Goal: Task Accomplishment & Management: Manage account settings

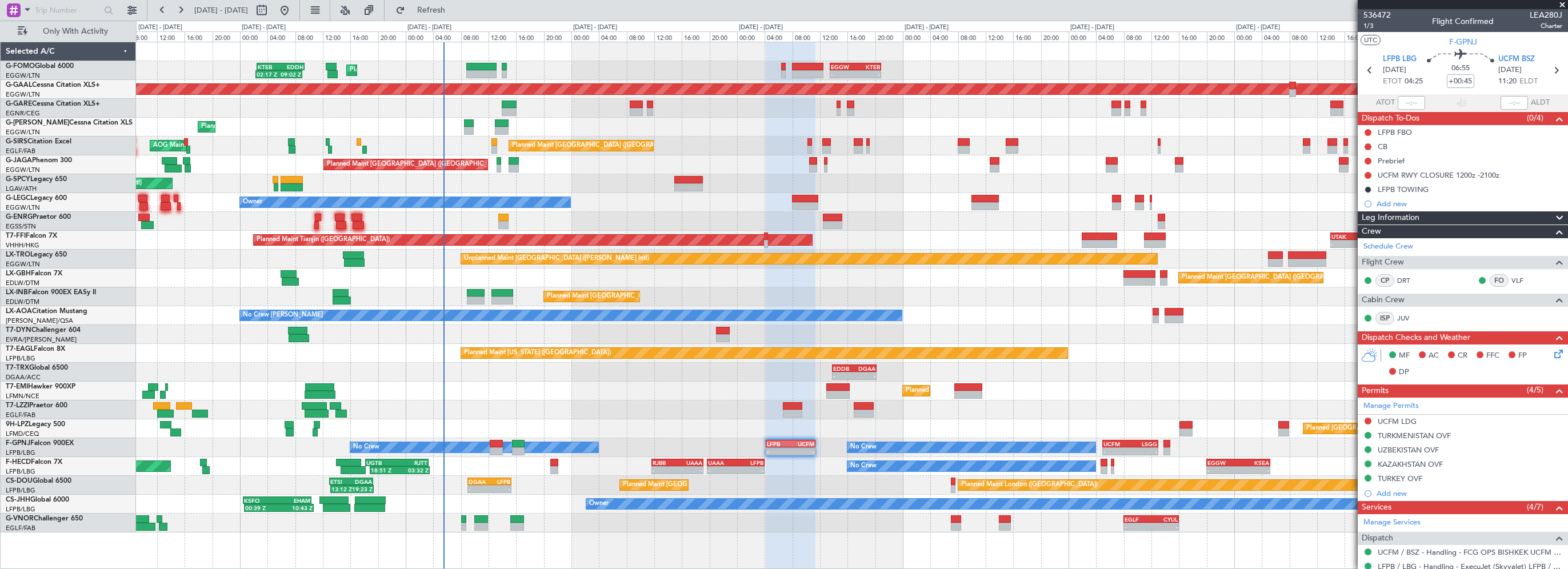
click at [681, 148] on div "Planned Maint [GEOGRAPHIC_DATA] ([GEOGRAPHIC_DATA]) AOG Maint [PERSON_NAME]" at bounding box center [852, 146] width 1431 height 19
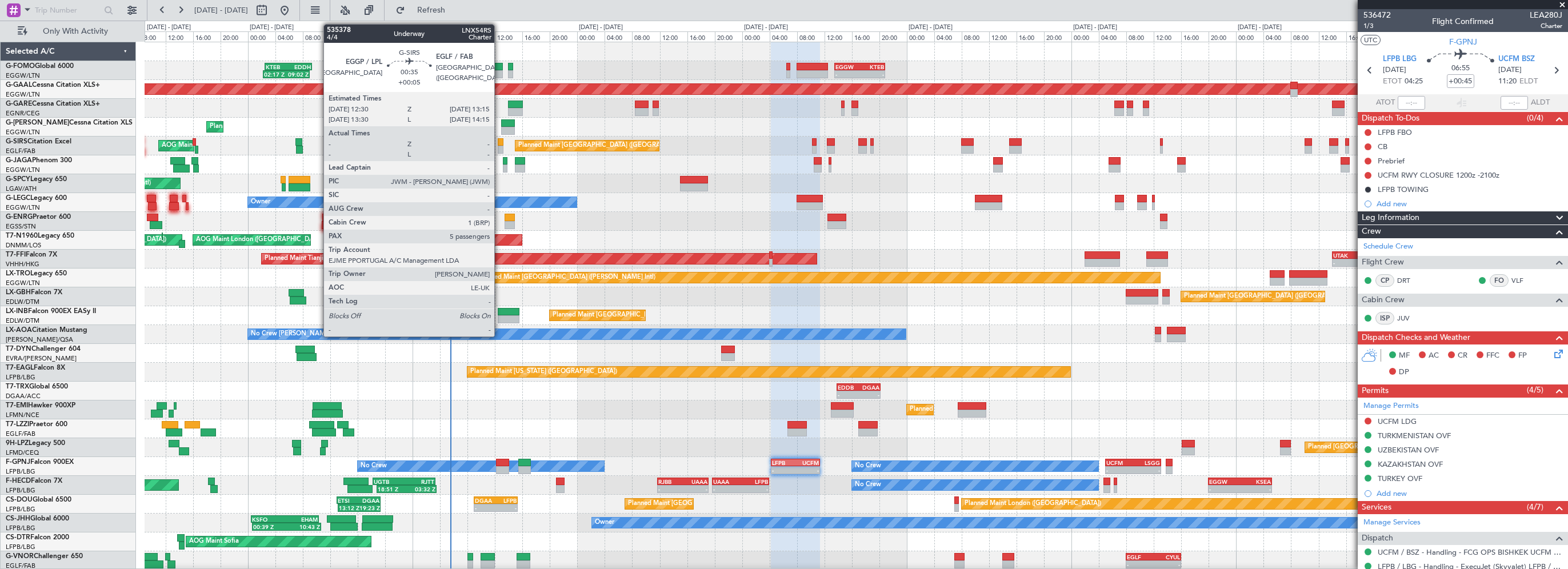
click at [499, 140] on div at bounding box center [501, 142] width 6 height 8
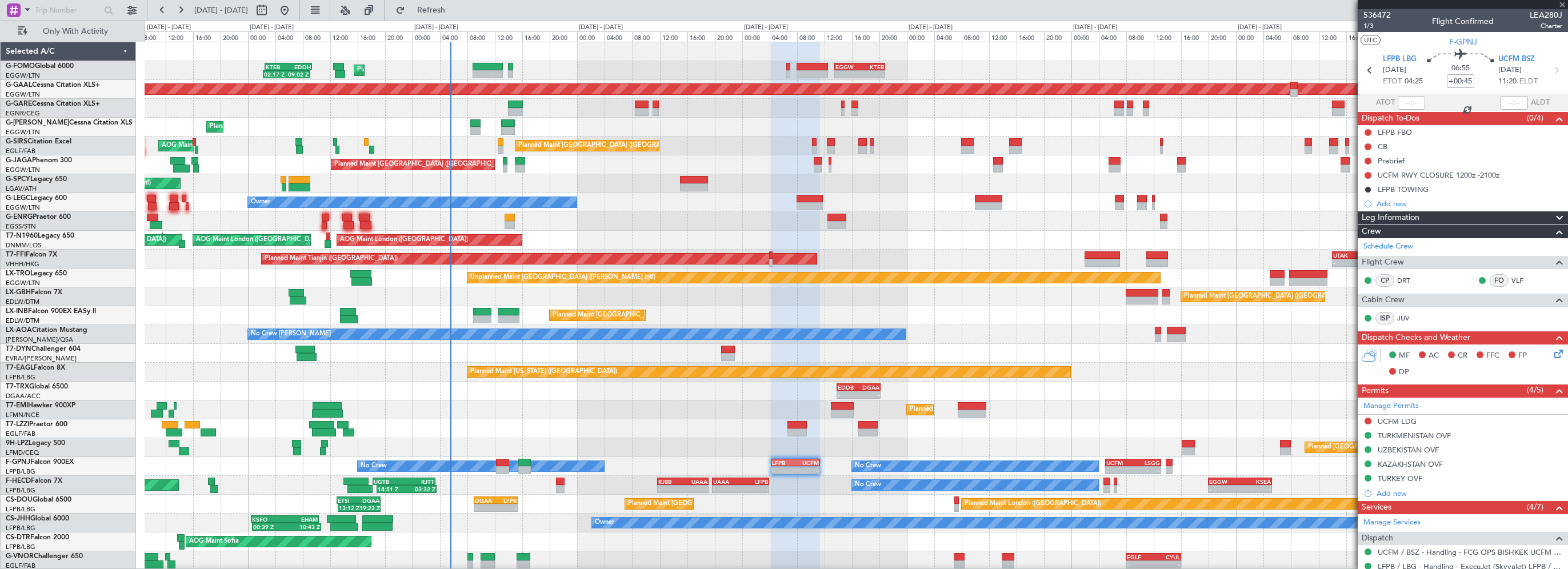
type input "+00:05"
type input "5"
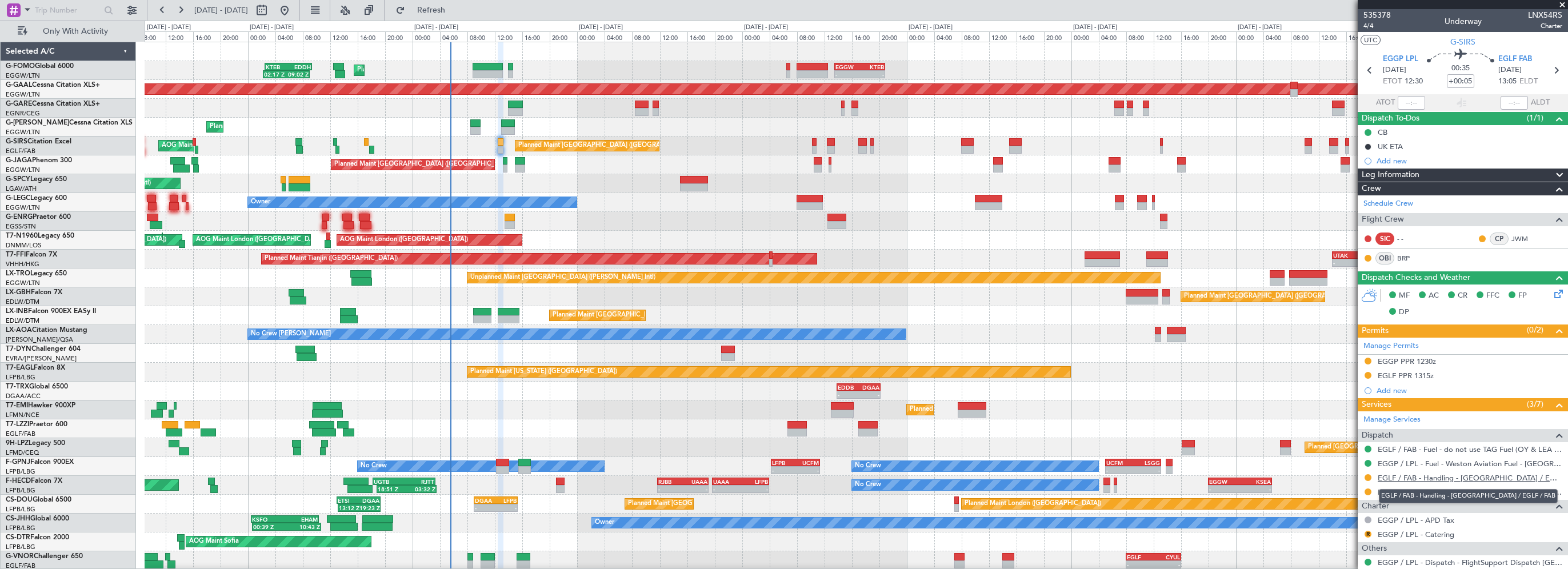
click at [1419, 474] on link "EGLF / FAB - Handling - [GEOGRAPHIC_DATA] / EGLF / FAB" at bounding box center [1470, 477] width 184 height 10
click at [1369, 476] on button at bounding box center [1368, 477] width 7 height 7
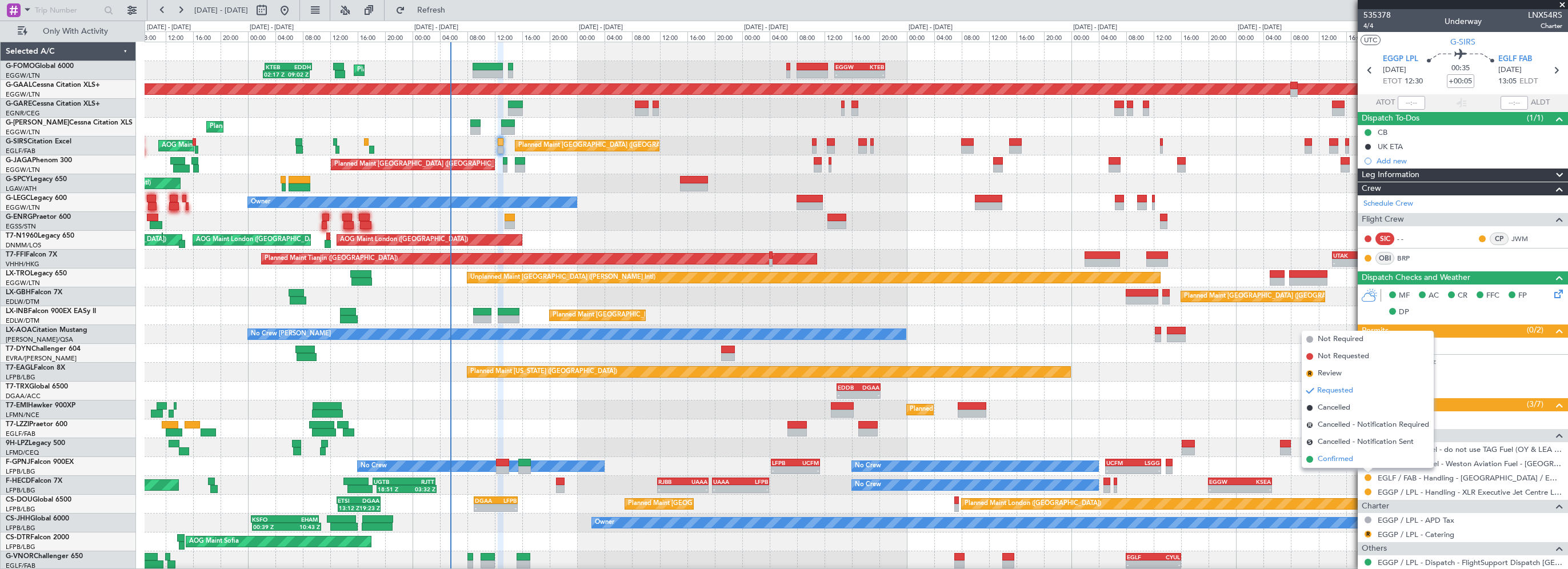
click at [1322, 458] on span "Confirmed" at bounding box center [1335, 460] width 35 height 12
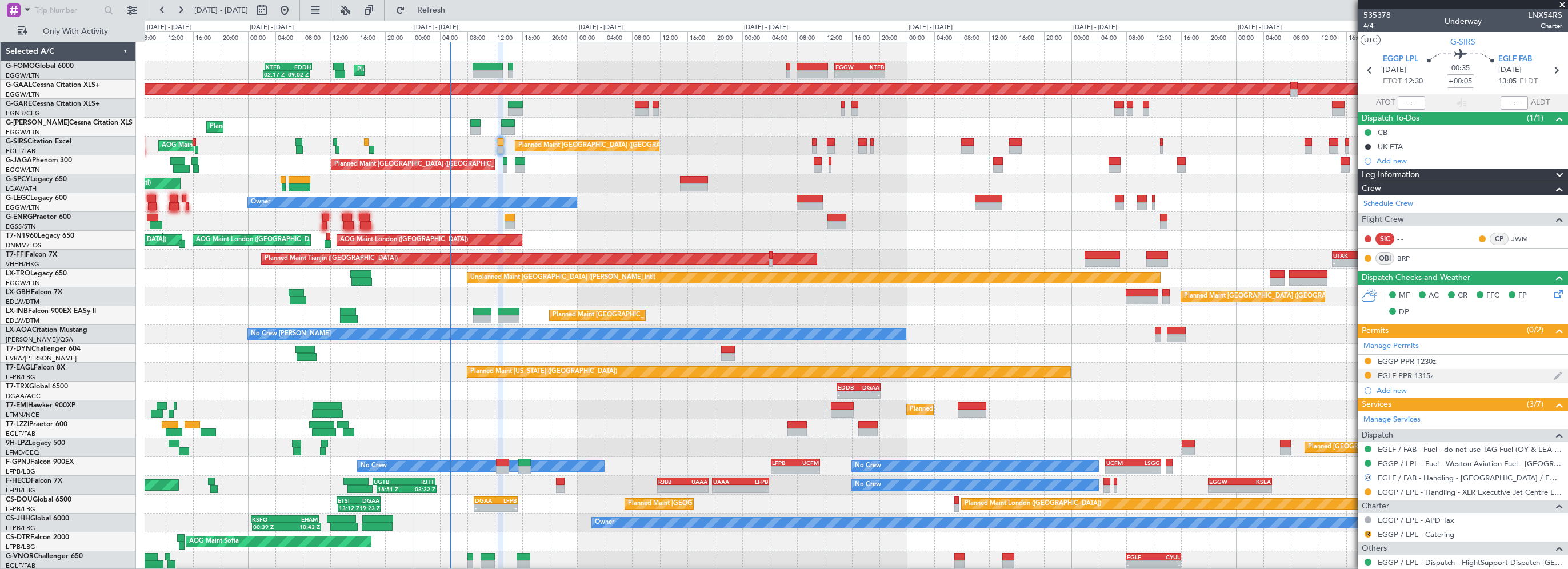
click at [1418, 377] on div "EGLF PPR 1315z" at bounding box center [1406, 375] width 56 height 10
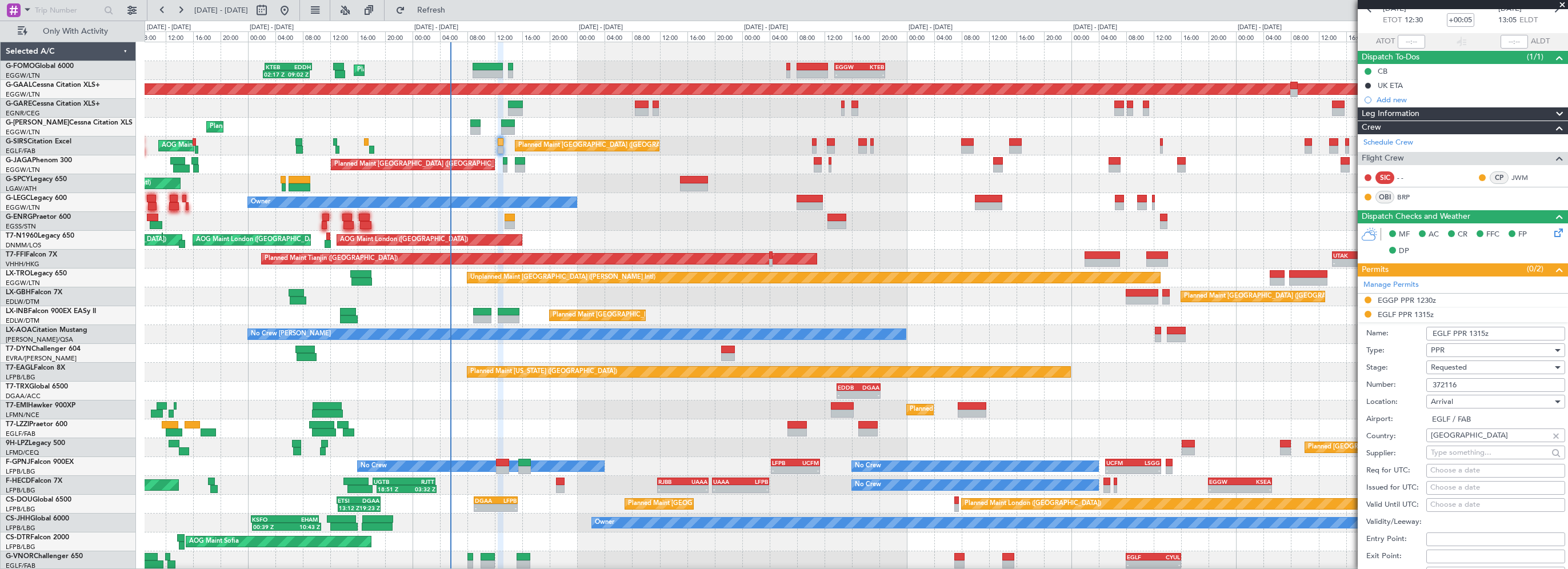
scroll to position [172, 0]
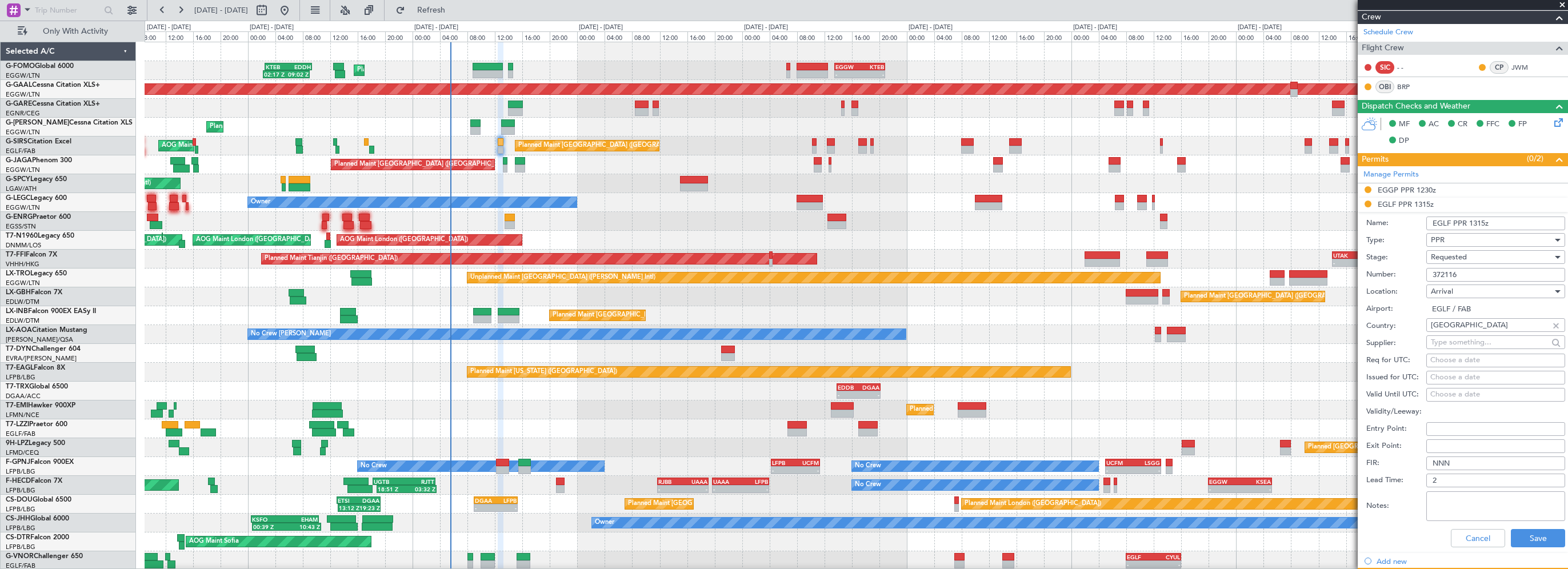
click at [1473, 249] on div "Requested" at bounding box center [1492, 257] width 122 height 17
click at [1459, 341] on span "Received OK" at bounding box center [1491, 343] width 120 height 17
click at [1533, 535] on button "Save" at bounding box center [1538, 538] width 54 height 18
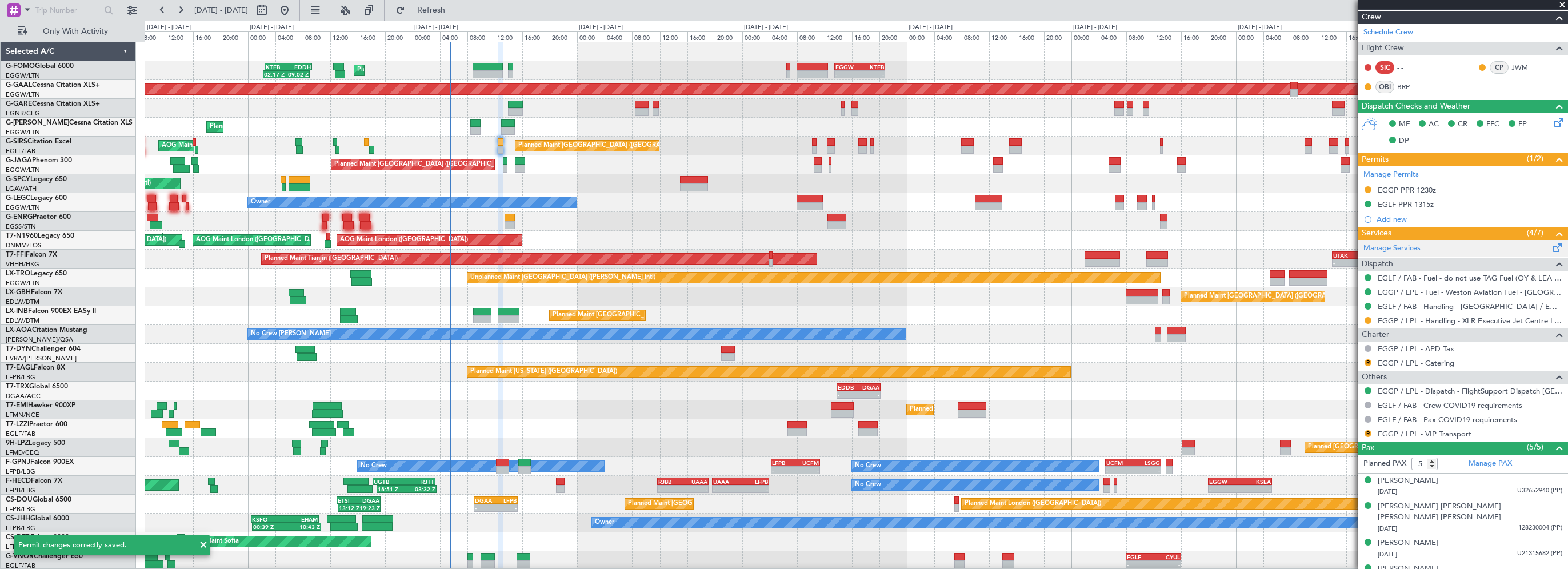
scroll to position [203, 0]
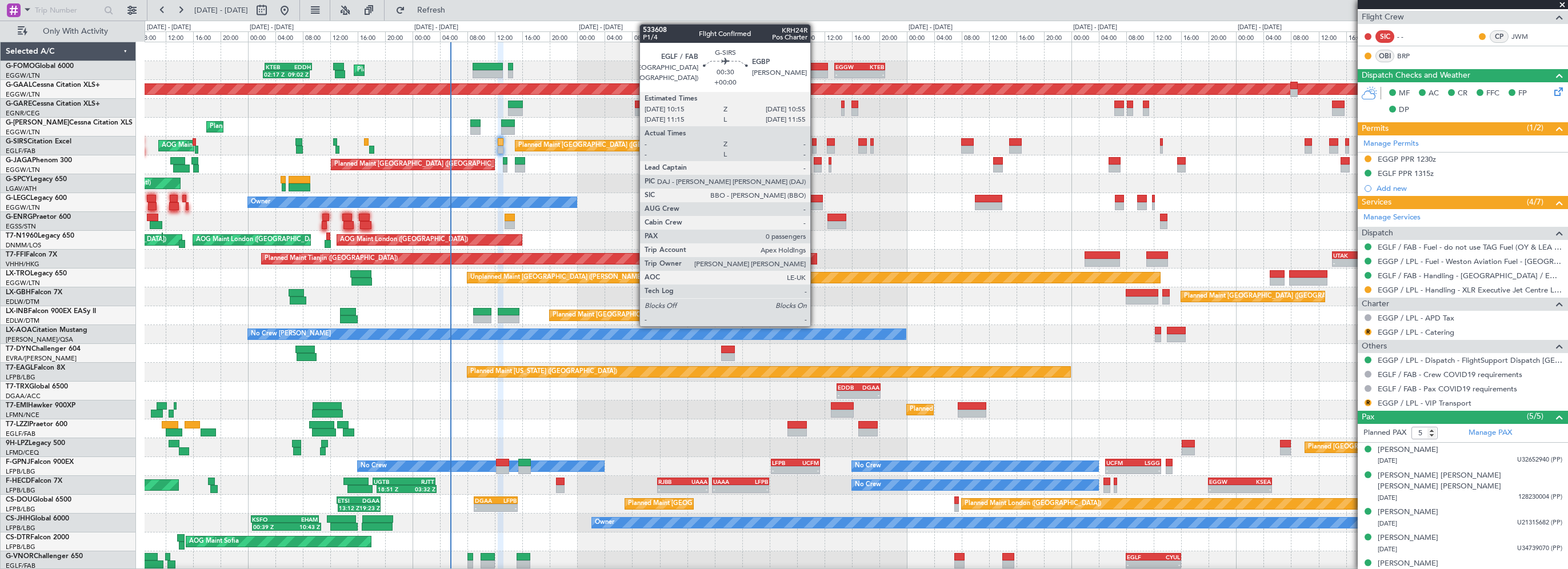
click at [816, 139] on div at bounding box center [814, 142] width 5 height 8
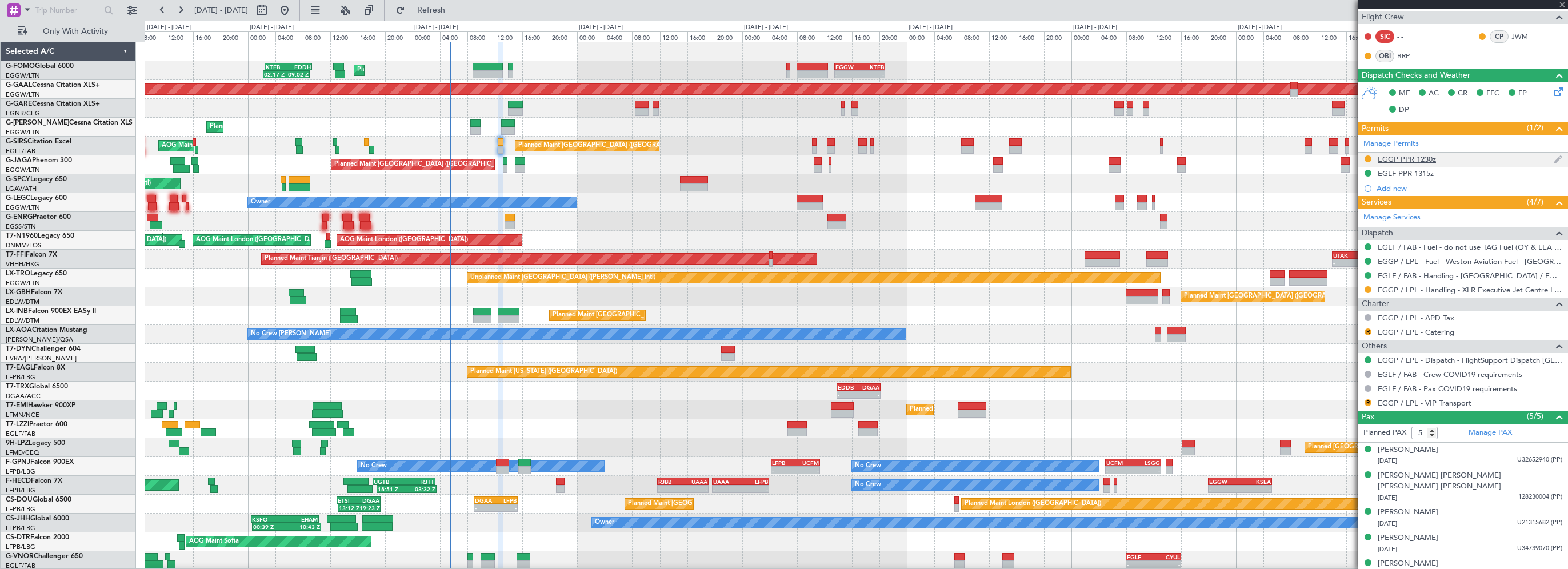
type input "0"
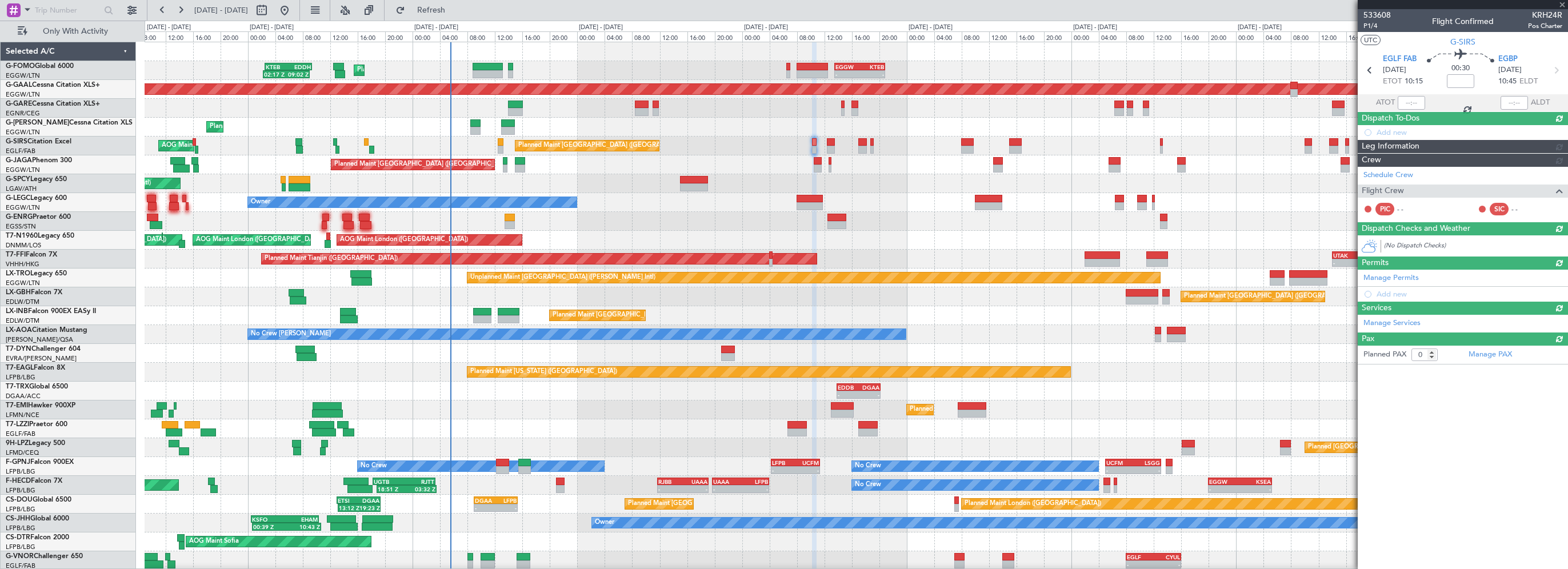
scroll to position [0, 0]
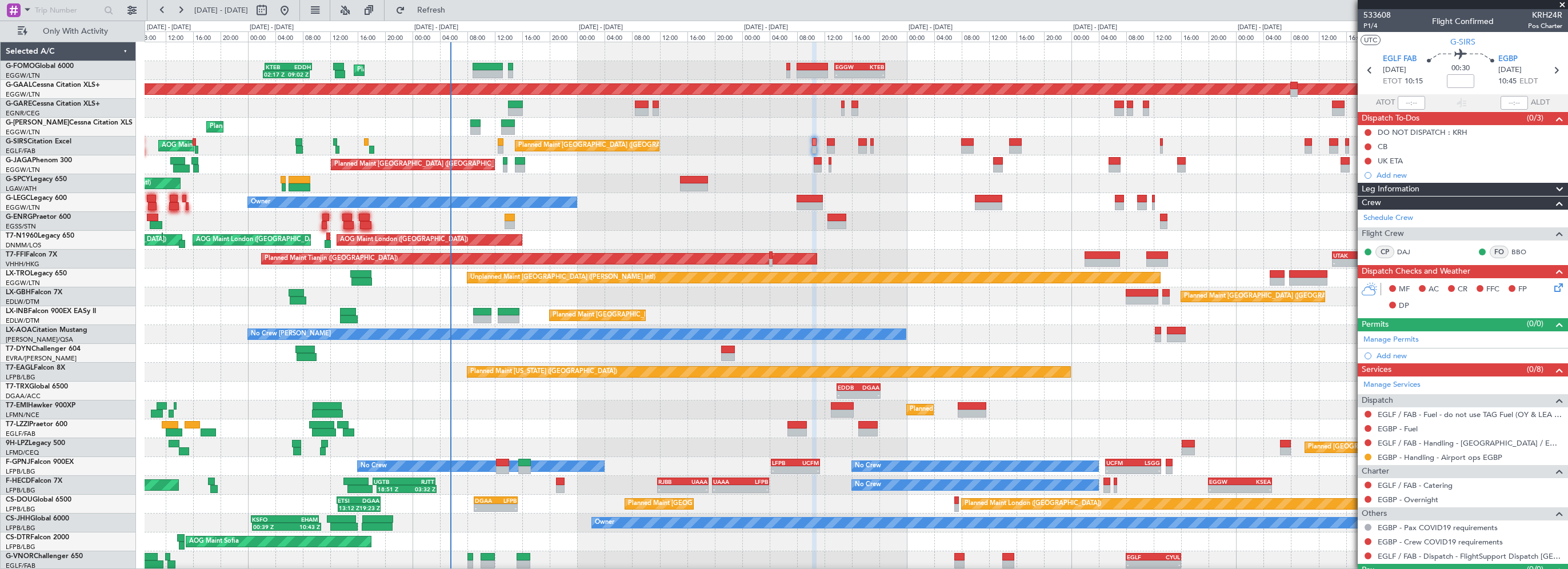
click at [1561, 1] on span at bounding box center [1562, 5] width 12 height 10
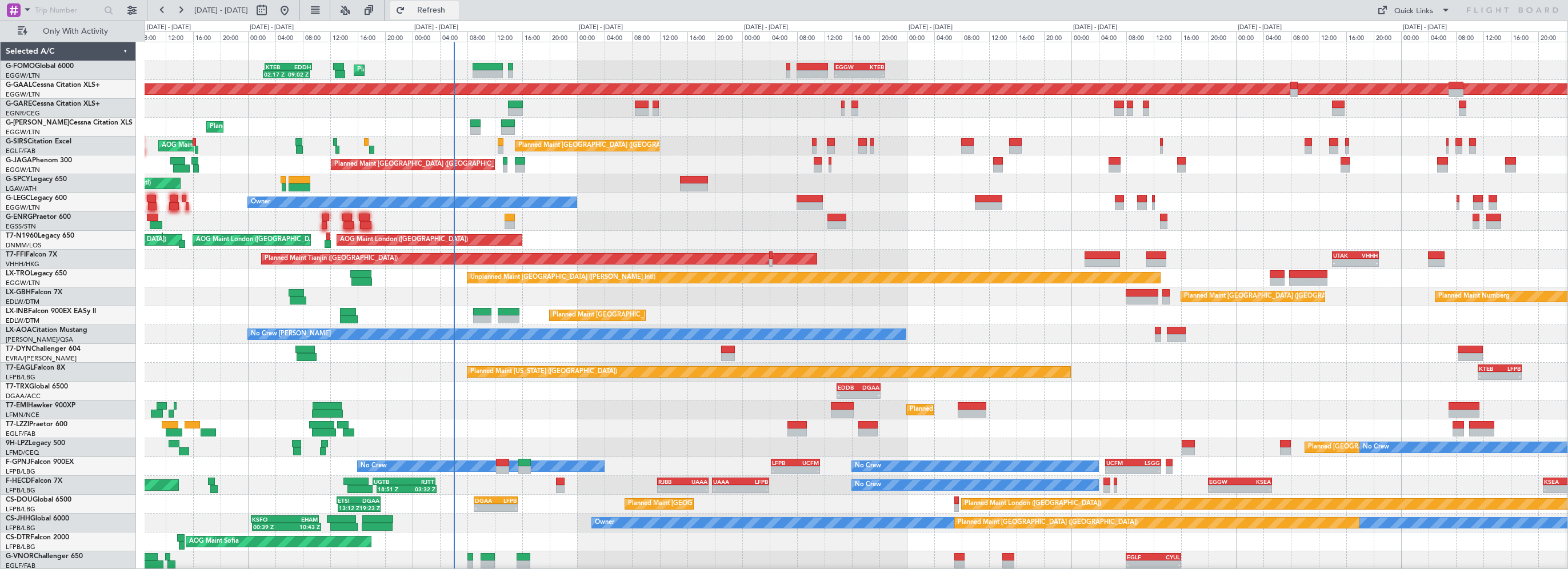
click at [455, 7] on span "Refresh" at bounding box center [431, 10] width 48 height 8
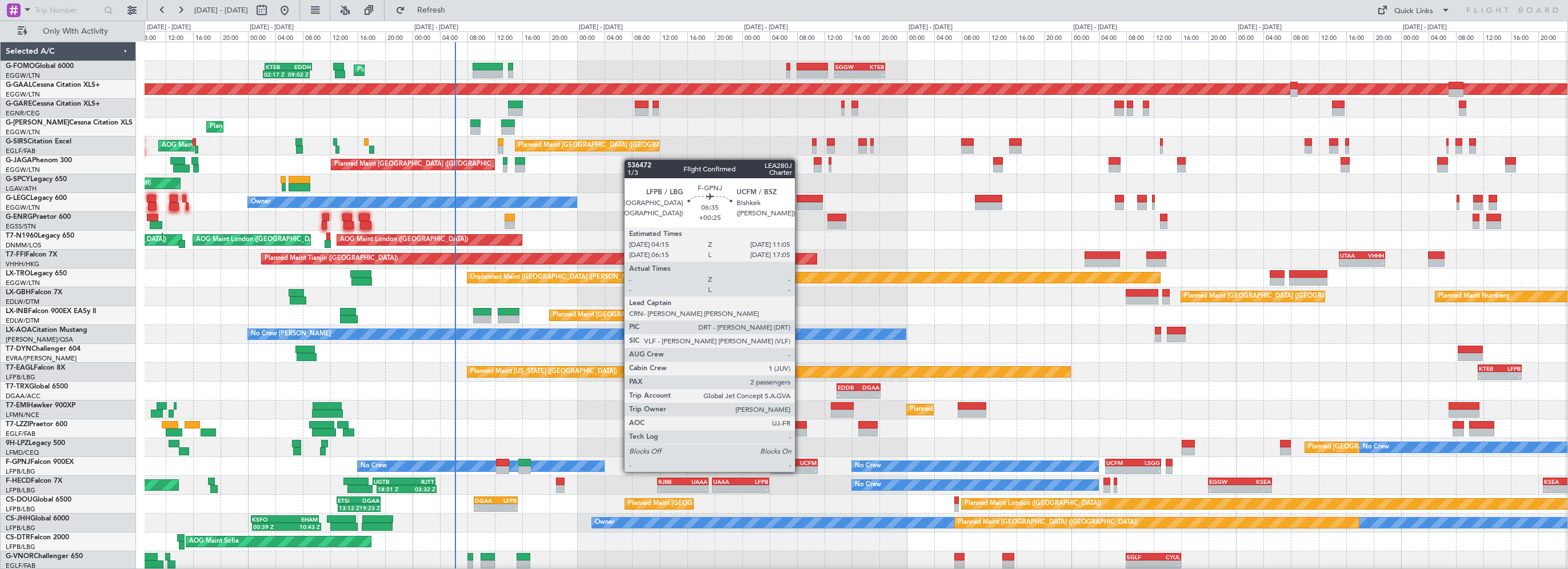
click at [800, 460] on div "UCFM" at bounding box center [805, 463] width 22 height 7
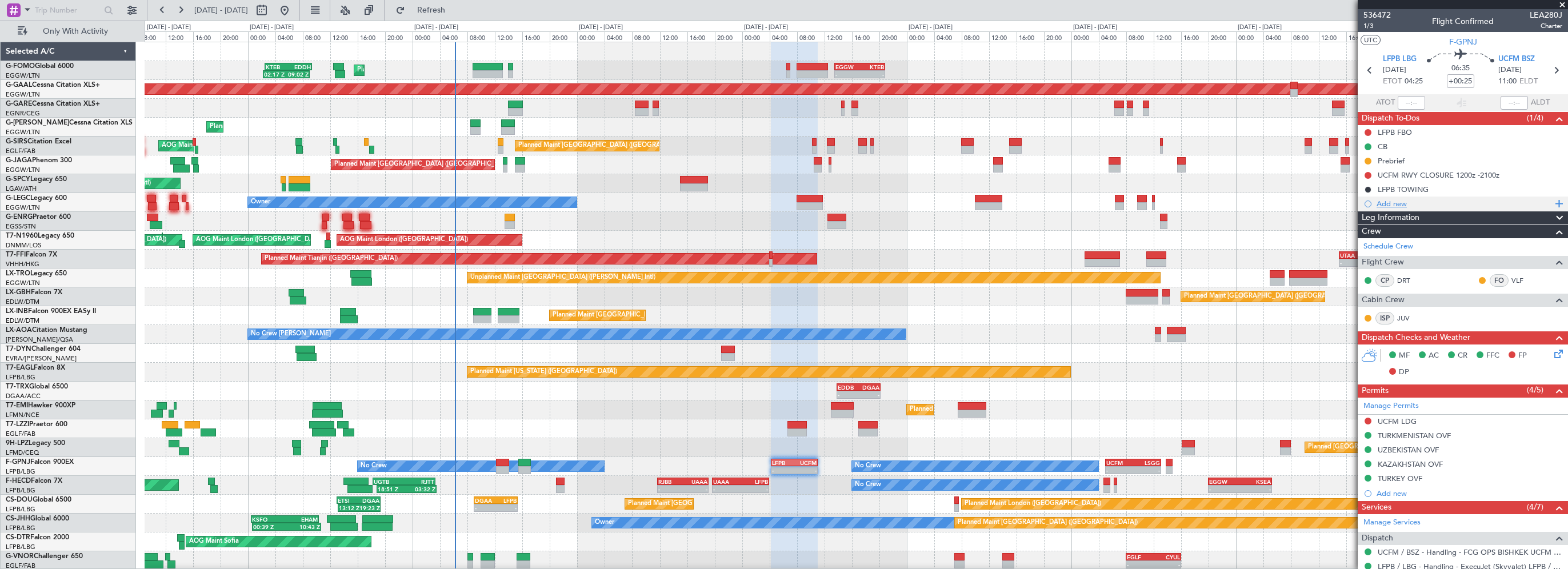
click at [1404, 201] on div "Add new" at bounding box center [1464, 203] width 175 height 10
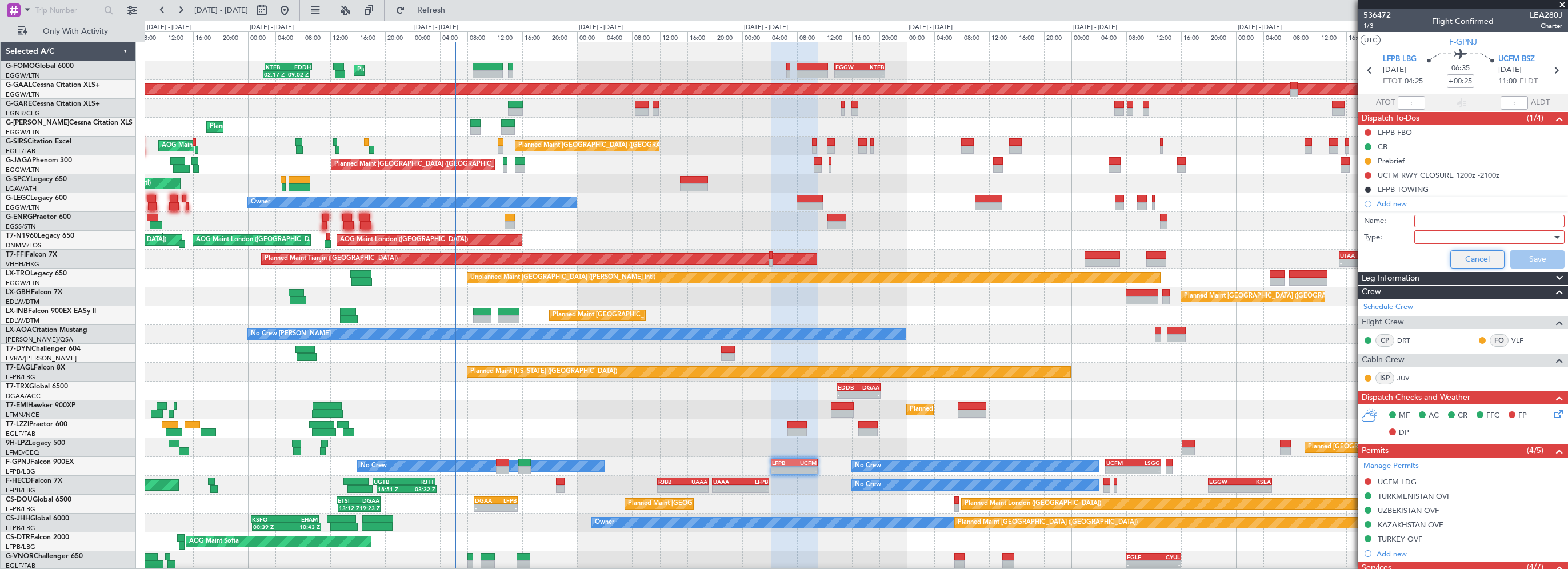
click at [1460, 254] on button "Cancel" at bounding box center [1477, 259] width 54 height 18
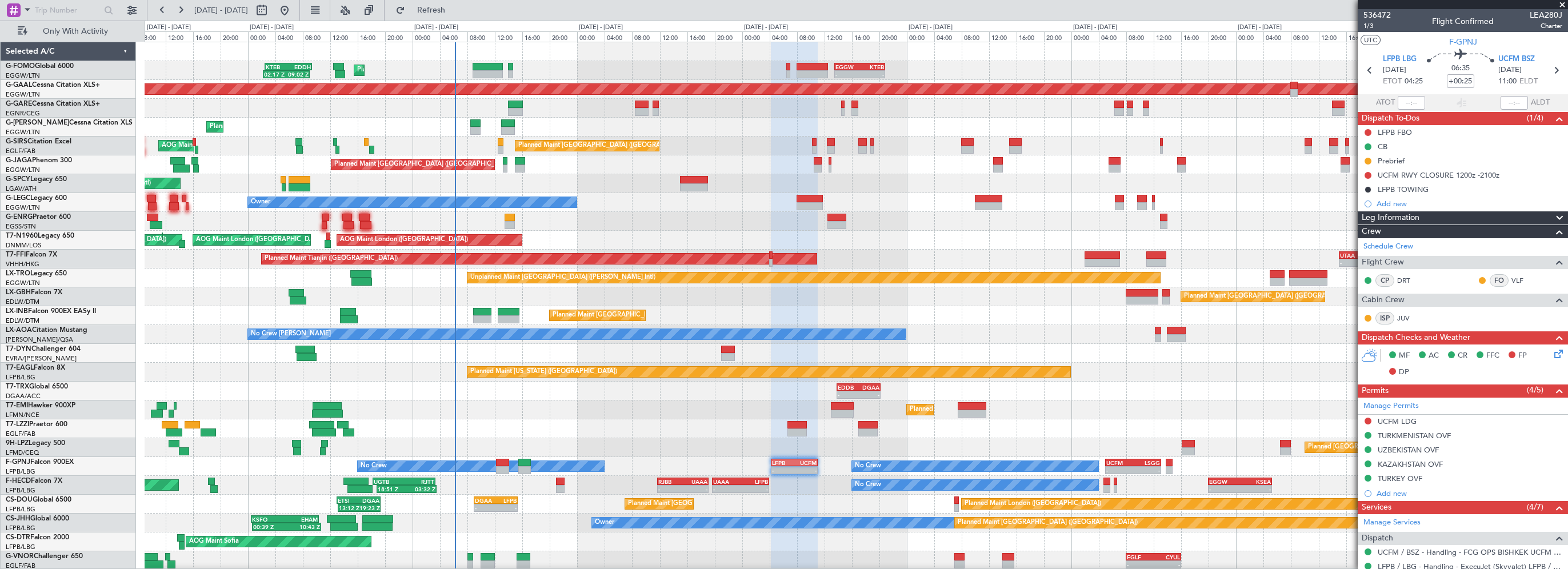
click at [1423, 221] on div "Leg Information" at bounding box center [1462, 218] width 210 height 13
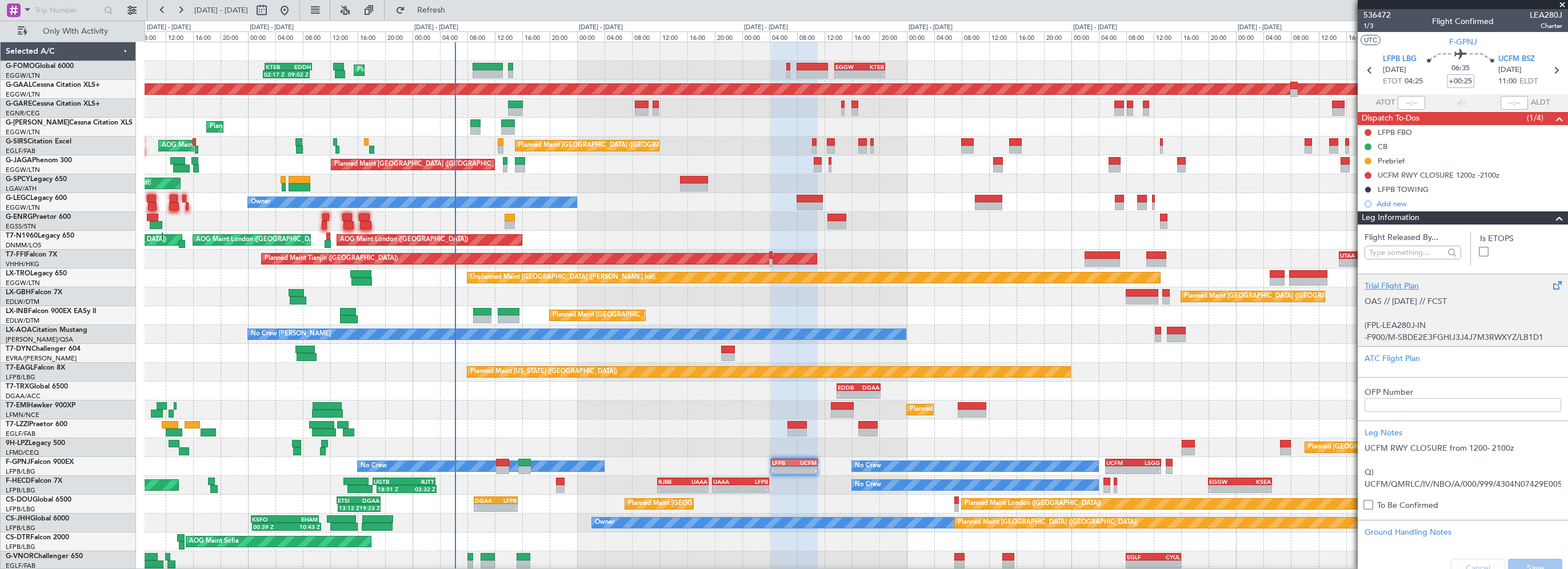
click at [1404, 286] on div "Trial Flight Plan" at bounding box center [1463, 286] width 197 height 12
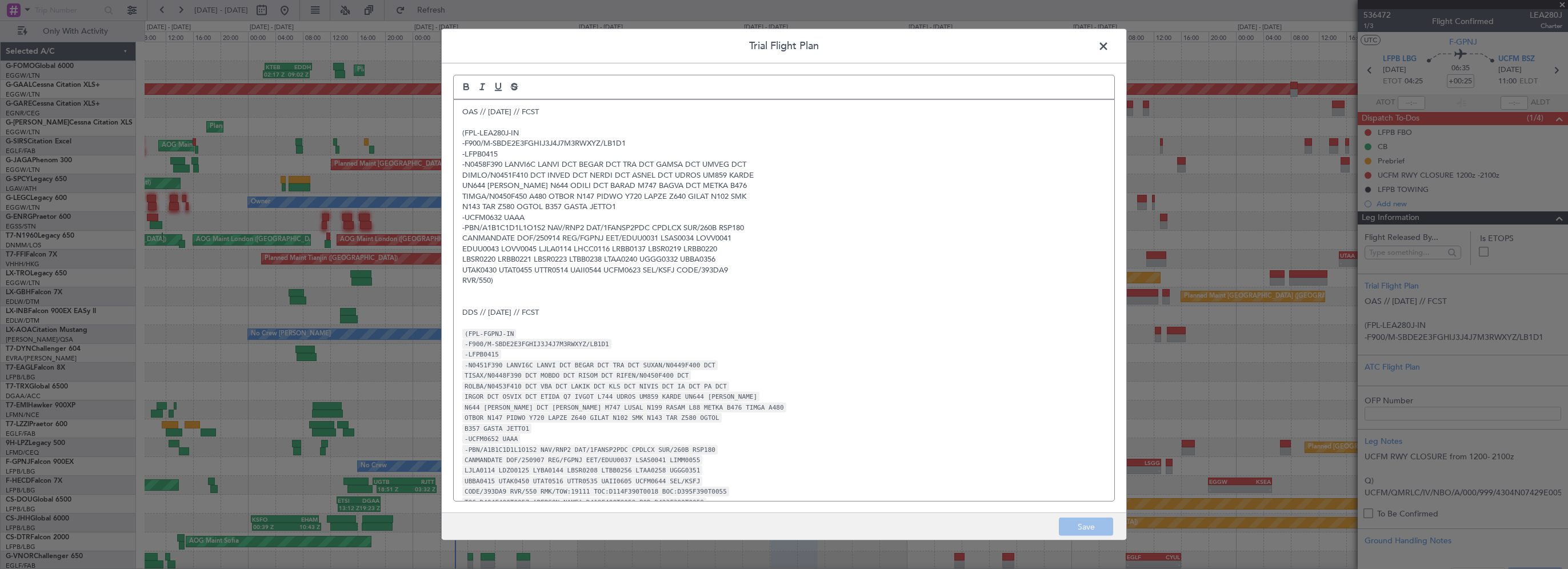
drag, startPoint x: 1099, startPoint y: 43, endPoint x: 1541, endPoint y: 97, distance: 445.3
click at [1109, 43] on span at bounding box center [1109, 48] width 0 height 23
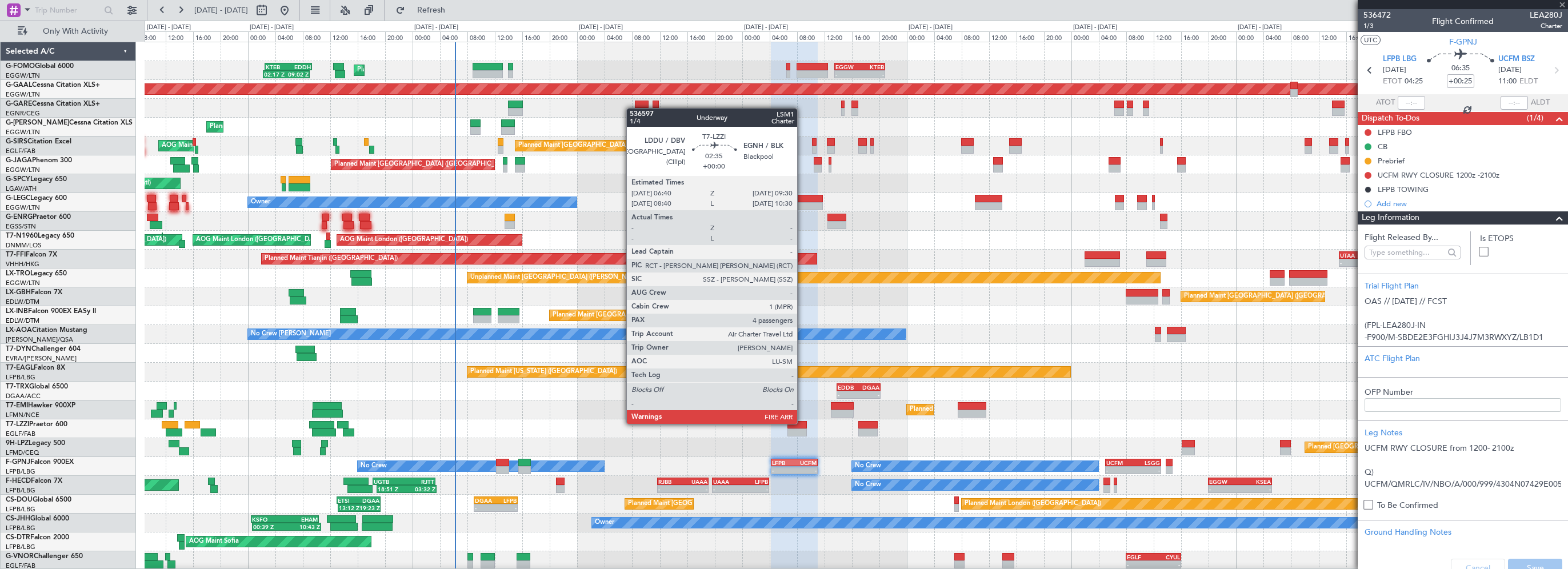
click at [802, 423] on div at bounding box center [797, 425] width 20 height 8
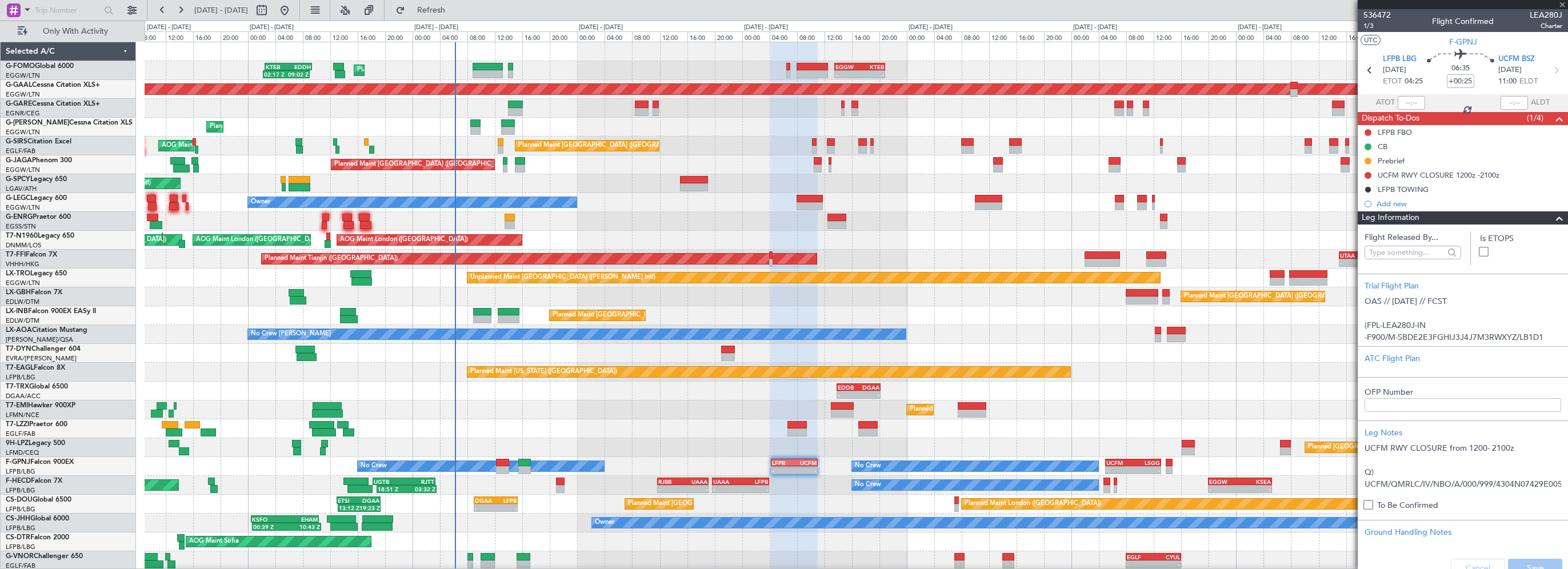
click at [1556, 215] on span at bounding box center [1559, 218] width 14 height 14
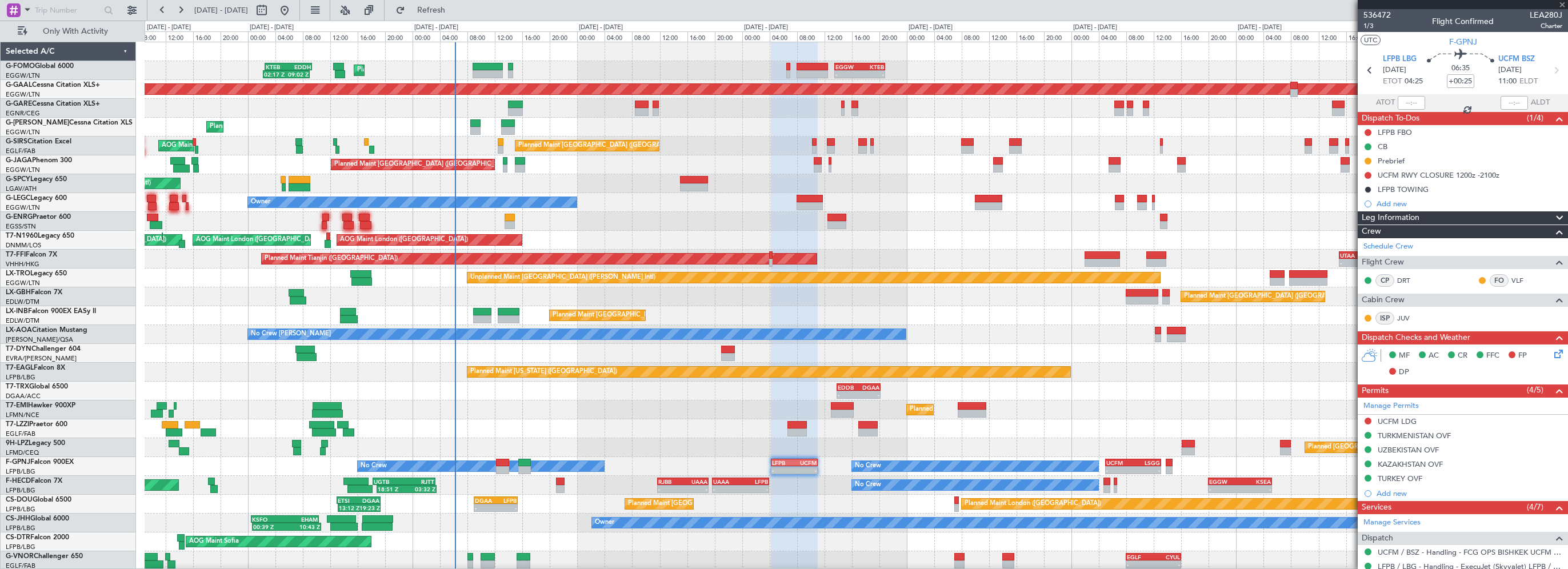
type input "4"
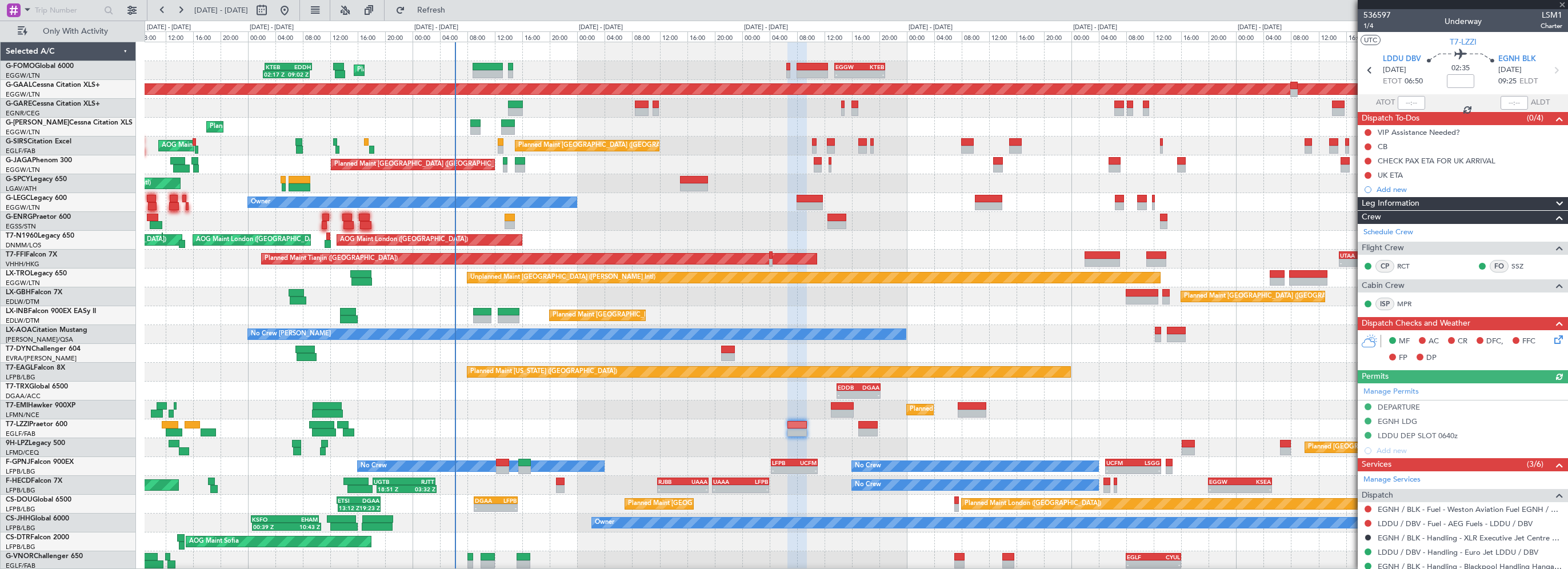
click at [1406, 200] on span "Leg Information" at bounding box center [1390, 204] width 58 height 13
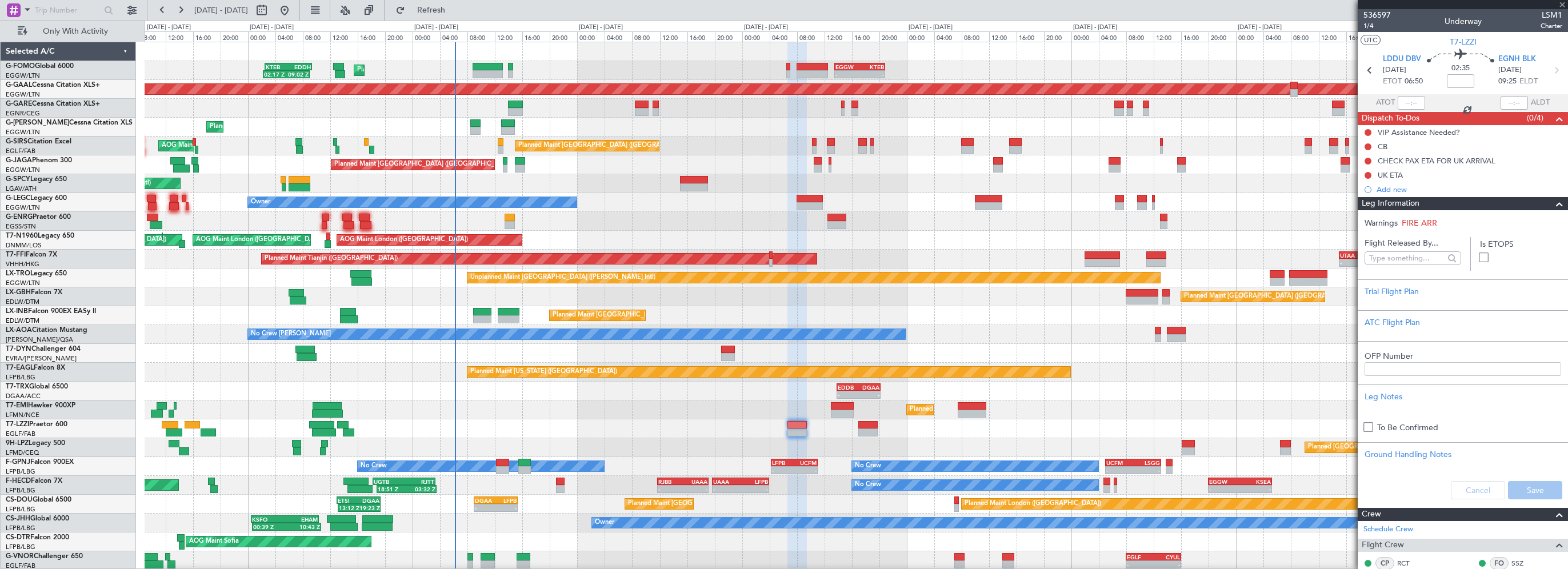
click at [1406, 200] on span "Leg Information" at bounding box center [1390, 204] width 58 height 13
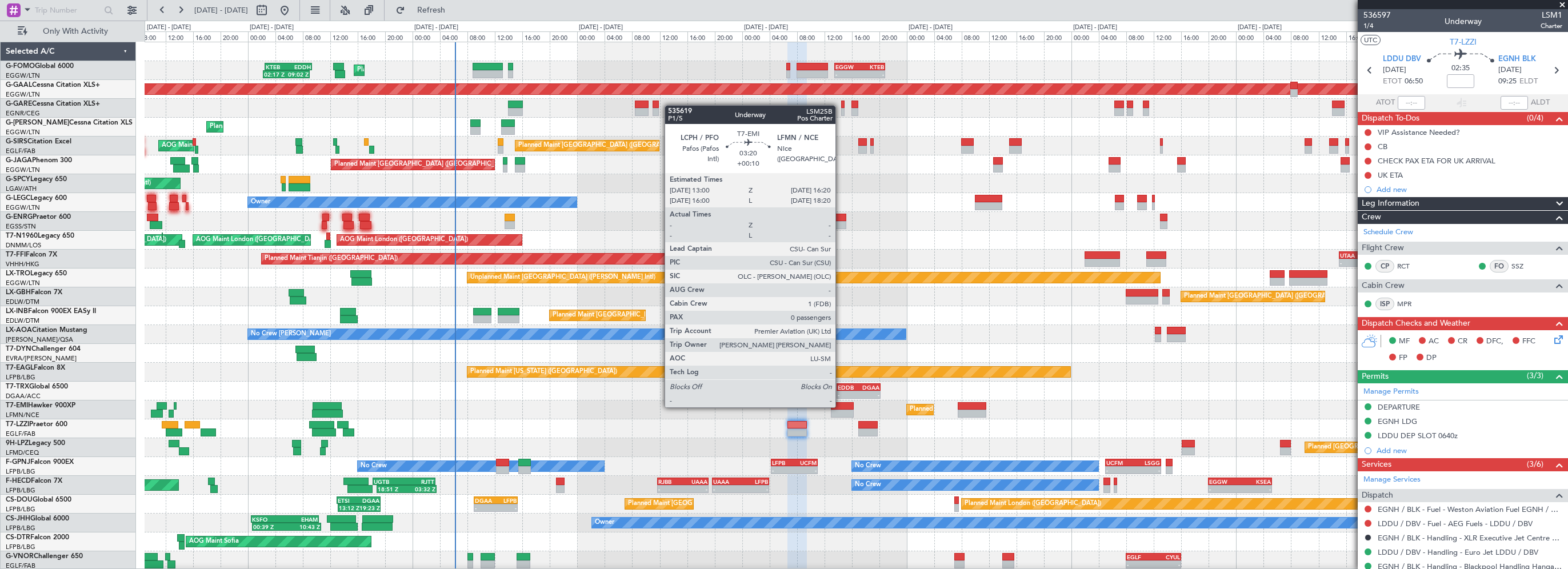
click at [841, 406] on div at bounding box center [843, 406] width 23 height 8
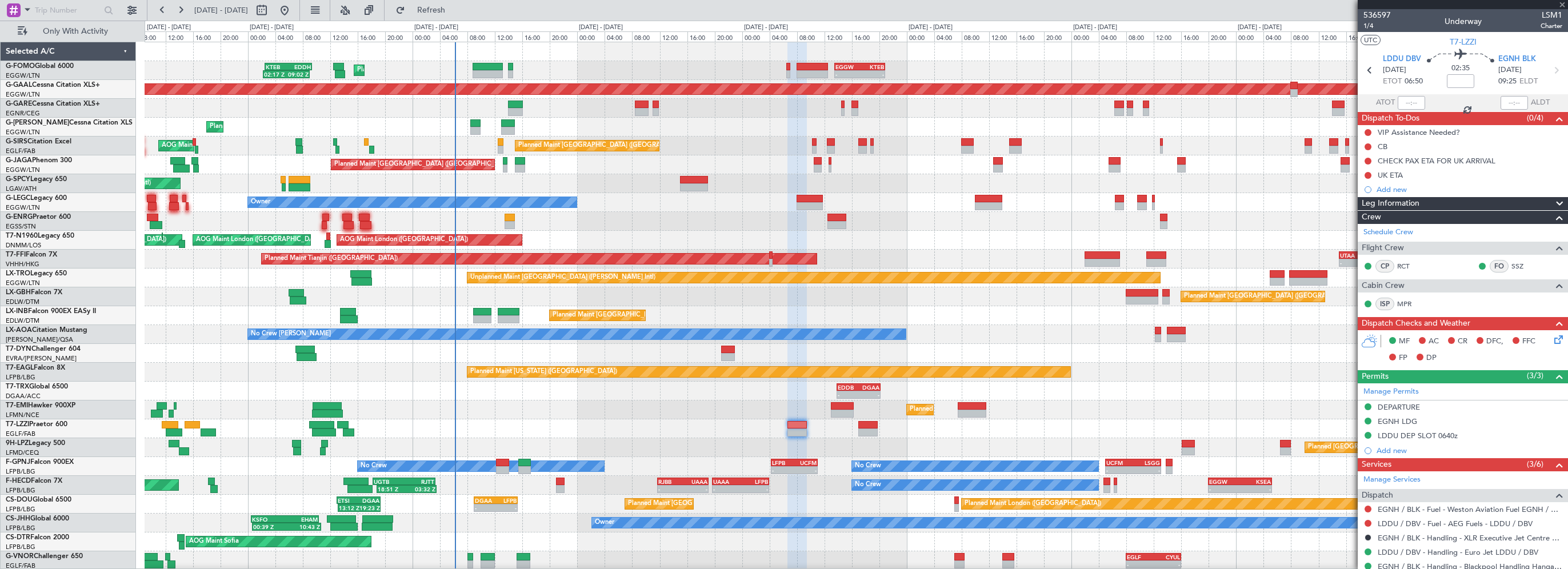
type input "+00:10"
type input "0"
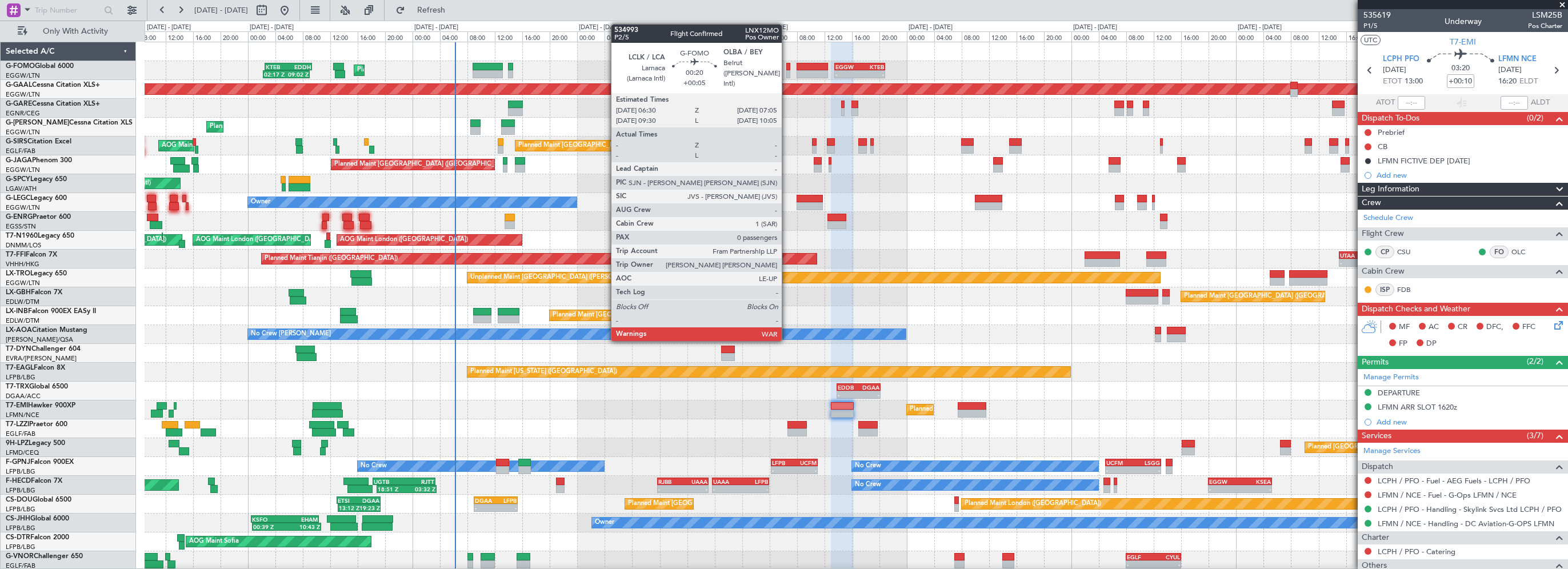
click at [788, 63] on div at bounding box center [788, 67] width 4 height 8
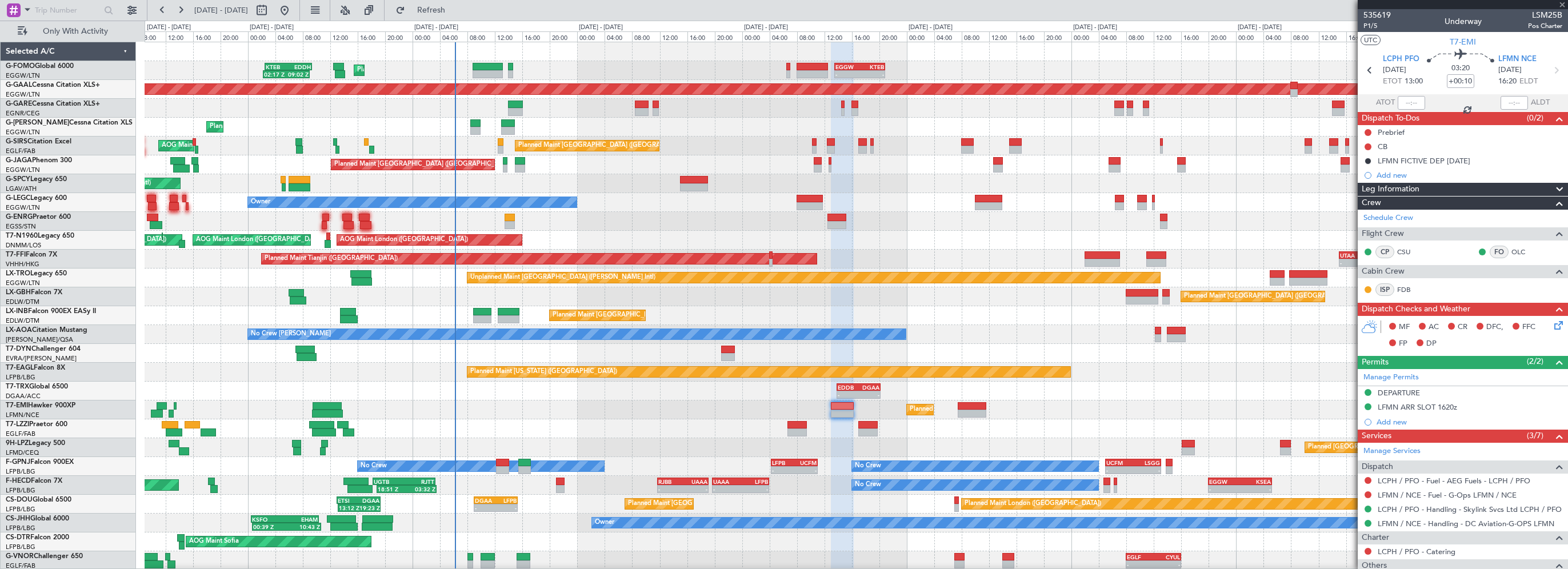
type input "+00:05"
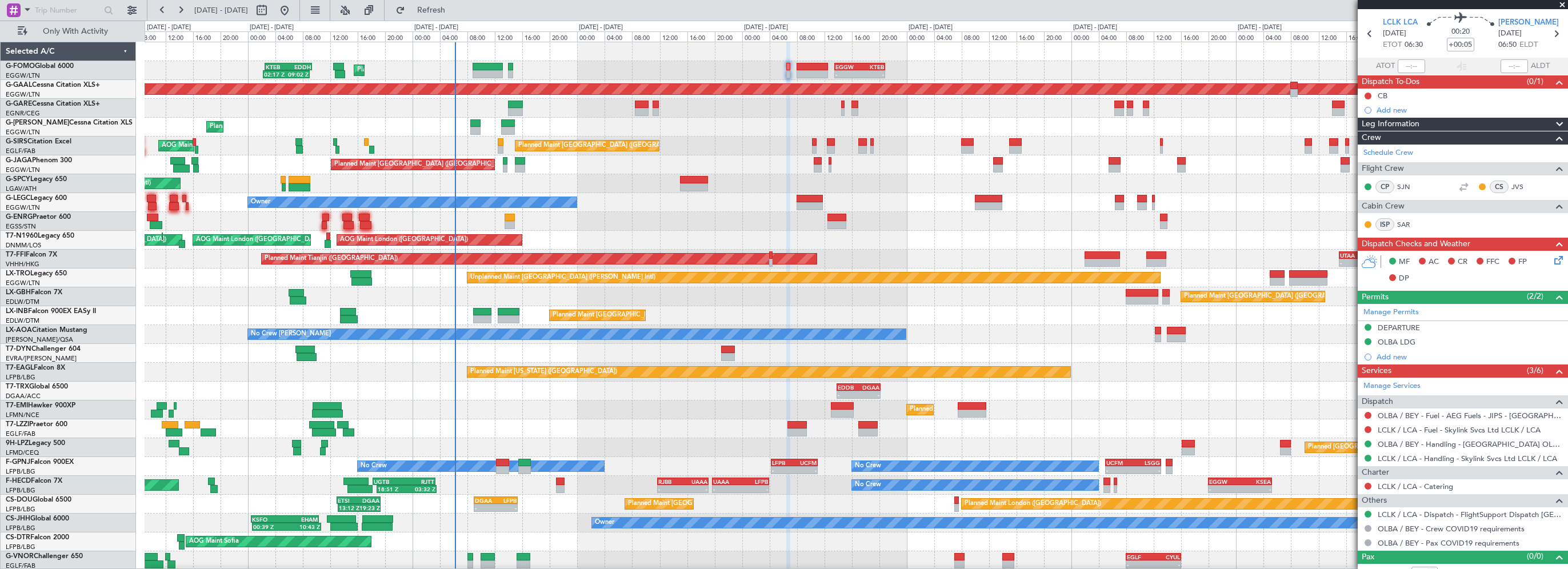
scroll to position [48, 0]
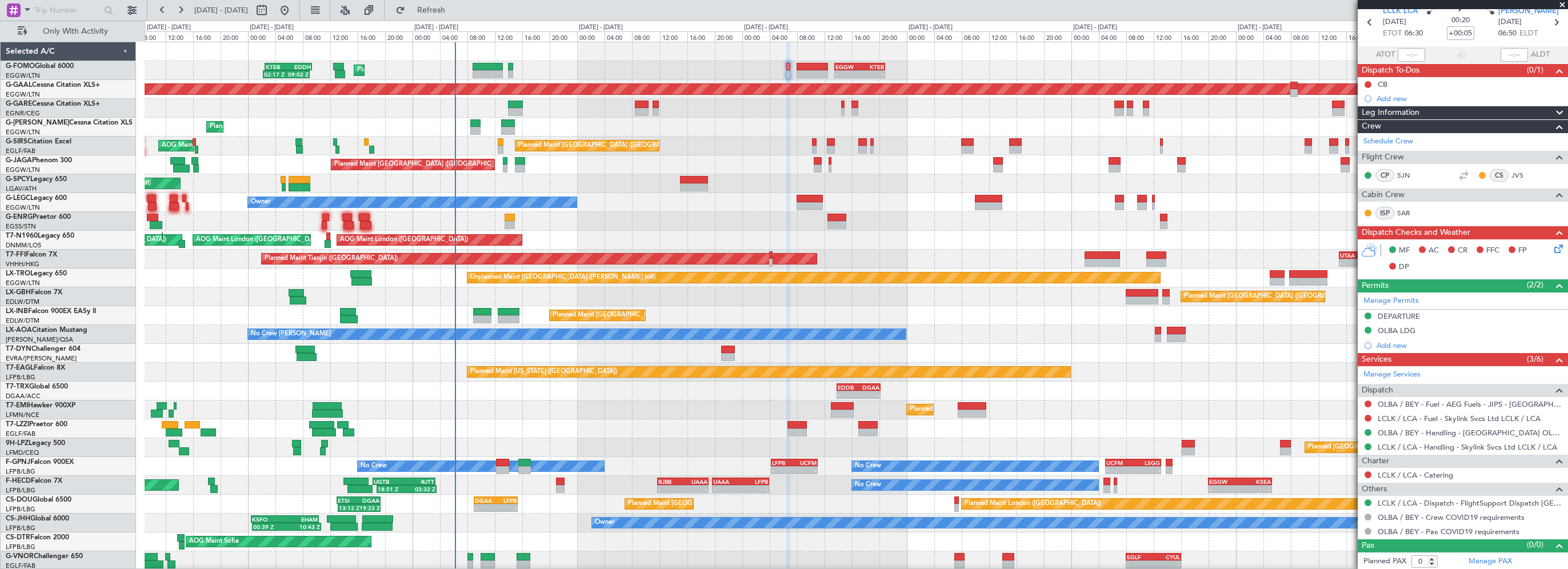
click at [1420, 110] on div "Leg Information" at bounding box center [1462, 113] width 210 height 13
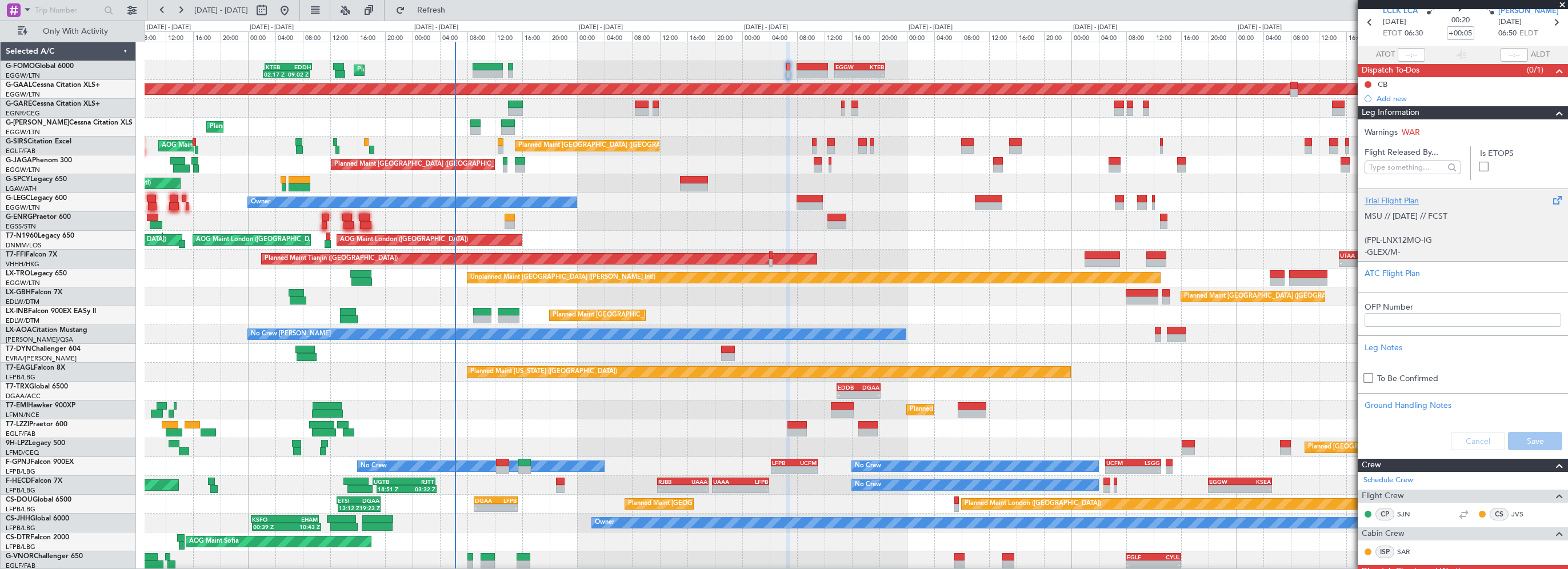
click at [1388, 200] on div "Trial Flight Plan" at bounding box center [1463, 200] width 197 height 12
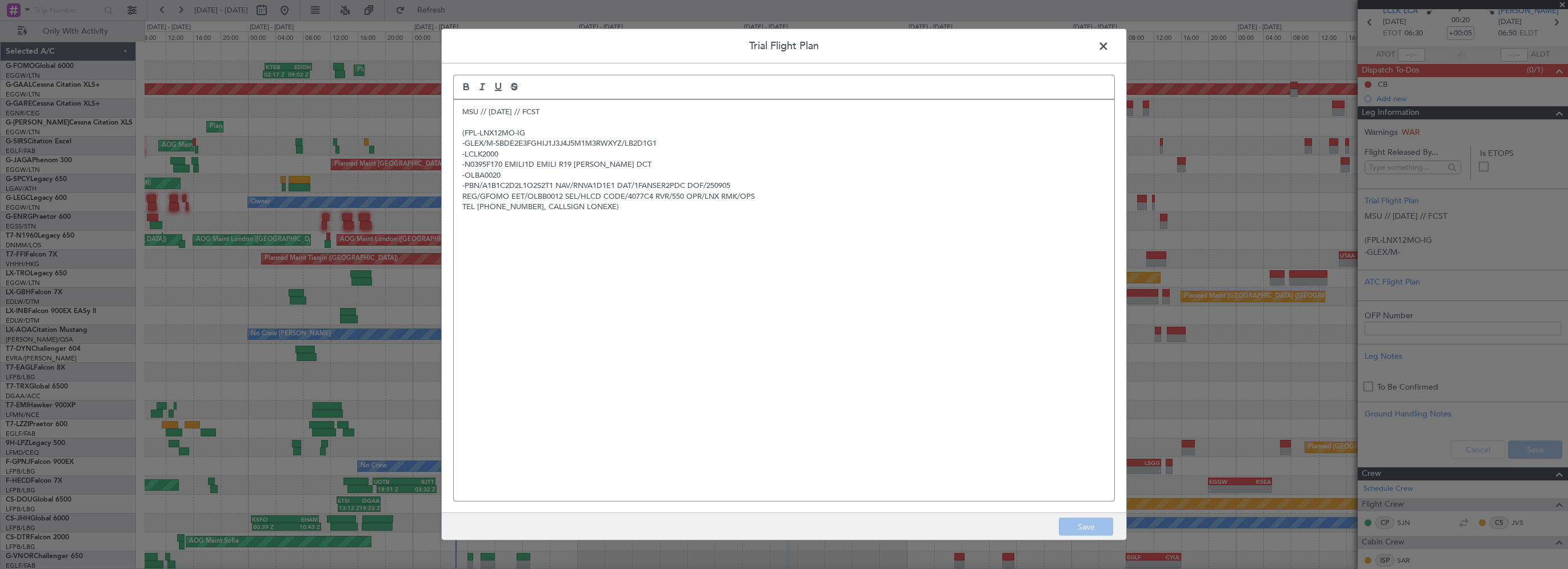
click at [455, 112] on div "MSU // [DATE] // FCST (FPL-LNX12MO-IG -GLEX/M-SBDE2E3FGHIJ1J3J4J5M1M3RWXYZ/LB2D…" at bounding box center [784, 300] width 661 height 401
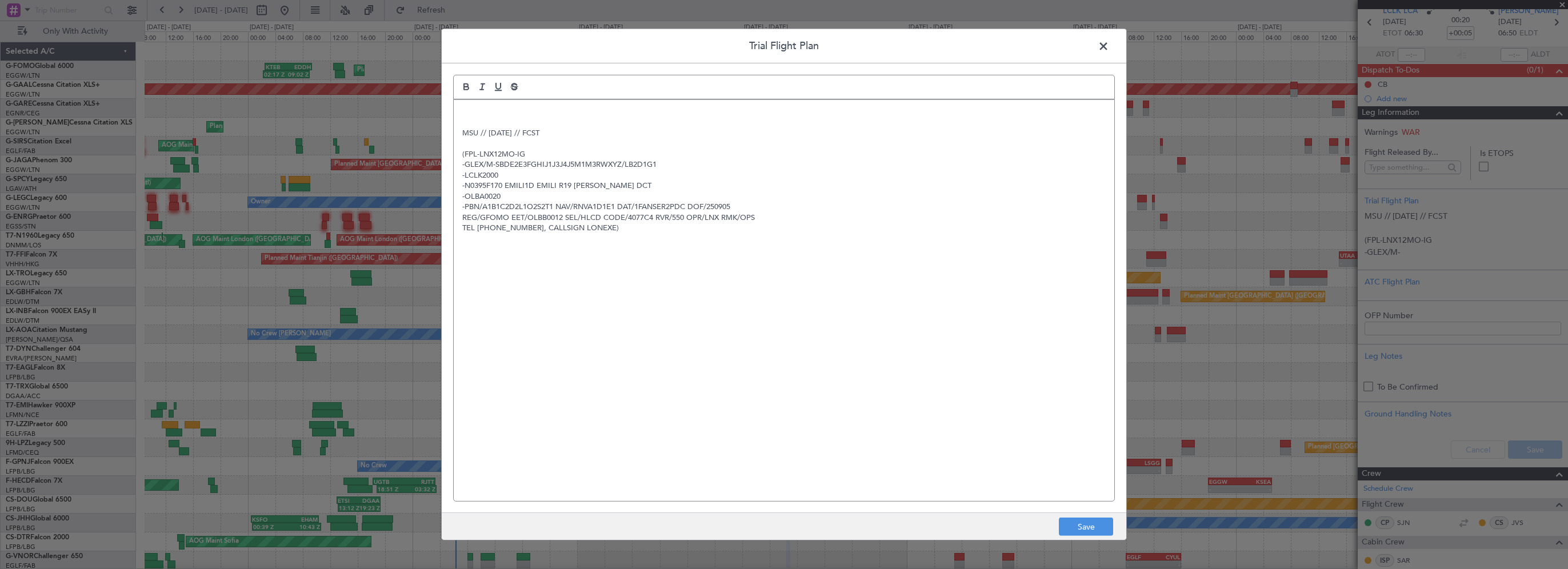
click at [546, 111] on p at bounding box center [784, 112] width 643 height 10
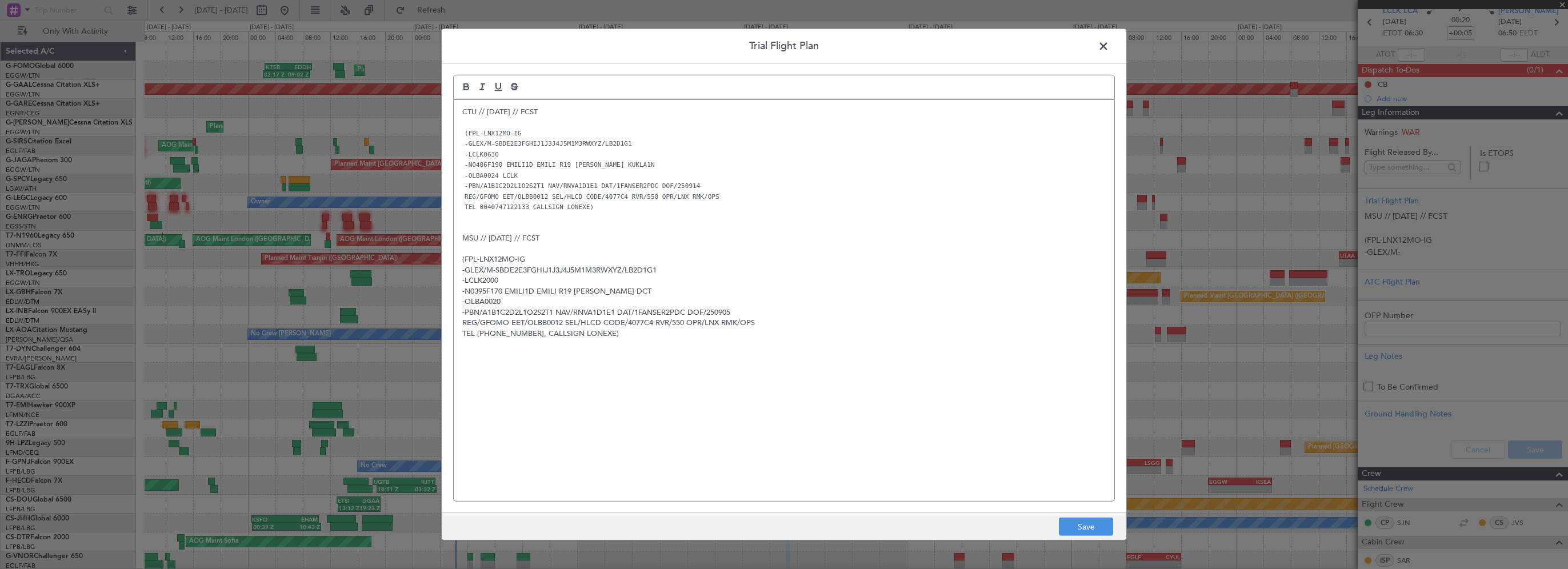
scroll to position [0, 0]
click at [1089, 521] on button "Save" at bounding box center [1086, 526] width 54 height 18
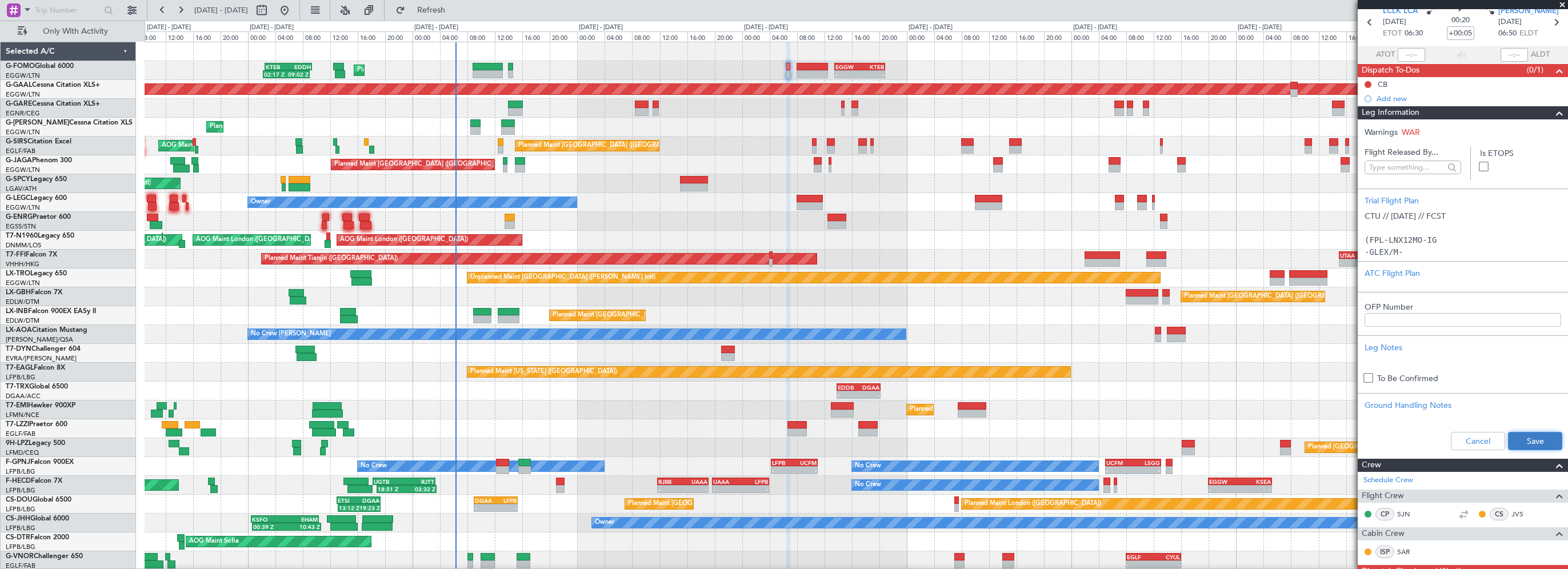
click at [1532, 440] on button "Save" at bounding box center [1535, 441] width 54 height 18
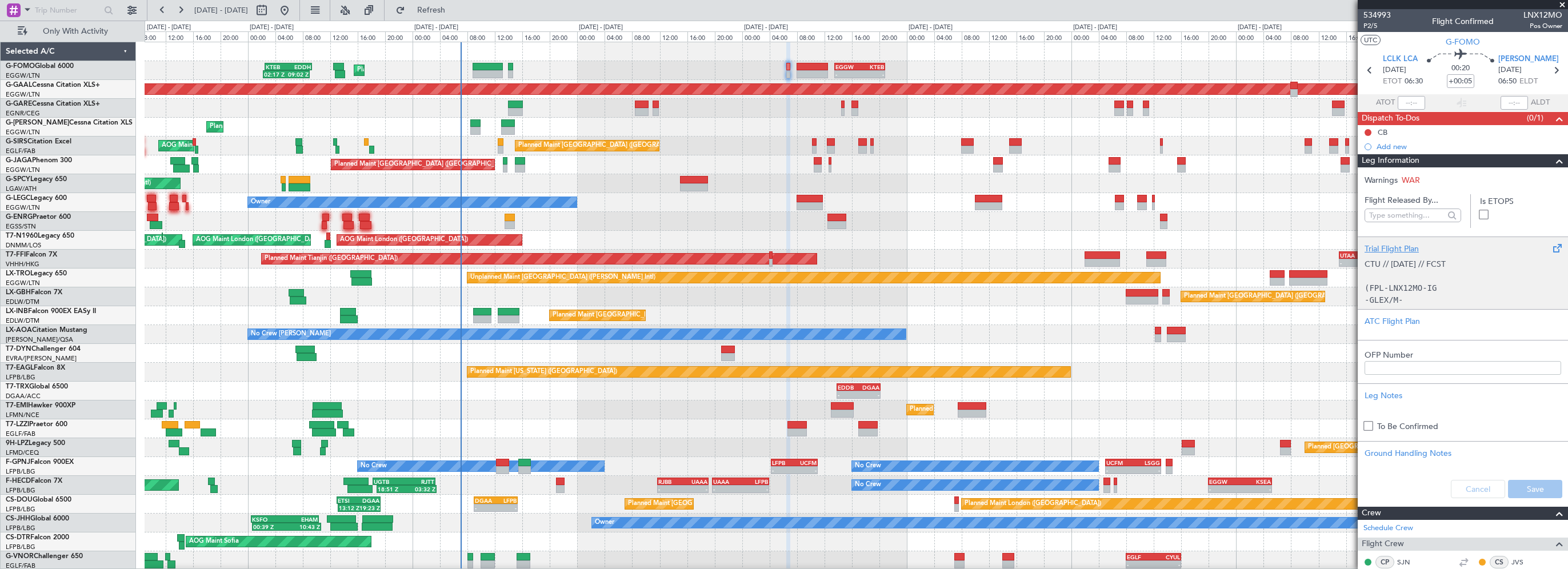
drag, startPoint x: 1543, startPoint y: 161, endPoint x: 1525, endPoint y: 165, distance: 18.4
click at [1543, 161] on div at bounding box center [1554, 161] width 23 height 14
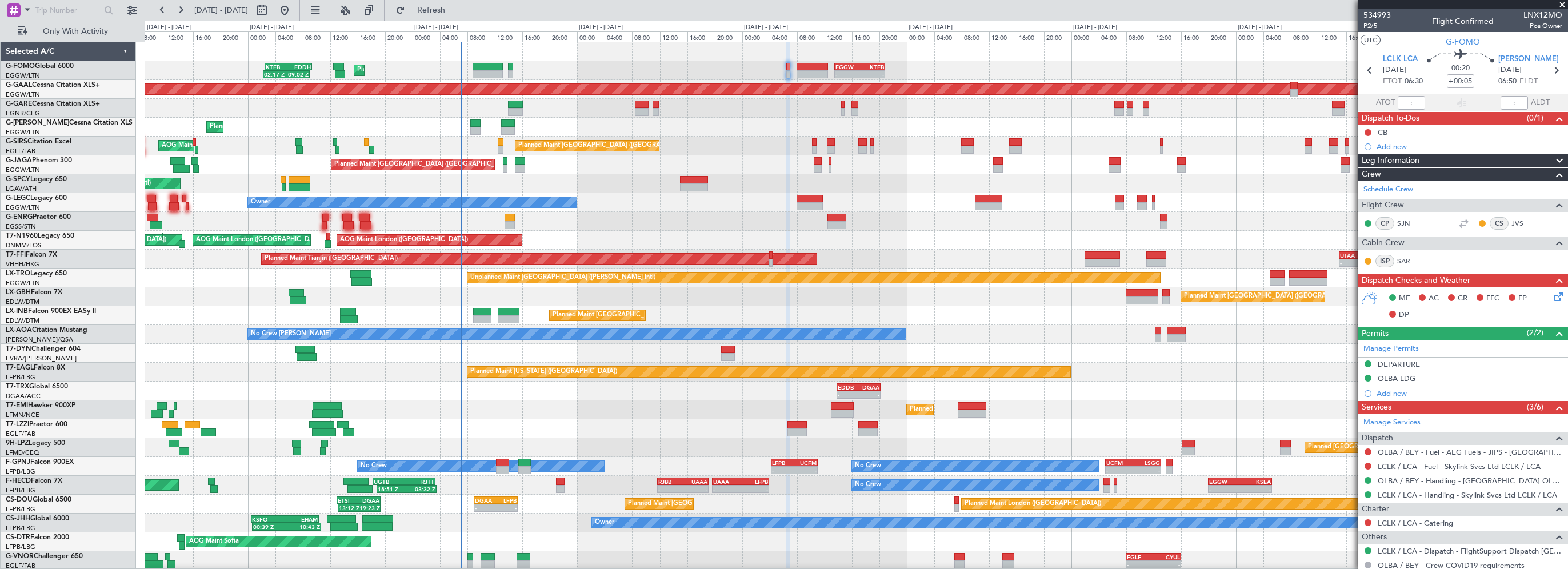
click at [1448, 166] on div "534993 P2/5 Flight Confirmed LNX12MO Pos Owner UTC G-FOMO LCLK LCA [DATE] ETOT …" at bounding box center [1462, 314] width 210 height 610
click at [1448, 157] on div "Leg Information" at bounding box center [1462, 161] width 210 height 13
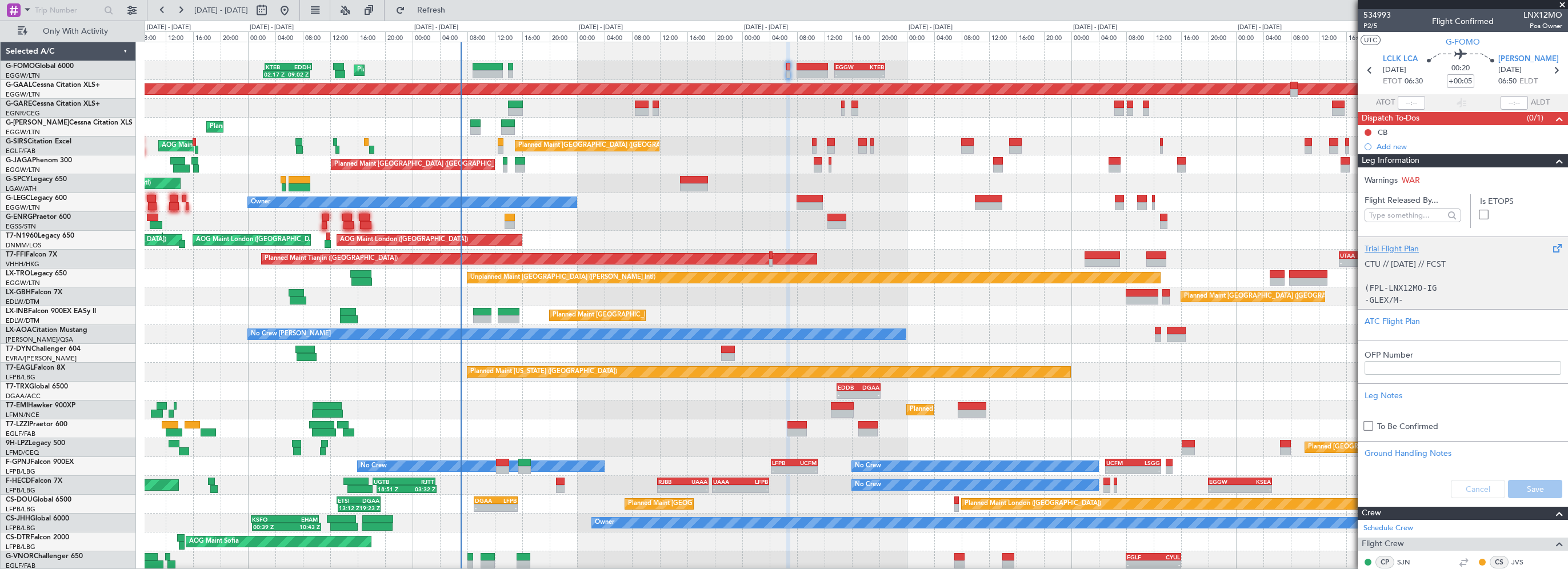
click at [1395, 244] on div "Trial Flight Plan" at bounding box center [1463, 249] width 197 height 12
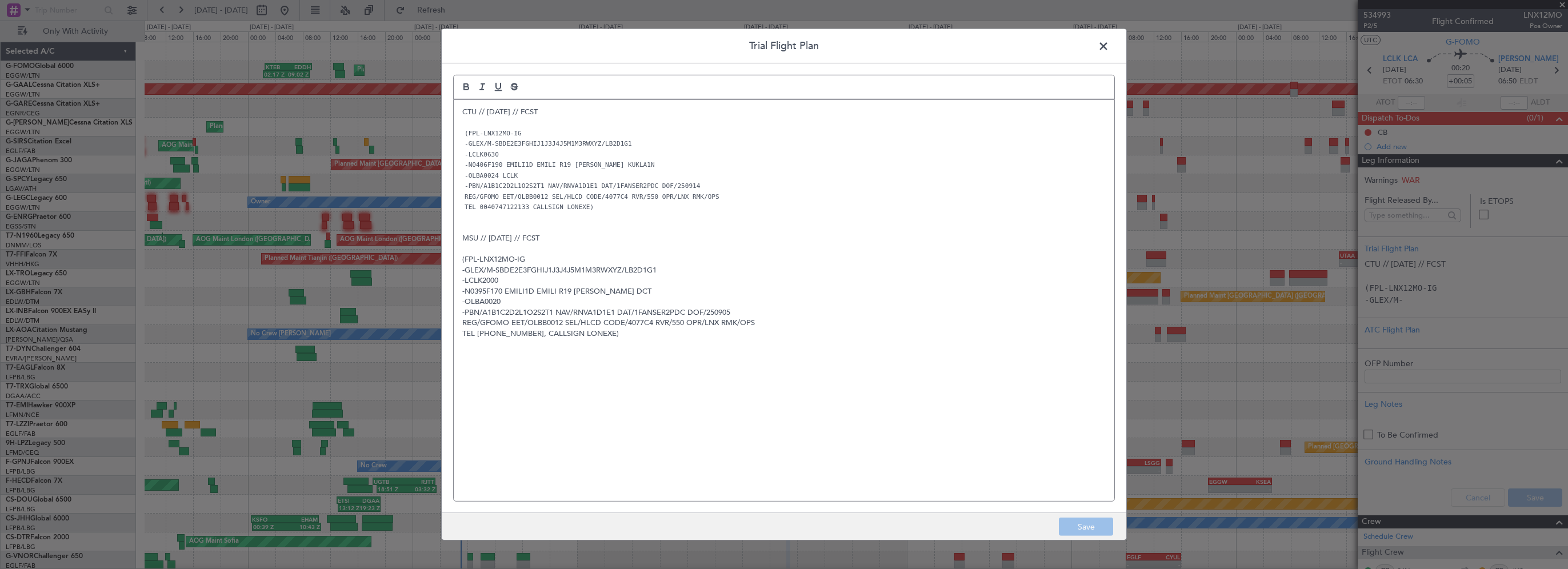
drag, startPoint x: 545, startPoint y: 210, endPoint x: 598, endPoint y: 210, distance: 53.0
click at [545, 210] on code "TEL 0040747122133 CALLSIGN LONEXE)" at bounding box center [529, 207] width 134 height 10
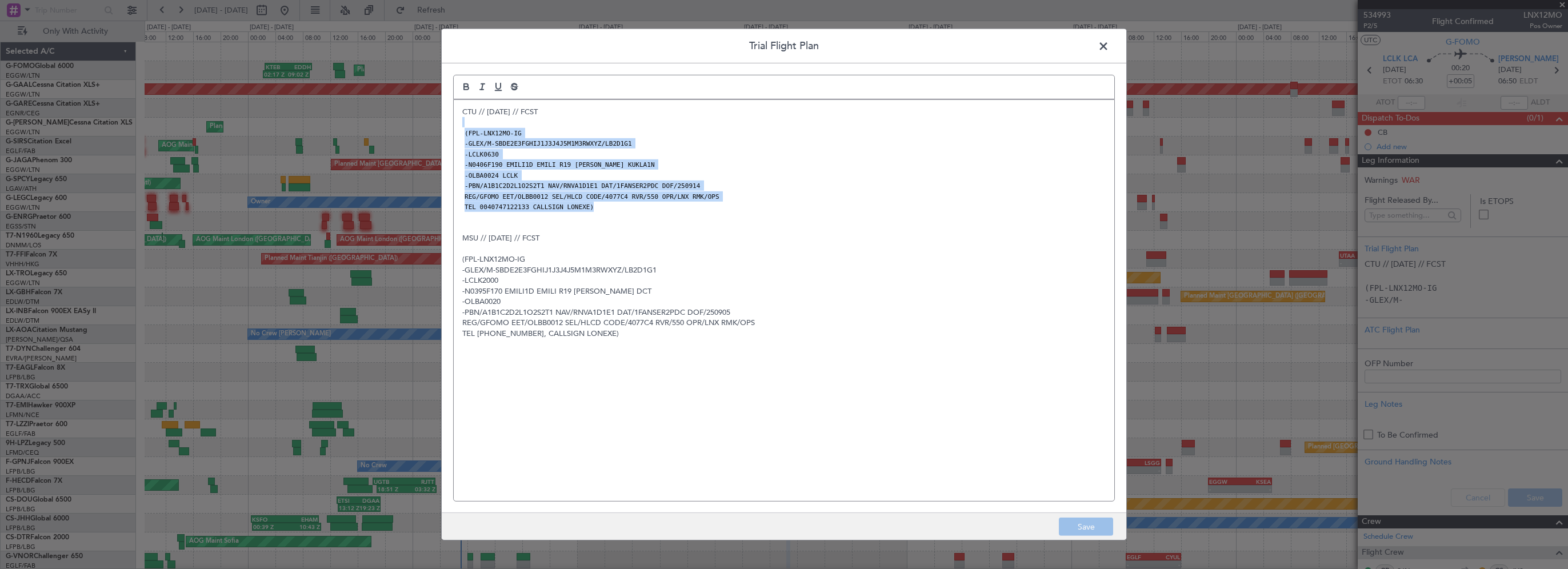
drag, startPoint x: 590, startPoint y: 198, endPoint x: 463, endPoint y: 122, distance: 148.0
click at [463, 122] on div "CTU // [DATE] // FCST (FPL-LNX12MO-IG -GLEX/M-SBDE2E3FGHIJ1J3J4J5M1M3RWXYZ/LB2D…" at bounding box center [784, 300] width 661 height 401
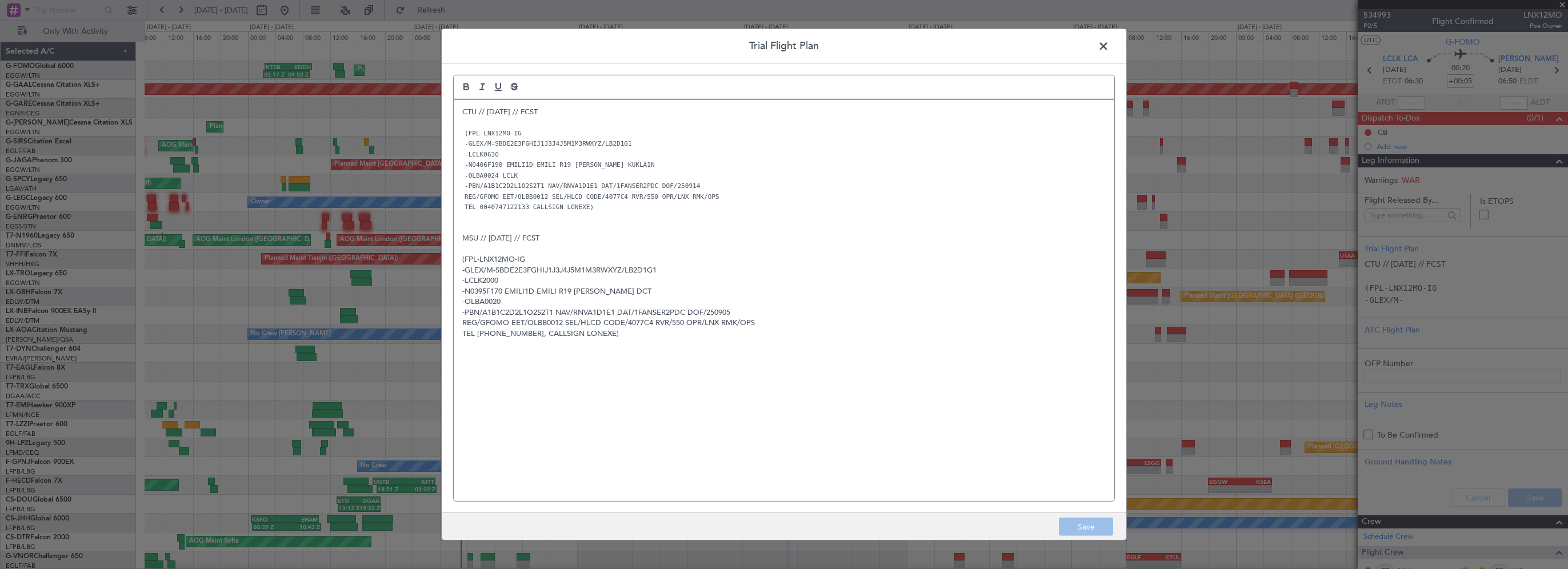
click at [463, 112] on p "CTU // [DATE] // FCST" at bounding box center [784, 112] width 643 height 10
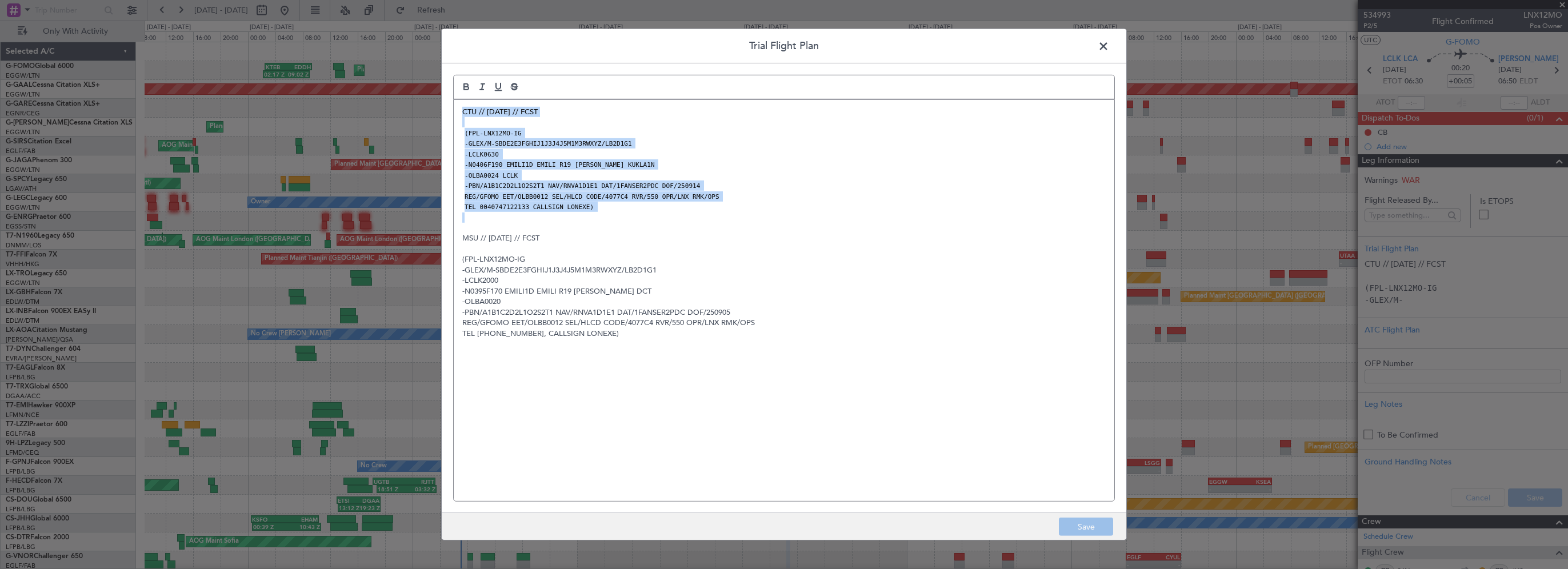
drag, startPoint x: 536, startPoint y: 185, endPoint x: 454, endPoint y: 103, distance: 116.0
click at [454, 103] on div "CTU // [DATE] // FCST (FPL-LNX12MO-IG -GLEX/M-SBDE2E3FGHIJ1J3J4J5M1M3RWXYZ/LB2D…" at bounding box center [784, 300] width 661 height 401
click at [532, 151] on p "-LCLK0630" at bounding box center [784, 154] width 643 height 10
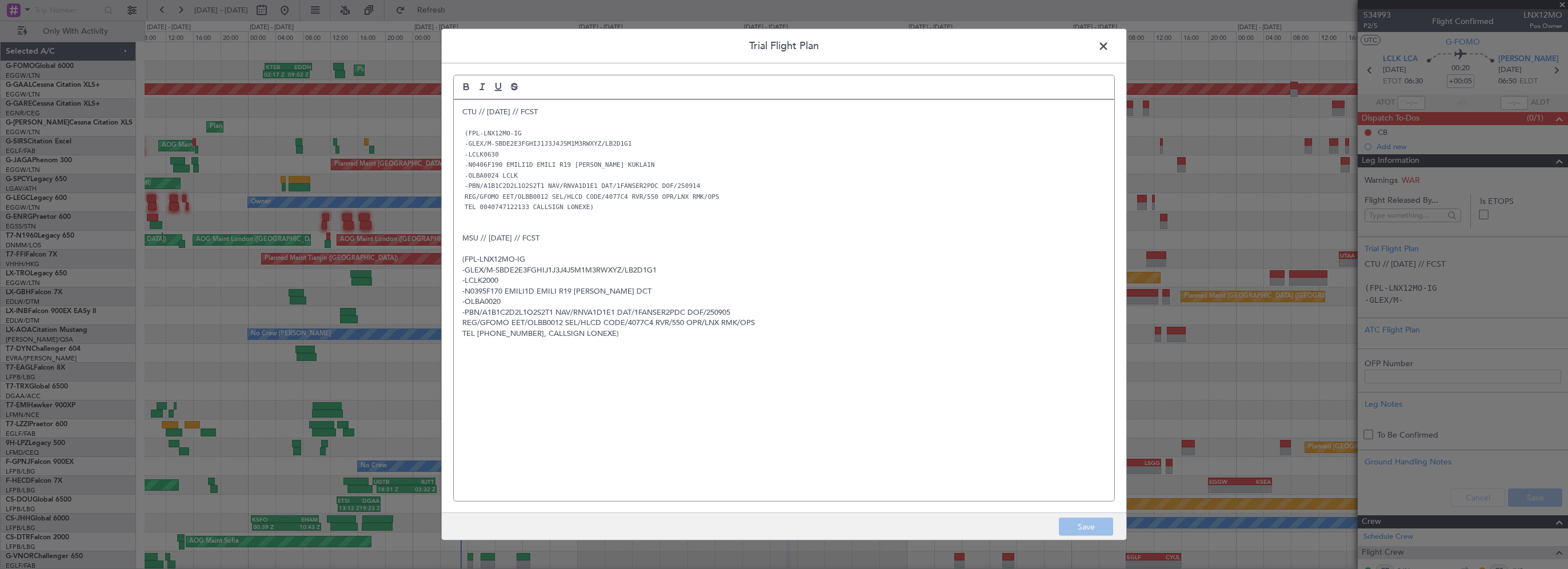
click at [586, 202] on p "TEL 0040747122133 CALLSIGN LONEXE)" at bounding box center [784, 207] width 643 height 10
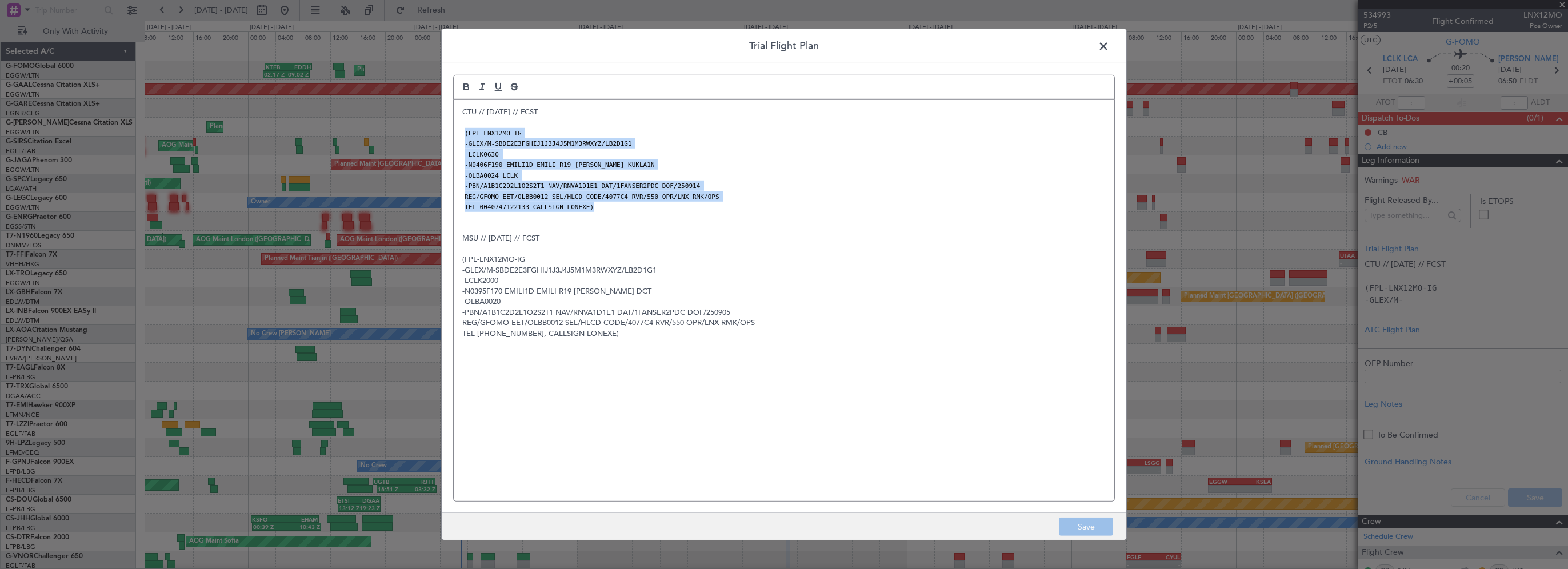
drag, startPoint x: 589, startPoint y: 210, endPoint x: 460, endPoint y: 131, distance: 151.3
click at [460, 131] on div "CTU // [DATE] // FCST (FPL-LNX12MO-IG -GLEX/M-SBDE2E3FGHIJ1J3J4J5M1M3RWXYZ/LB2D…" at bounding box center [784, 300] width 661 height 401
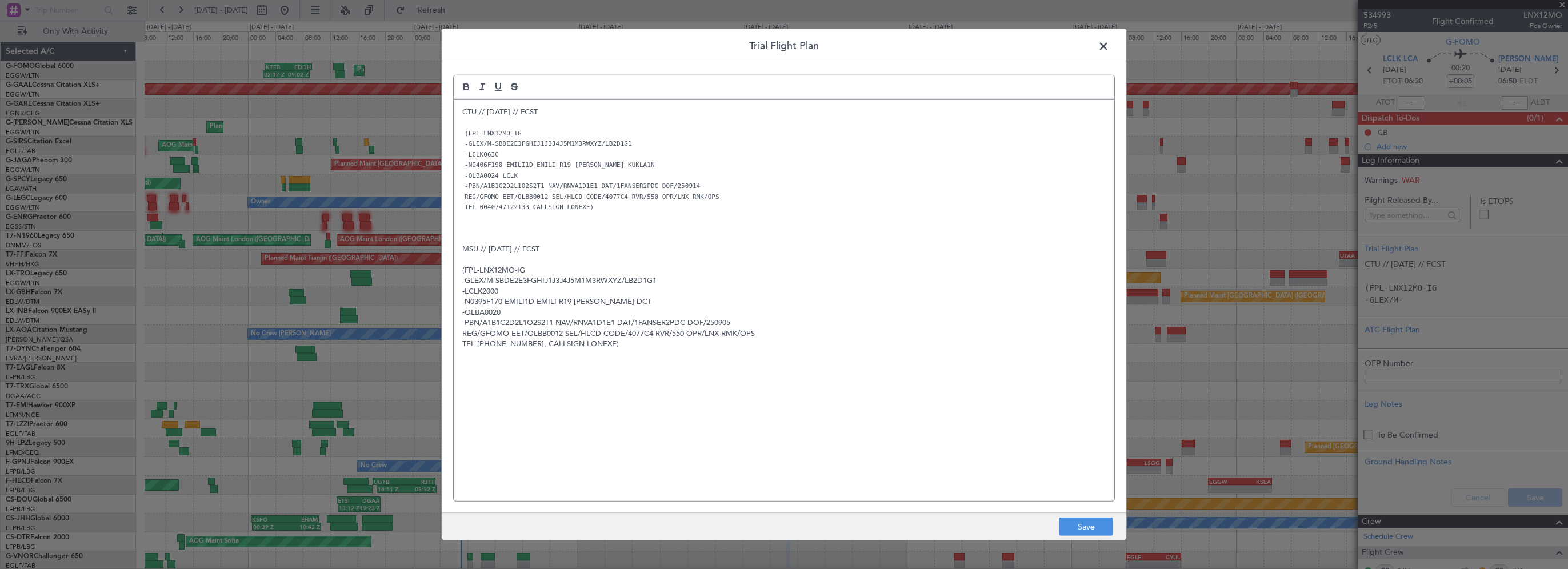
drag, startPoint x: 534, startPoint y: 251, endPoint x: 795, endPoint y: 272, distance: 261.8
click at [785, 269] on p "(FPL-LNX12MO-IG" at bounding box center [784, 270] width 643 height 10
click at [1084, 530] on button "Save" at bounding box center [1086, 526] width 54 height 18
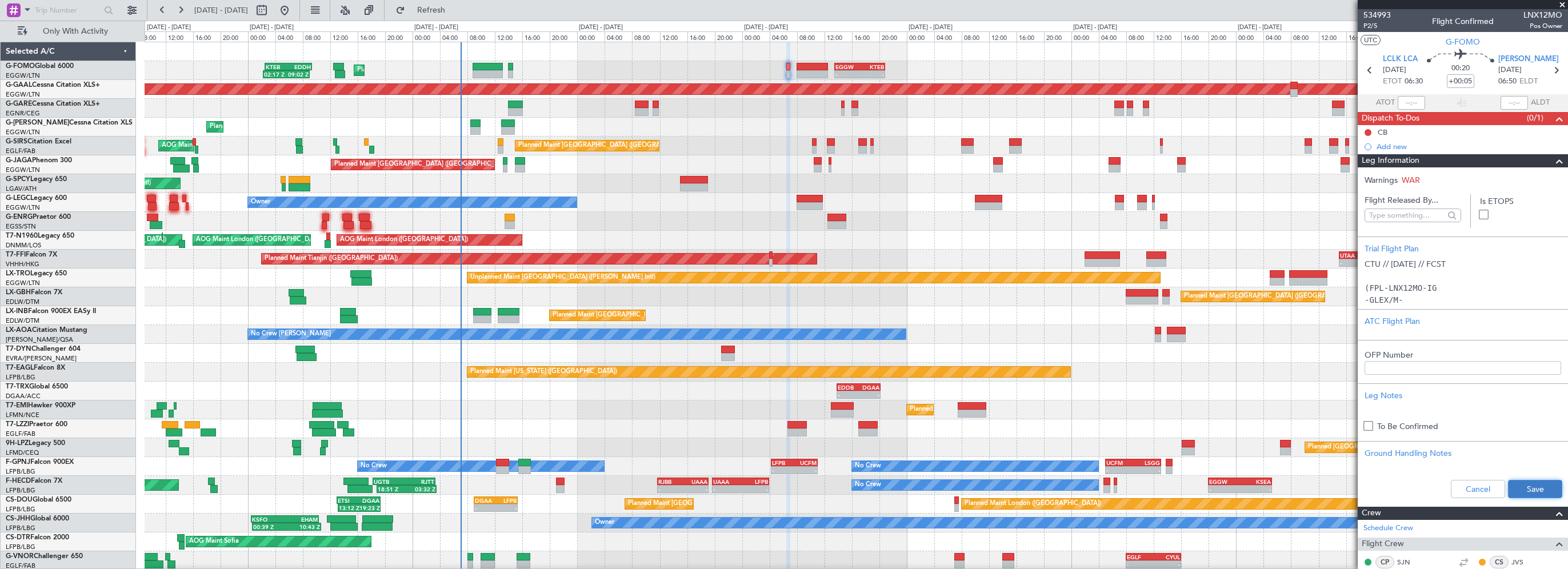
click at [1520, 481] on button "Save" at bounding box center [1535, 489] width 54 height 18
click at [1464, 82] on mat-tooltip-component "Flight Time" at bounding box center [1458, 89] width 53 height 30
click at [1465, 79] on mat-tooltip-component "Flight Time" at bounding box center [1458, 89] width 53 height 30
click at [1459, 78] on mat-tooltip-component "Flight Time" at bounding box center [1458, 89] width 53 height 30
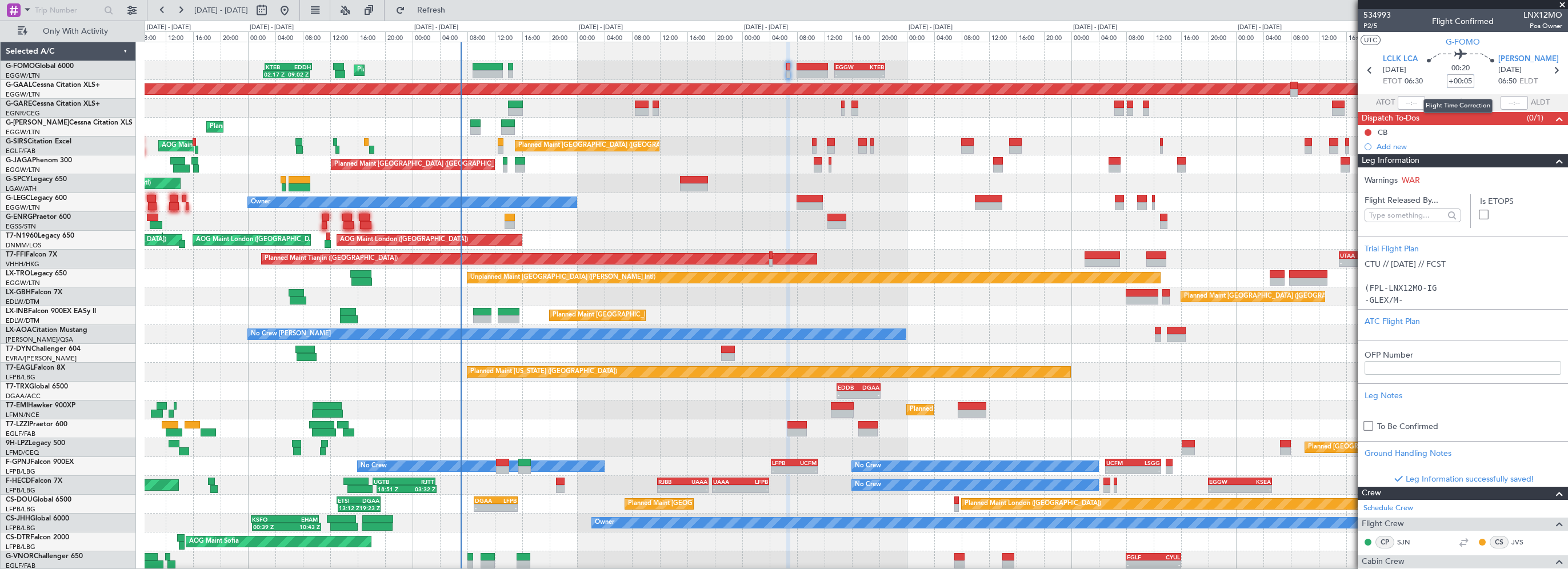
click at [1466, 80] on input "+00:05" at bounding box center [1460, 81] width 27 height 14
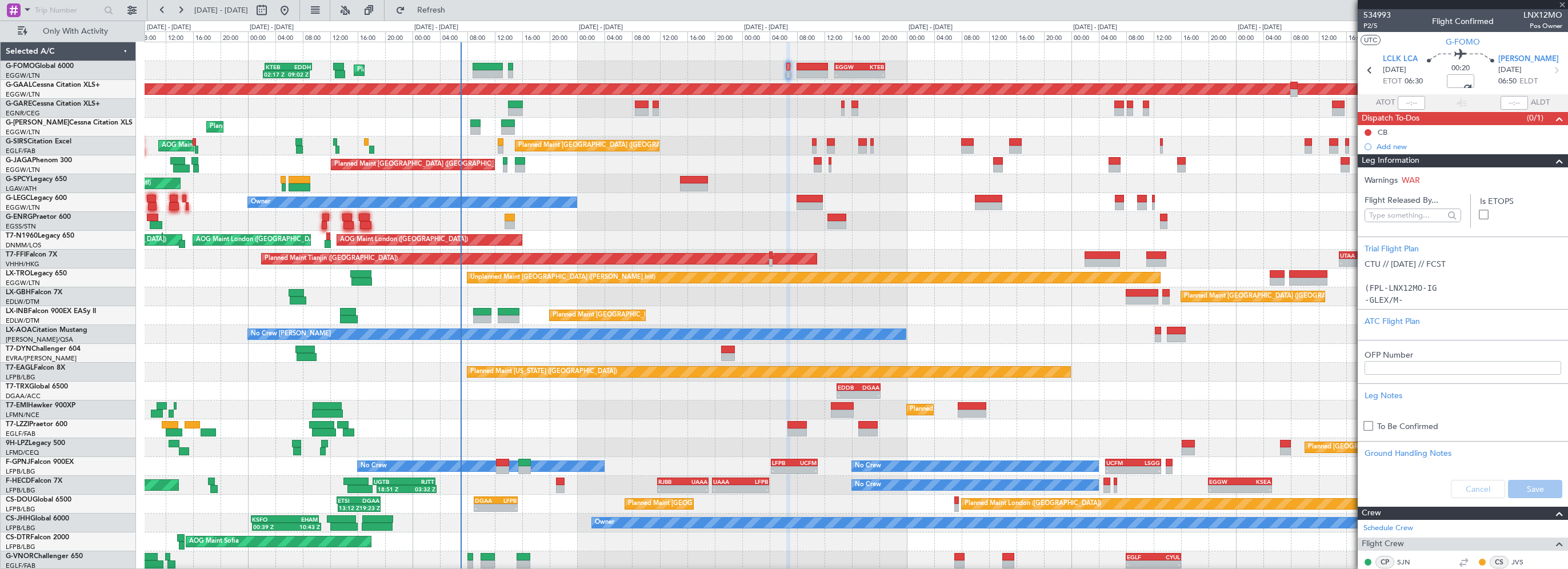
click at [1553, 159] on span at bounding box center [1559, 161] width 14 height 14
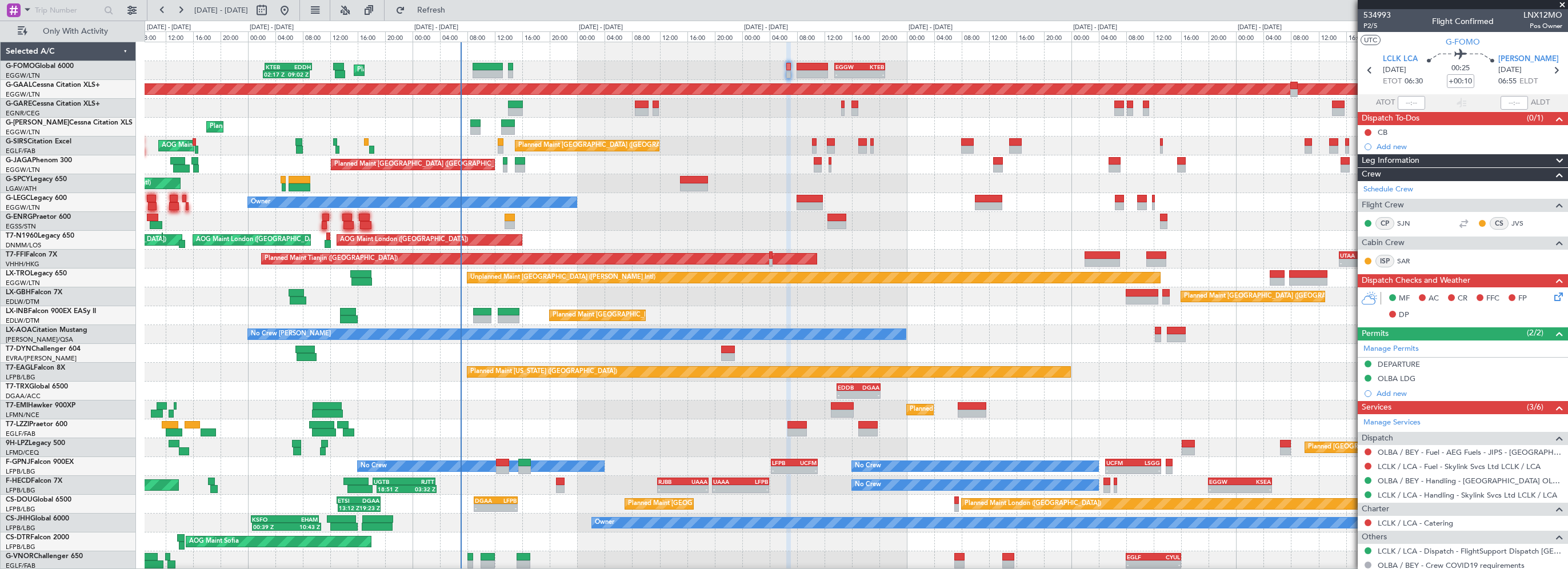
click at [1552, 296] on icon at bounding box center [1556, 294] width 9 height 9
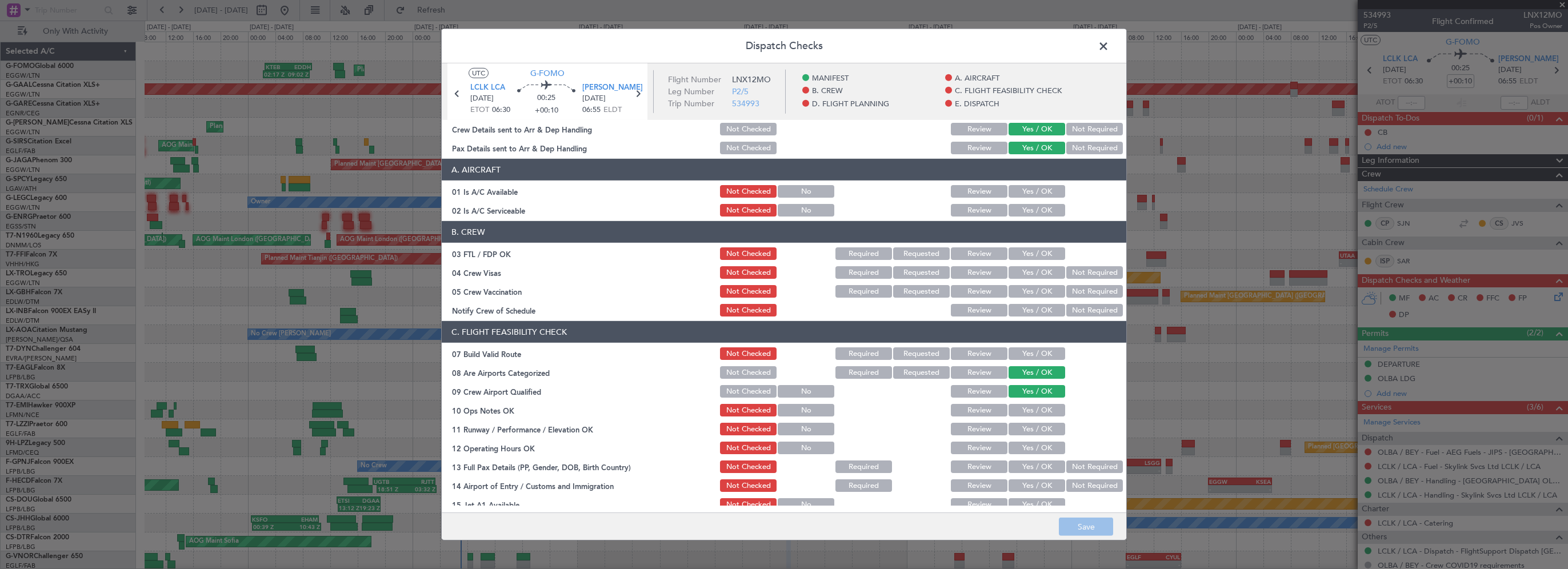
scroll to position [57, 0]
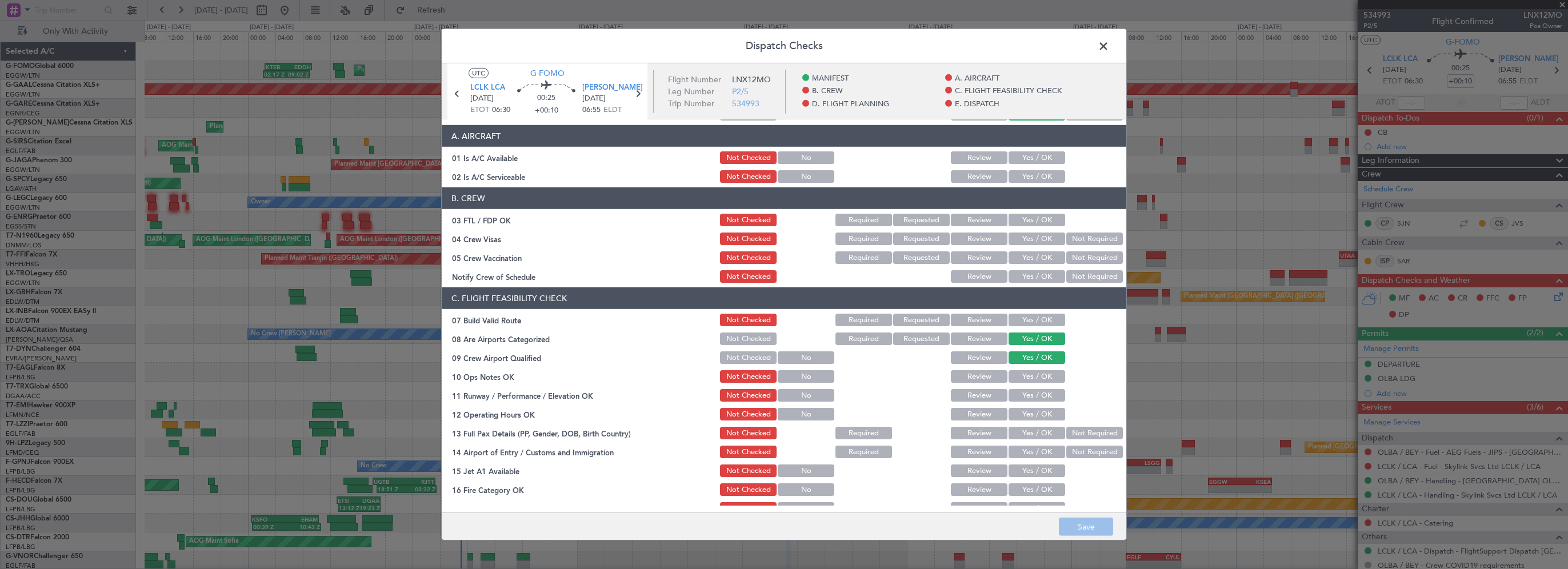
click at [1031, 156] on button "Yes / OK" at bounding box center [1037, 157] width 57 height 12
click at [1026, 178] on button "Yes / OK" at bounding box center [1037, 176] width 57 height 12
click at [1034, 317] on button "Yes / OK" at bounding box center [1037, 319] width 57 height 12
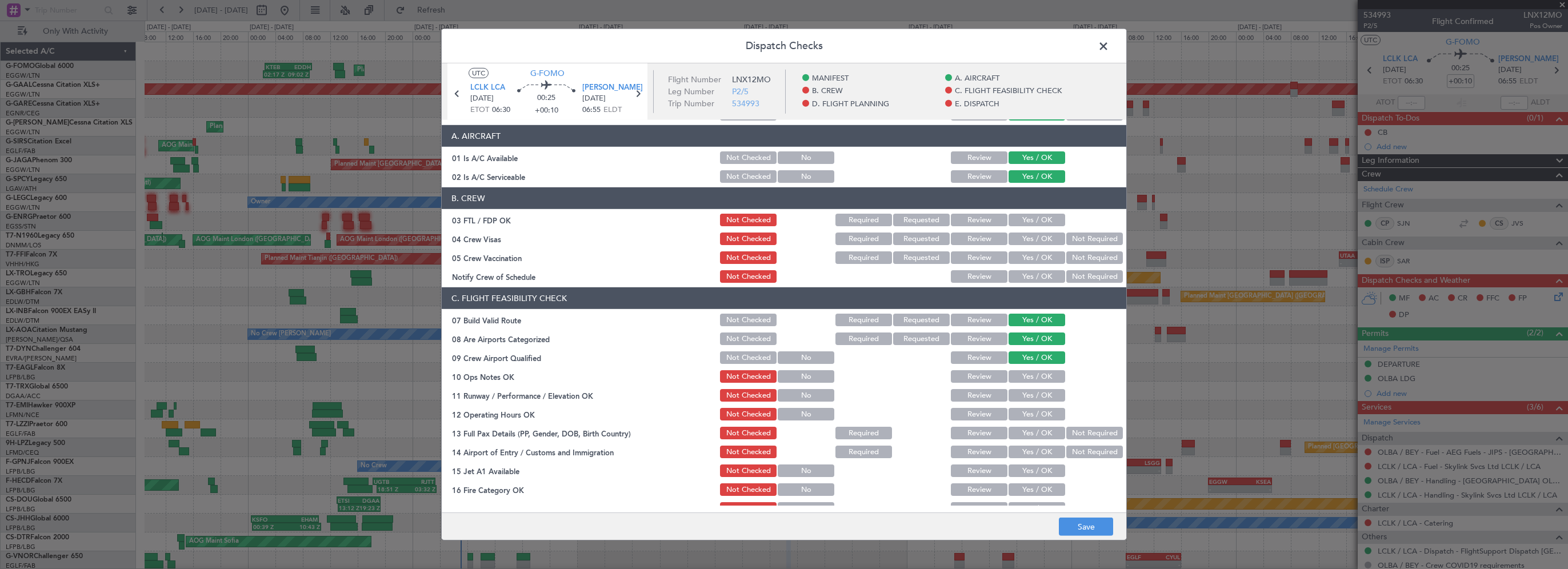
click at [1023, 380] on button "Yes / OK" at bounding box center [1037, 376] width 57 height 12
click at [1019, 406] on div "Yes / OK" at bounding box center [1035, 414] width 58 height 16
click at [1024, 399] on button "Yes / OK" at bounding box center [1037, 395] width 57 height 12
click at [1016, 414] on button "Yes / OK" at bounding box center [1037, 414] width 57 height 12
click at [1022, 428] on button "Yes / OK" at bounding box center [1037, 432] width 57 height 12
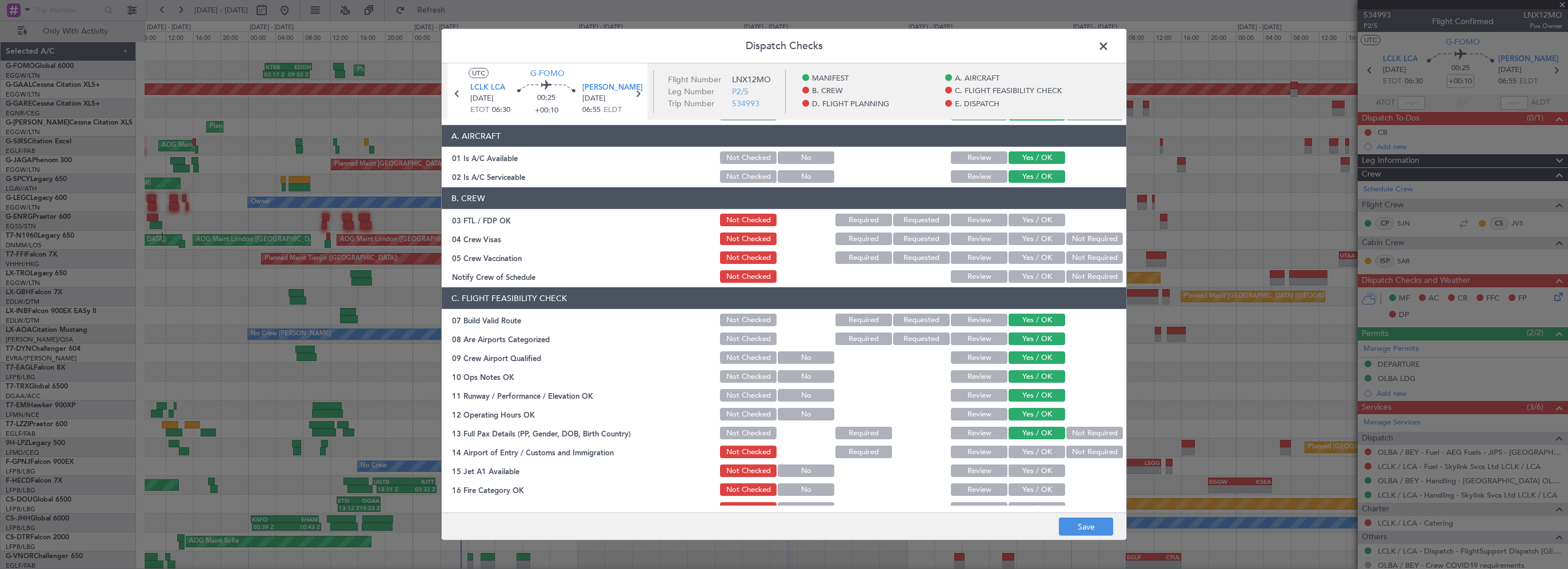
click at [1024, 450] on button "Yes / OK" at bounding box center [1037, 452] width 57 height 12
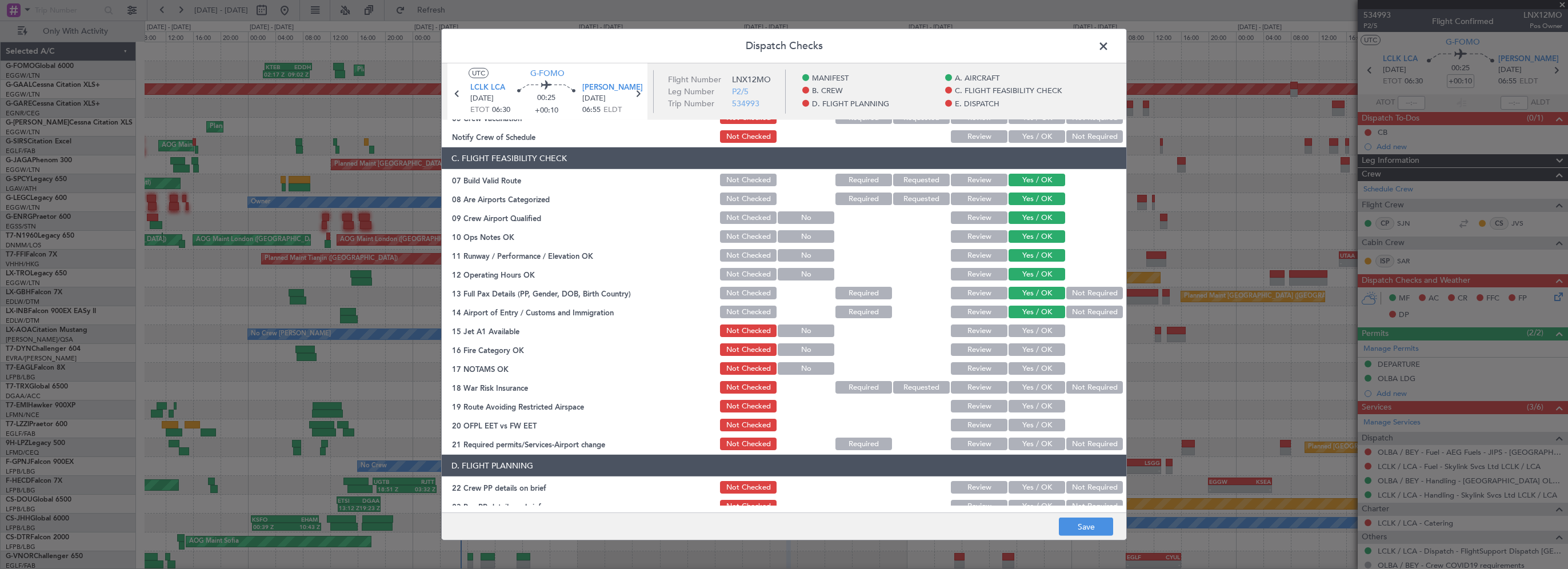
scroll to position [228, 0]
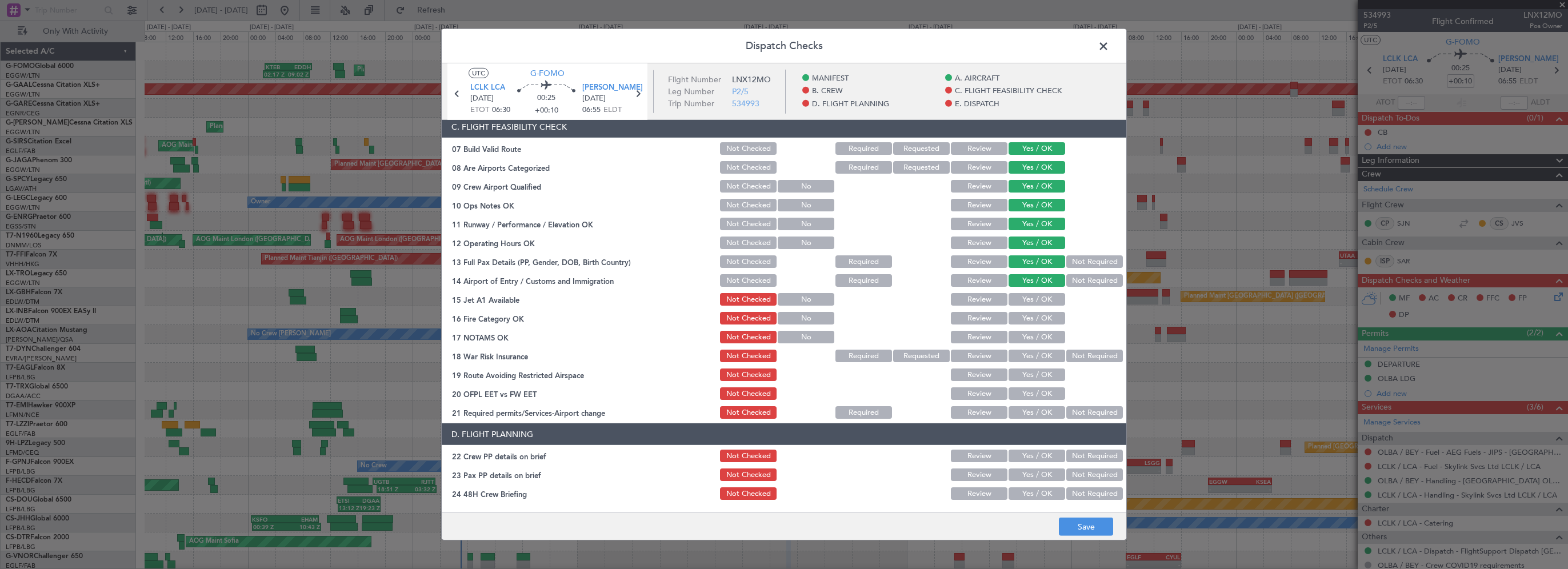
click at [1034, 298] on button "Yes / OK" at bounding box center [1037, 299] width 57 height 12
click at [1025, 326] on div "Yes / OK" at bounding box center [1035, 319] width 58 height 16
click at [1028, 322] on button "Yes / OK" at bounding box center [1037, 318] width 57 height 12
click at [1023, 338] on button "Yes / OK" at bounding box center [1037, 337] width 57 height 12
click at [1075, 352] on button "Not Required" at bounding box center [1094, 355] width 57 height 12
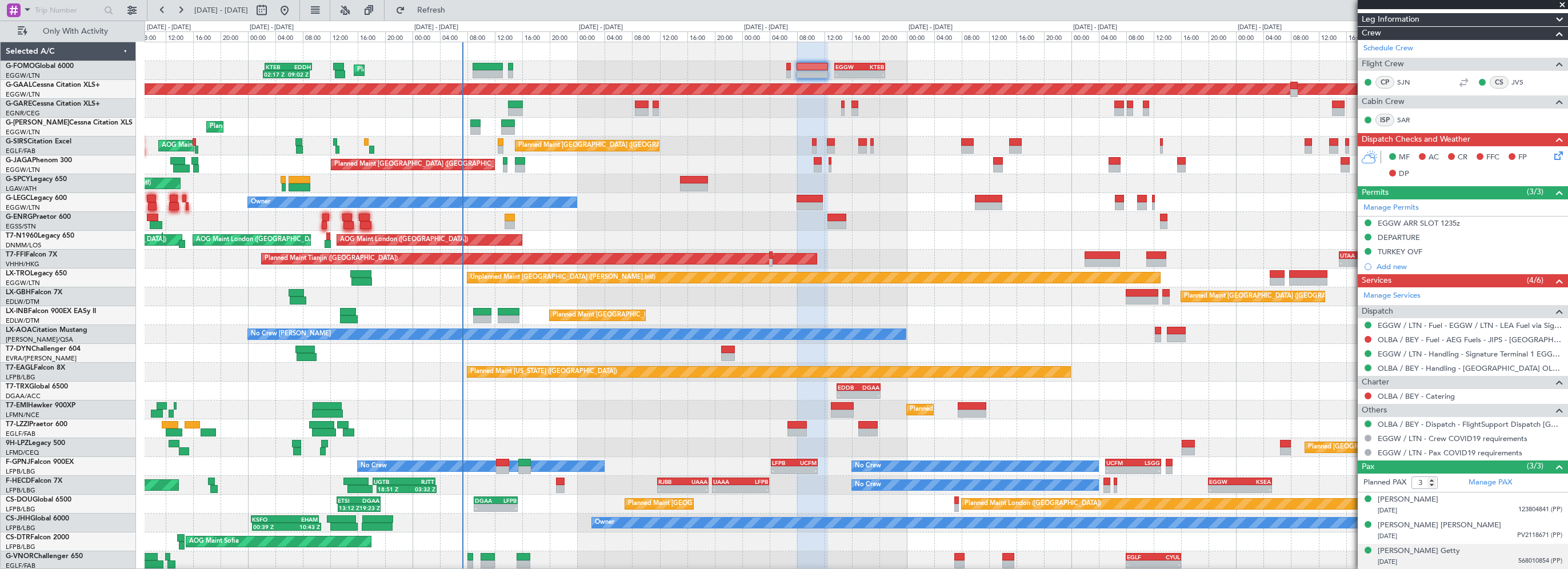
scroll to position [196, 0]
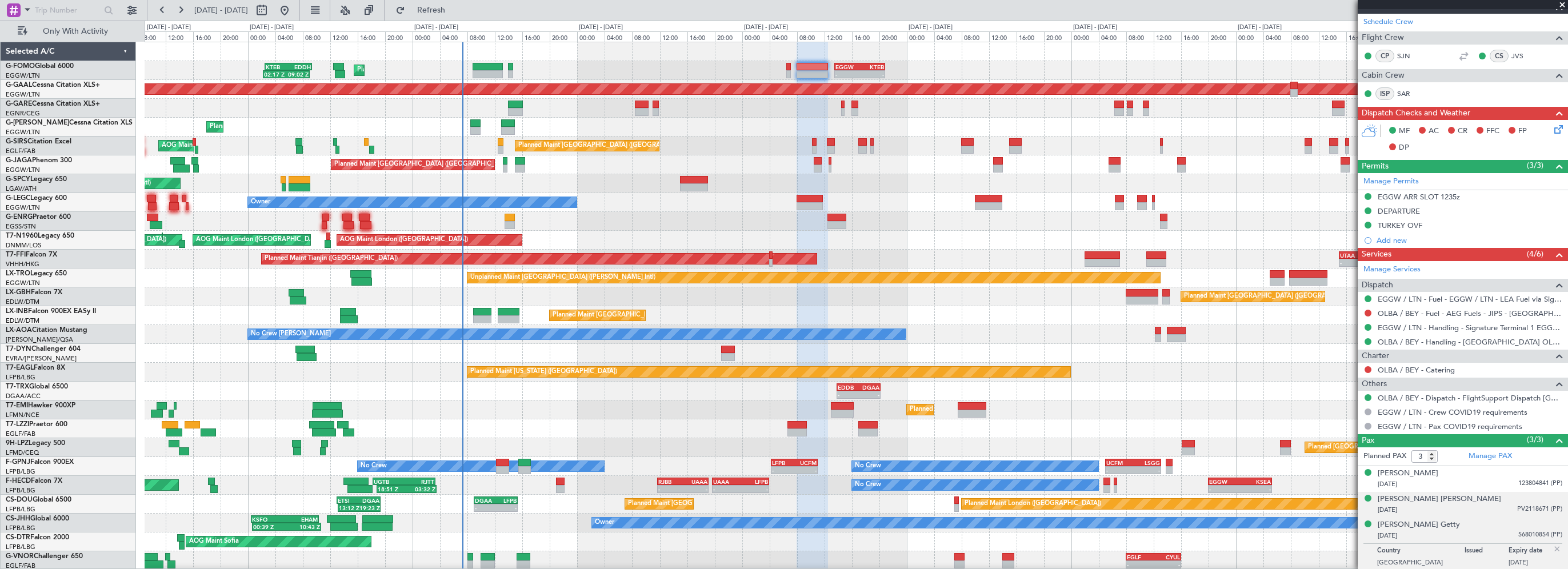
drag, startPoint x: 1546, startPoint y: 546, endPoint x: 1558, endPoint y: 540, distance: 13.4
click at [1552, 546] on img at bounding box center [1557, 549] width 10 height 10
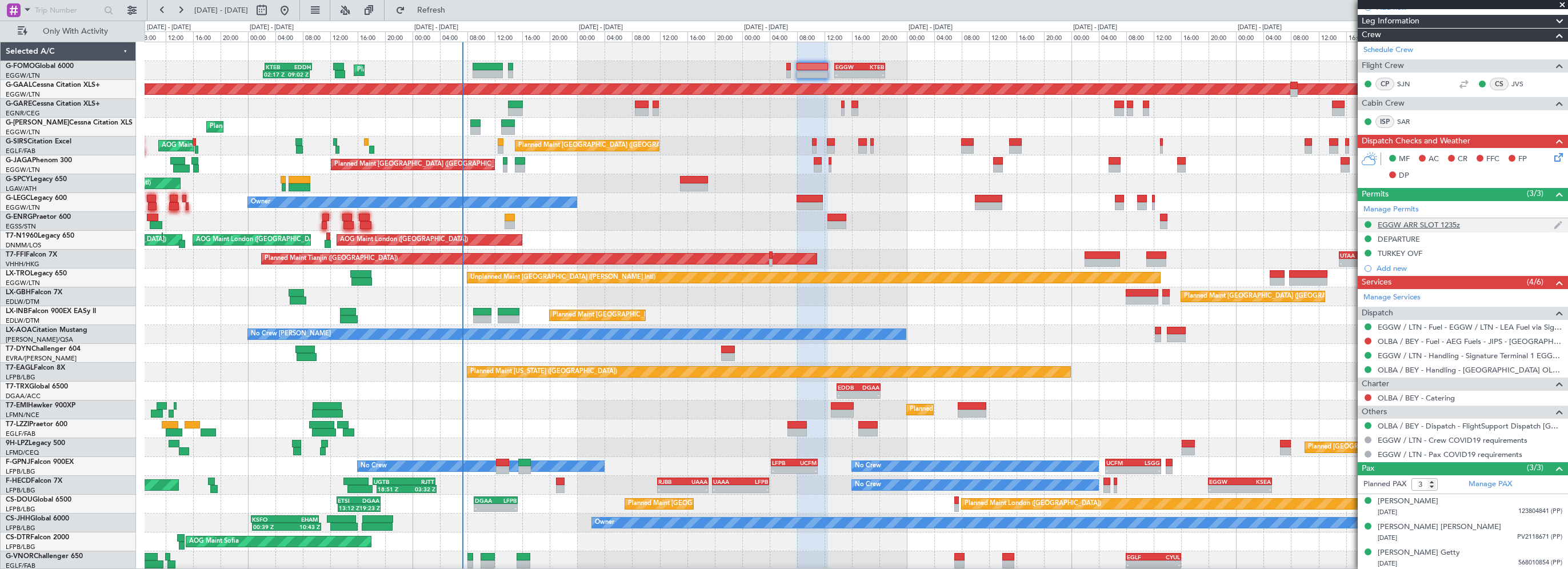
scroll to position [0, 0]
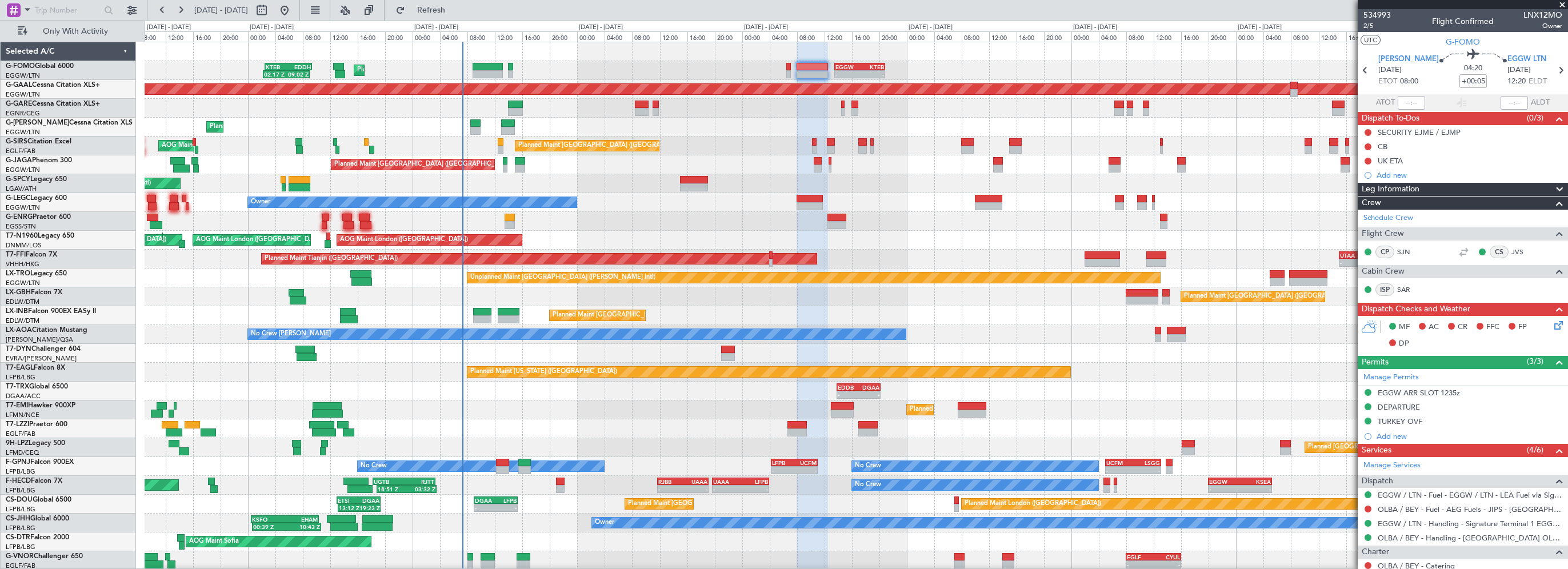
click at [1415, 191] on span "Leg Information" at bounding box center [1390, 189] width 58 height 13
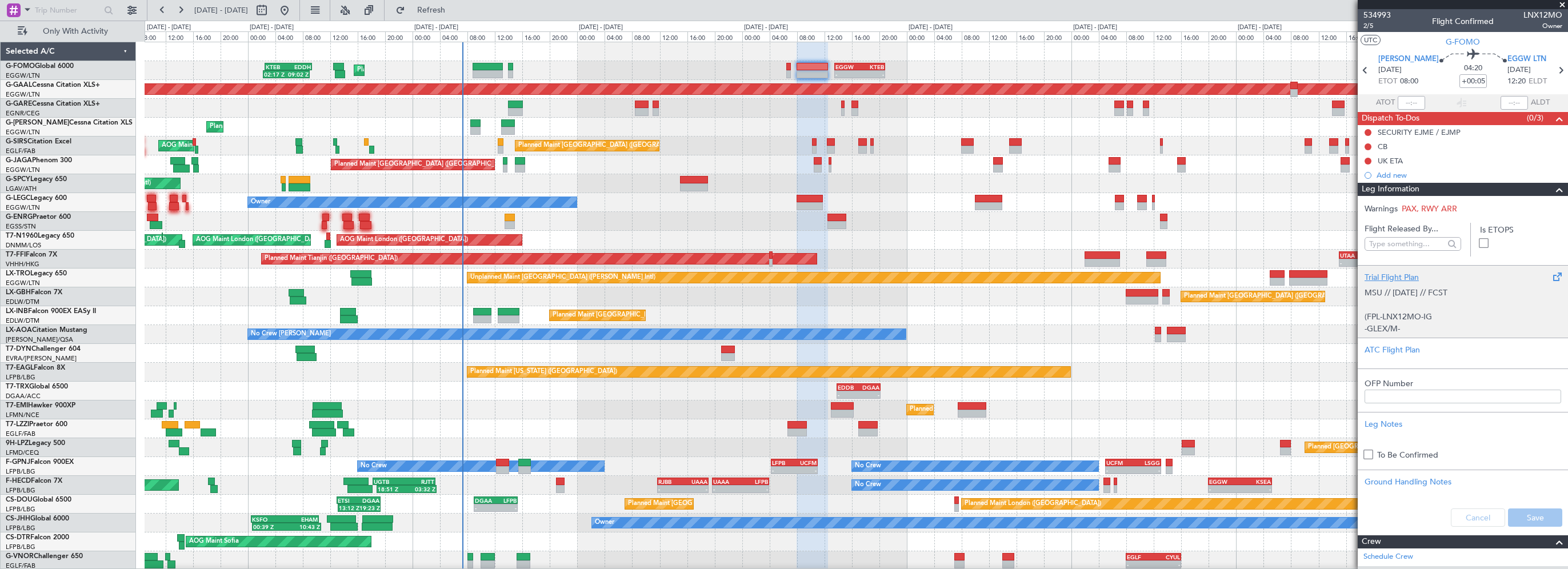
click at [1408, 275] on div "Trial Flight Plan" at bounding box center [1463, 278] width 197 height 12
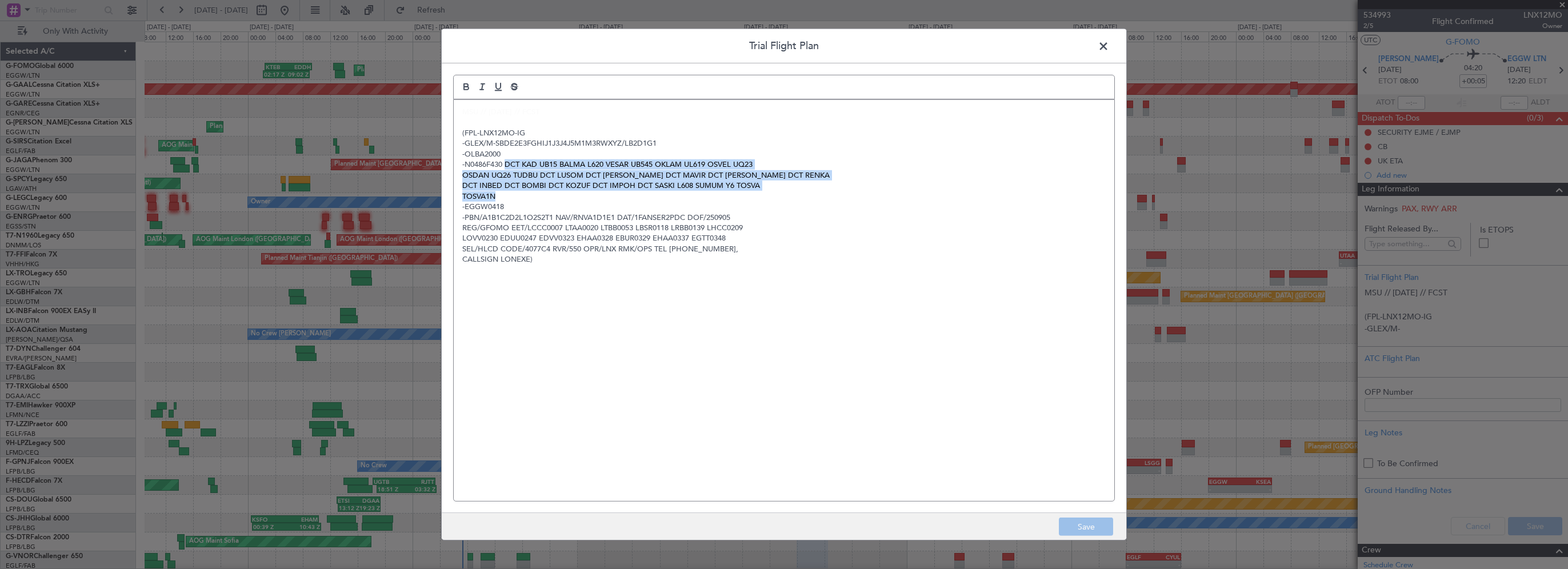
drag, startPoint x: 507, startPoint y: 164, endPoint x: 520, endPoint y: 192, distance: 30.9
click at [520, 192] on div "MSU // 05SEP // FCST ﻿(FPL-LNX12MO-IG -GLEX/M-SBDE2E3FGHIJ1J3J4J5M1M3RWXYZ/LB2D…" at bounding box center [784, 300] width 661 height 401
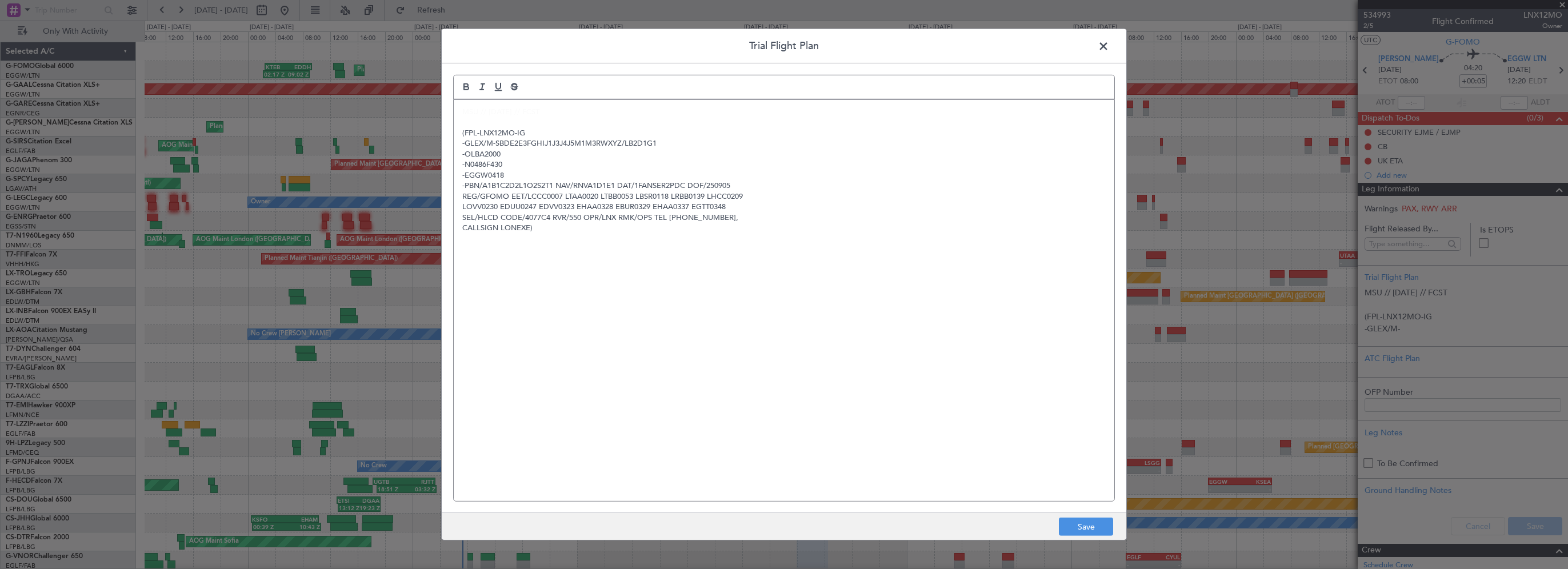
click at [1109, 48] on span at bounding box center [1109, 48] width 0 height 23
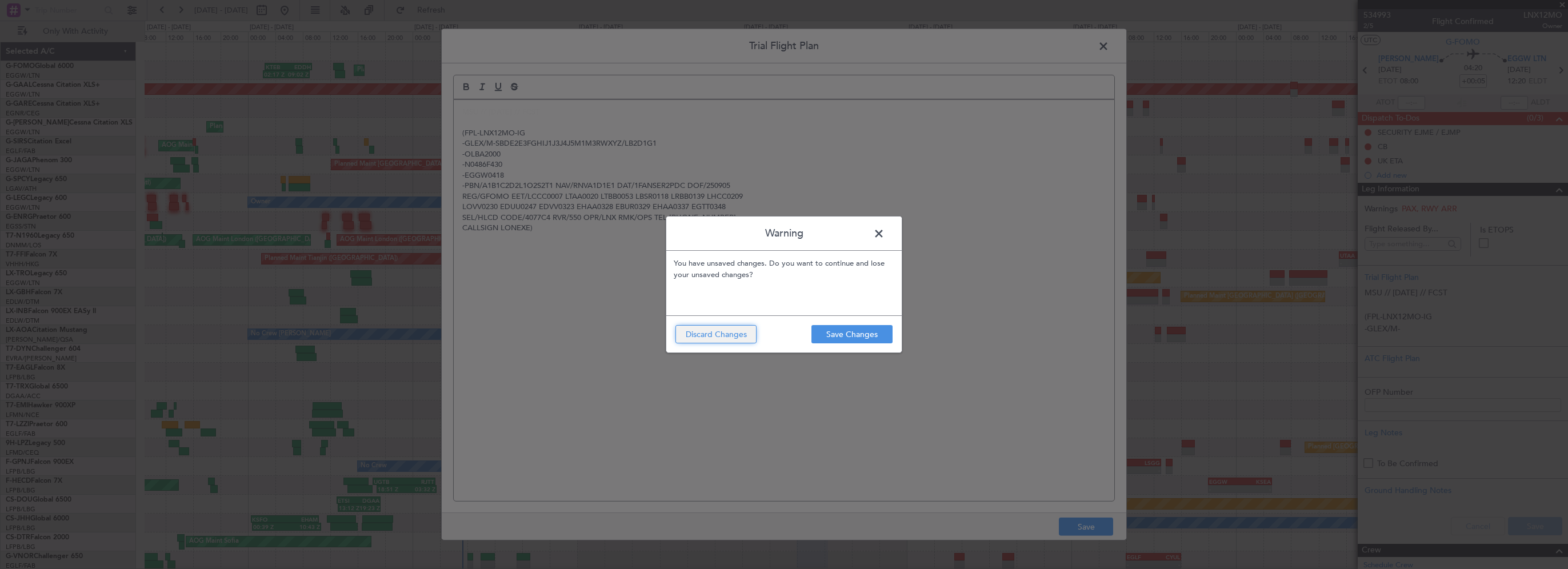
click at [727, 334] on button "Discard Changes" at bounding box center [716, 334] width 81 height 18
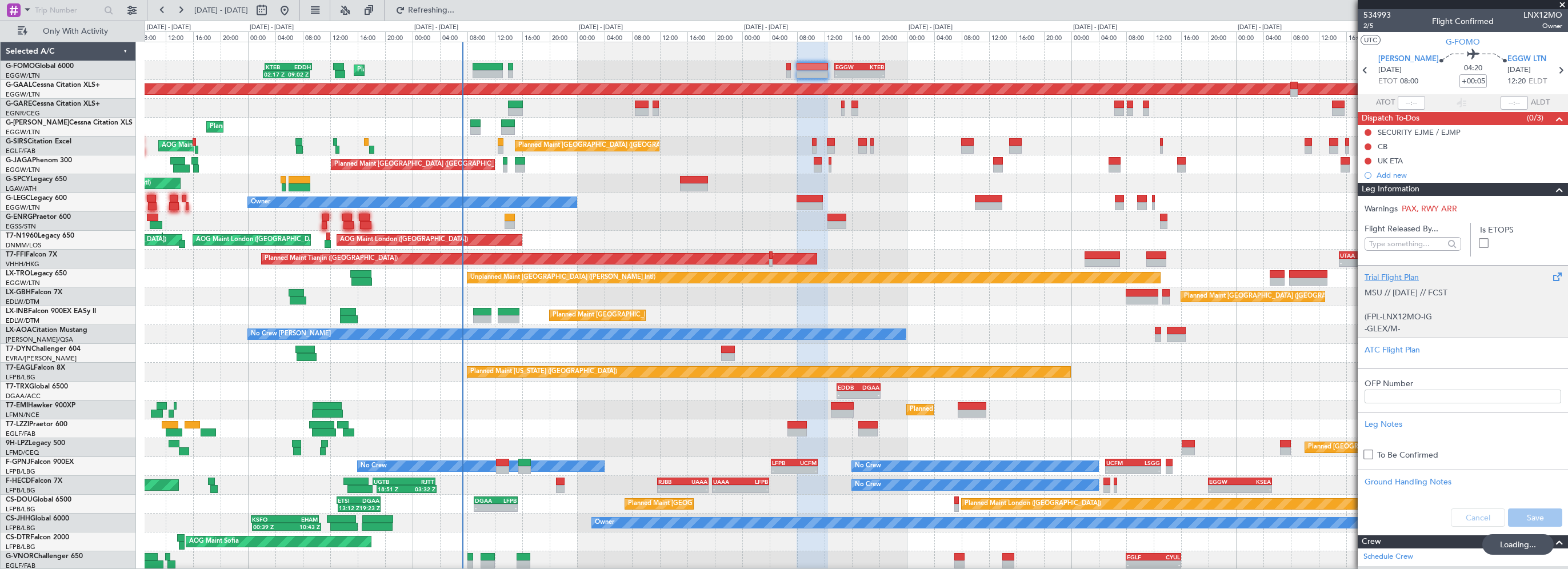
click at [1402, 272] on div "Trial Flight Plan" at bounding box center [1463, 278] width 197 height 12
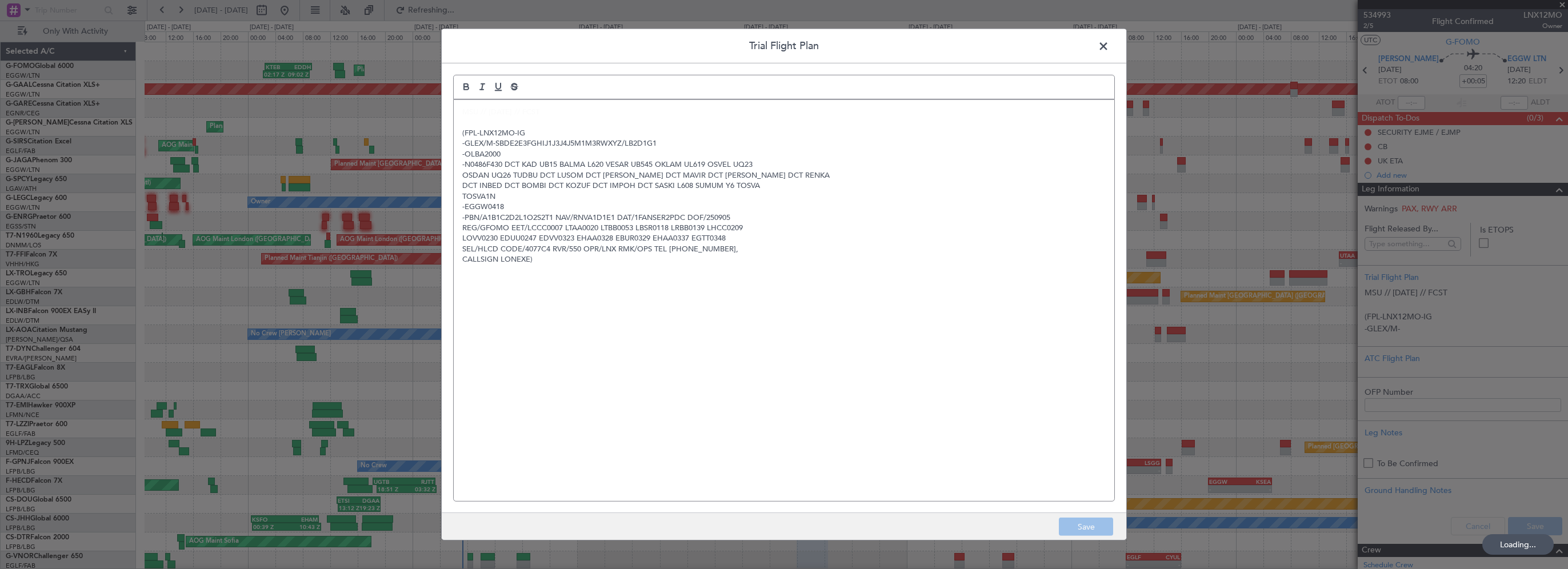
click at [752, 294] on div "MSU // 05SEP // FCST ﻿(FPL-LNX12MO-IG -GLEX/M-SBDE2E3FGHIJ1J3J4J5M1M3RWXYZ/LB2D…" at bounding box center [784, 300] width 661 height 401
click at [1109, 42] on span at bounding box center [1109, 48] width 0 height 23
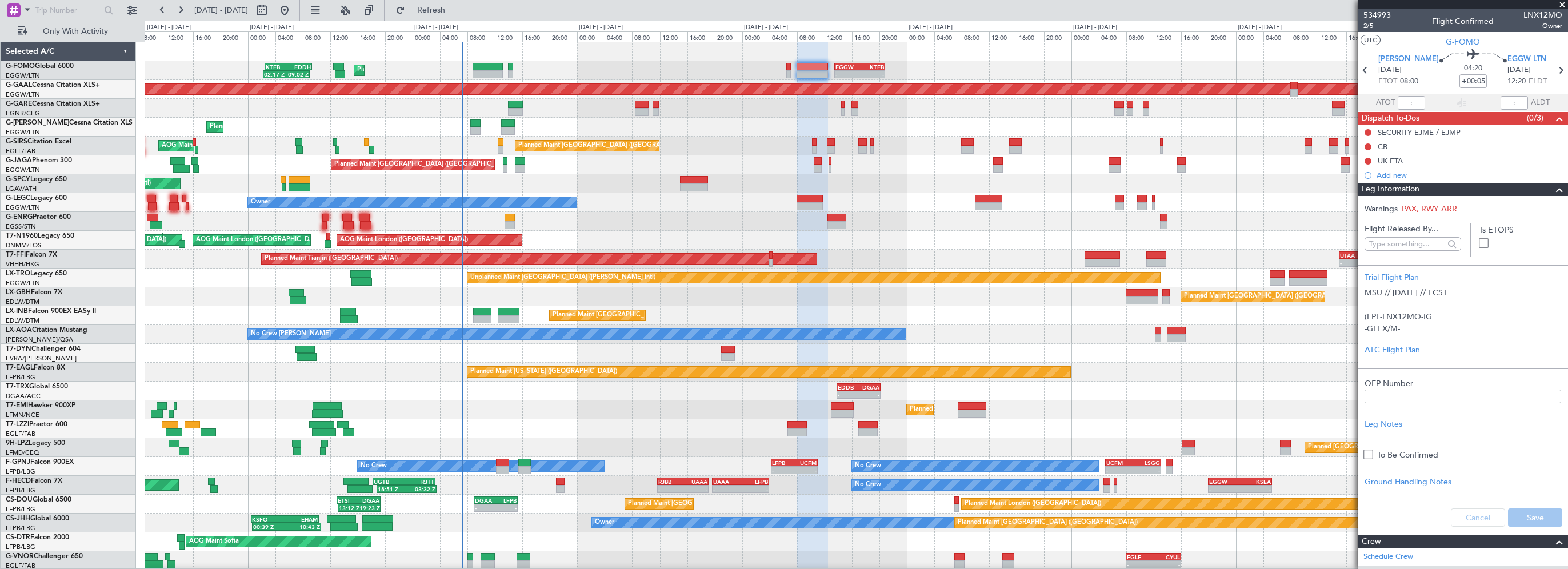
click at [1553, 187] on span at bounding box center [1559, 189] width 14 height 14
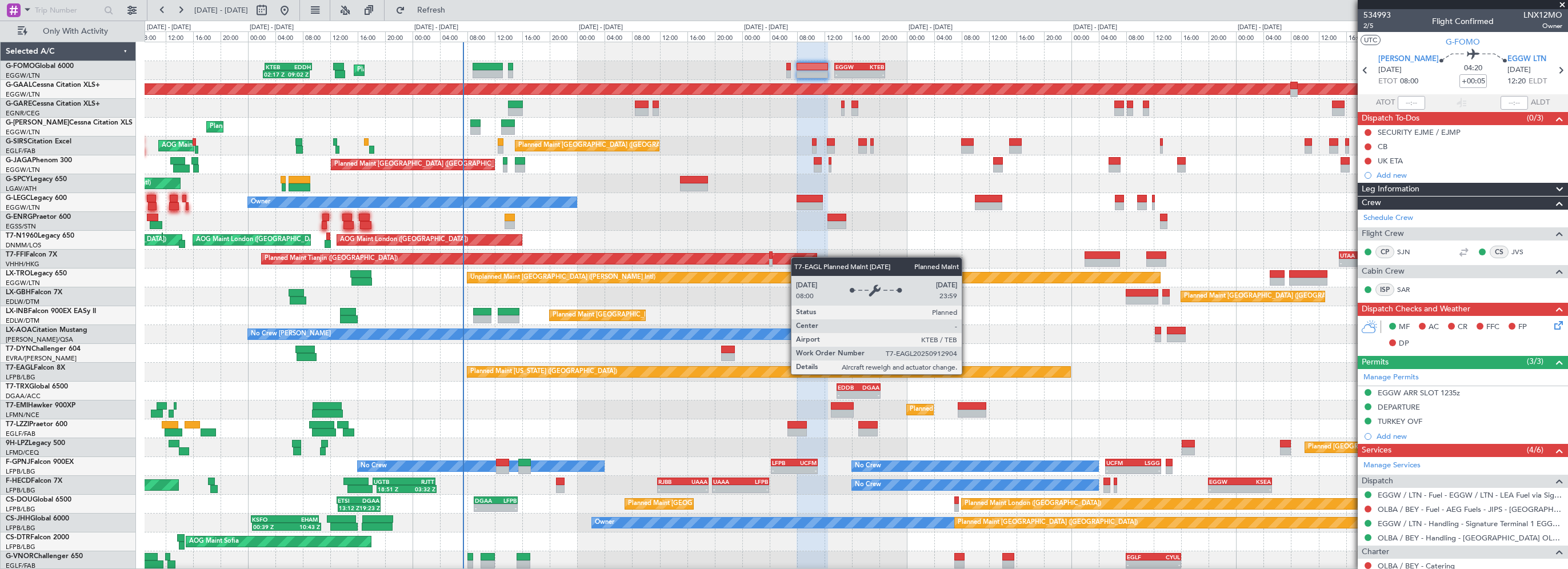
click at [377, 387] on div "Planned Maint London (Luton) 02:17 Z 09:02 Z KTEB 02:30 Z EDDH 09:25 Z - - EGGW…" at bounding box center [856, 316] width 1423 height 547
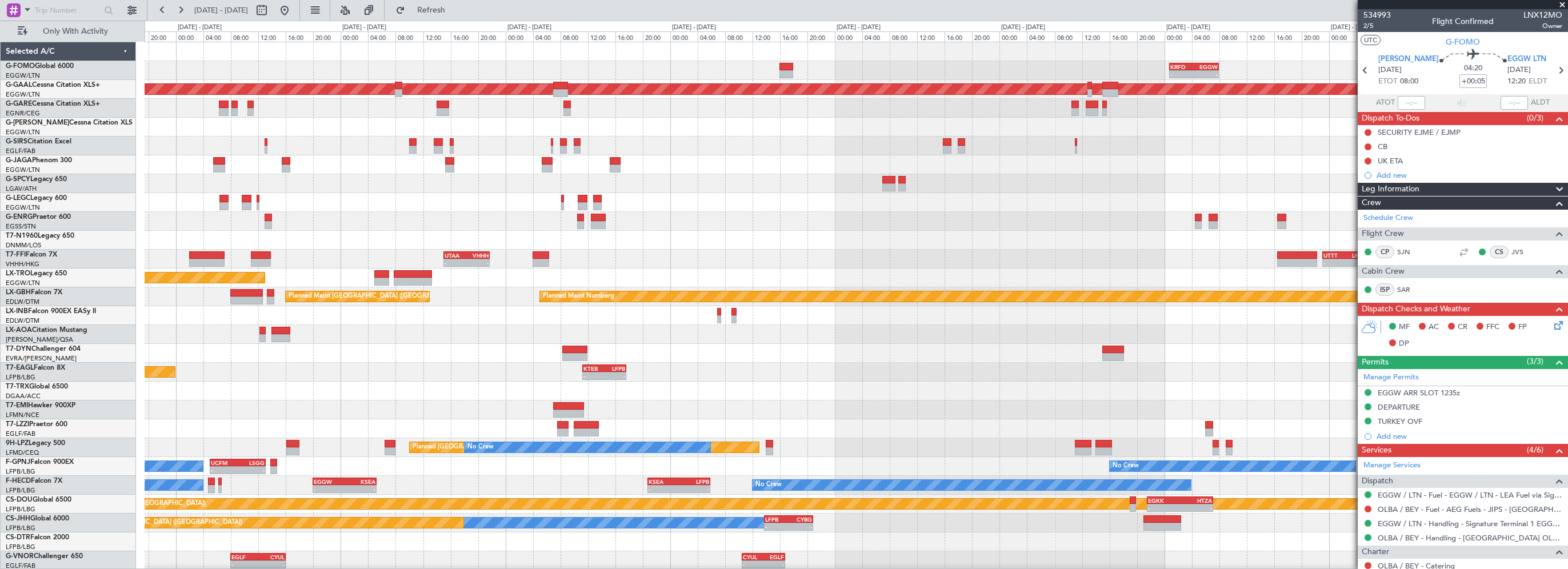
click at [295, 369] on div "- - KRFD 00:45 Z EGGW 08:00 Z EGGW 13:30 Z KTEB 20:55 Z - - Planned Maint Dusse…" at bounding box center [856, 316] width 1423 height 547
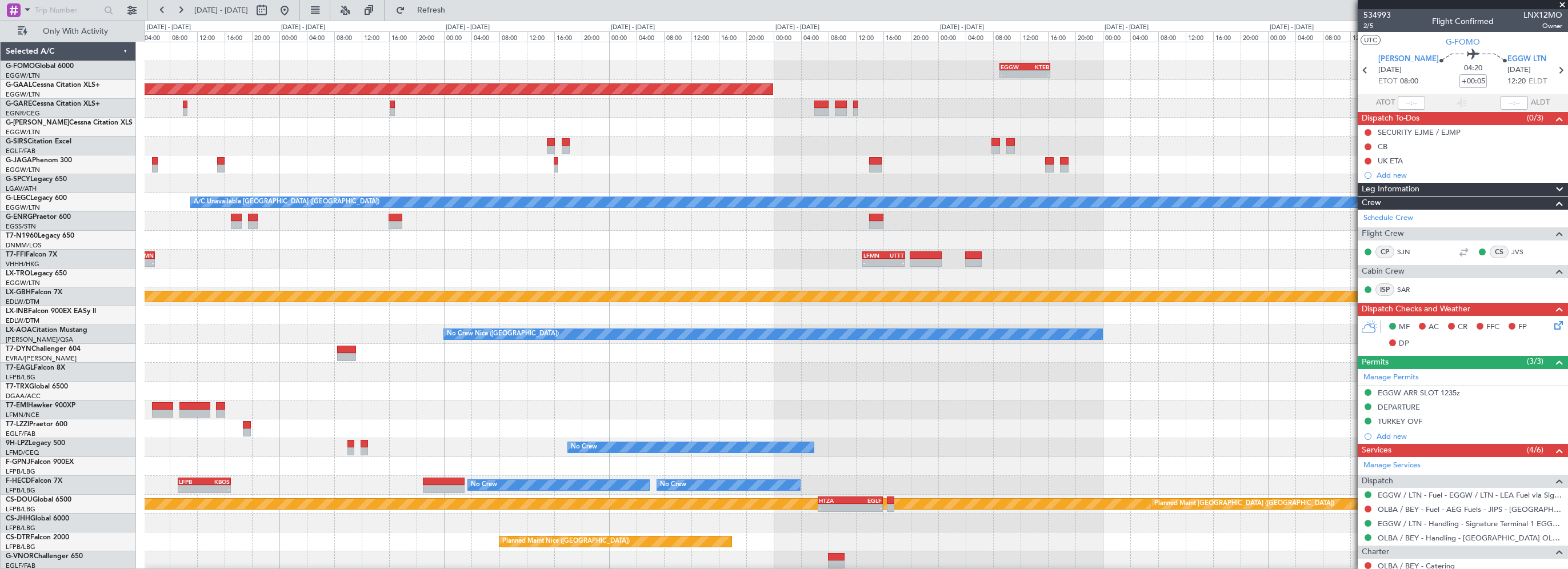
click at [305, 352] on div "- - EGGW 09:00 Z KTEB 16:20 Z - - KRFD 00:45 Z EGGW 08:00 Z Planned Maint Dusse…" at bounding box center [856, 316] width 1423 height 547
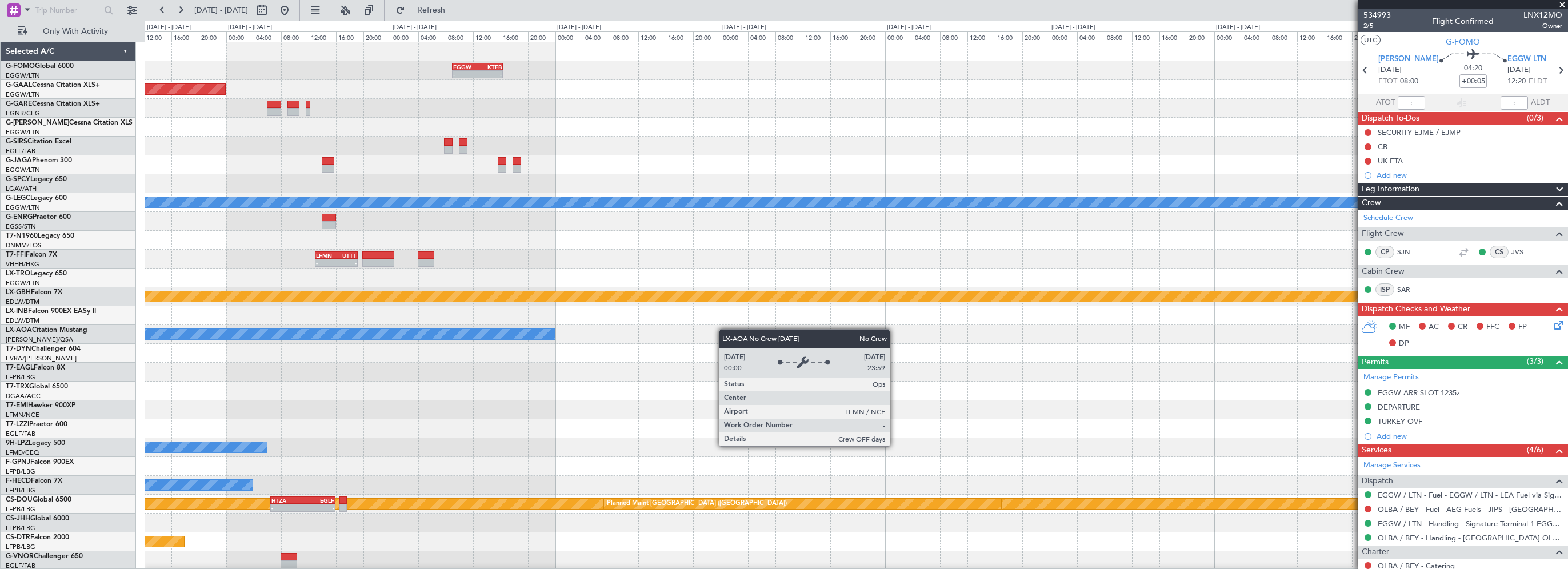
click at [357, 336] on div "- - EGGW 09:00 Z KTEB 16:20 Z Planned Maint Dusseldorf A/C Unavailable London (…" at bounding box center [856, 316] width 1423 height 547
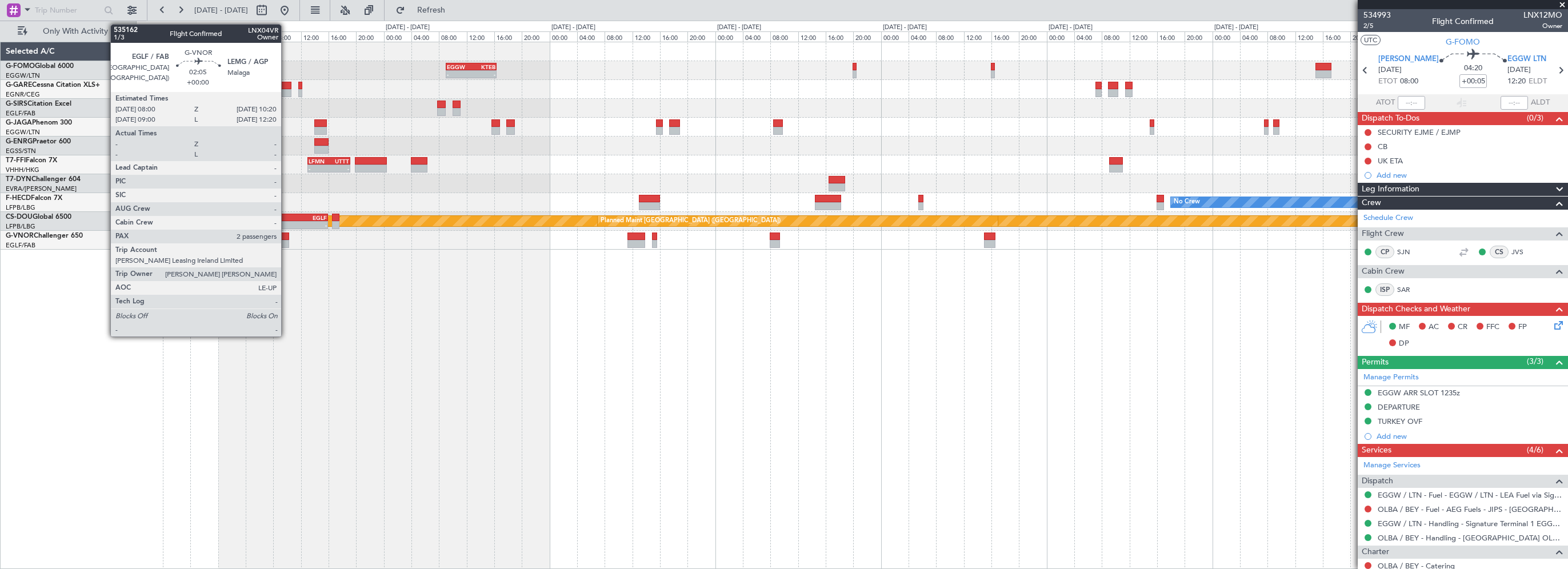
click at [286, 236] on div at bounding box center [280, 236] width 17 height 8
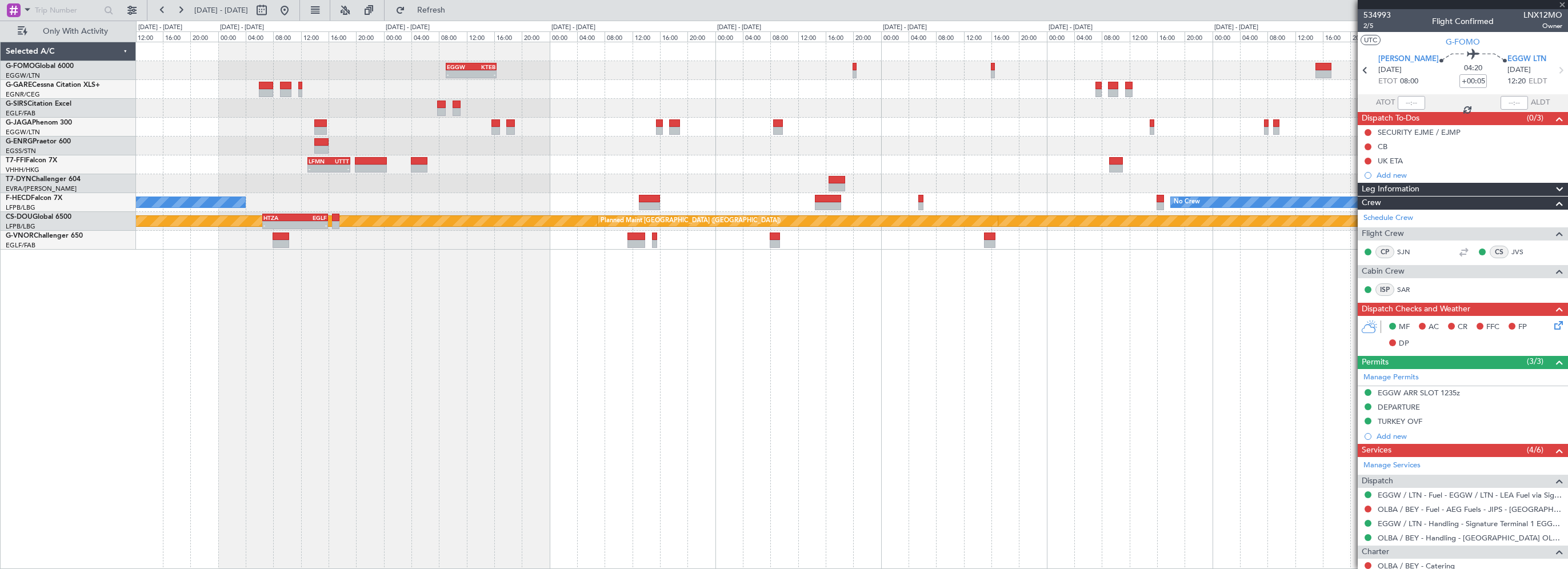
type input "2"
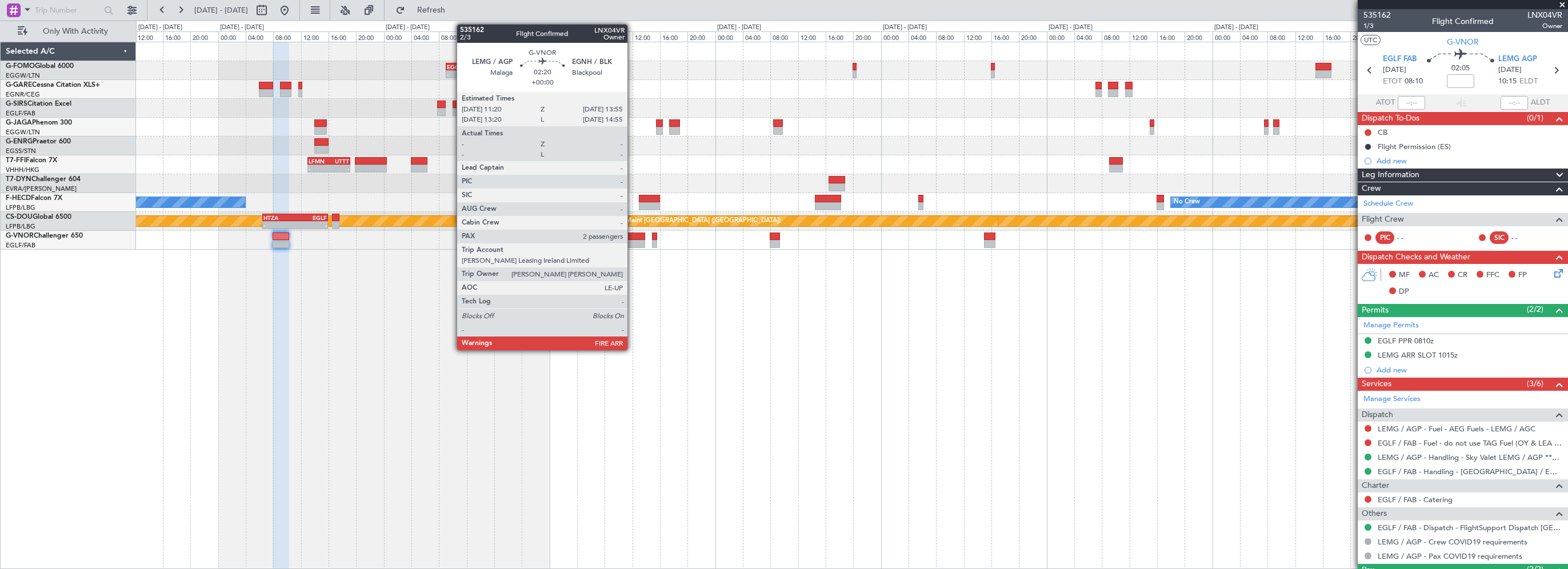
click at [633, 237] on div at bounding box center [636, 236] width 18 height 8
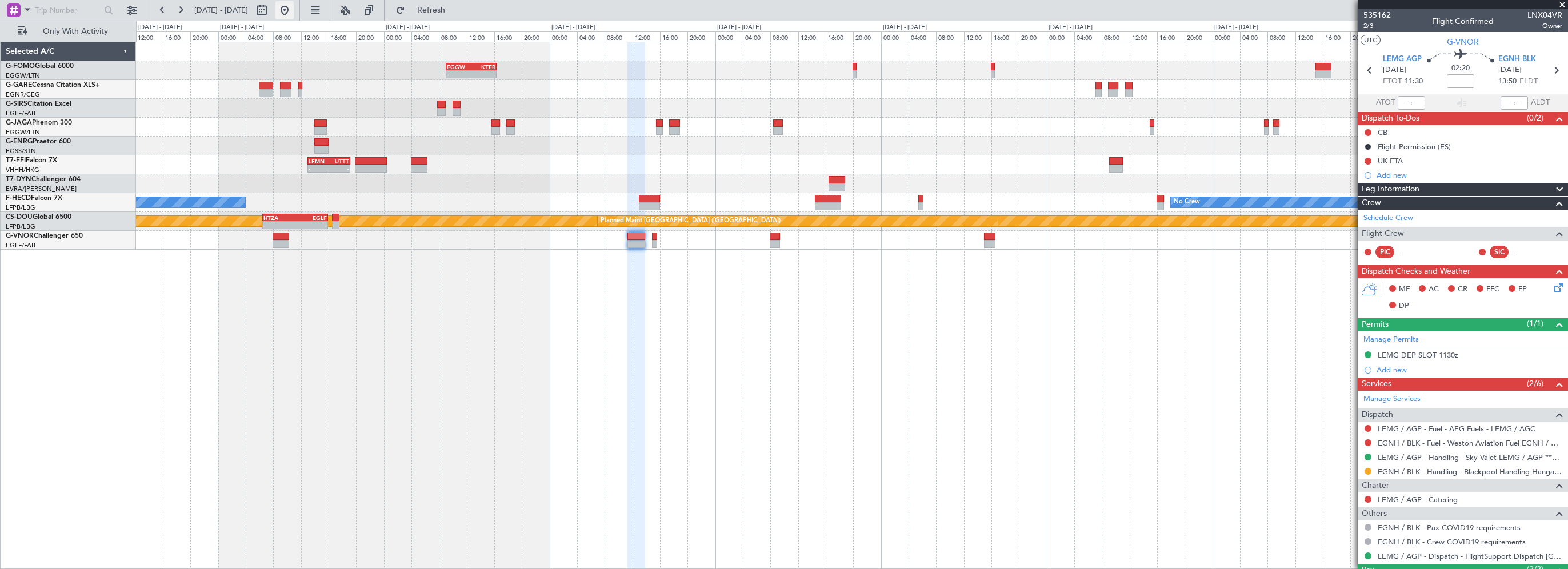
click at [294, 12] on button at bounding box center [284, 10] width 18 height 18
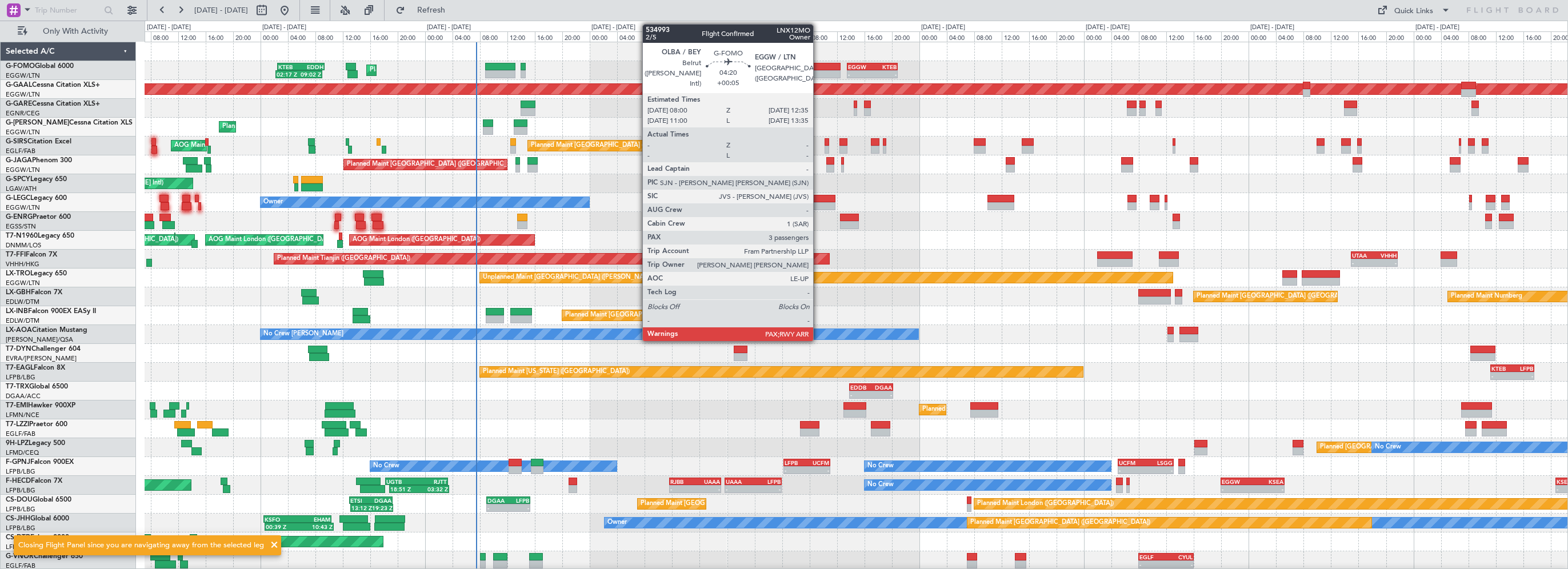
click at [819, 67] on div at bounding box center [825, 67] width 32 height 8
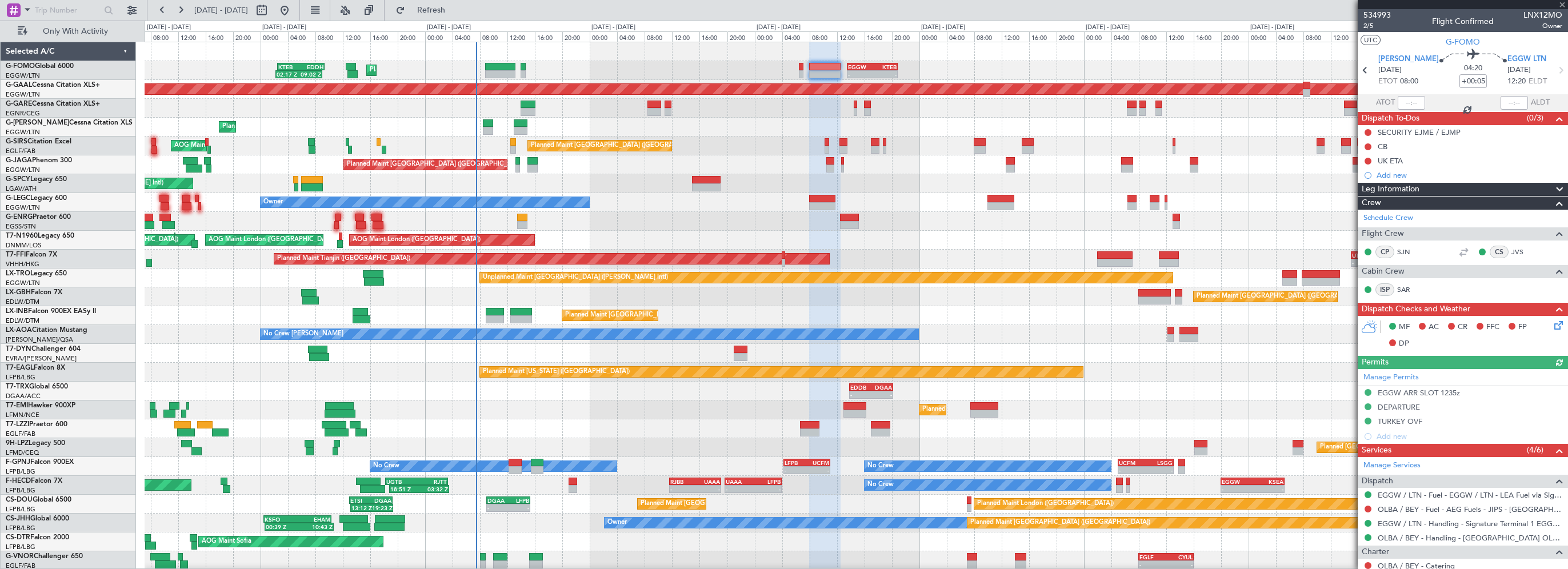
click at [1437, 185] on div "Leg Information" at bounding box center [1462, 189] width 210 height 13
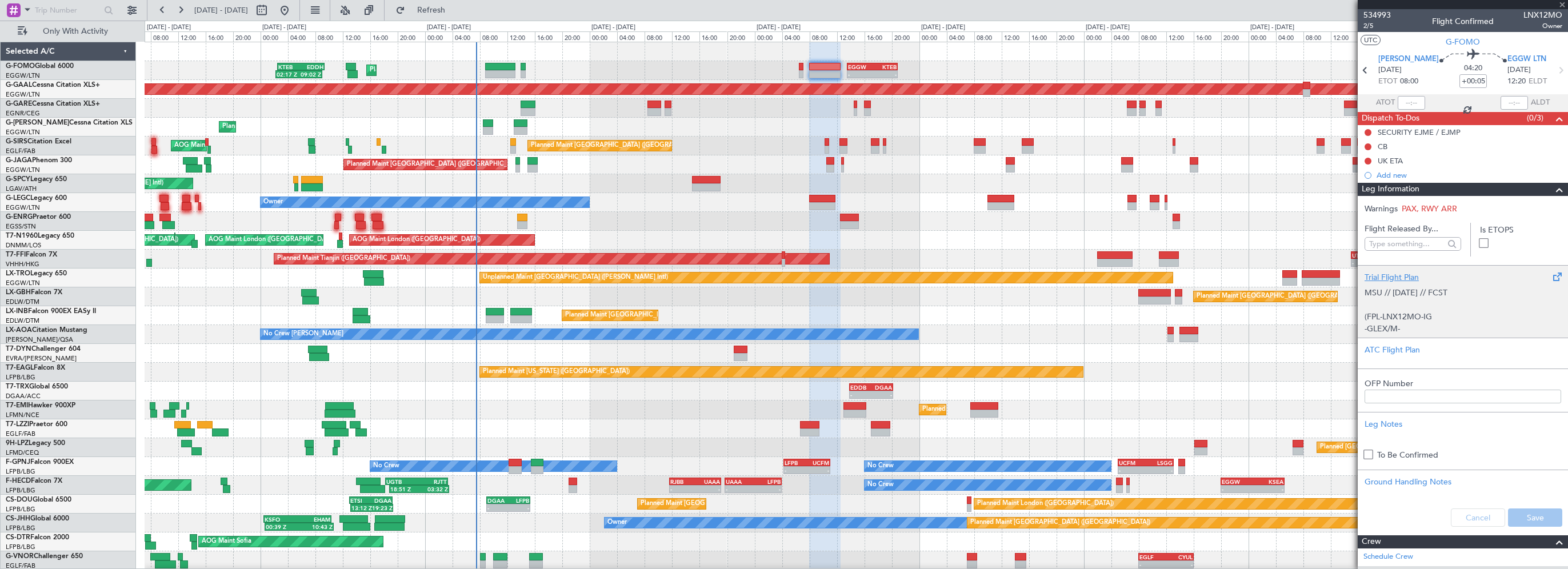
click at [1394, 274] on div "Trial Flight Plan" at bounding box center [1463, 278] width 197 height 12
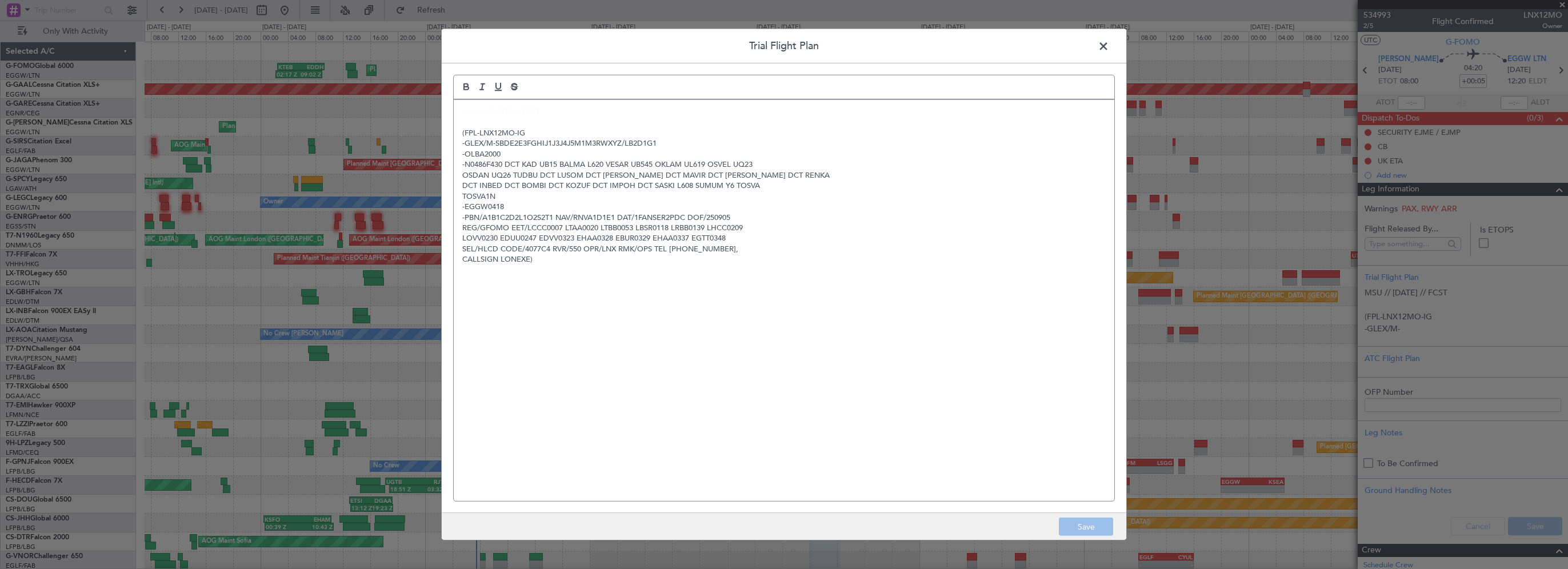
drag, startPoint x: 468, startPoint y: 112, endPoint x: 487, endPoint y: 105, distance: 20.2
click at [468, 112] on span "MSU // [DATE] // FCST" at bounding box center [501, 112] width 77 height 10
click at [491, 111] on span "MSU // [DATE] // FCST" at bounding box center [501, 112] width 77 height 10
drag, startPoint x: 468, startPoint y: 112, endPoint x: 516, endPoint y: 101, distance: 49.2
click at [468, 112] on span "MSU // [DATE] // FCST" at bounding box center [501, 112] width 77 height 10
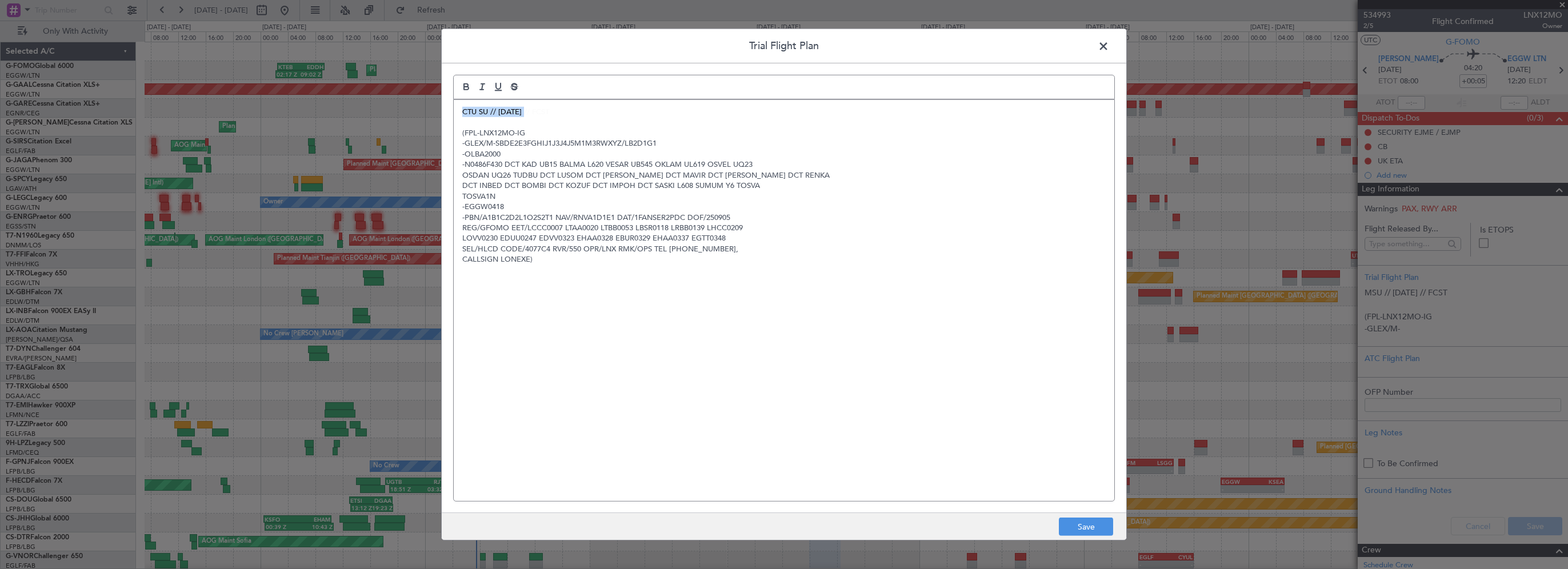
drag, startPoint x: 520, startPoint y: 108, endPoint x: 457, endPoint y: 111, distance: 63.1
click at [457, 111] on div "CTU SU // 05SEP // FCST ﻿(FPL-LNX12MO-IG -GLEX/M-SBDE2E3FGHIJ1J3J4J5M1M3RWXYZ/L…" at bounding box center [784, 300] width 661 height 401
click at [481, 112] on span "CTU SU // 05SEP // FCST" at bounding box center [506, 112] width 87 height 10
drag, startPoint x: 612, startPoint y: 104, endPoint x: 587, endPoint y: 130, distance: 36.1
click at [473, 112] on div "CTU SU // 05SEP // FCST ﻿(FPL-LNX12MO-IG -GLEX/M-SBDE2E3FGHIJ1J3J4J5M1M3RWXYZ/L…" at bounding box center [784, 300] width 661 height 401
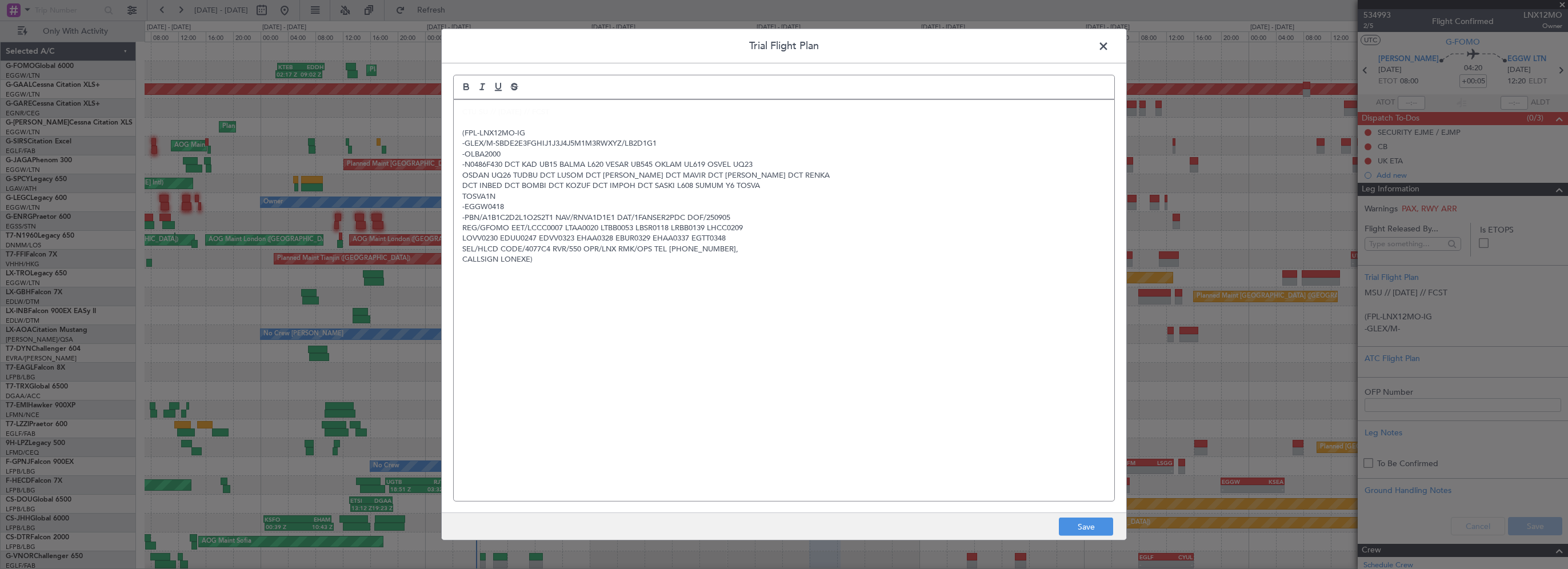
click at [1109, 42] on span at bounding box center [1109, 48] width 0 height 23
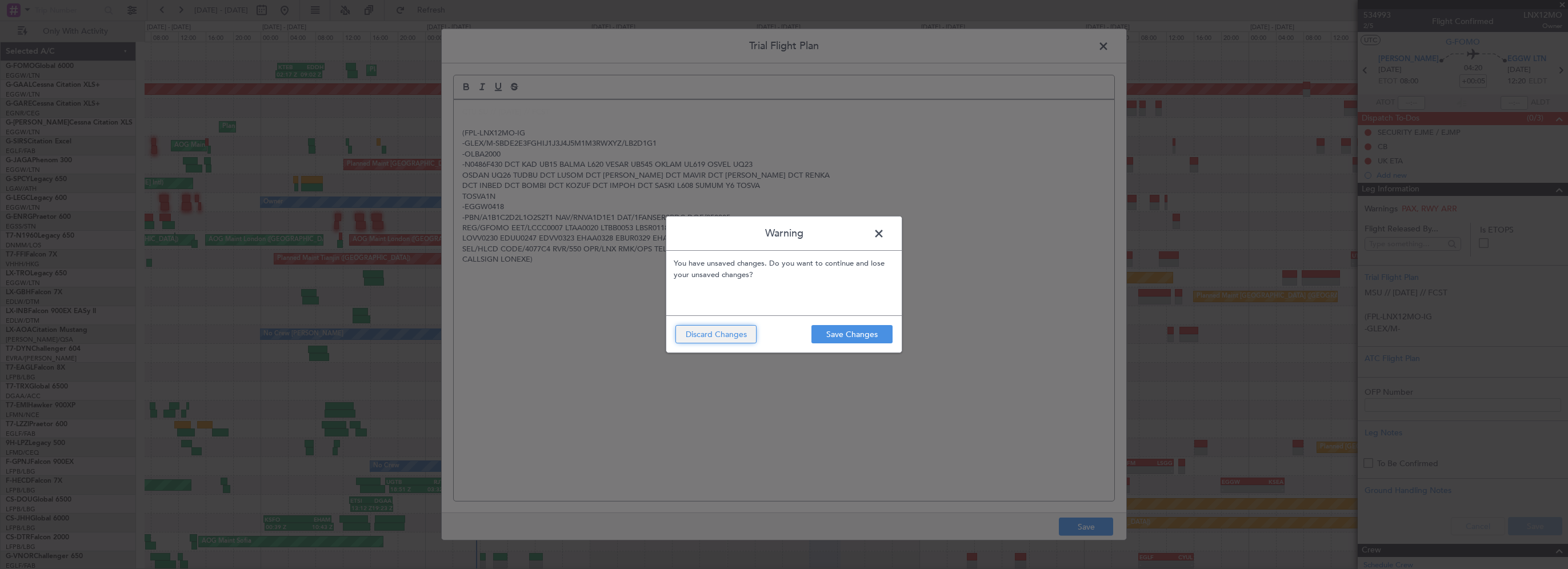
click at [711, 339] on button "Discard Changes" at bounding box center [716, 334] width 81 height 18
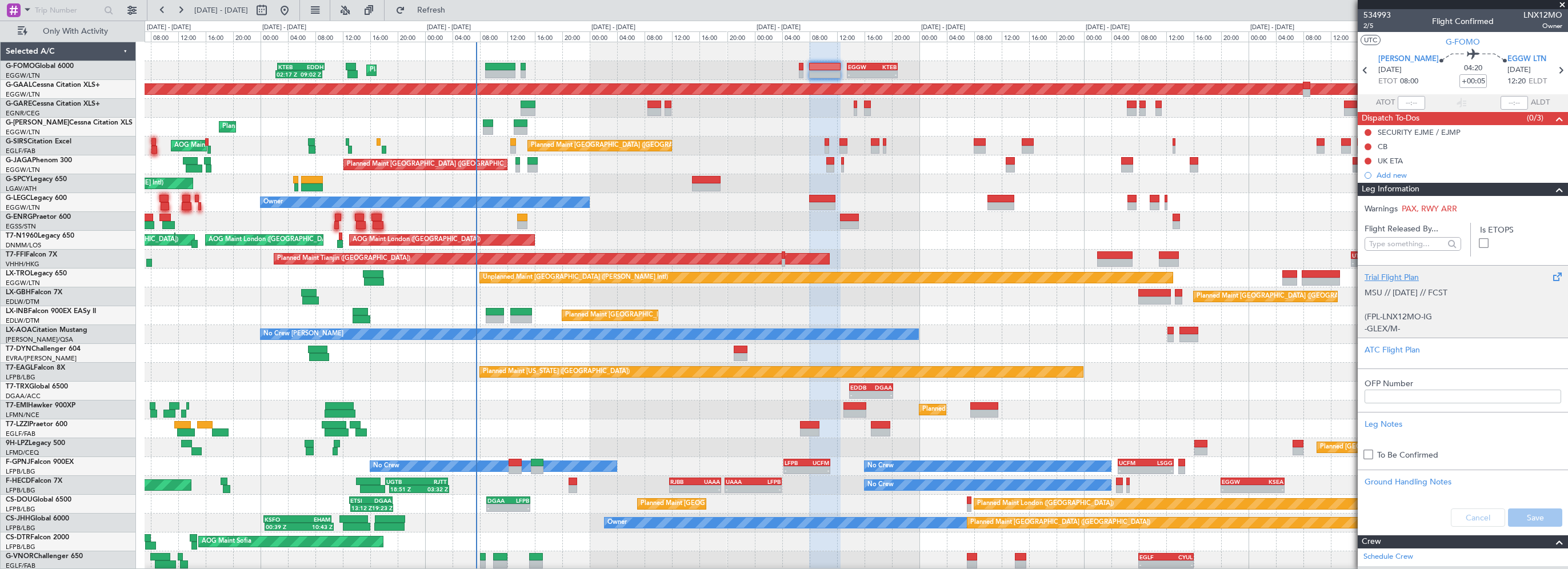
click at [1394, 272] on div "Trial Flight Plan" at bounding box center [1463, 278] width 197 height 12
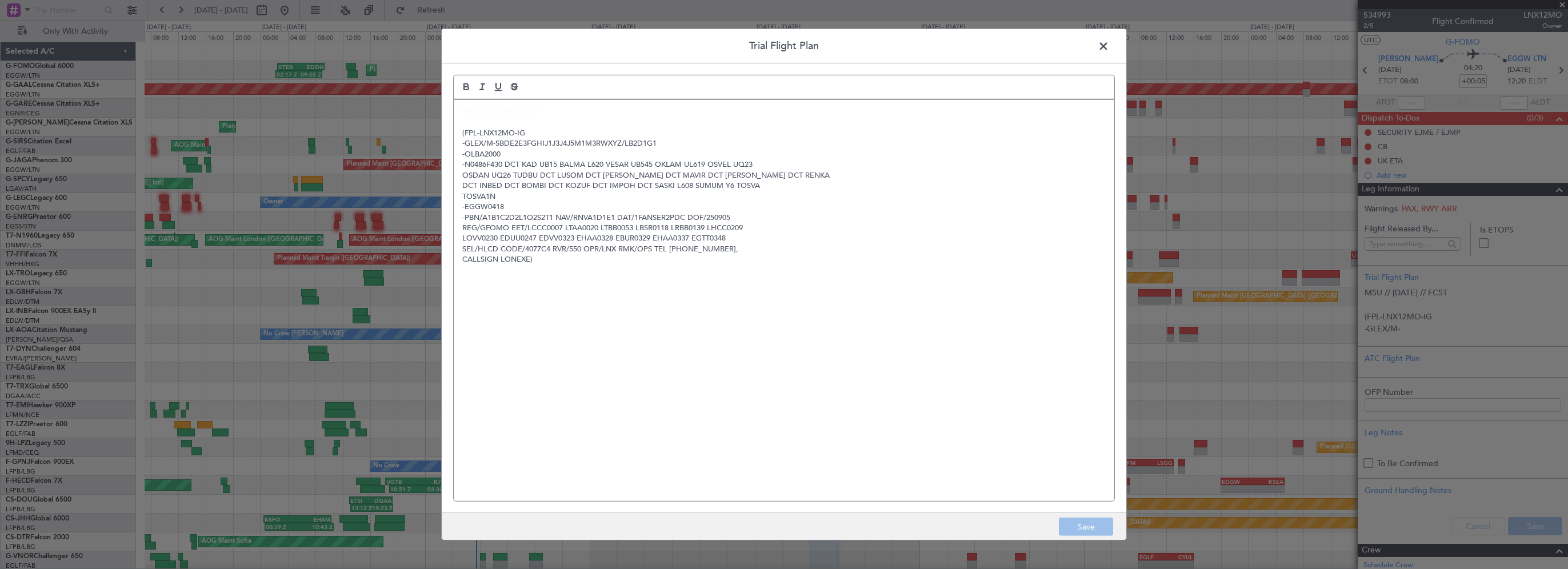
click at [563, 259] on p "CALLSIGN LONEXE)" at bounding box center [784, 259] width 643 height 10
click at [460, 133] on div "MSU // 05SEP // FCST ﻿(FPL-LNX12MO-IG -GLEX/M-SBDE2E3FGHIJ1J3J4J5M1M3RWXYZ/LB2D…" at bounding box center [784, 300] width 661 height 401
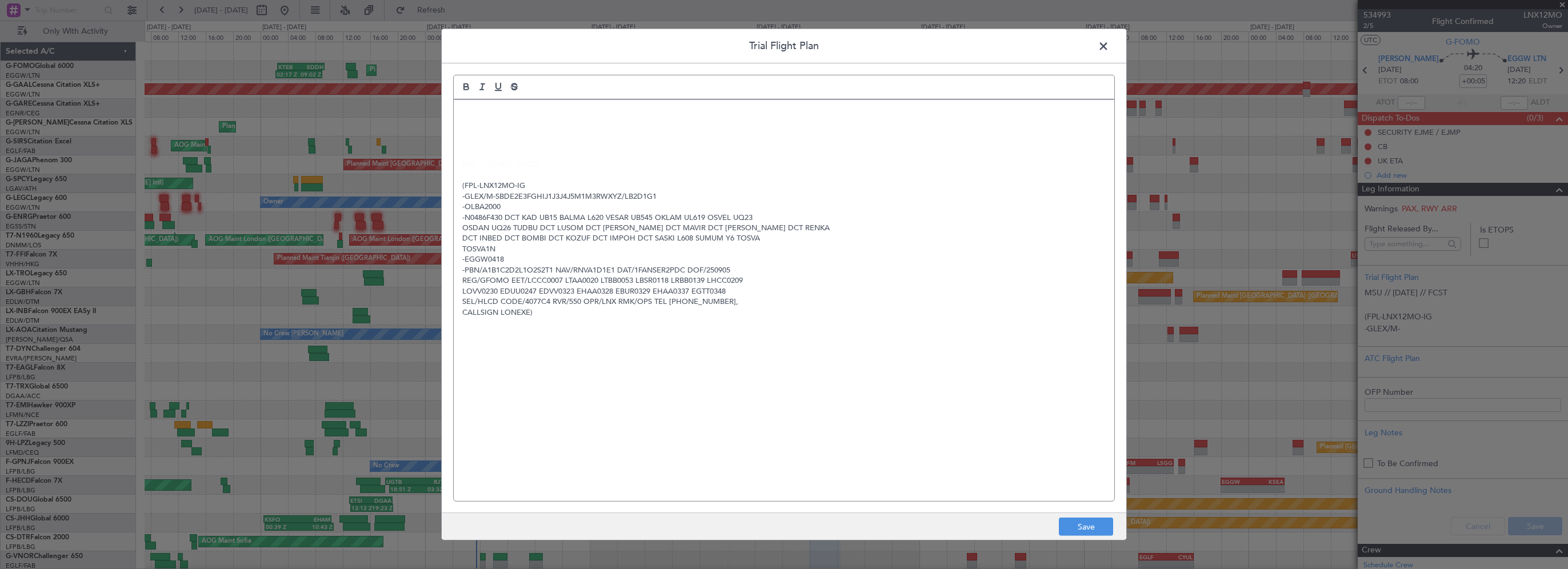
click at [516, 97] on div at bounding box center [783, 87] width 661 height 24
click at [512, 109] on p at bounding box center [784, 112] width 643 height 10
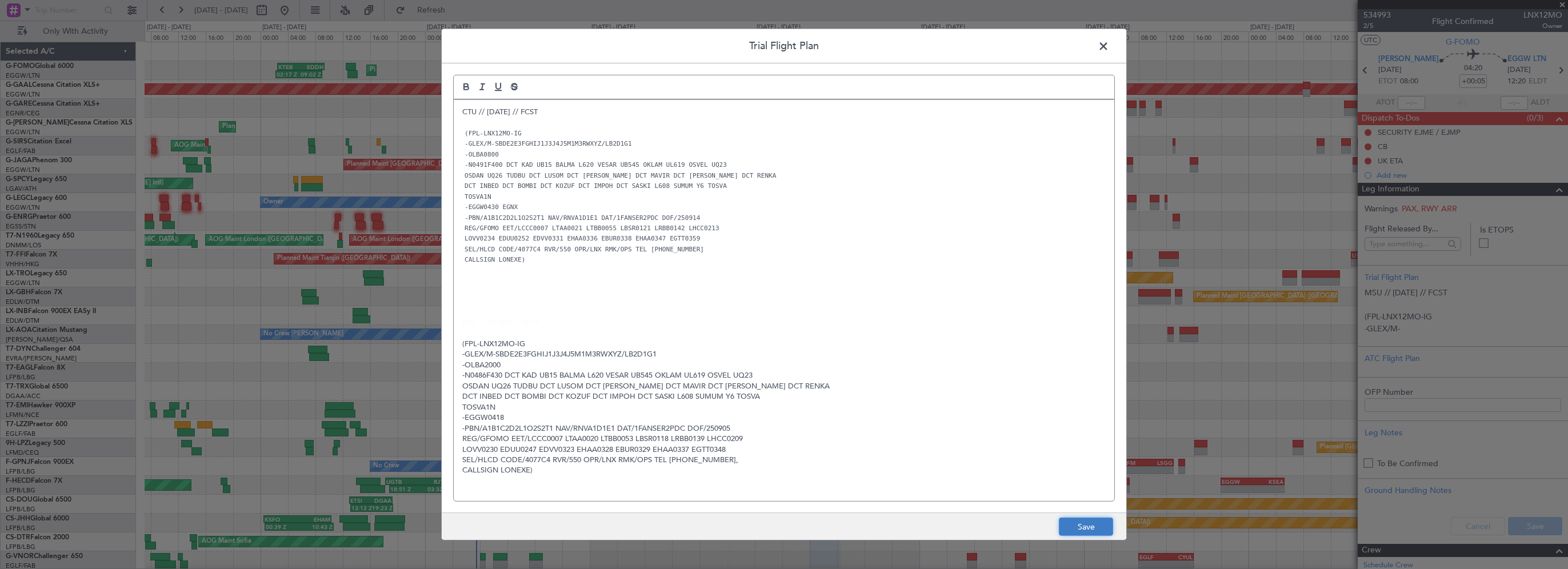
click at [1092, 521] on button "Save" at bounding box center [1086, 526] width 54 height 18
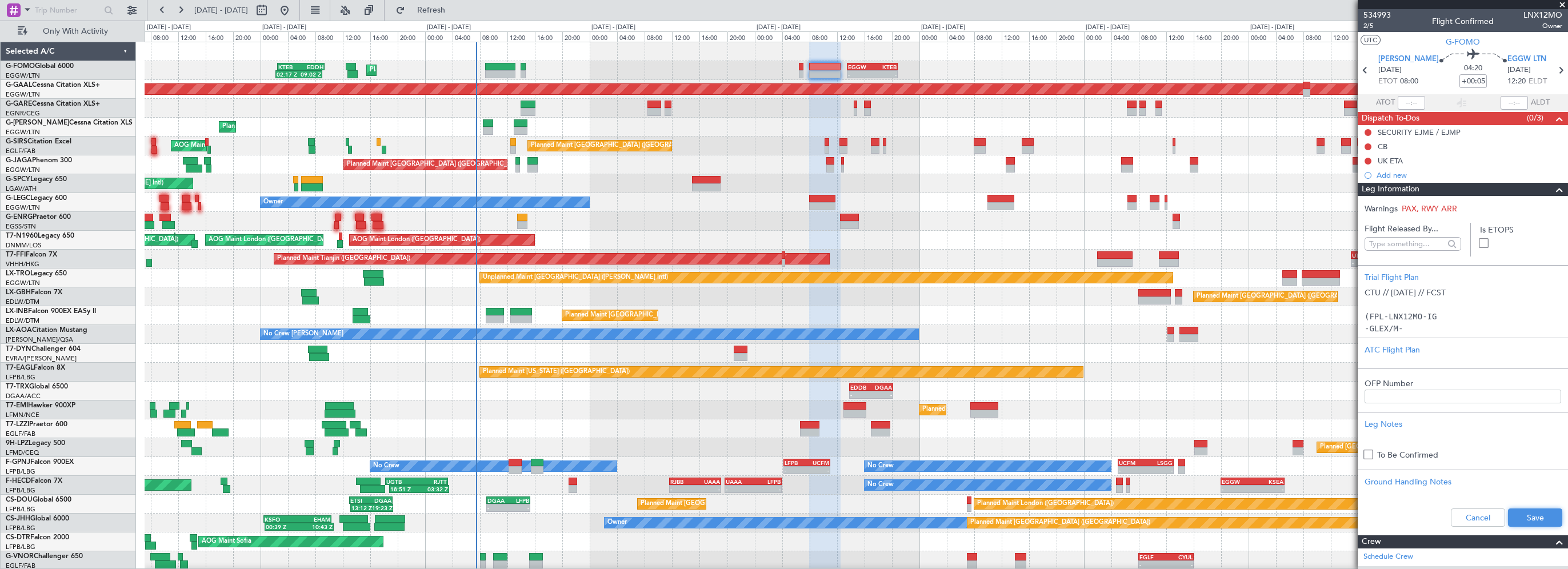
click at [1536, 518] on button "Save" at bounding box center [1535, 518] width 54 height 18
click at [1467, 80] on input "+00:05" at bounding box center [1473, 81] width 27 height 14
click at [1465, 81] on input "+00:05" at bounding box center [1473, 81] width 27 height 14
click at [1556, 189] on span at bounding box center [1559, 189] width 14 height 14
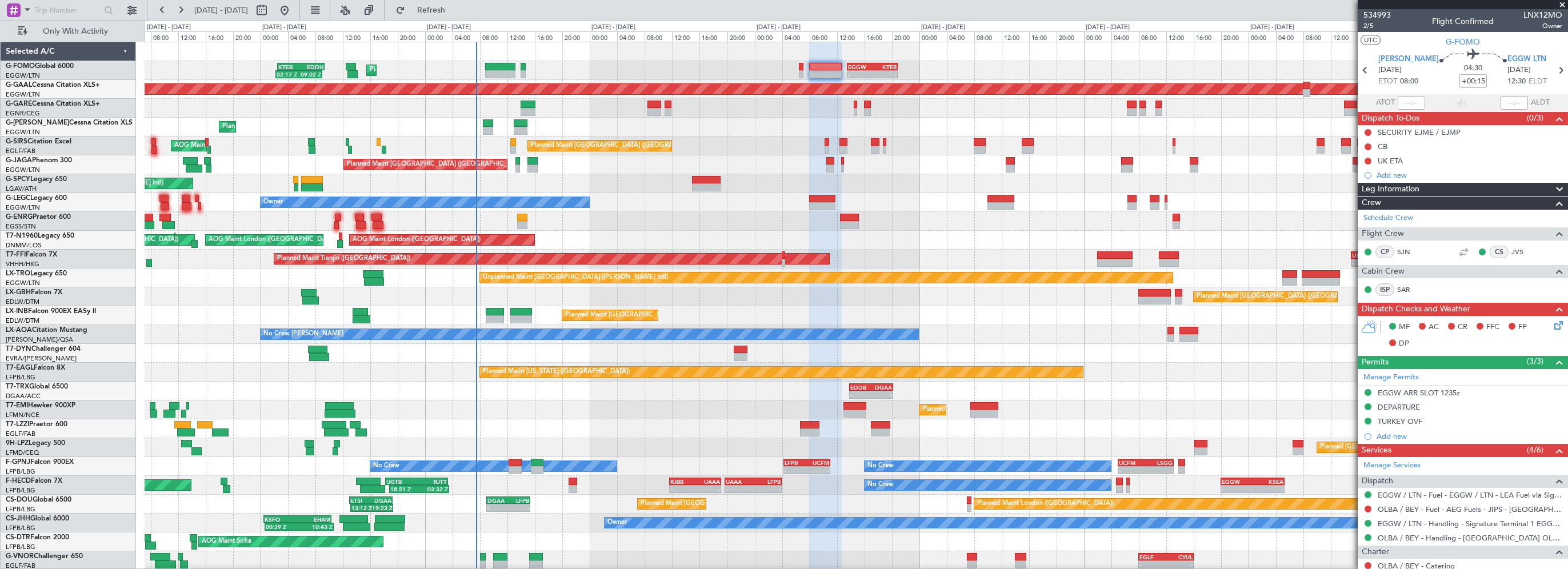
click at [1460, 186] on div "Leg Information" at bounding box center [1462, 189] width 210 height 13
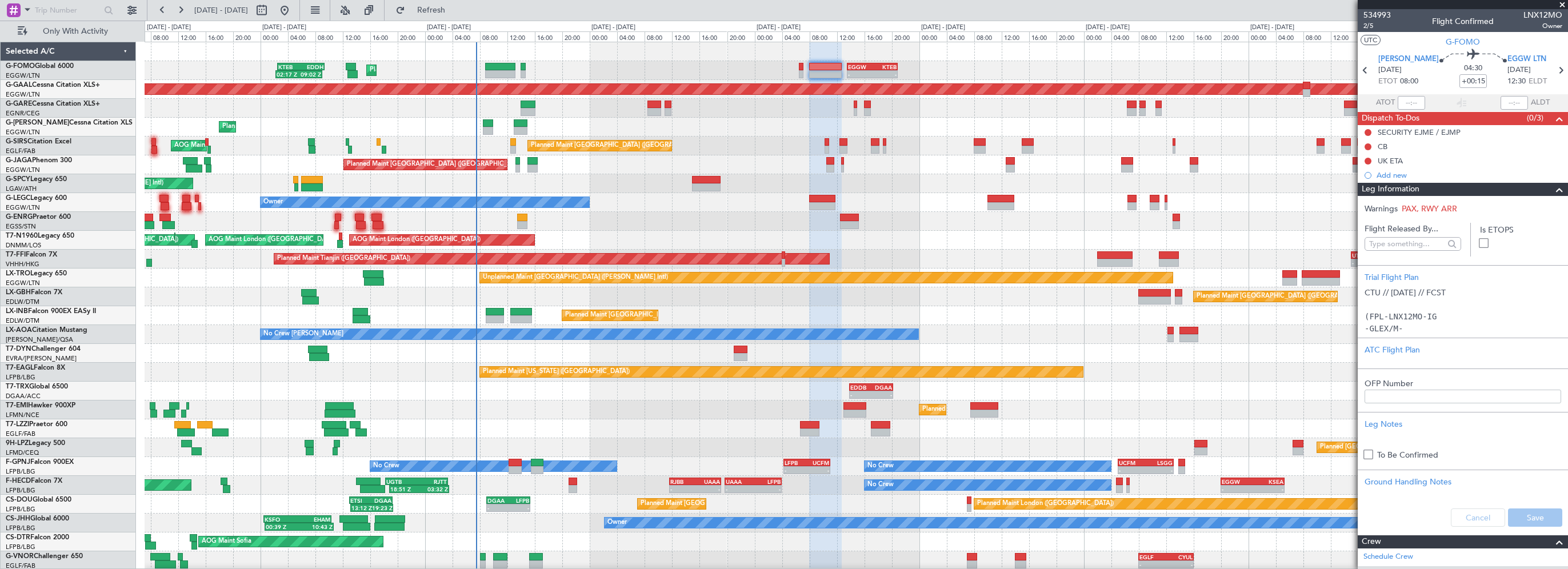
click at [1528, 186] on div "Leg Information" at bounding box center [1462, 189] width 210 height 13
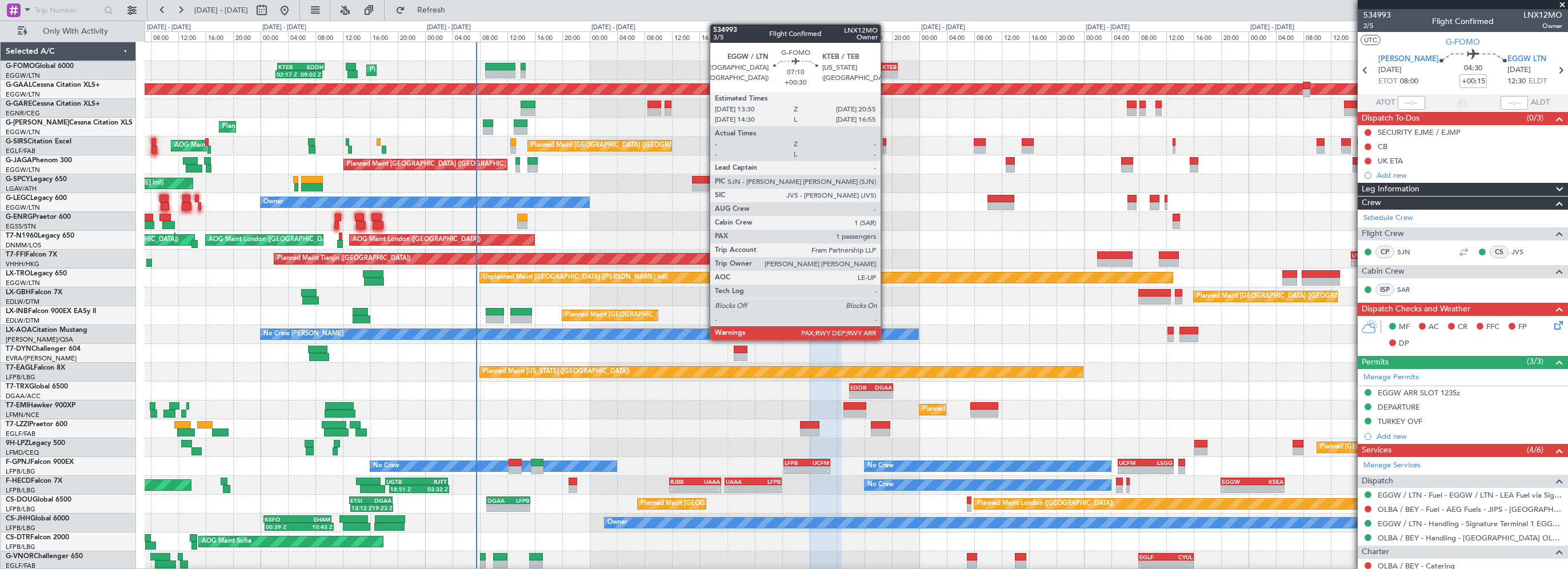
click at [887, 63] on div "KTEB" at bounding box center [884, 66] width 24 height 7
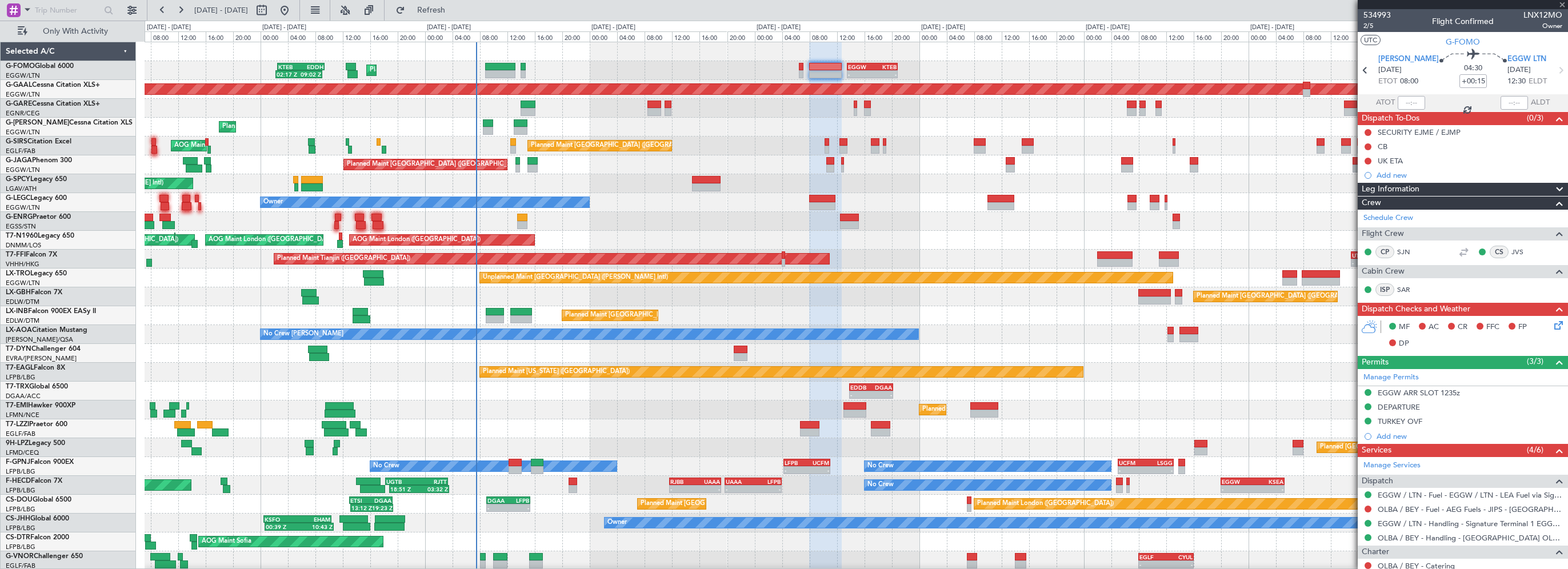
type input "+00:30"
type input "1"
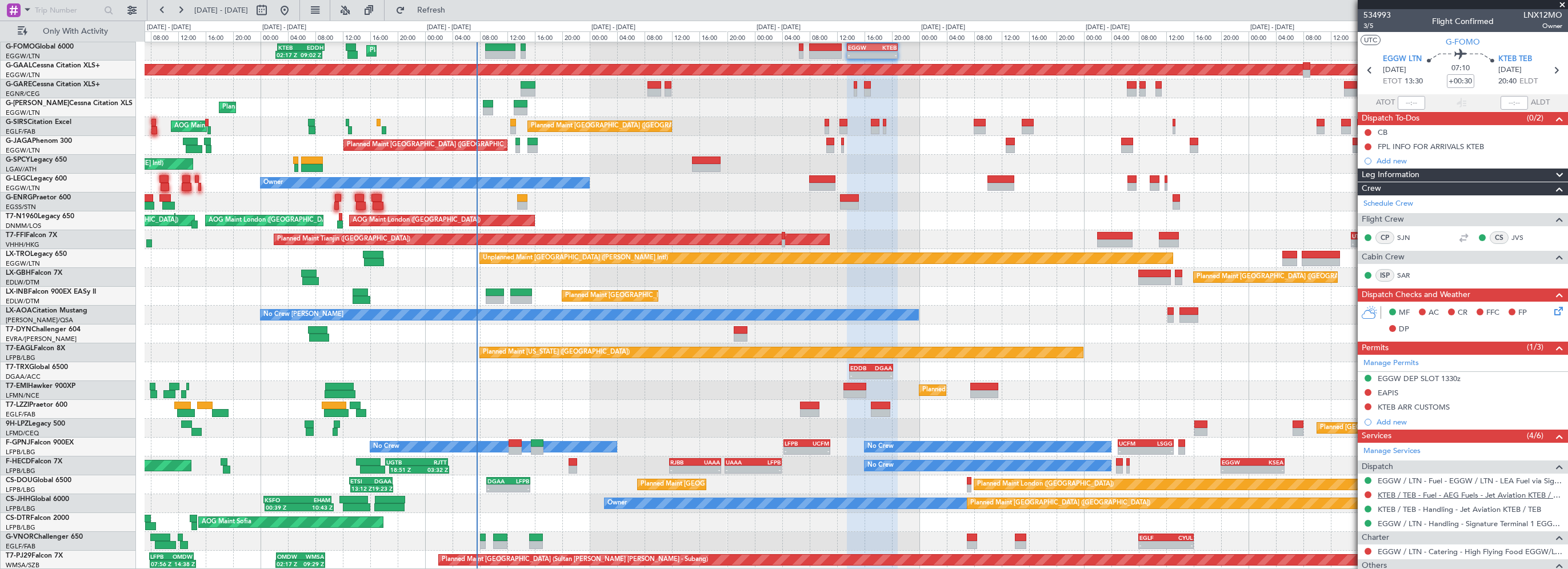
scroll to position [102, 0]
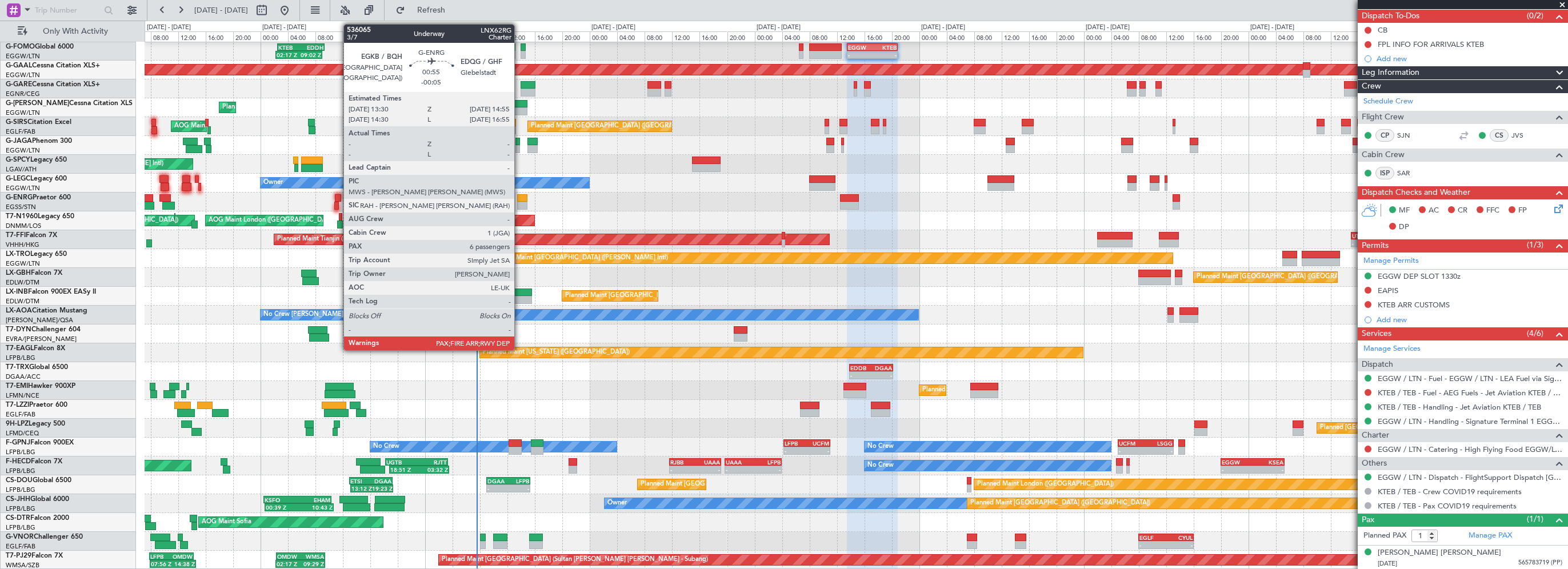
click at [520, 195] on div at bounding box center [522, 198] width 10 height 8
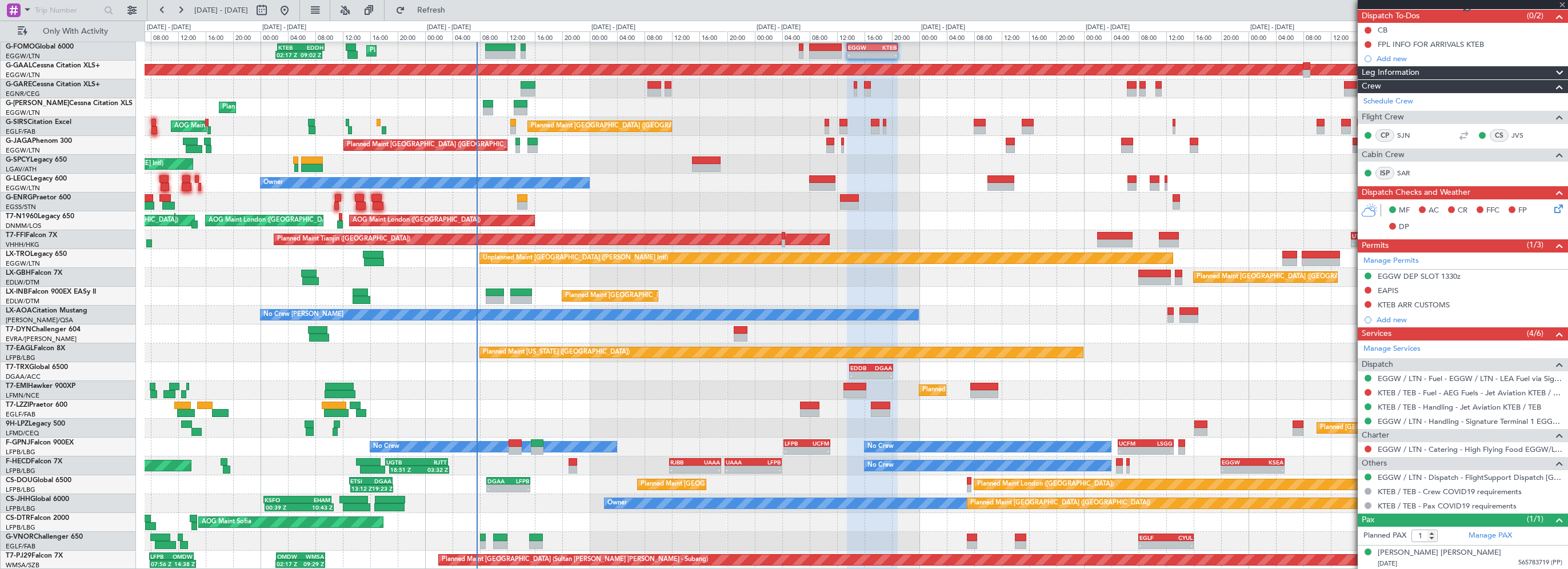
type input "-00:05"
type input "6"
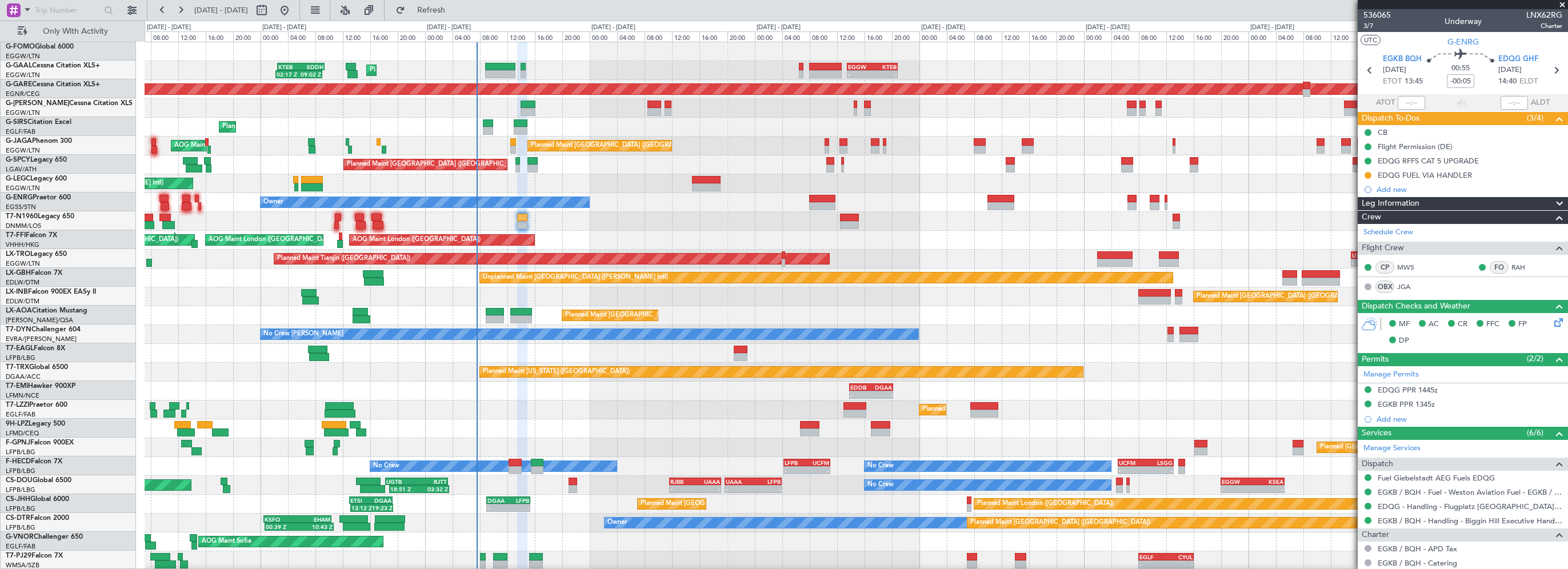
scroll to position [0, 0]
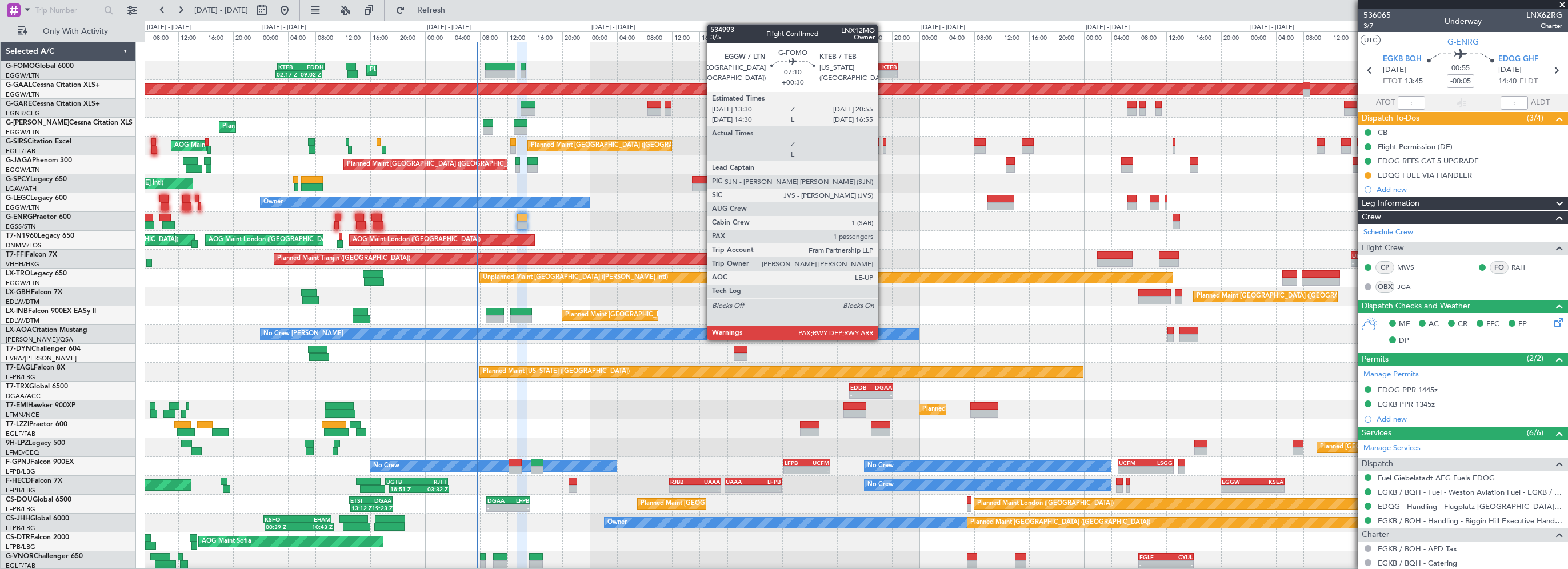
click at [882, 64] on div "KTEB" at bounding box center [884, 66] width 24 height 7
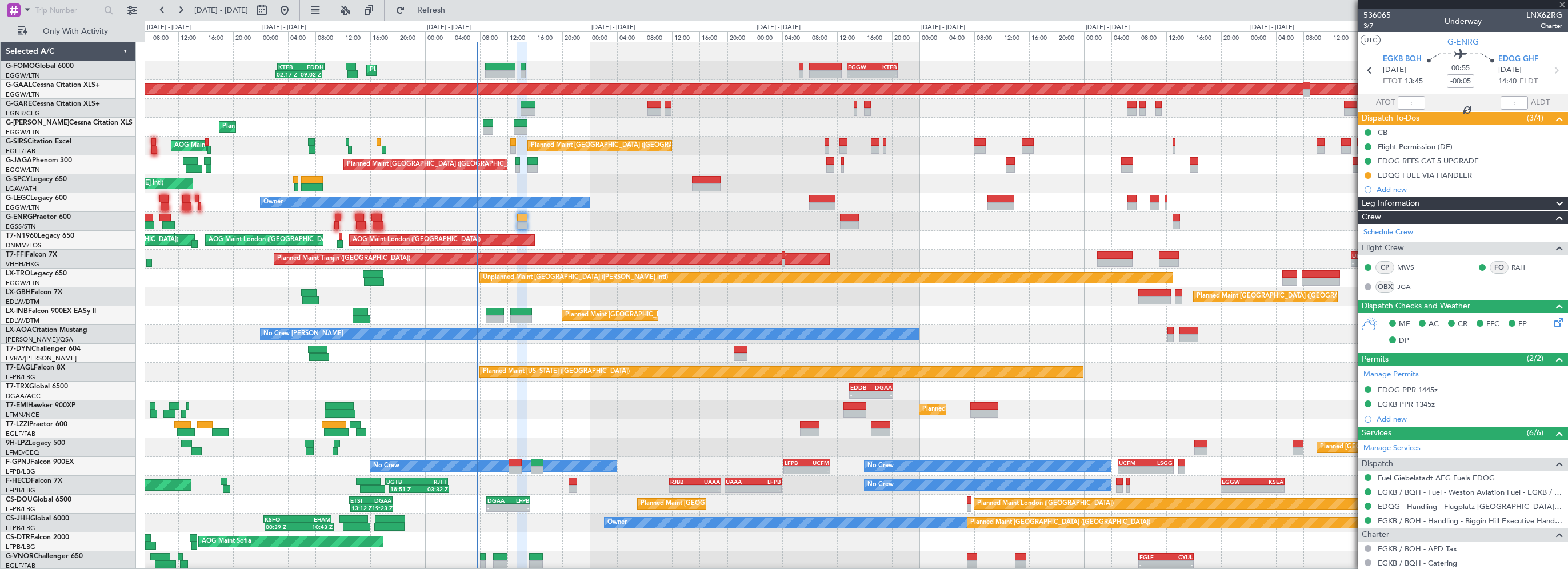
type input "+00:30"
type input "1"
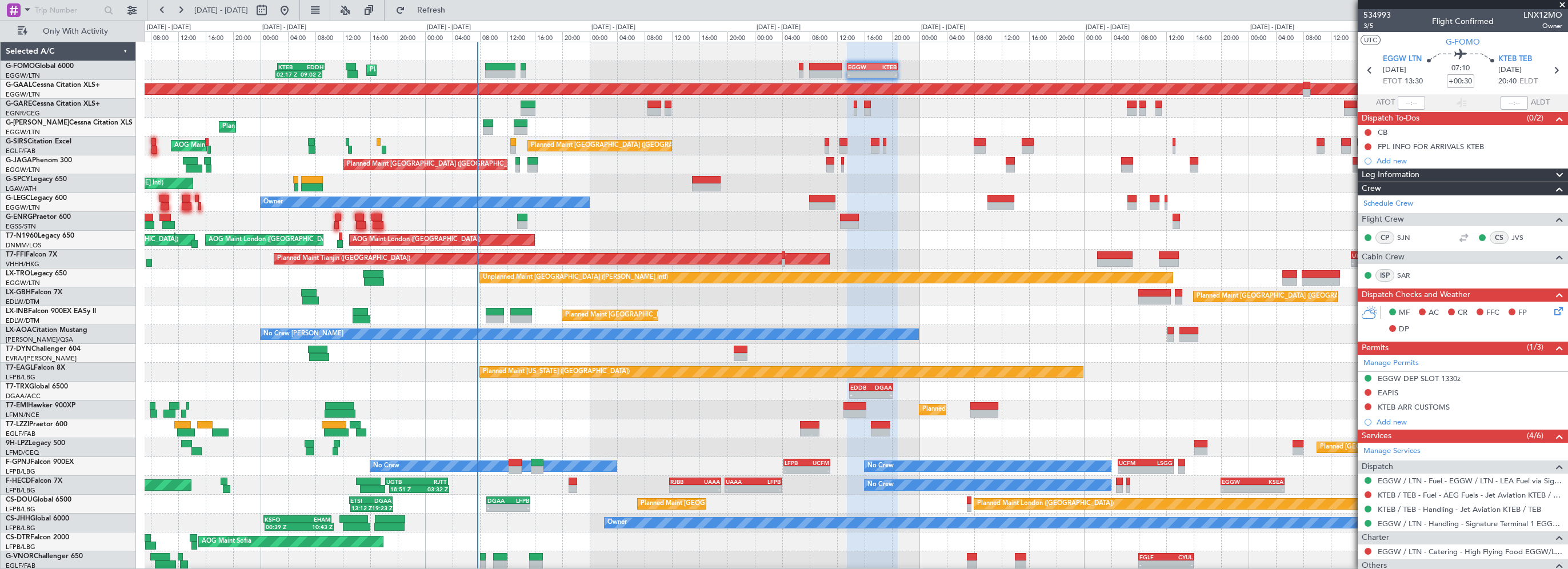
click at [1400, 174] on span "Leg Information" at bounding box center [1390, 175] width 58 height 13
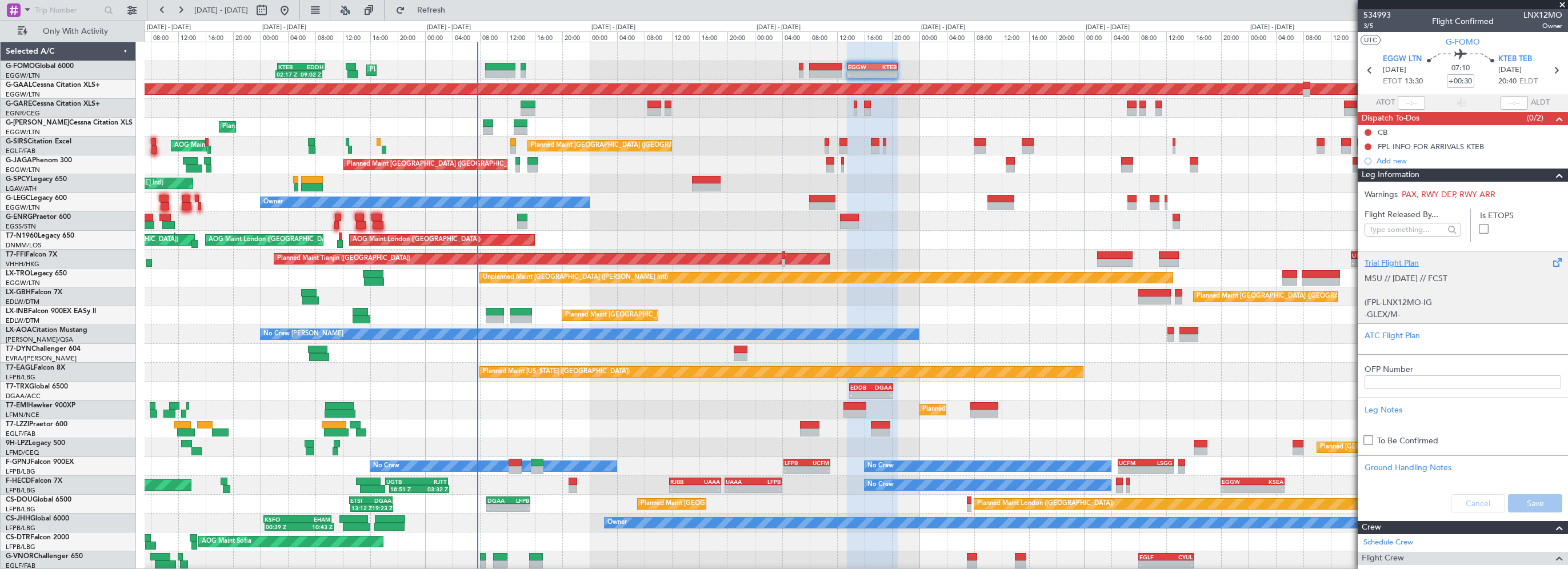
click at [1387, 256] on div "Trial Flight Plan MSU // 05SEP // FCST (FPL-LNX12MO-IG -GLEX/M-SBDE2E3FGHIJ1J3J…" at bounding box center [1462, 287] width 210 height 73
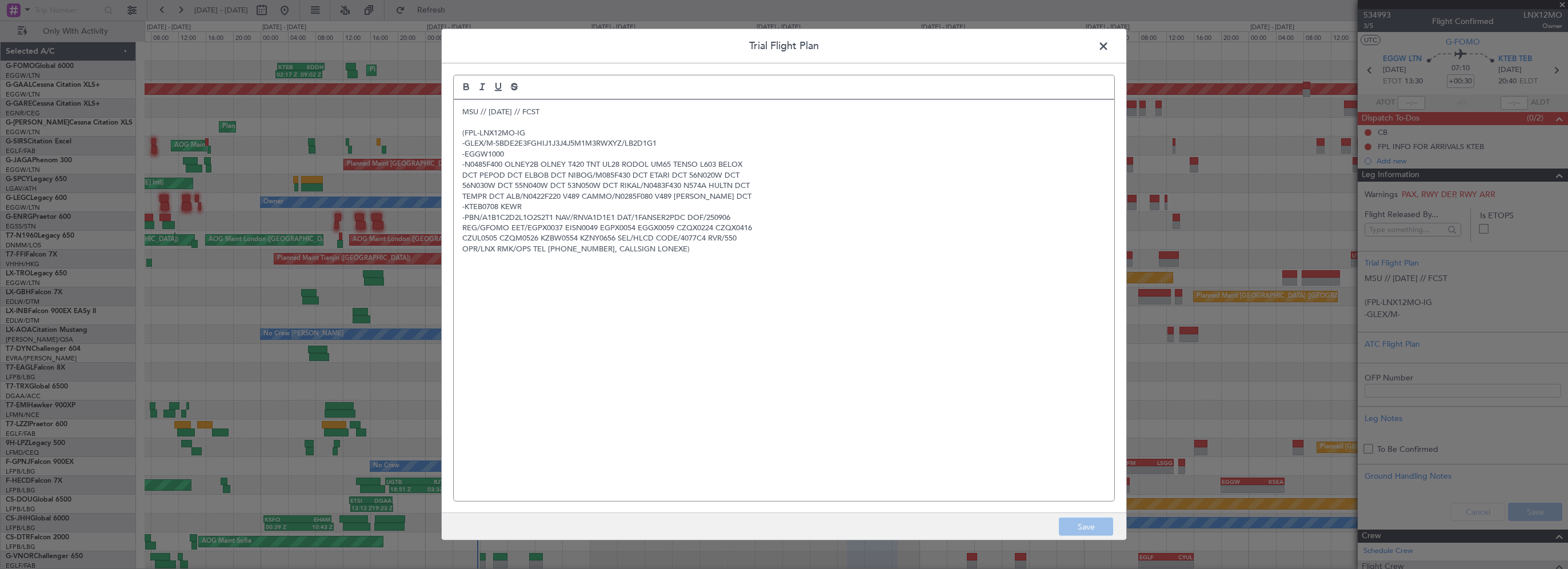
drag, startPoint x: 460, startPoint y: 115, endPoint x: 468, endPoint y: 112, distance: 8.5
click at [460, 115] on div "MSU // 05SEP // FCST (FPL-LNX12MO-IG -GLEX/M-SBDE2E3FGHIJ1J3J4J5M1M3RWXYZ/LB2D1…" at bounding box center [784, 300] width 661 height 401
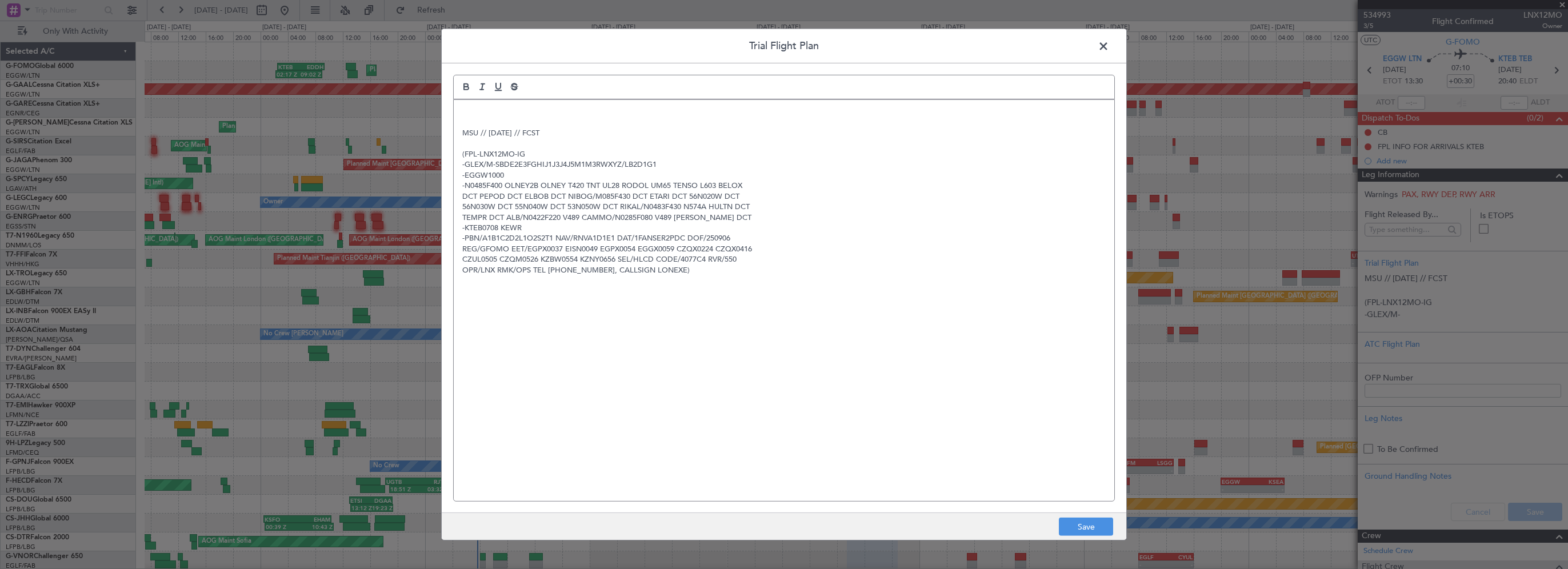
click at [532, 107] on p at bounding box center [784, 112] width 643 height 10
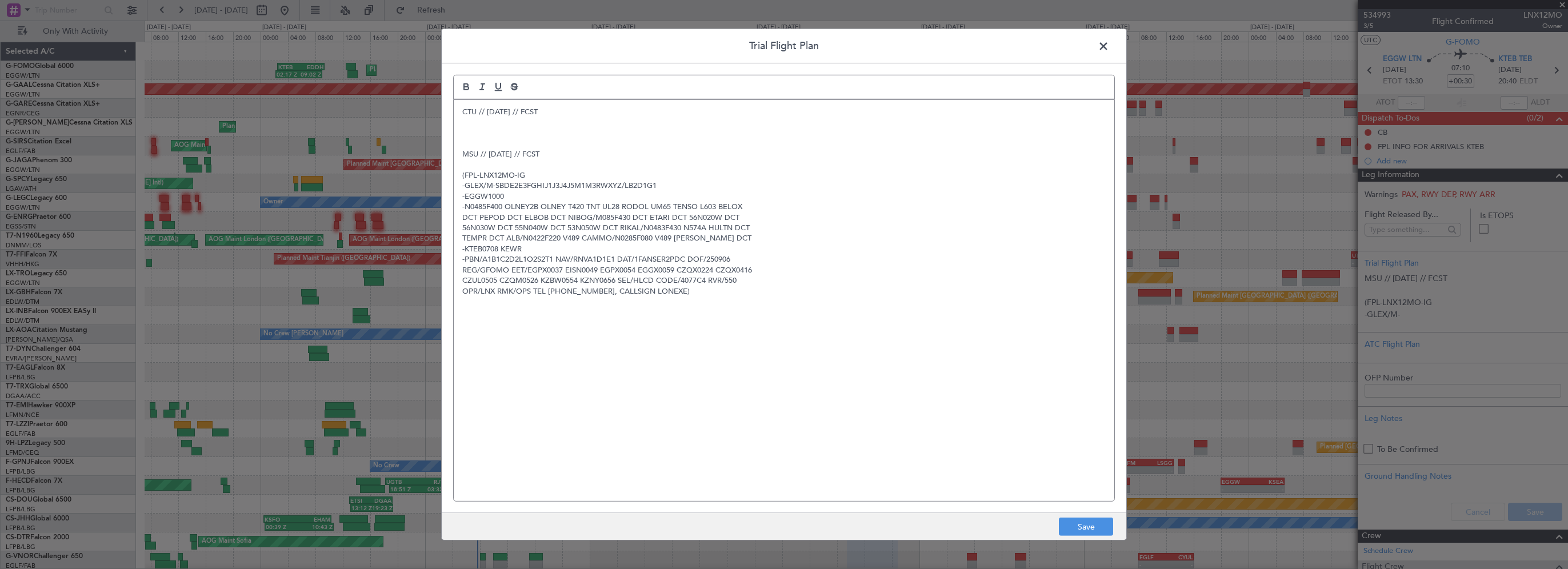
paste div
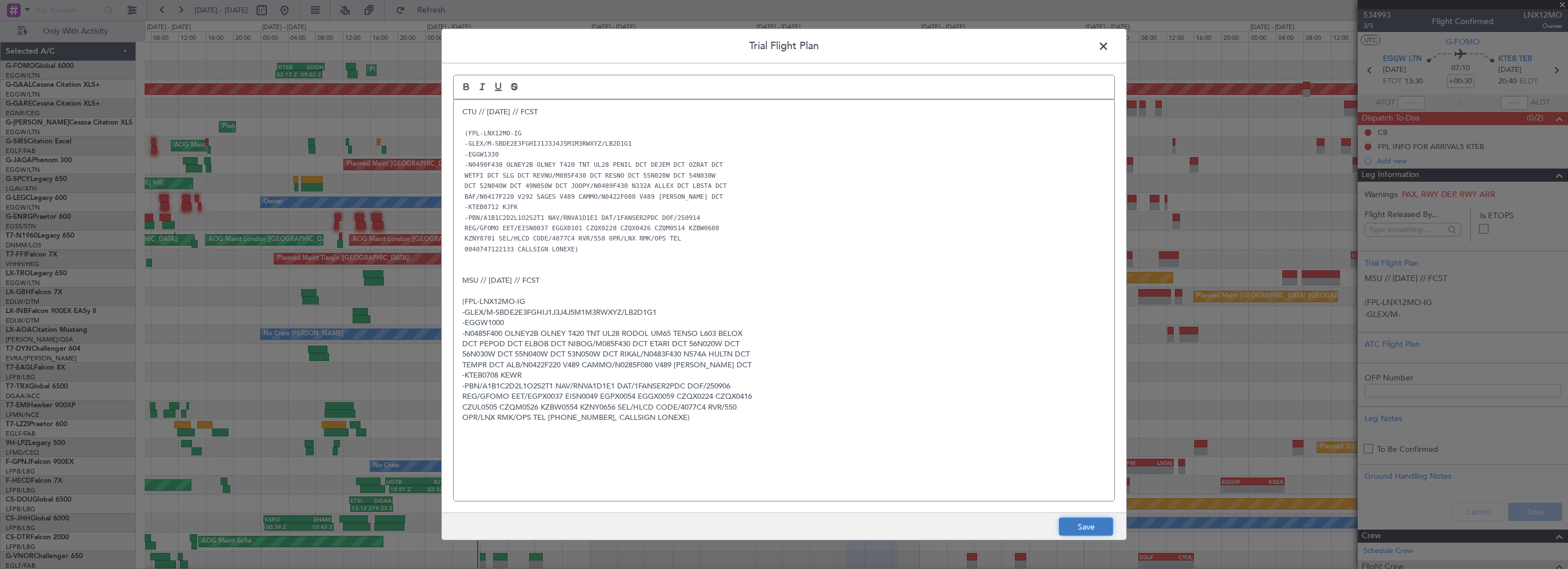
click at [1084, 526] on button "Save" at bounding box center [1086, 526] width 54 height 18
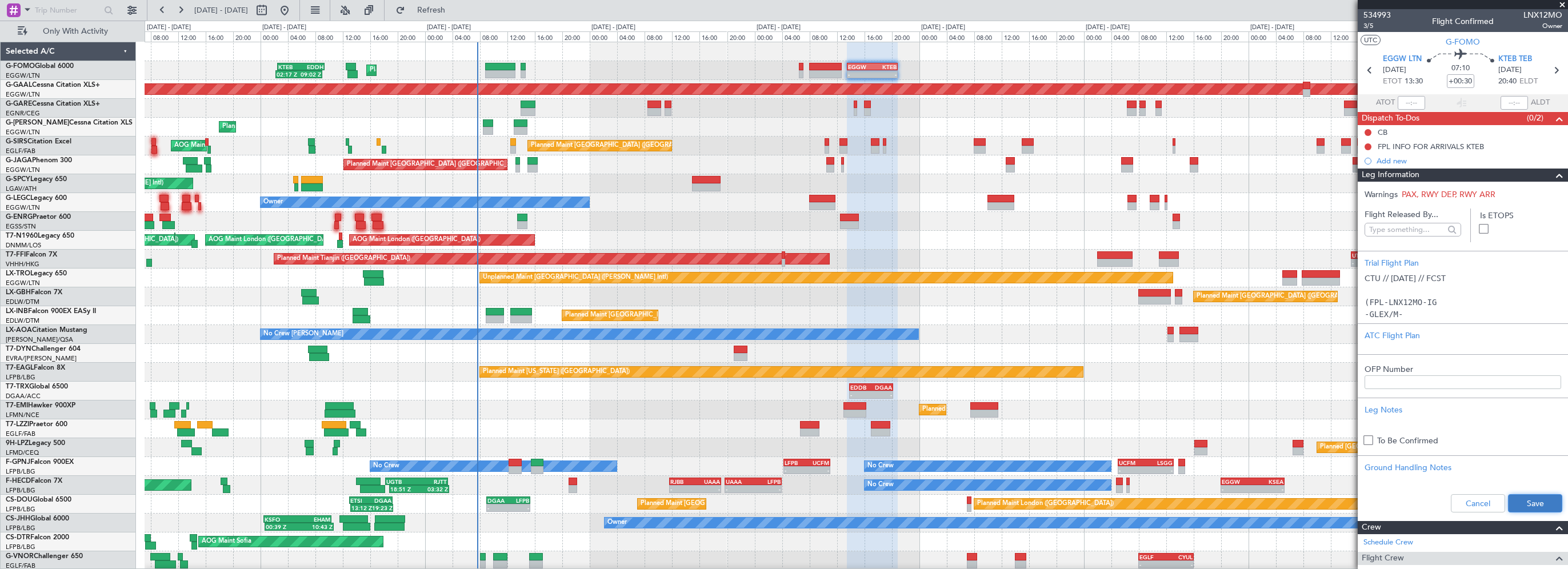
click at [1528, 504] on button "Save" at bounding box center [1535, 503] width 54 height 18
click at [1464, 81] on input "+00:30" at bounding box center [1460, 81] width 27 height 14
click at [1466, 81] on input "+00:30" at bounding box center [1460, 81] width 27 height 14
click at [751, 106] on div "Unplanned Maint [PERSON_NAME]" at bounding box center [856, 109] width 1423 height 19
type input "+00:35"
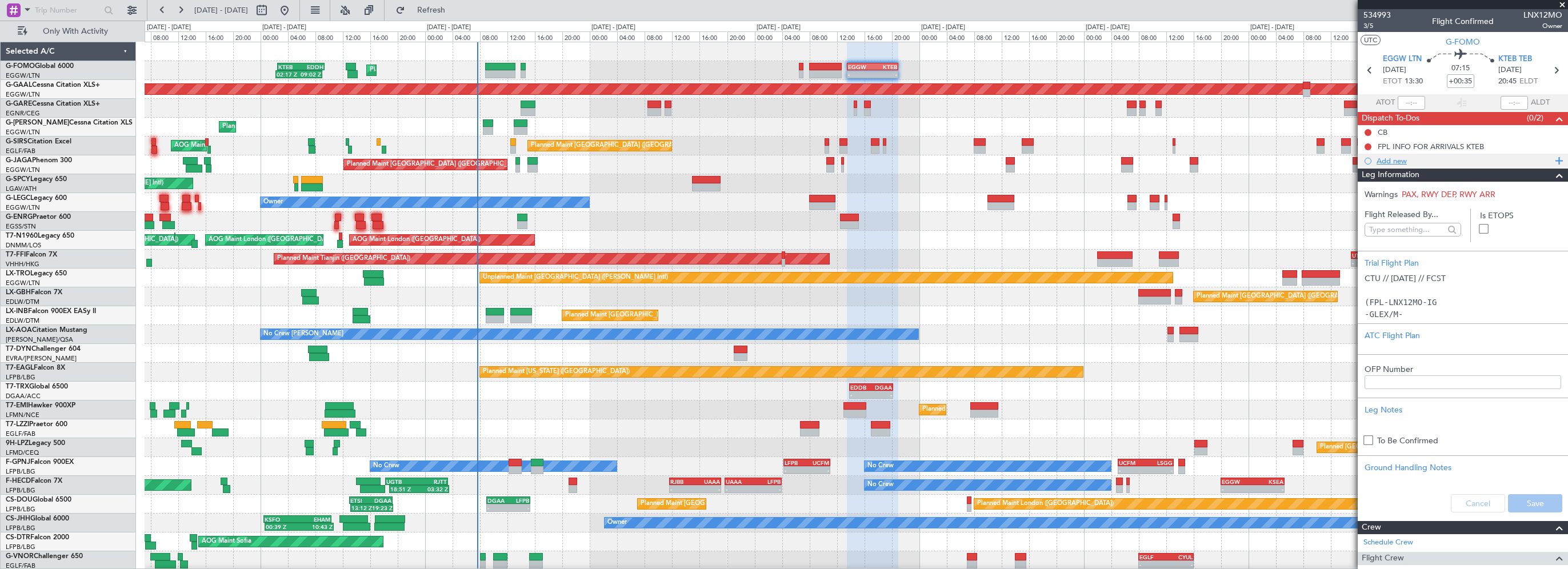
drag, startPoint x: 1553, startPoint y: 176, endPoint x: 1531, endPoint y: 156, distance: 29.7
click at [1553, 176] on span at bounding box center [1559, 175] width 14 height 14
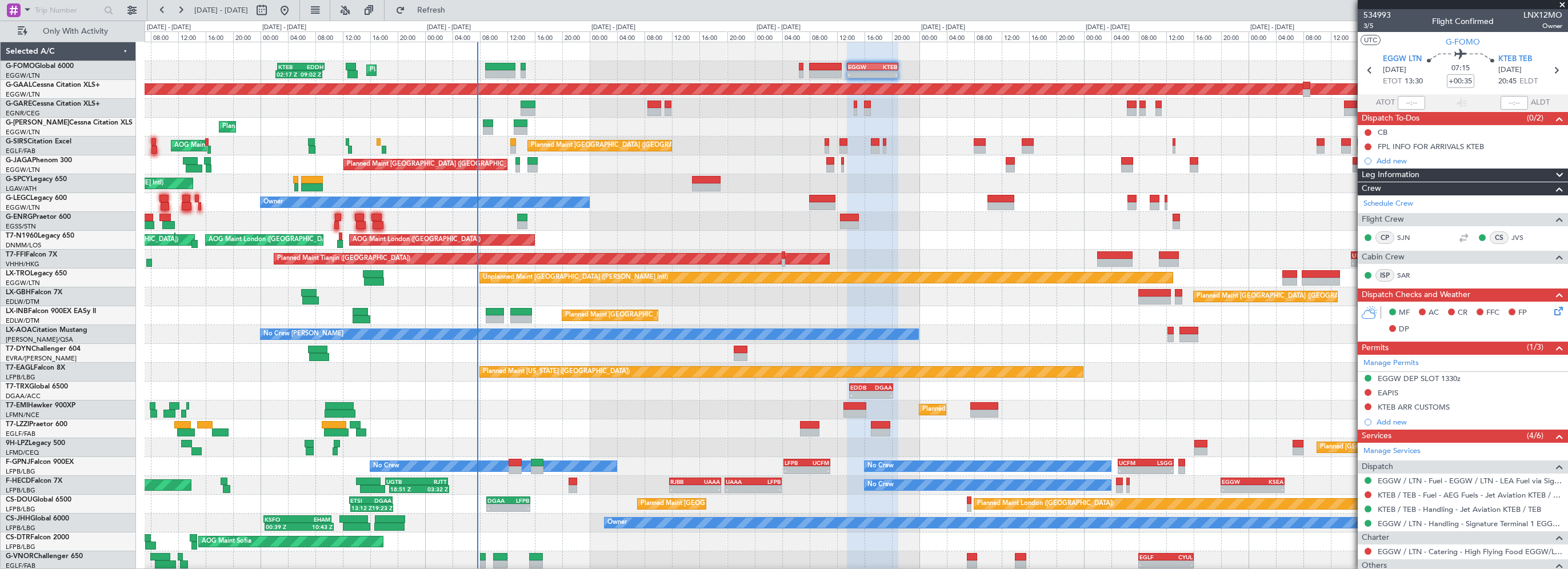
click at [1558, 4] on span at bounding box center [1562, 5] width 12 height 10
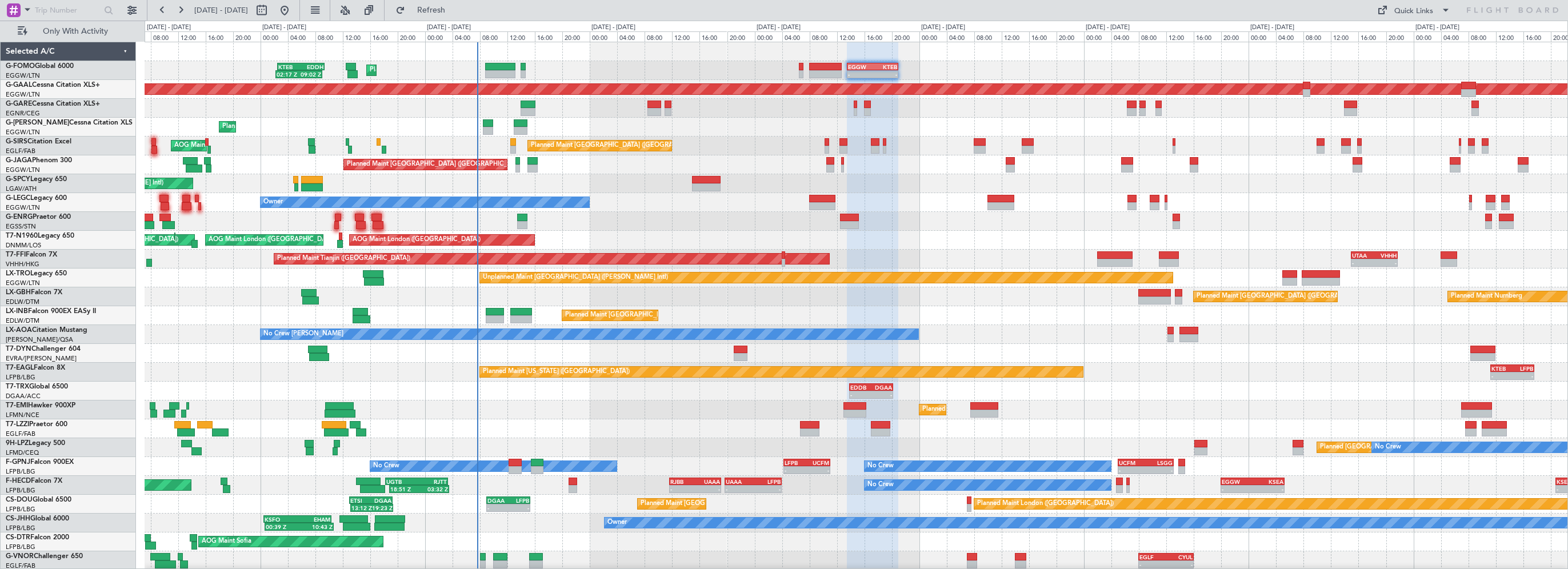
type input "0"
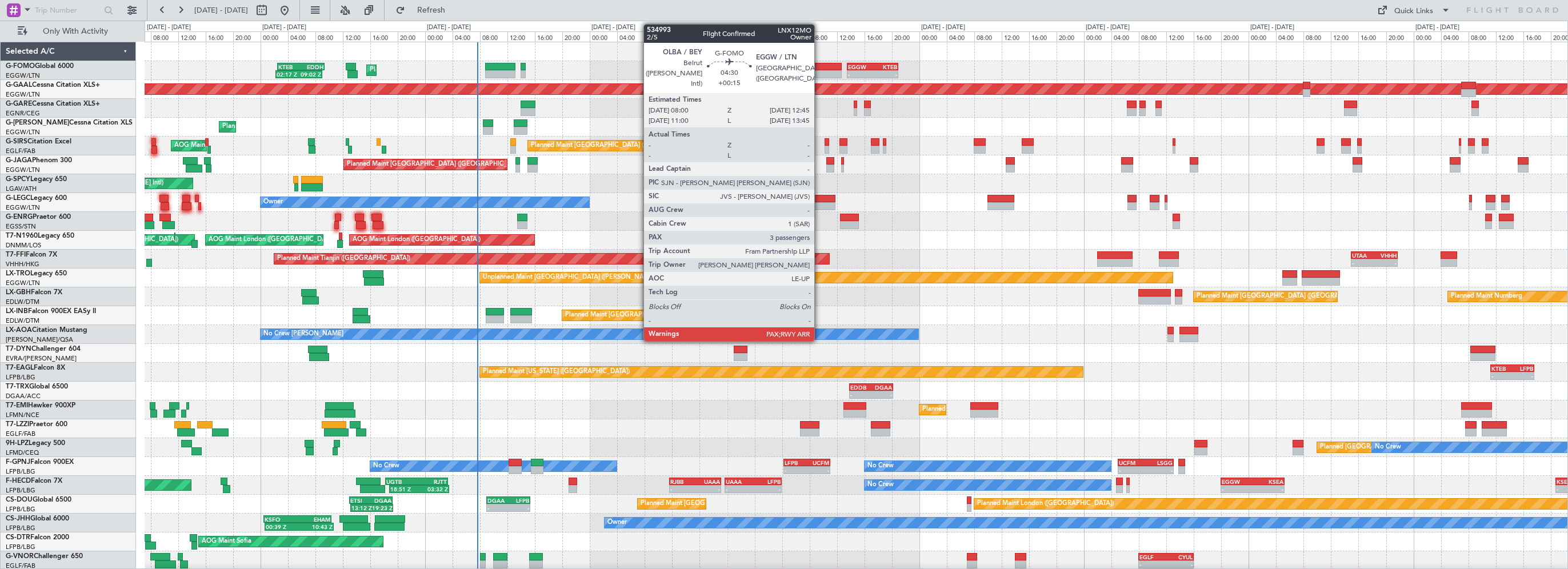
click at [819, 68] on div at bounding box center [825, 67] width 33 height 8
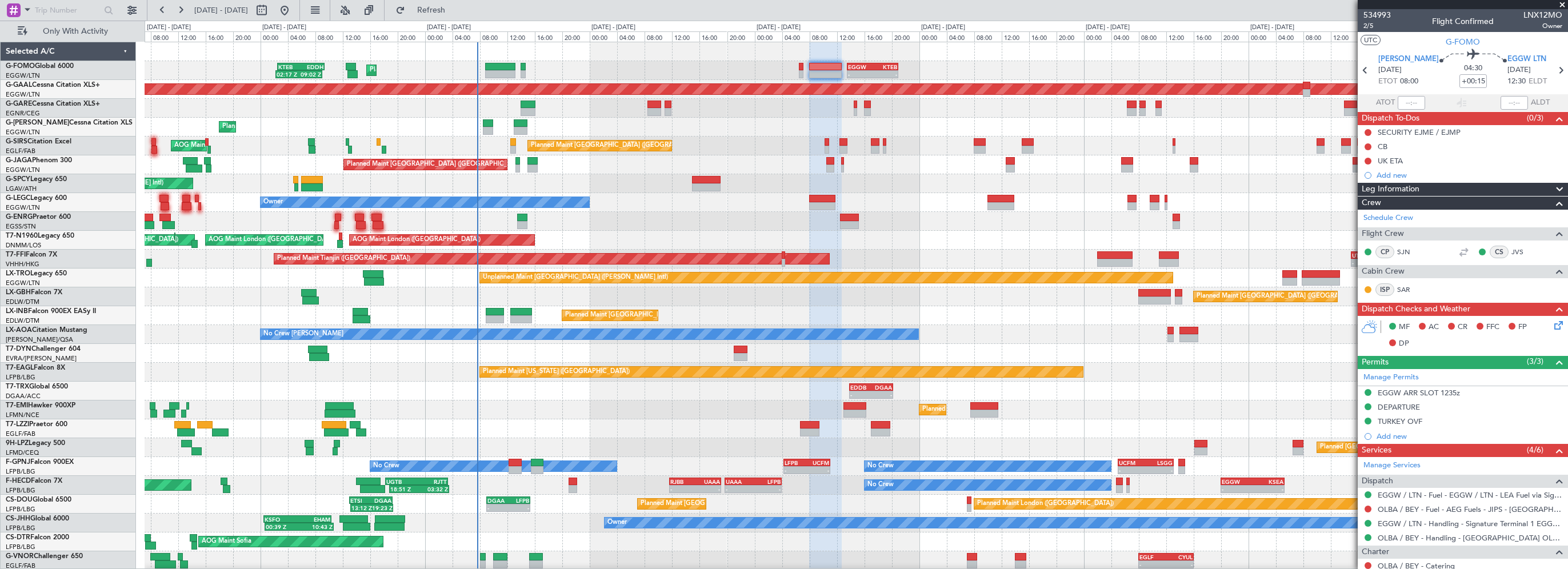
click at [1552, 327] on icon at bounding box center [1556, 323] width 9 height 9
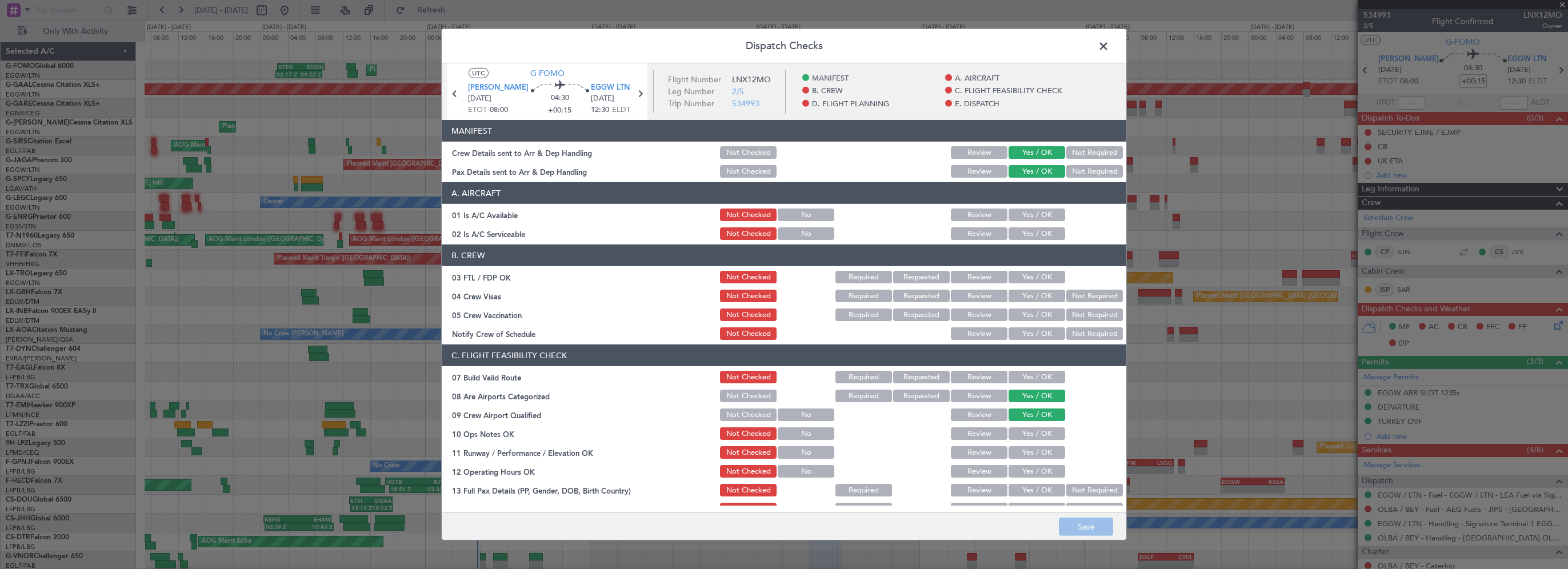
drag, startPoint x: 1031, startPoint y: 215, endPoint x: 1021, endPoint y: 238, distance: 25.1
click at [1031, 215] on button "Yes / OK" at bounding box center [1037, 214] width 57 height 12
click at [1020, 236] on button "Yes / OK" at bounding box center [1037, 233] width 57 height 12
click at [1023, 379] on button "Yes / OK" at bounding box center [1037, 377] width 57 height 12
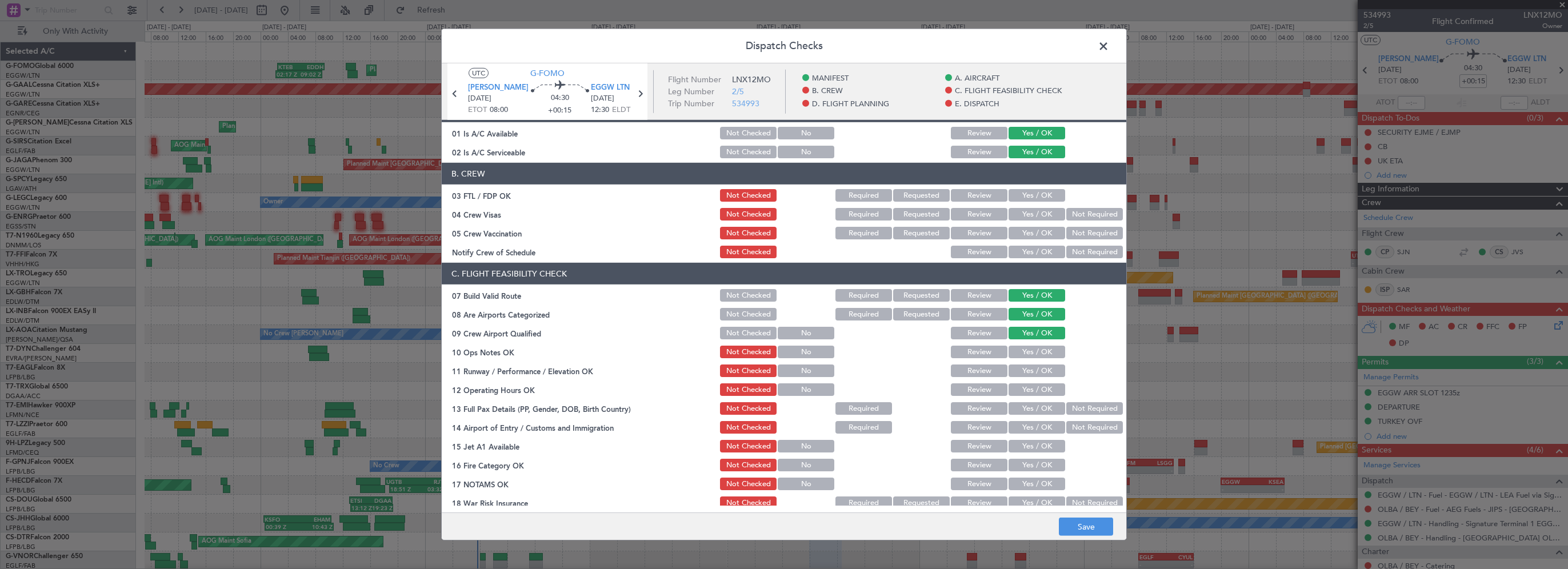
scroll to position [115, 0]
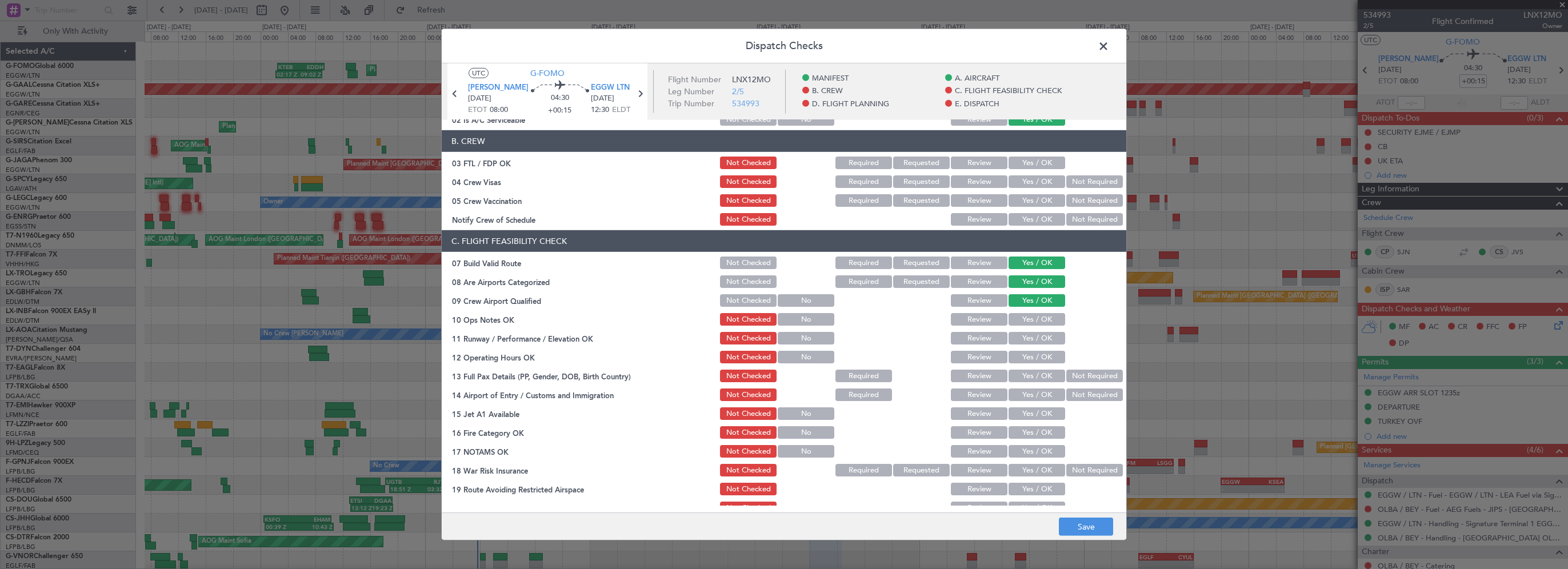
click at [1026, 321] on button "Yes / OK" at bounding box center [1037, 319] width 57 height 12
click at [1025, 338] on button "Yes / OK" at bounding box center [1037, 338] width 57 height 12
click at [1024, 359] on button "Yes / OK" at bounding box center [1037, 357] width 57 height 12
click at [1020, 376] on button "Yes / OK" at bounding box center [1037, 376] width 57 height 12
click at [1022, 397] on button "Yes / OK" at bounding box center [1037, 394] width 57 height 12
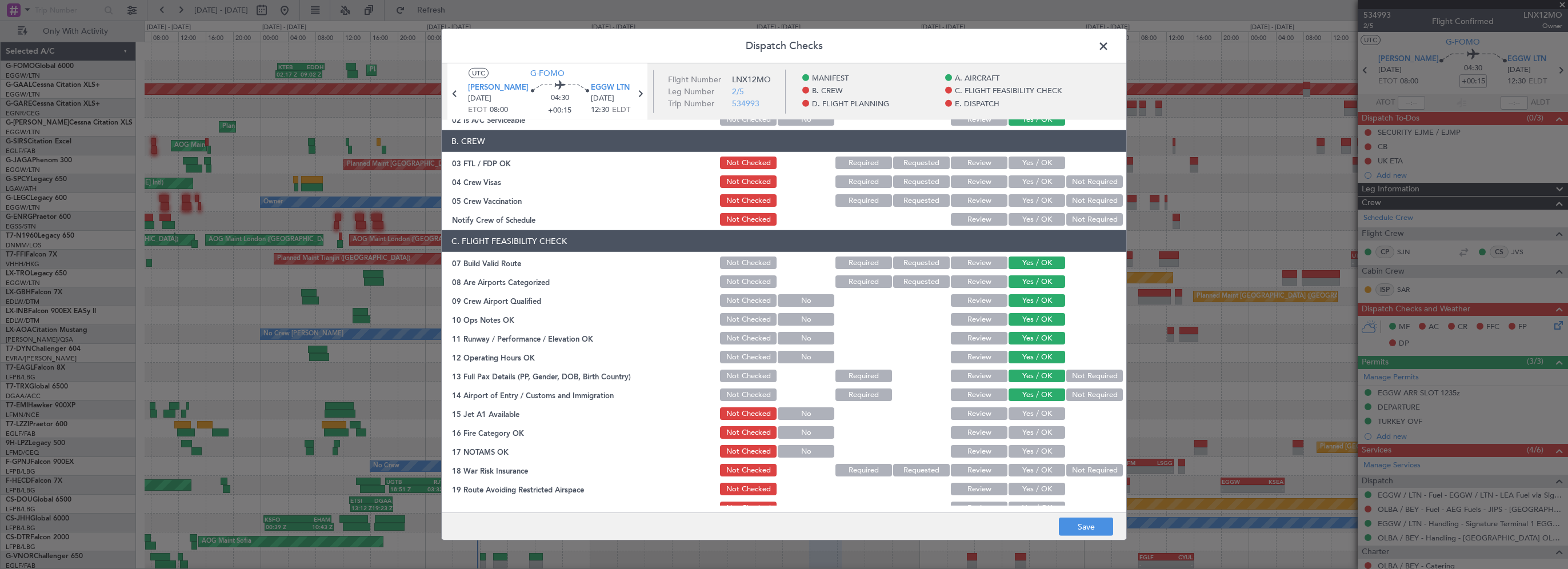
click at [1015, 413] on button "Yes / OK" at bounding box center [1037, 413] width 57 height 12
drag, startPoint x: 1017, startPoint y: 430, endPoint x: 1017, endPoint y: 441, distance: 11.0
click at [1017, 430] on button "Yes / OK" at bounding box center [1037, 432] width 57 height 12
drag, startPoint x: 1017, startPoint y: 441, endPoint x: 1020, endPoint y: 448, distance: 7.6
click at [1017, 441] on section "C. FLIGHT FEASIBILITY CHECK 07 Build Valid Route Not Checked Required Requested…" at bounding box center [784, 383] width 684 height 305
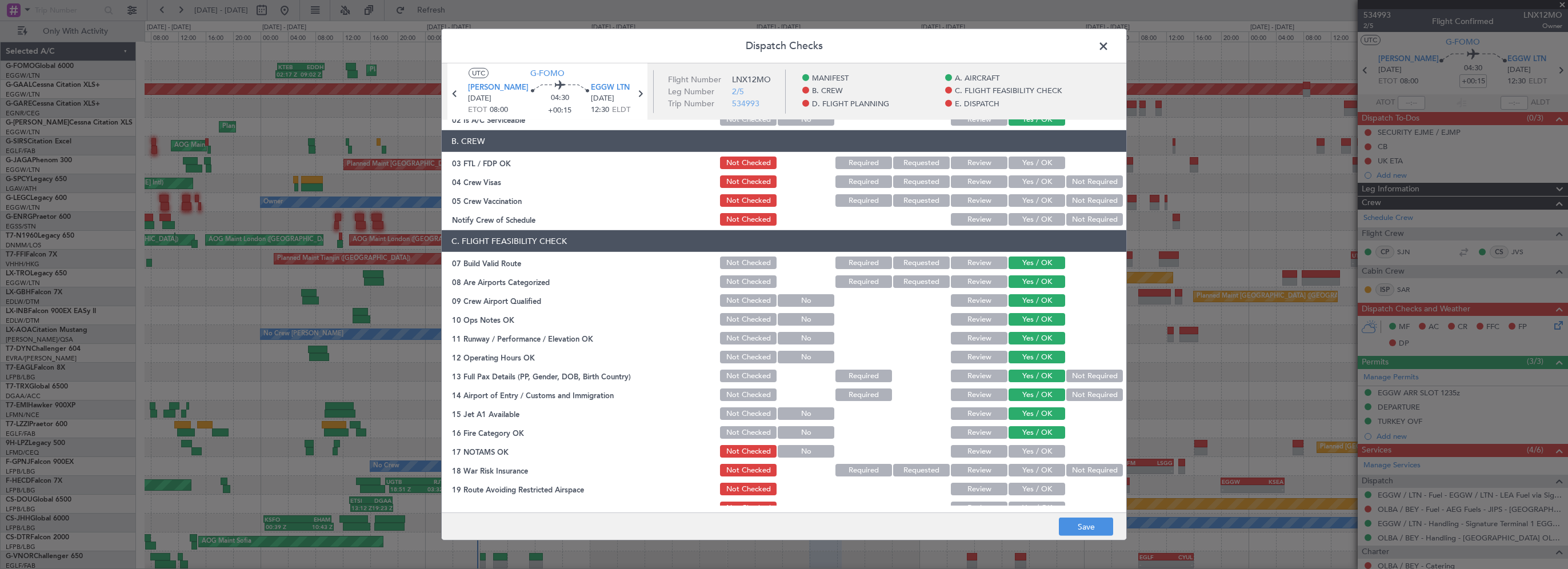
click at [1020, 448] on button "Yes / OK" at bounding box center [1037, 451] width 57 height 12
drag, startPoint x: 1084, startPoint y: 469, endPoint x: 1024, endPoint y: 390, distance: 99.2
click at [1084, 468] on button "Not Required" at bounding box center [1094, 470] width 57 height 12
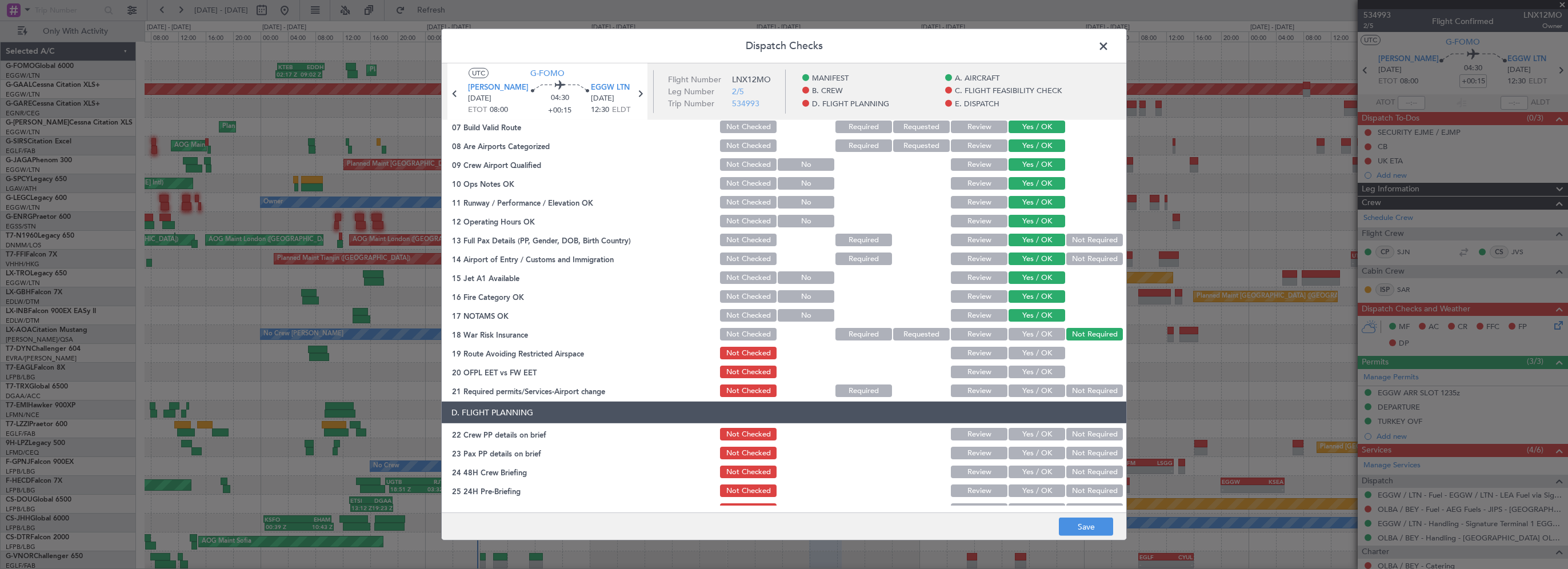
scroll to position [343, 0]
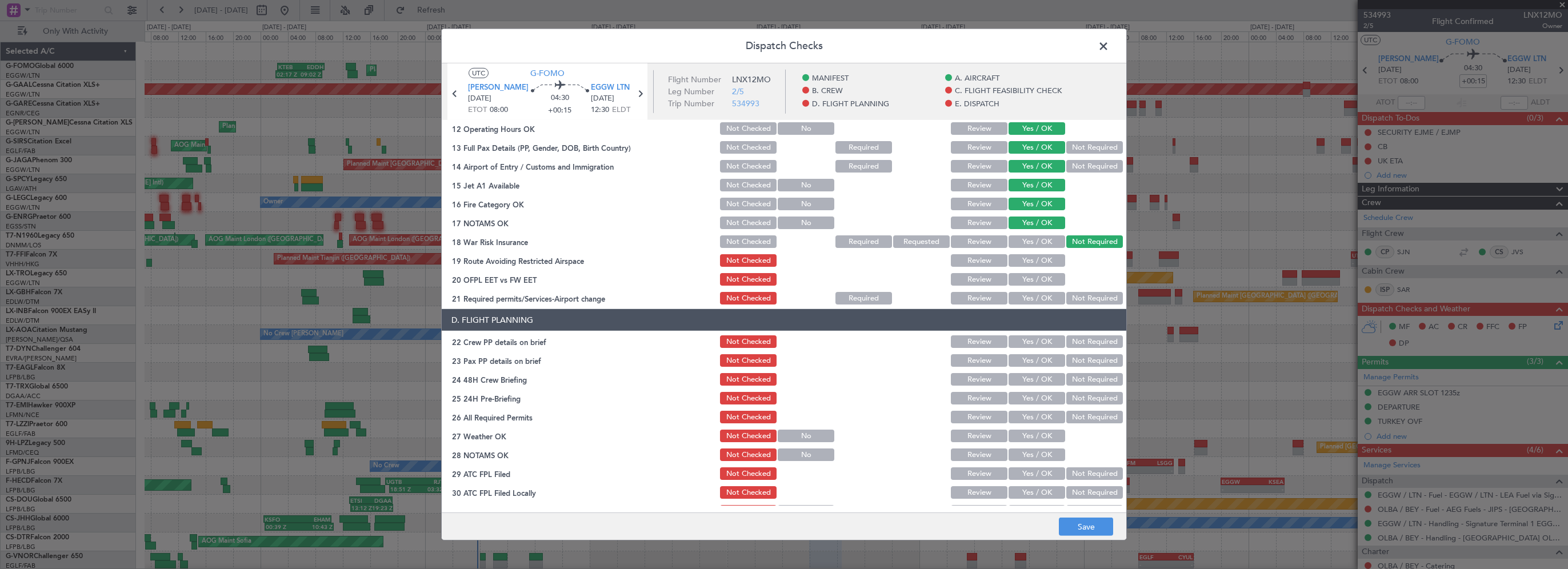
drag, startPoint x: 1040, startPoint y: 261, endPoint x: 1035, endPoint y: 273, distance: 13.0
click at [1040, 261] on button "Yes / OK" at bounding box center [1037, 260] width 57 height 12
click at [1031, 280] on button "Yes / OK" at bounding box center [1037, 279] width 57 height 12
click at [1026, 297] on button "Yes / OK" at bounding box center [1037, 298] width 57 height 12
drag, startPoint x: 1025, startPoint y: 336, endPoint x: 1020, endPoint y: 355, distance: 19.6
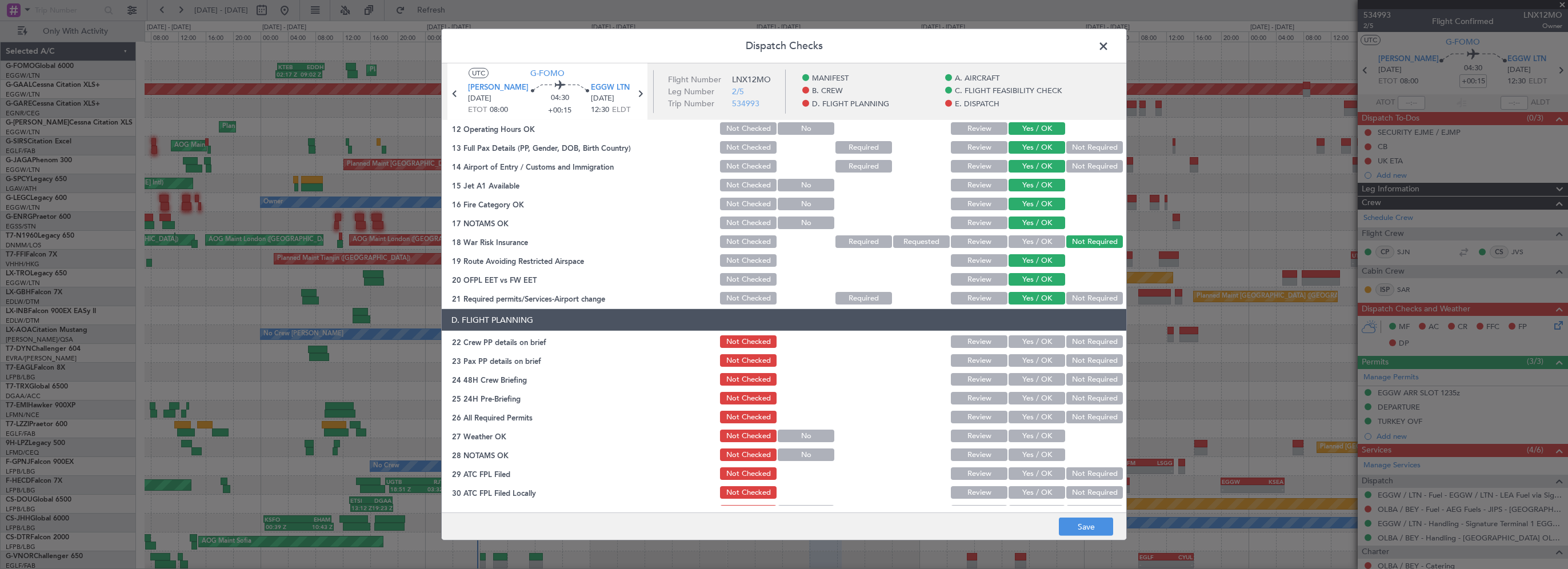
click at [1025, 337] on button "Yes / OK" at bounding box center [1037, 341] width 57 height 12
click at [1020, 362] on button "Yes / OK" at bounding box center [1037, 360] width 57 height 12
click at [1025, 380] on button "Yes / OK" at bounding box center [1037, 379] width 57 height 12
drag, startPoint x: 1073, startPoint y: 398, endPoint x: 1075, endPoint y: 421, distance: 23.1
click at [1073, 399] on button "Not Required" at bounding box center [1094, 398] width 57 height 12
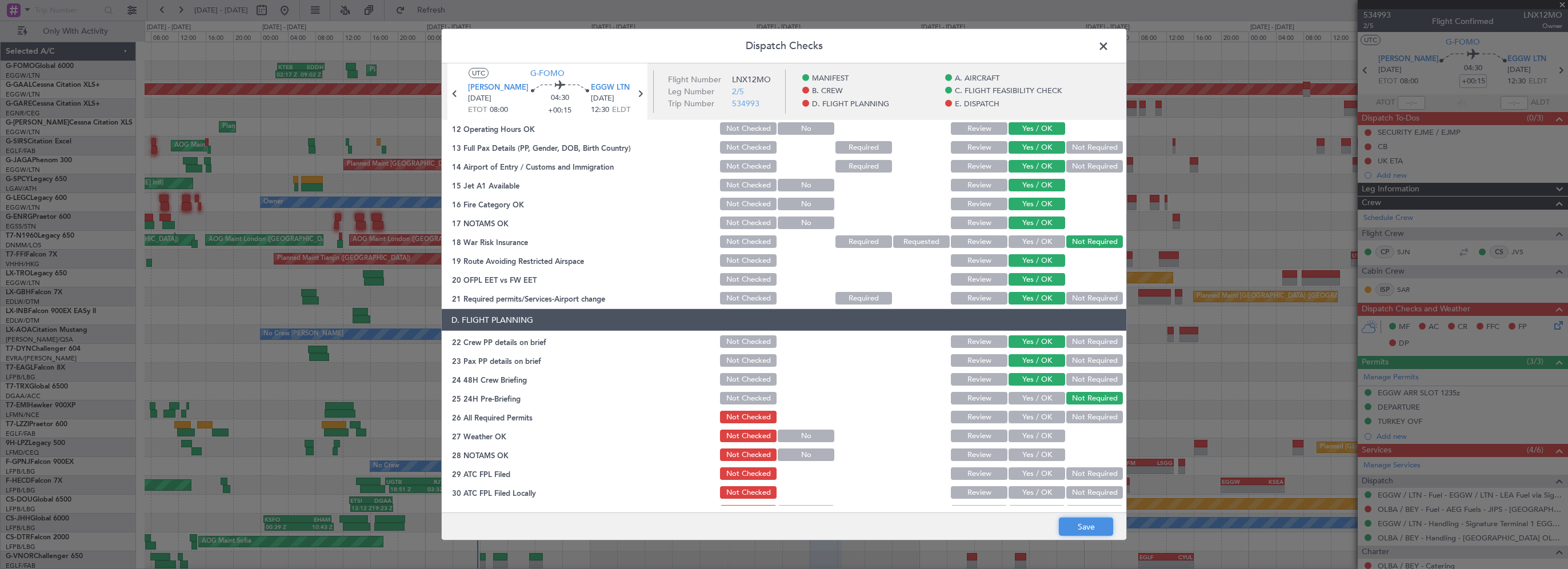
click at [1098, 526] on button "Save" at bounding box center [1086, 526] width 54 height 18
click at [1109, 43] on span at bounding box center [1109, 48] width 0 height 23
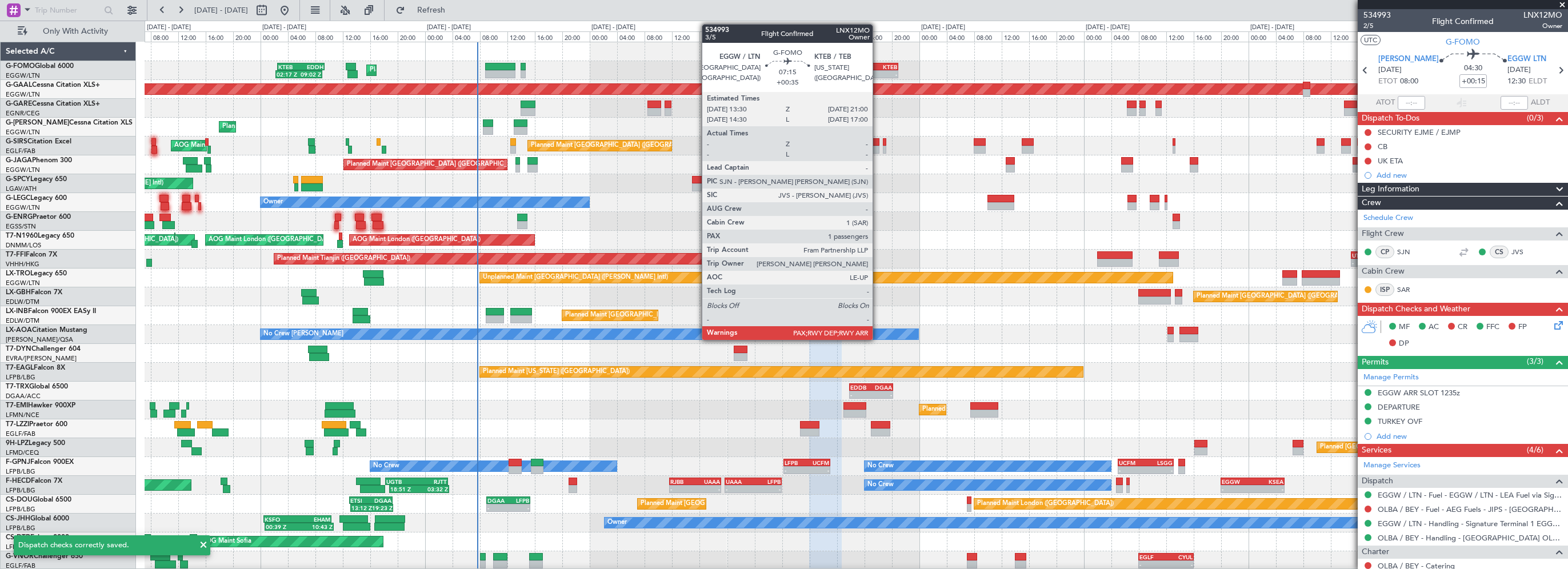
click at [878, 63] on div "EGGW 13:30 Z KTEB 21:00 Z" at bounding box center [872, 67] width 52 height 8
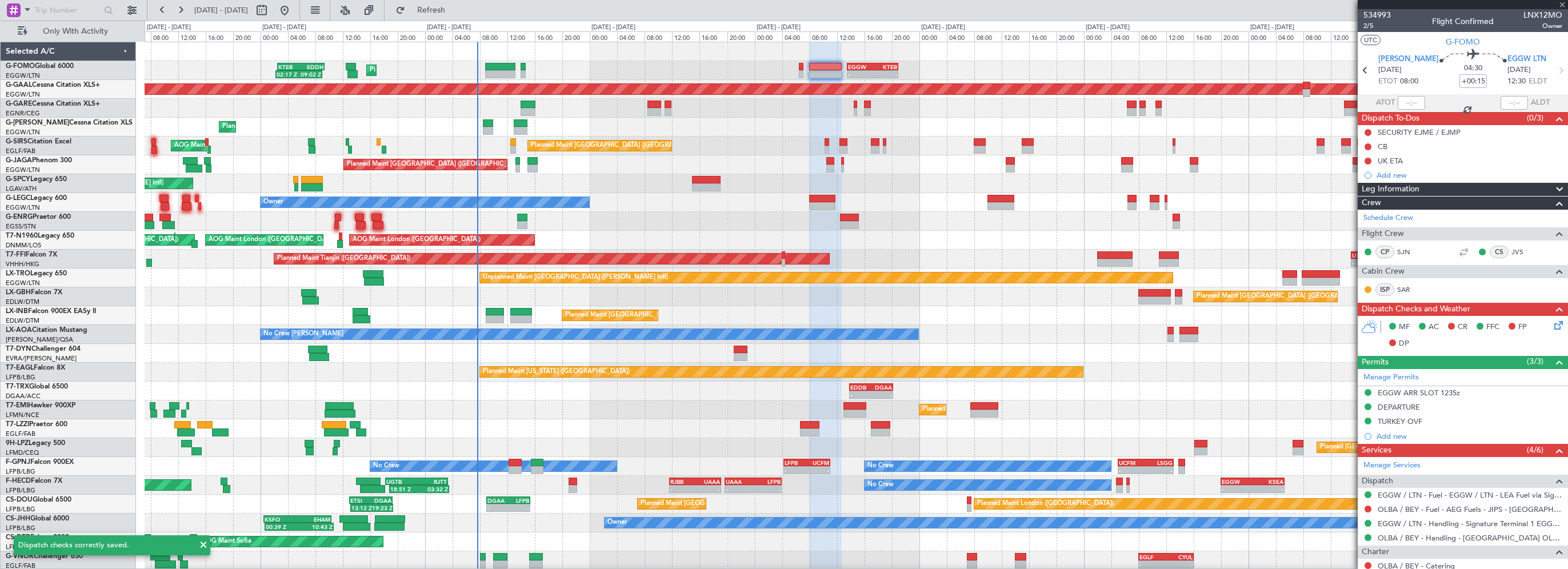
type input "+00:35"
type input "1"
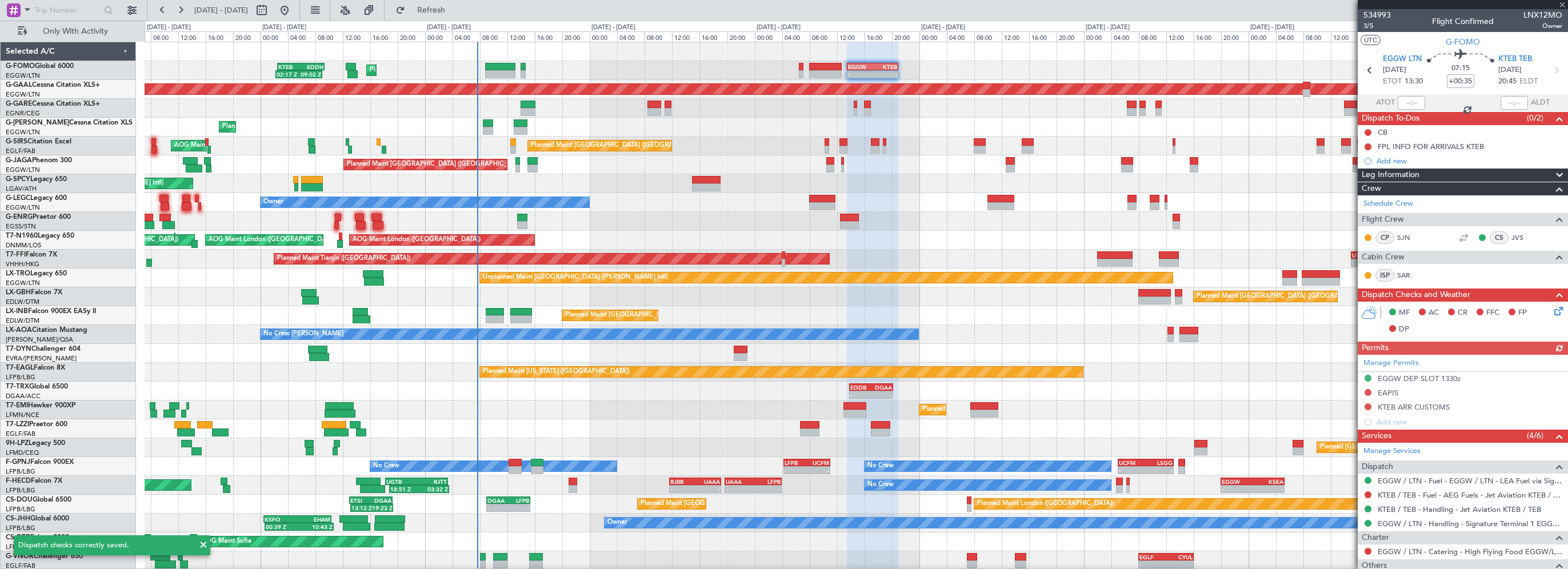
click at [1552, 312] on icon at bounding box center [1556, 309] width 9 height 9
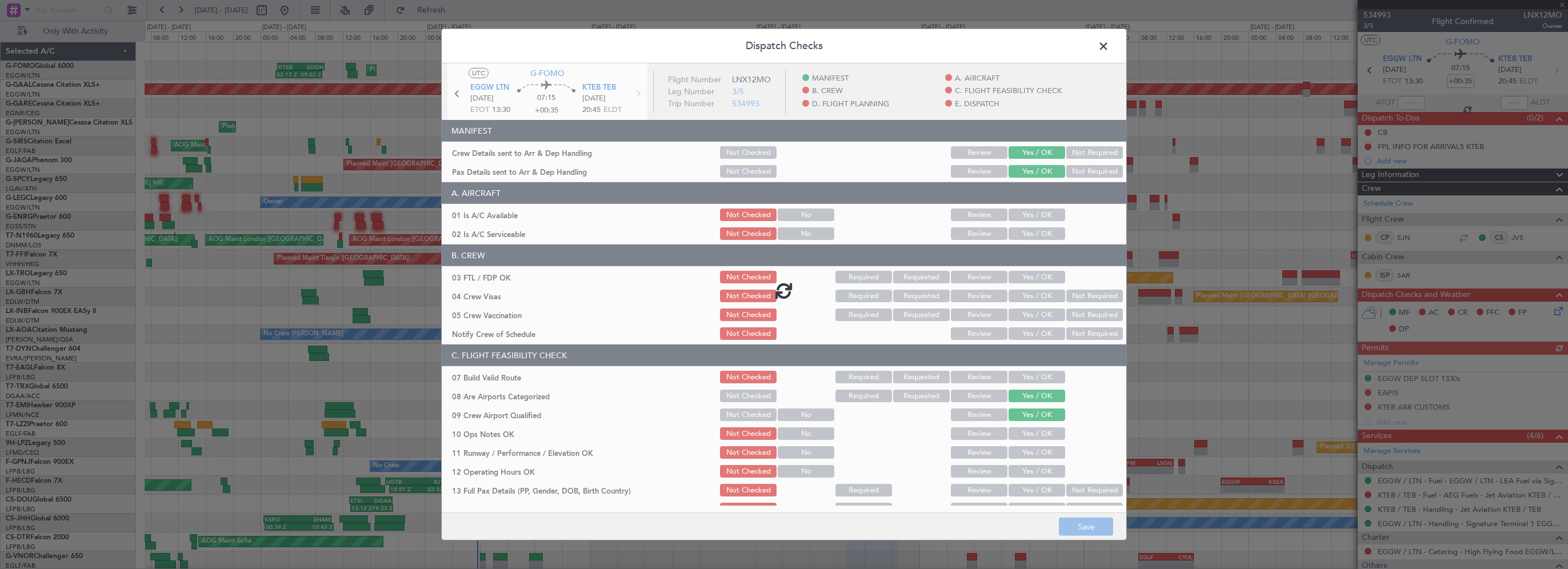
click at [1040, 215] on div at bounding box center [784, 290] width 684 height 454
click at [1033, 228] on div at bounding box center [784, 290] width 684 height 454
click at [1036, 211] on div at bounding box center [784, 290] width 684 height 454
click at [1027, 233] on div at bounding box center [784, 290] width 684 height 454
click at [1034, 209] on div at bounding box center [784, 290] width 684 height 454
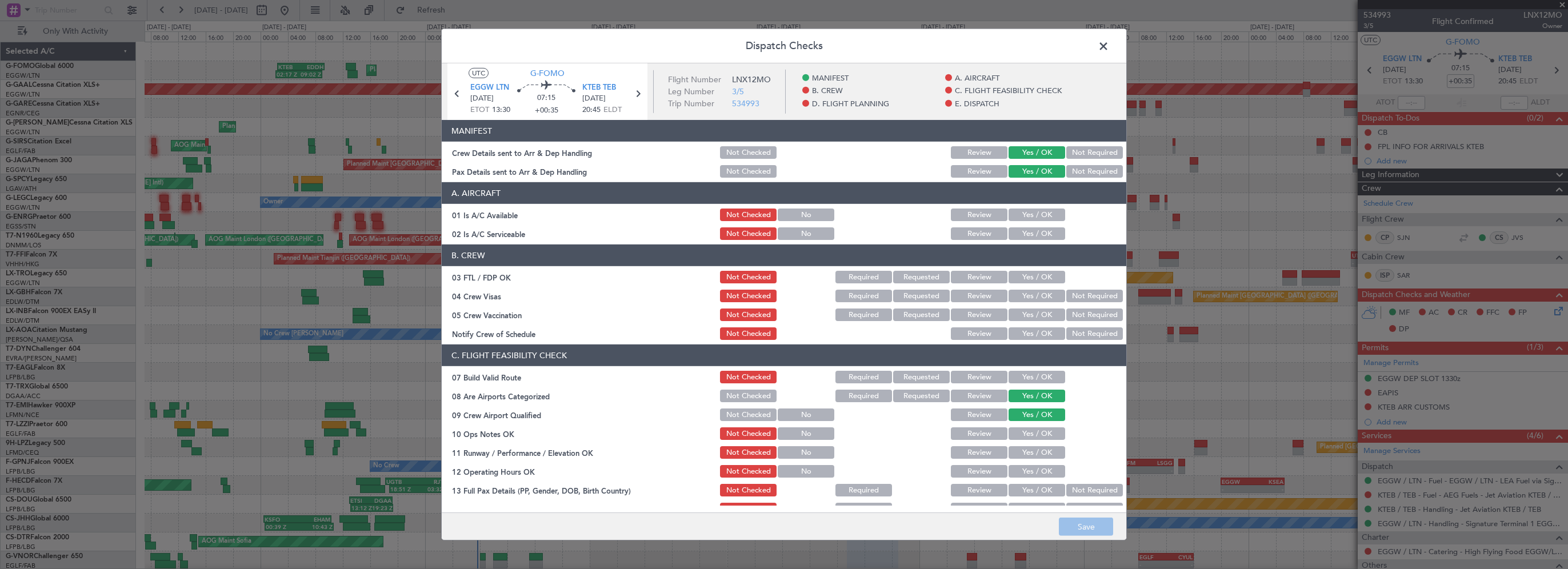
click at [1034, 215] on button "Yes / OK" at bounding box center [1037, 214] width 57 height 12
click at [1029, 233] on button "Yes / OK" at bounding box center [1037, 233] width 57 height 12
click at [1033, 380] on button "Yes / OK" at bounding box center [1037, 377] width 57 height 12
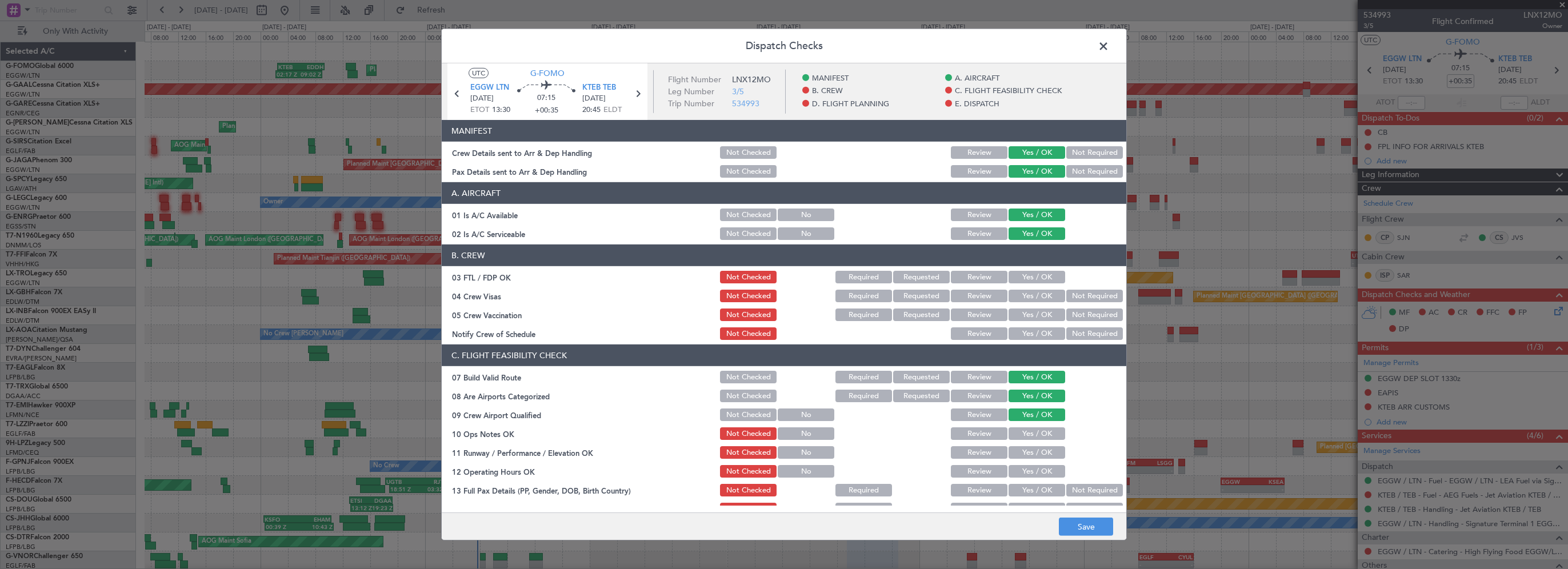
drag, startPoint x: 1029, startPoint y: 432, endPoint x: 1021, endPoint y: 448, distance: 17.9
click at [1028, 435] on button "Yes / OK" at bounding box center [1037, 433] width 57 height 12
click at [1021, 454] on button "Yes / OK" at bounding box center [1037, 452] width 57 height 12
click at [1031, 474] on button "Yes / OK" at bounding box center [1037, 471] width 57 height 12
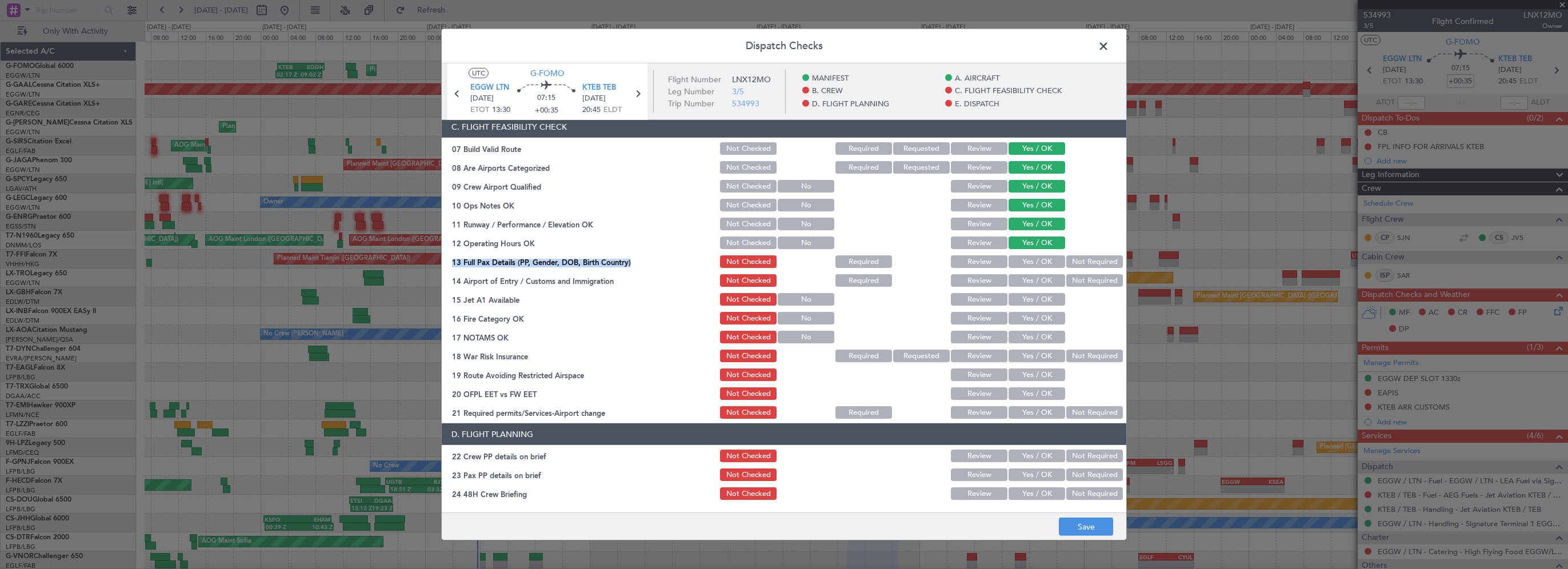
click at [1041, 251] on section "C. FLIGHT FEASIBILITY CHECK 07 Build Valid Route Not Checked Required Requested…" at bounding box center [784, 268] width 684 height 305
drag, startPoint x: 1041, startPoint y: 251, endPoint x: 1039, endPoint y: 275, distance: 24.1
click at [1040, 261] on button "Yes / OK" at bounding box center [1037, 261] width 57 height 12
drag, startPoint x: 1037, startPoint y: 280, endPoint x: 1026, endPoint y: 298, distance: 21.1
click at [1037, 280] on button "Yes / OK" at bounding box center [1037, 280] width 57 height 12
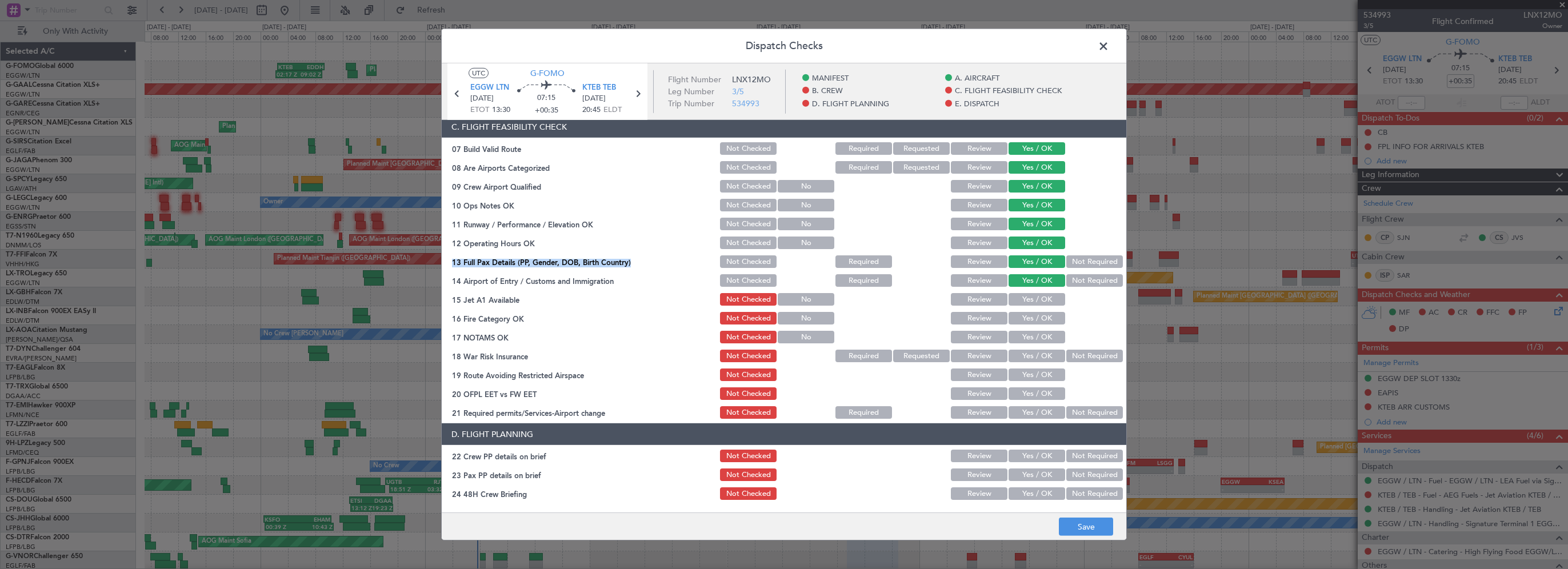
drag, startPoint x: 1024, startPoint y: 302, endPoint x: 1020, endPoint y: 311, distance: 9.8
click at [1024, 302] on button "Yes / OK" at bounding box center [1037, 299] width 57 height 12
click at [1017, 318] on button "Yes / OK" at bounding box center [1037, 318] width 57 height 12
click at [1017, 334] on button "Yes / OK" at bounding box center [1037, 337] width 57 height 12
drag, startPoint x: 1058, startPoint y: 352, endPoint x: 1053, endPoint y: 360, distance: 9.4
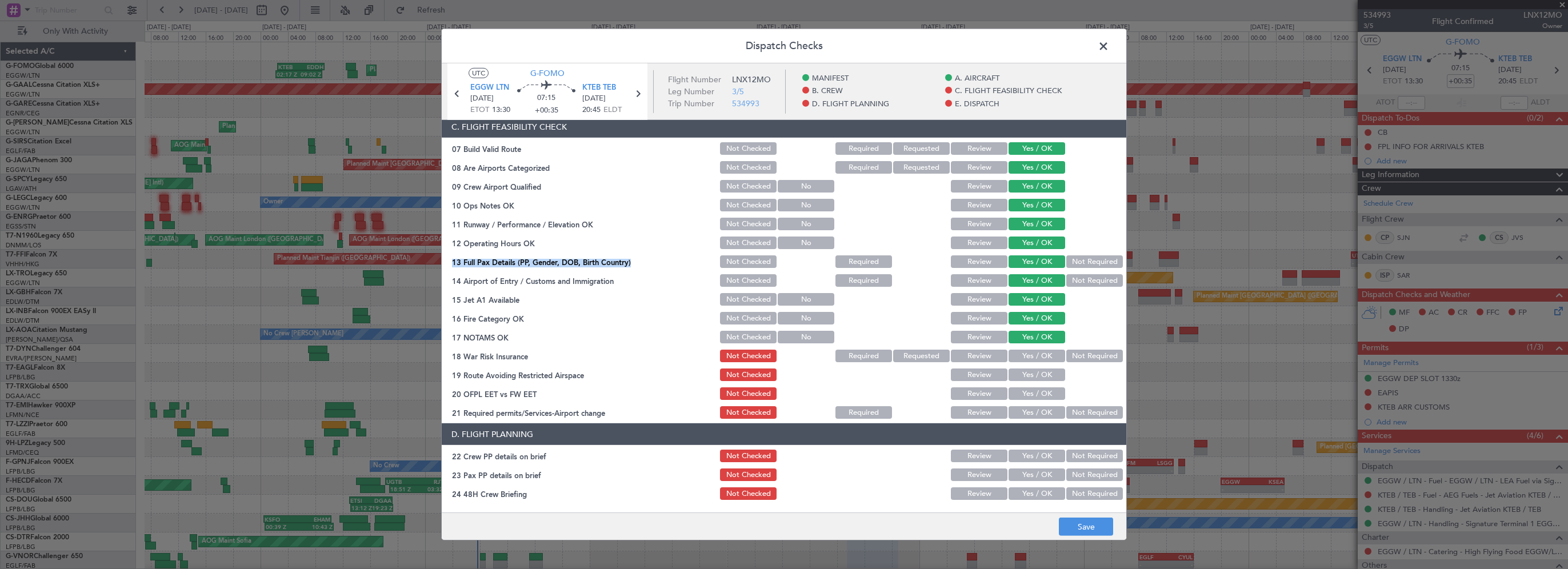
click at [1066, 357] on button "Not Required" at bounding box center [1094, 355] width 57 height 12
drag, startPoint x: 1028, startPoint y: 374, endPoint x: 1017, endPoint y: 393, distance: 22.0
click at [1028, 375] on button "Yes / OK" at bounding box center [1037, 374] width 57 height 12
click at [1017, 397] on button "Yes / OK" at bounding box center [1037, 394] width 57 height 12
click at [1015, 409] on button "Yes / OK" at bounding box center [1037, 412] width 57 height 12
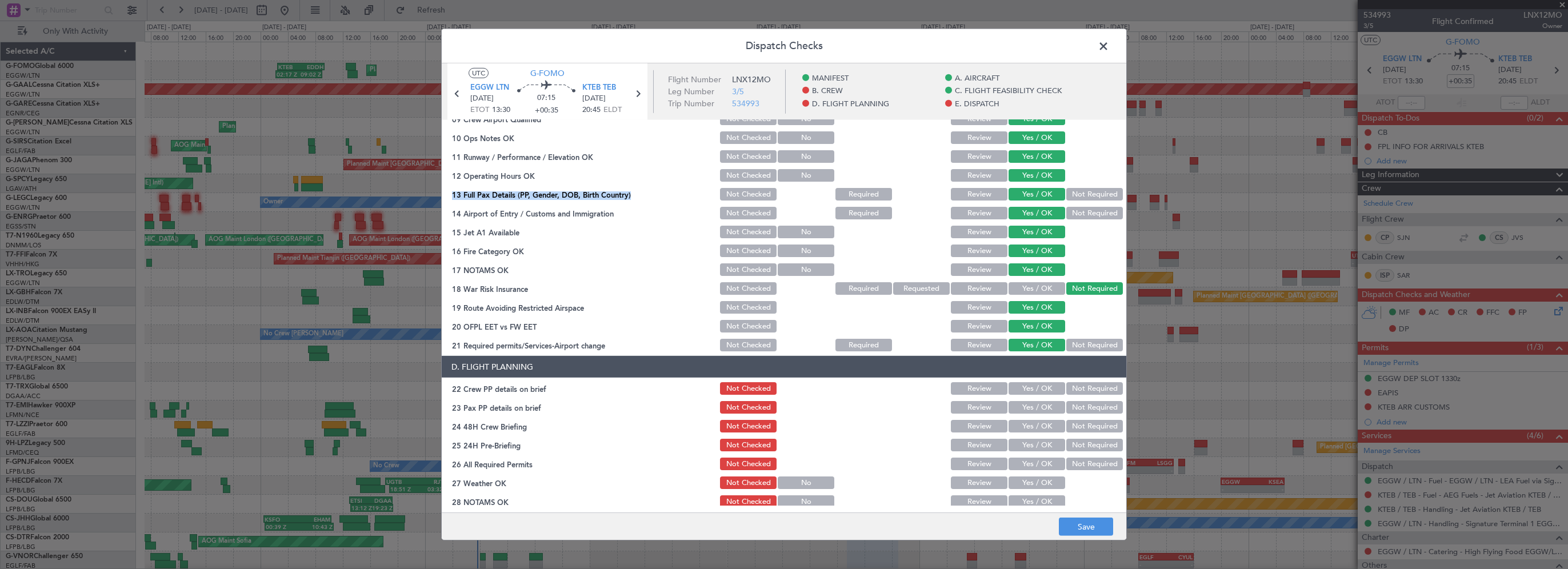
scroll to position [343, 0]
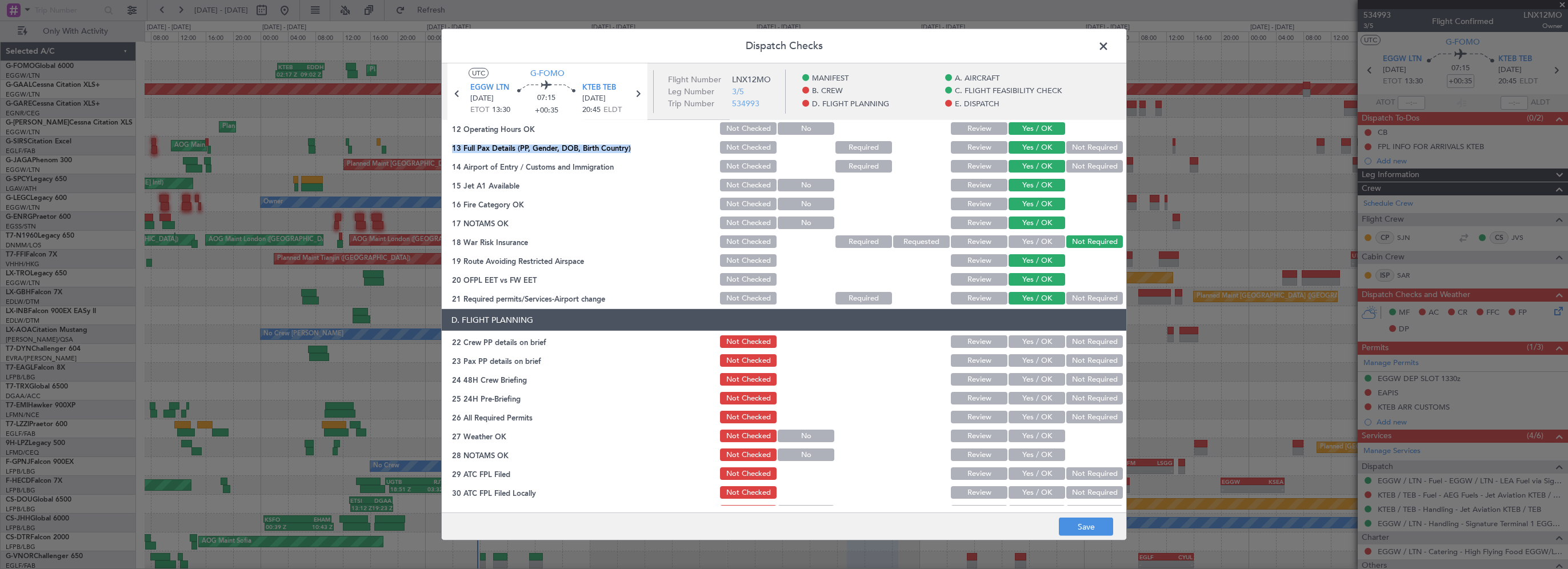
click at [1026, 347] on button "Yes / OK" at bounding box center [1037, 341] width 57 height 12
click at [1023, 362] on button "Yes / OK" at bounding box center [1037, 360] width 57 height 12
drag, startPoint x: 1017, startPoint y: 383, endPoint x: 1059, endPoint y: 398, distance: 44.6
click at [1017, 383] on button "Yes / OK" at bounding box center [1037, 379] width 57 height 12
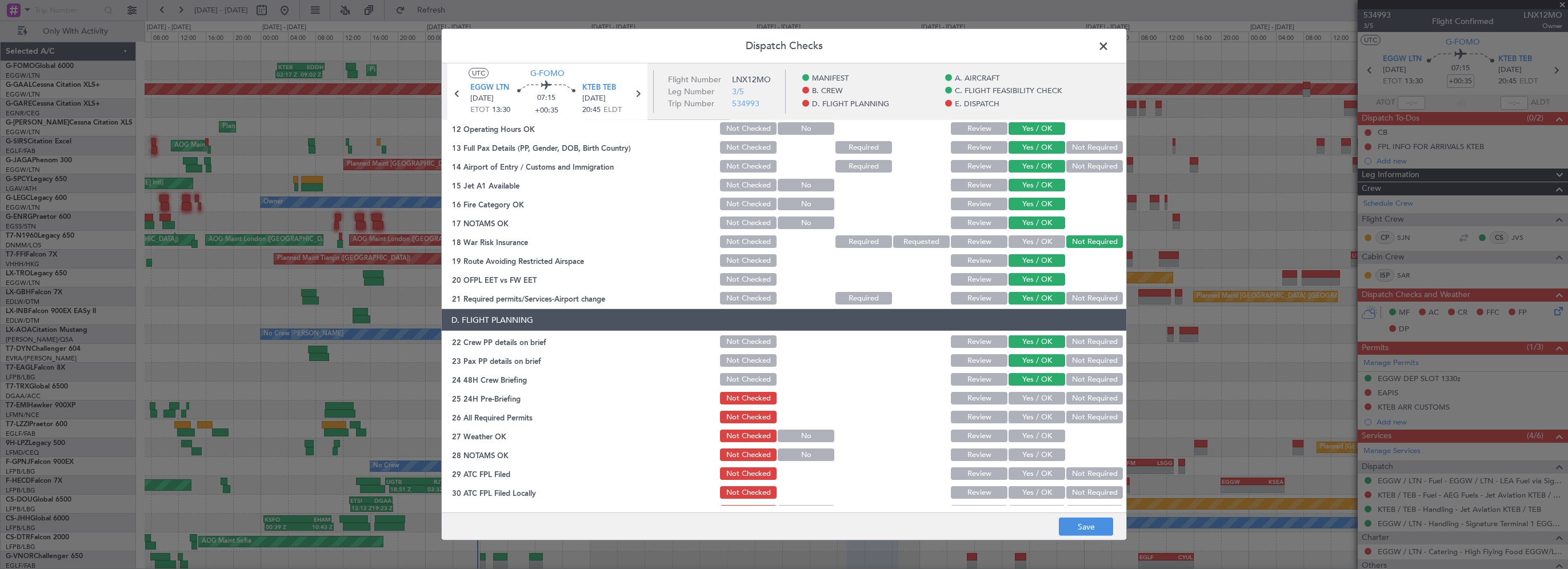
click at [1069, 405] on div "Not Required" at bounding box center [1093, 399] width 58 height 16
click at [1070, 402] on button "Not Required" at bounding box center [1094, 398] width 57 height 12
click at [1082, 530] on button "Save" at bounding box center [1086, 526] width 54 height 18
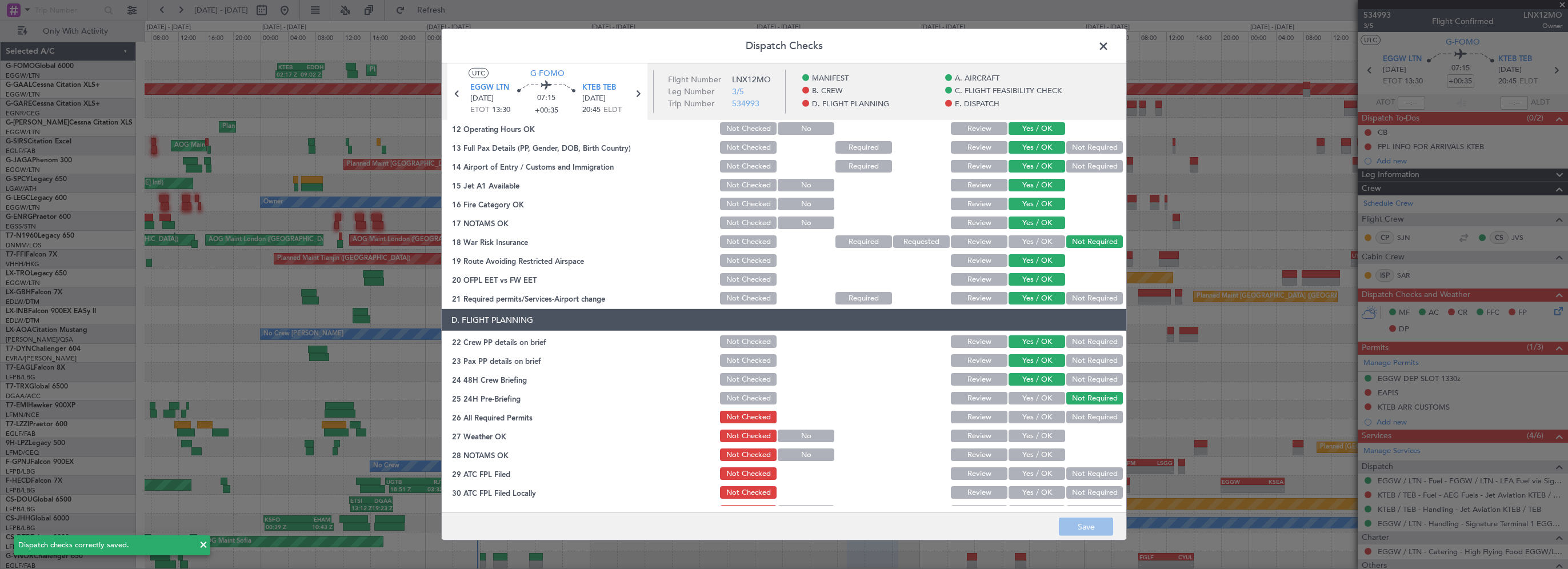
click at [1109, 51] on span at bounding box center [1109, 48] width 0 height 23
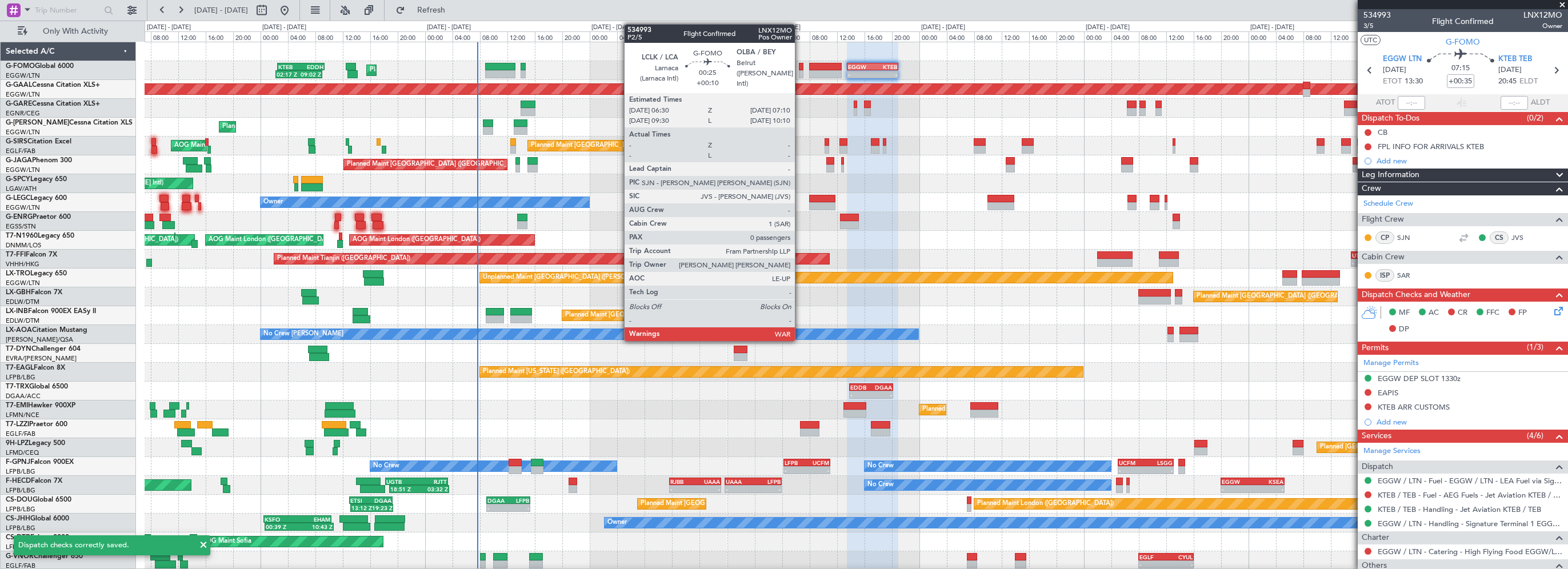
click at [800, 66] on div at bounding box center [801, 67] width 5 height 8
click at [799, 65] on div at bounding box center [801, 67] width 5 height 8
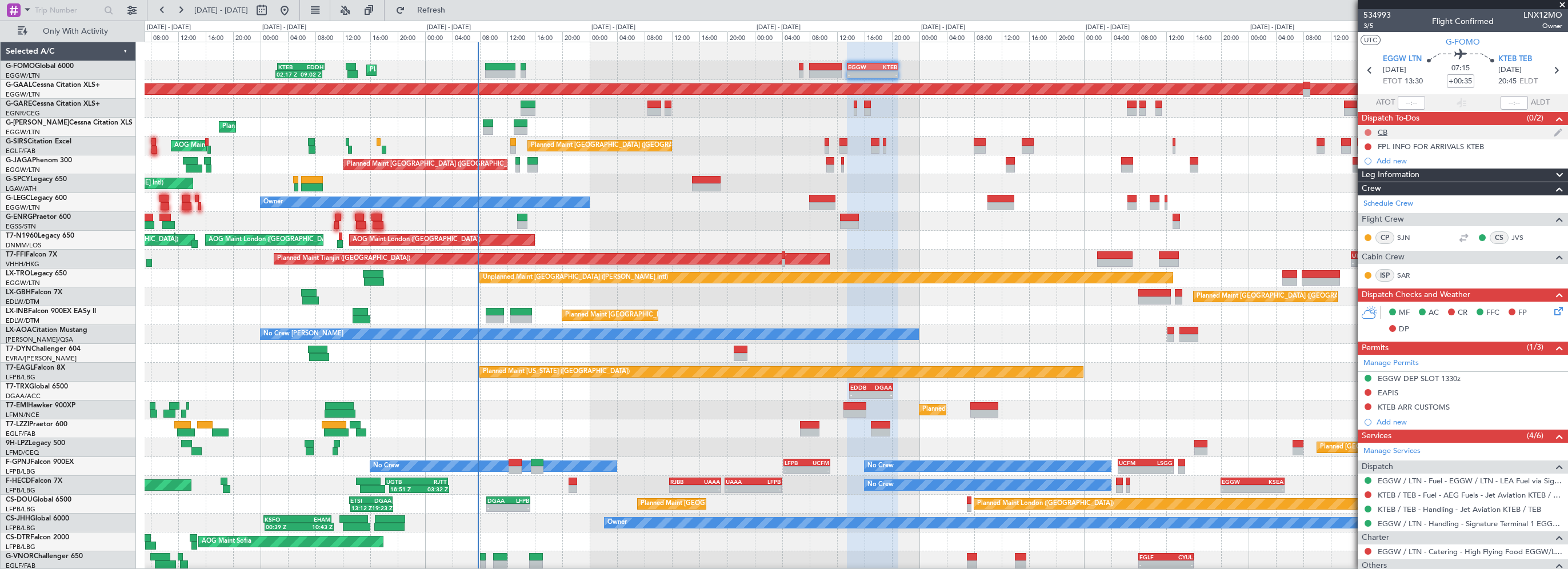
click at [1368, 133] on button at bounding box center [1368, 132] width 7 height 7
click at [1371, 183] on span "Completed" at bounding box center [1373, 183] width 37 height 12
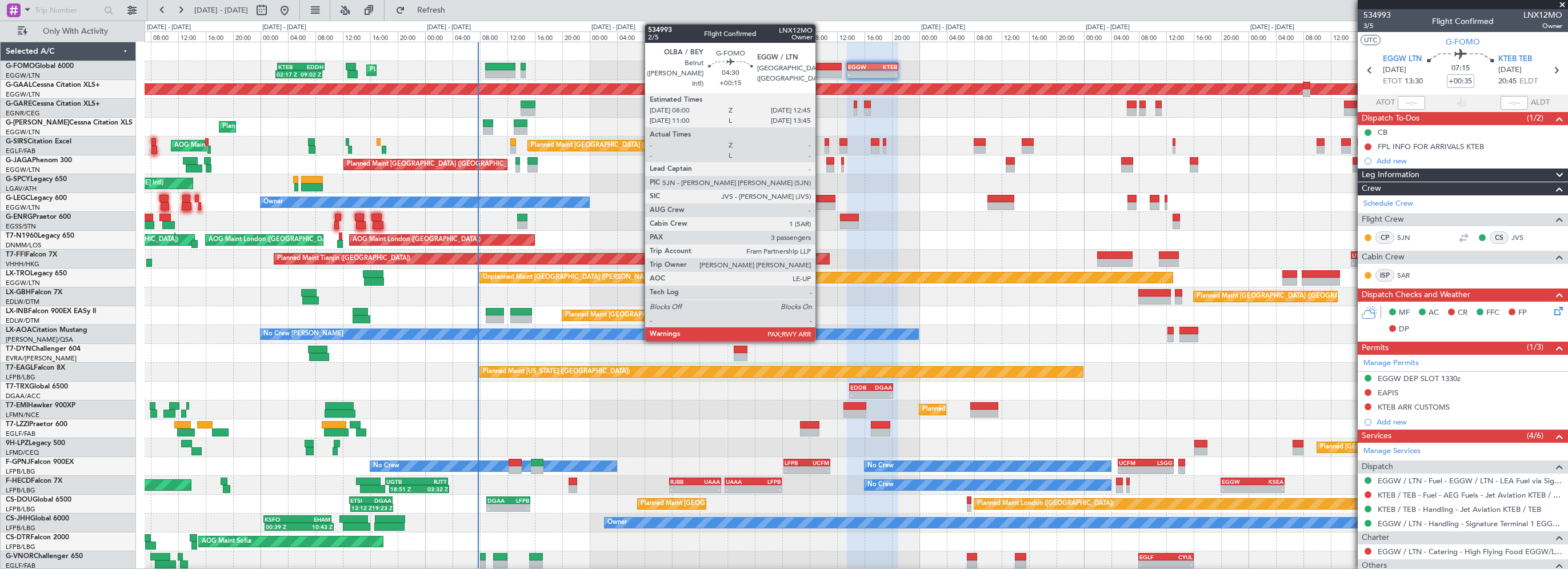
click at [821, 68] on div at bounding box center [825, 67] width 33 height 8
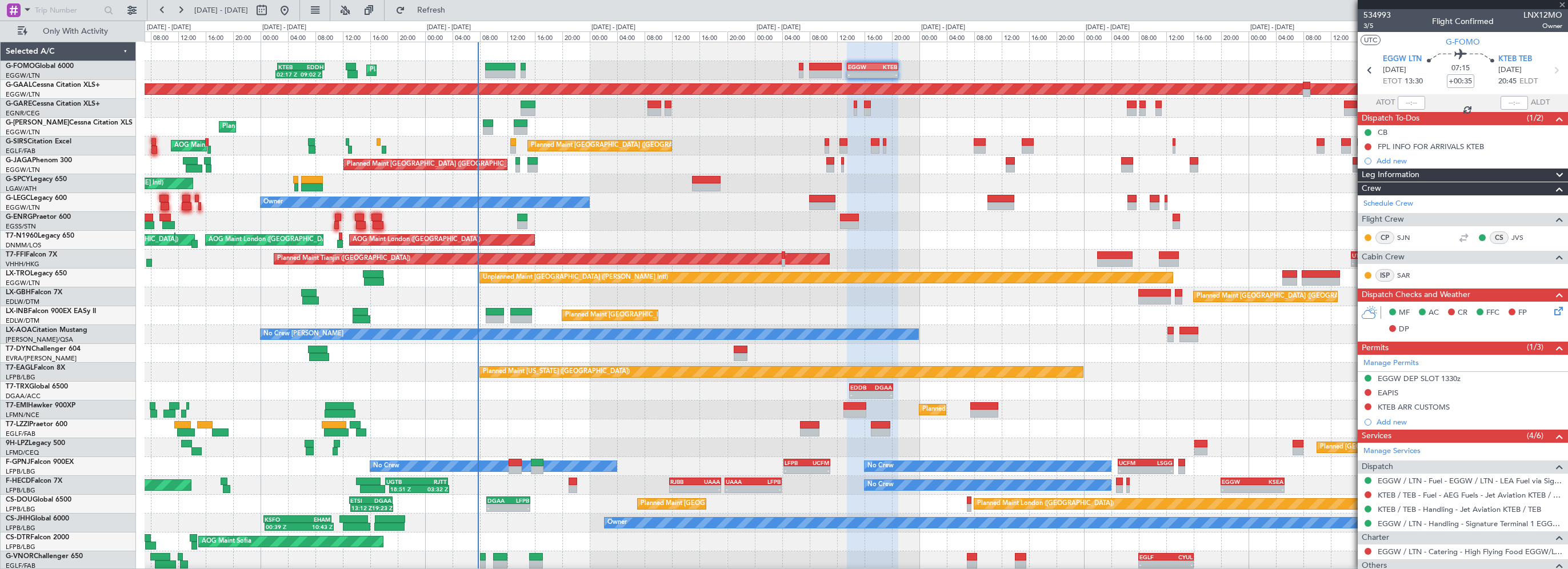
type input "+00:15"
type input "3"
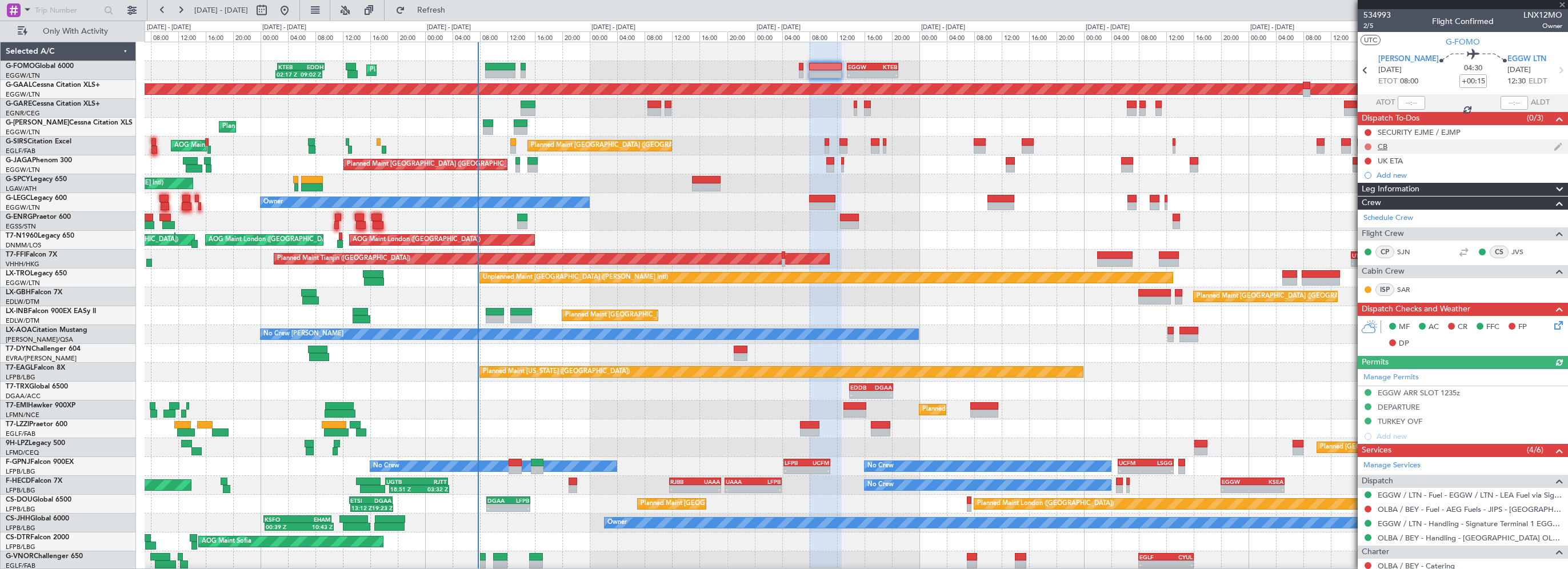
click at [1368, 146] on button at bounding box center [1368, 146] width 7 height 7
click at [1353, 203] on li "Completed" at bounding box center [1368, 197] width 61 height 17
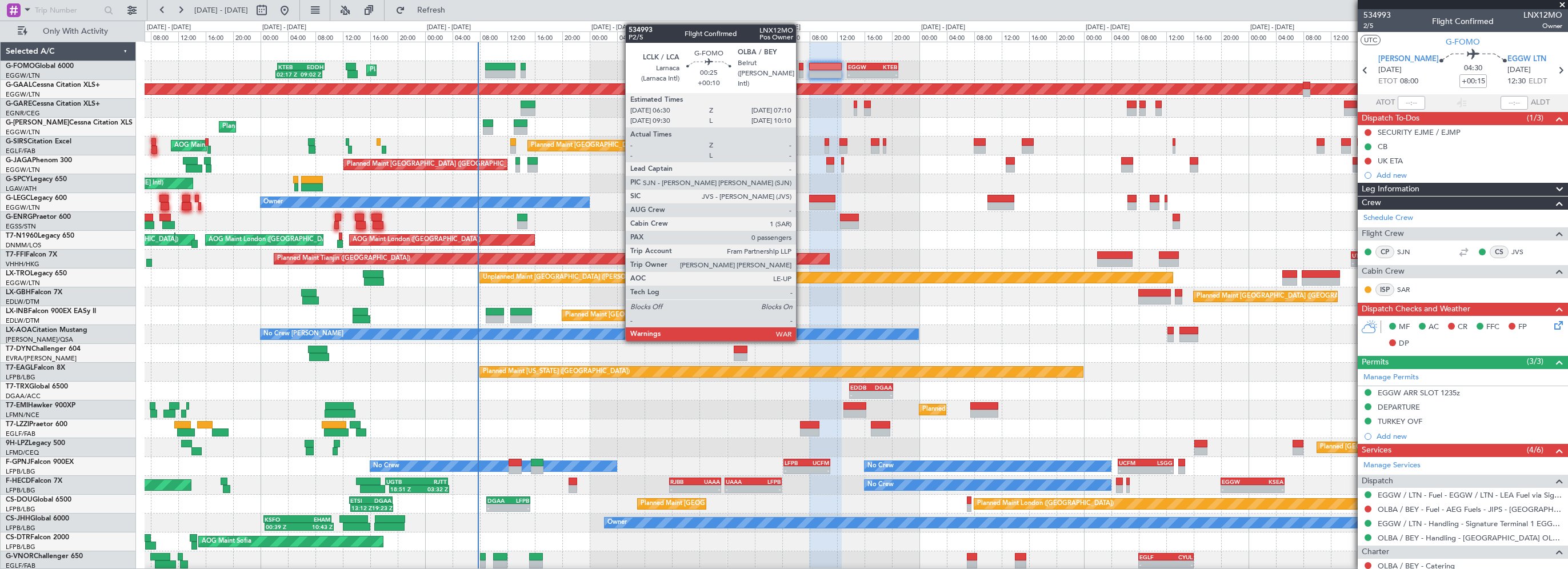
click at [800, 65] on div at bounding box center [801, 67] width 5 height 8
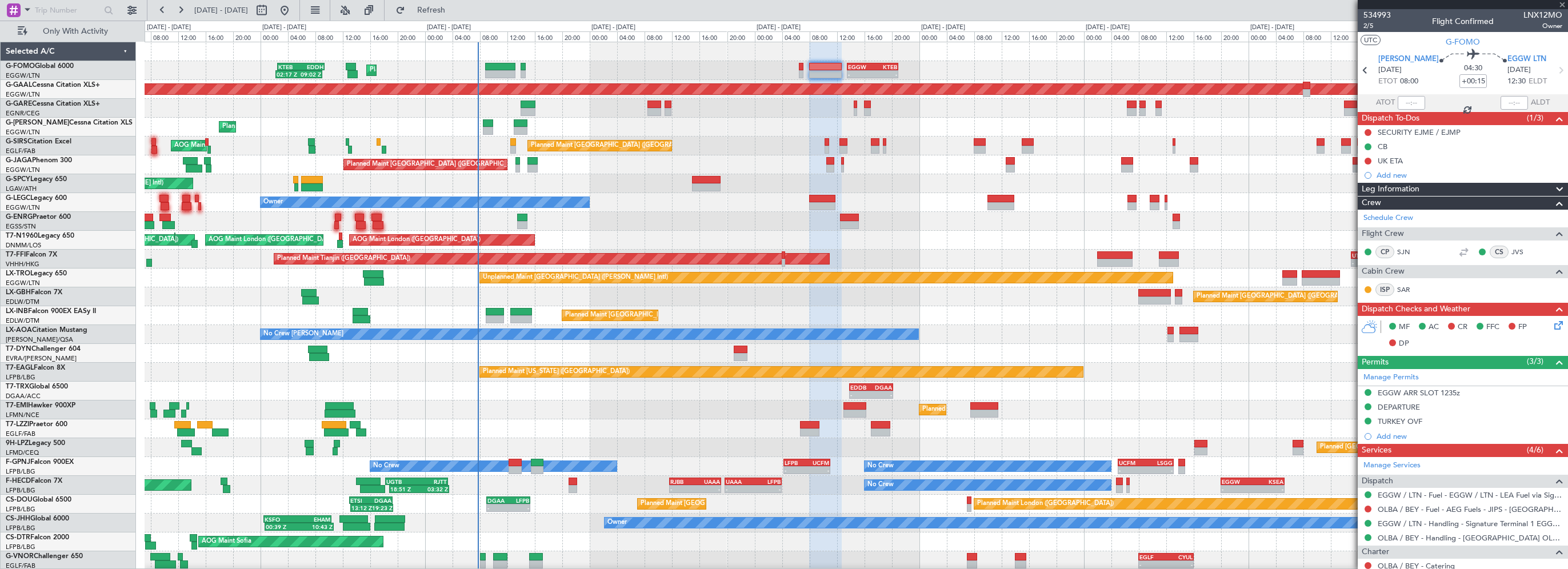
type input "+00:10"
type input "0"
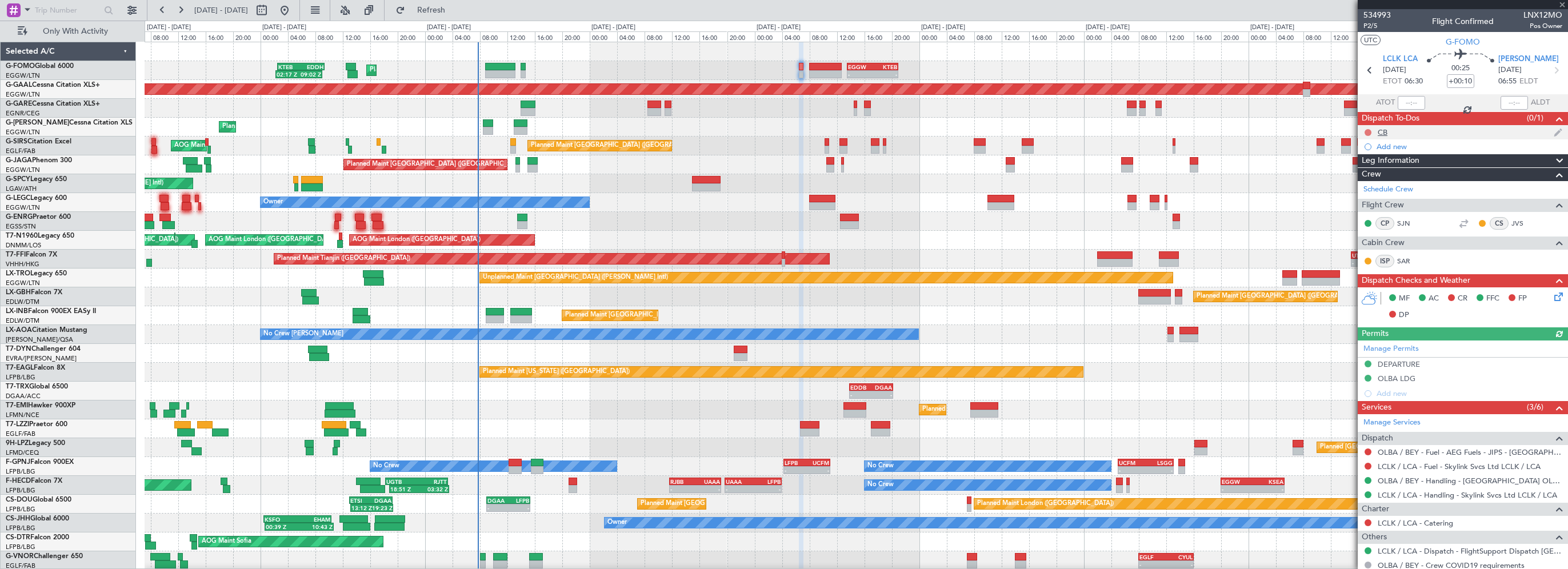
click at [1369, 130] on button at bounding box center [1368, 132] width 7 height 7
drag, startPoint x: 1360, startPoint y: 184, endPoint x: 950, endPoint y: 182, distance: 410.0
click at [1357, 184] on span "Completed" at bounding box center [1373, 183] width 37 height 12
click at [918, 109] on div "Unplanned Maint [PERSON_NAME]" at bounding box center [856, 109] width 1423 height 19
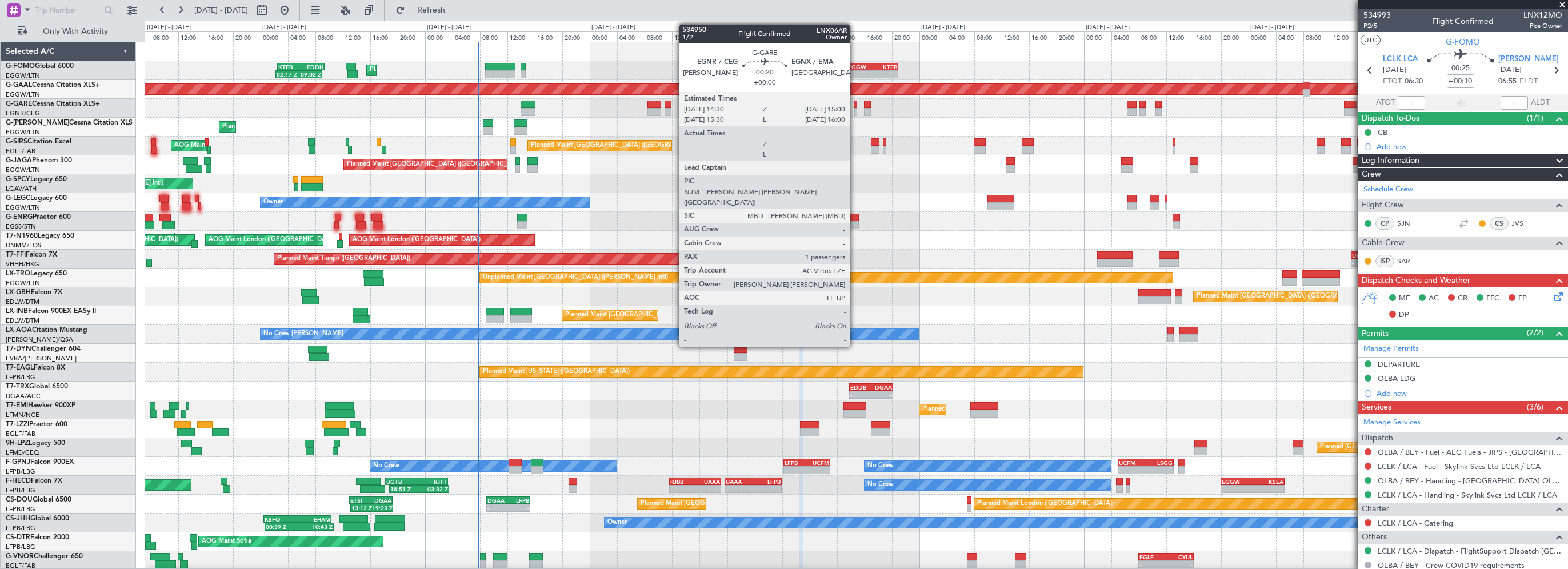
click at [854, 102] on div at bounding box center [855, 104] width 4 height 8
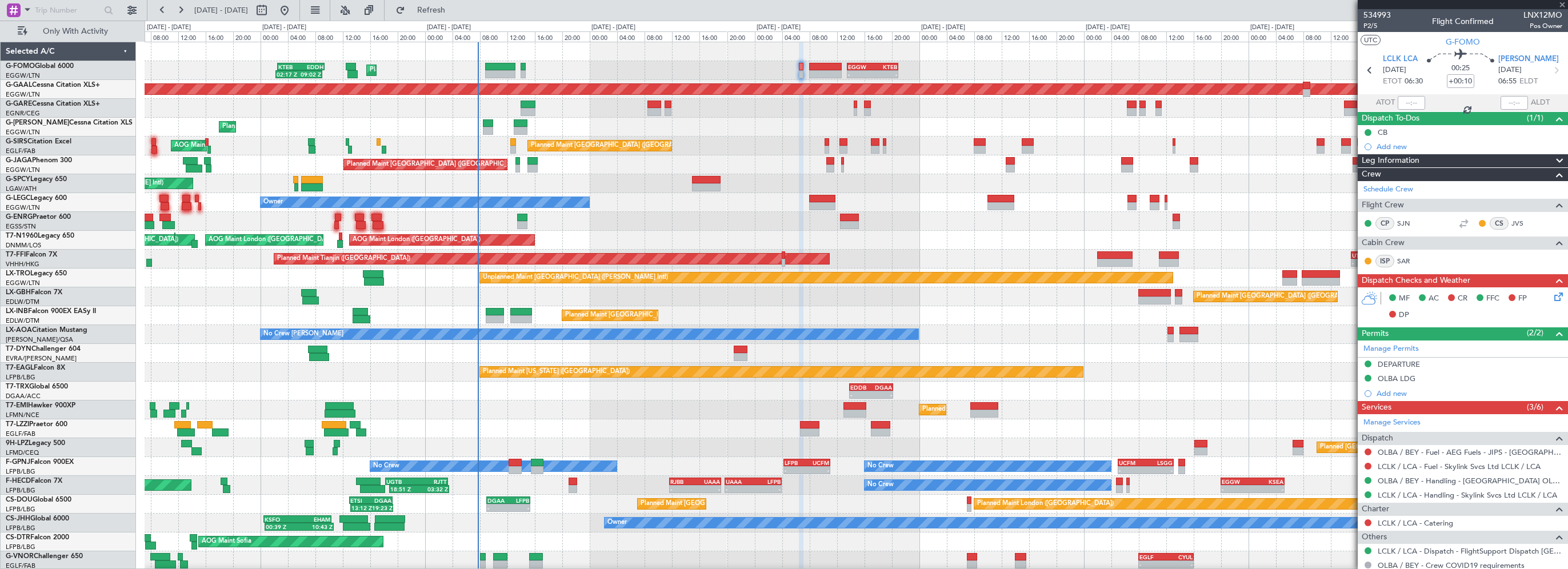
type input "1"
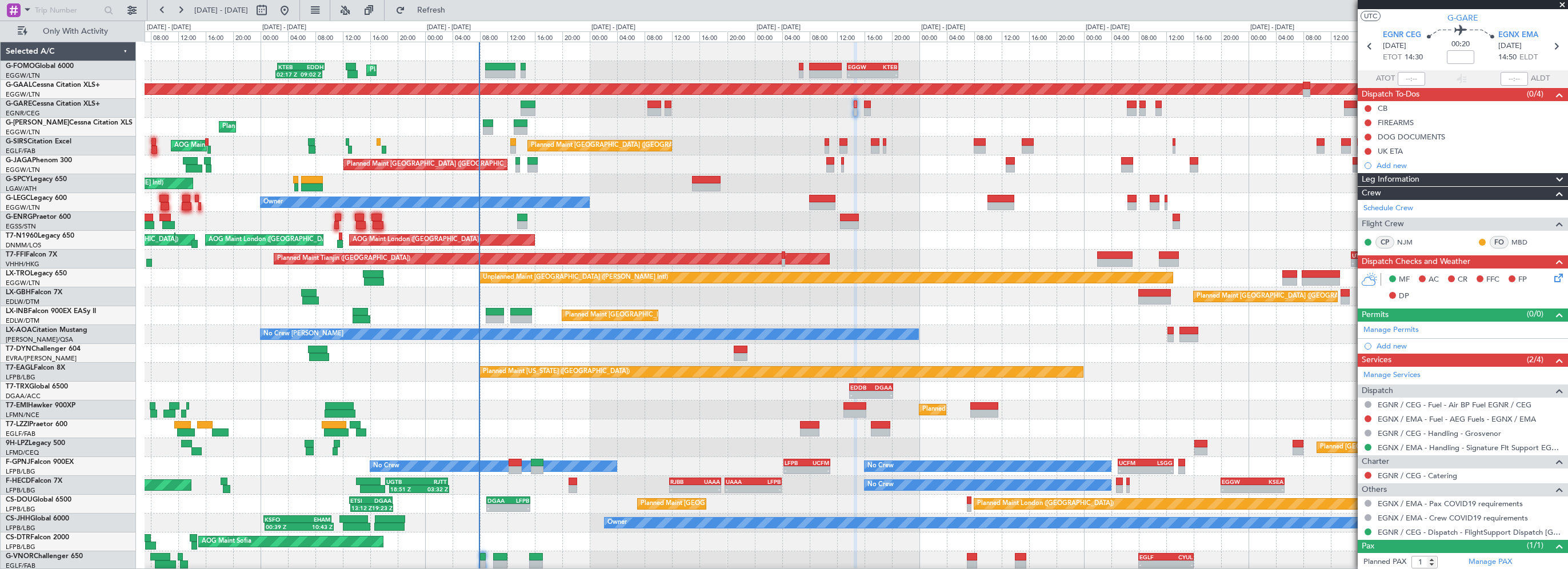
scroll to position [0, 0]
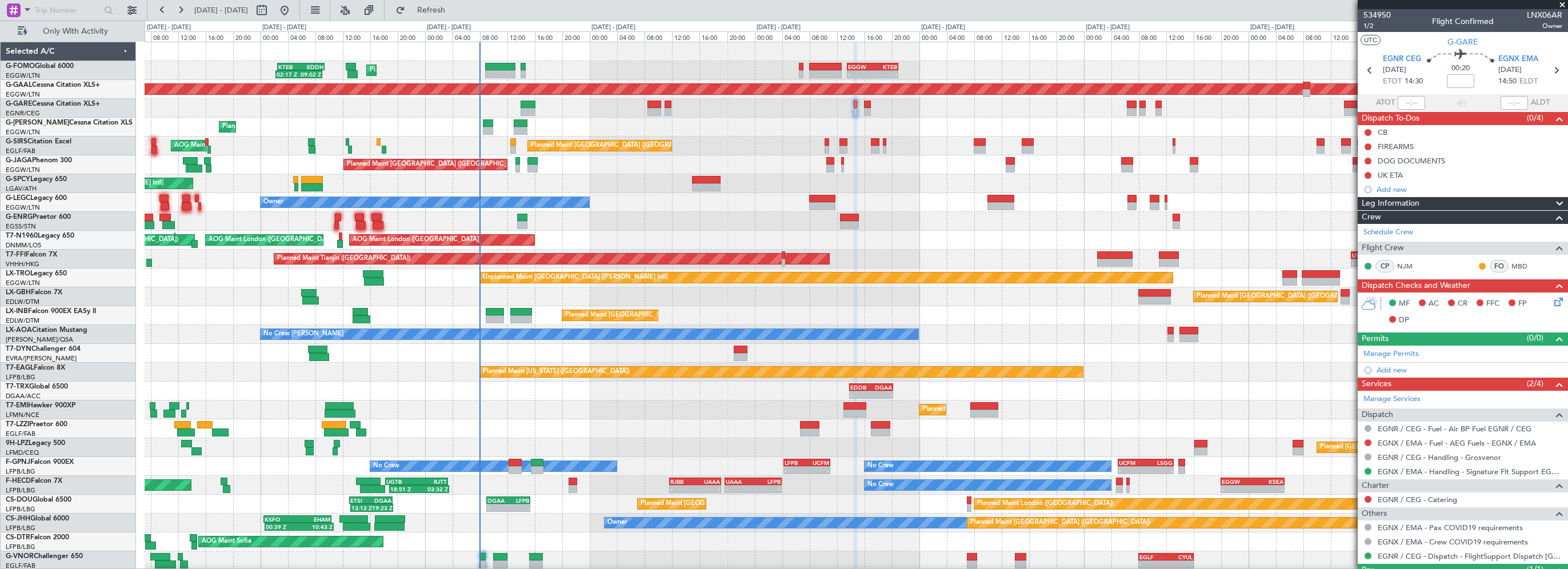
click at [1372, 200] on span "Leg Information" at bounding box center [1390, 204] width 58 height 13
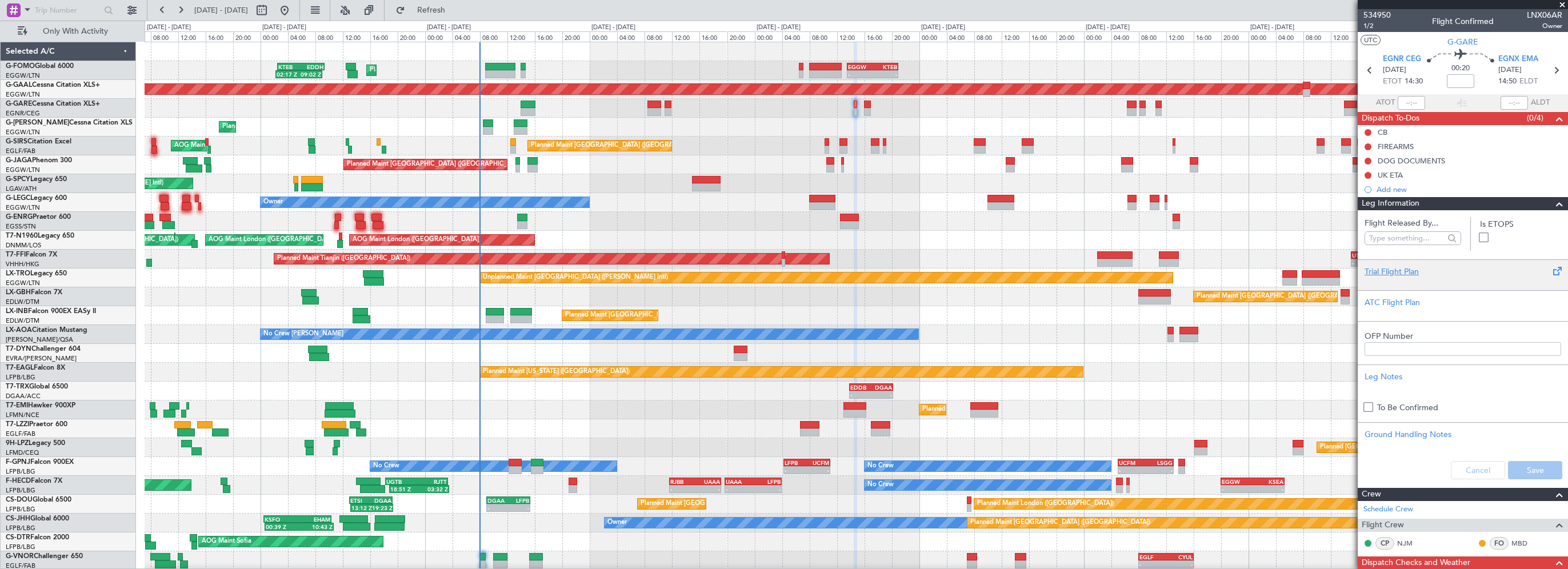
click at [1390, 267] on div "Trial Flight Plan" at bounding box center [1463, 272] width 197 height 12
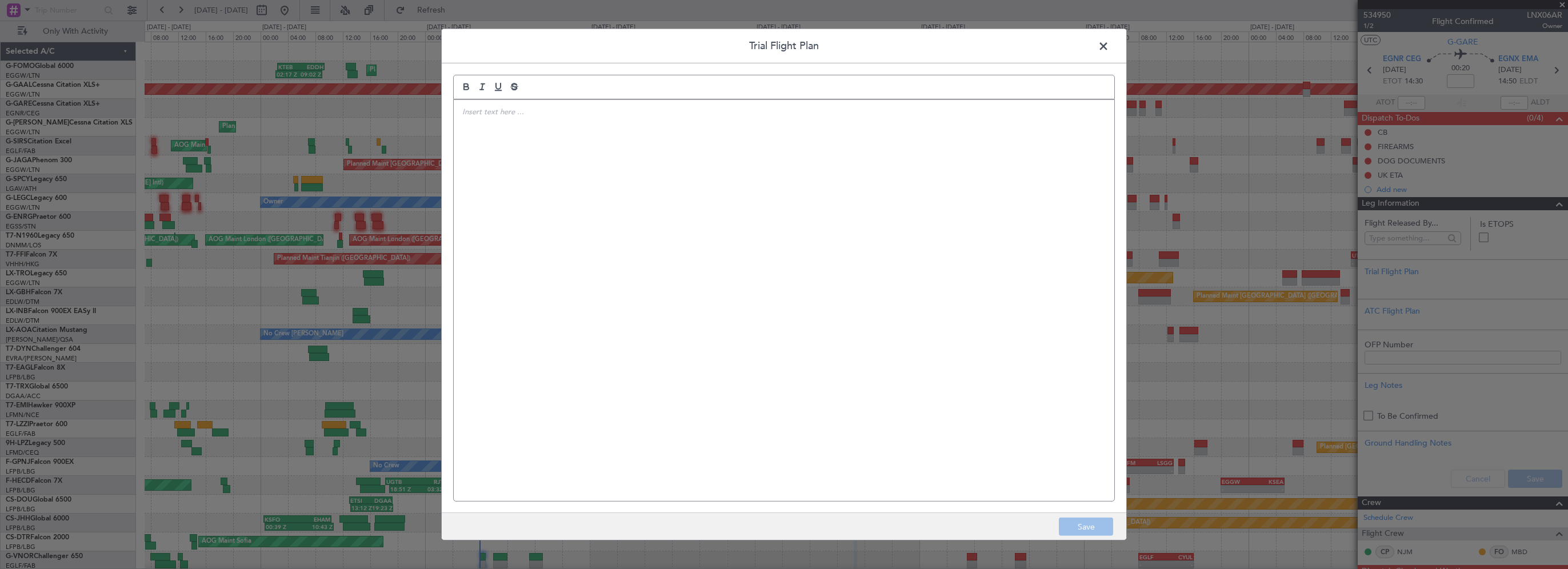
click at [624, 137] on div at bounding box center [784, 300] width 661 height 401
click at [626, 354] on div "CTU // 12SEP // FCST (FPL-LNX06AR-IG -C56X/M-SDFGHIRWXY/S -EGNR1430 -N0278F080 …" at bounding box center [784, 300] width 661 height 401
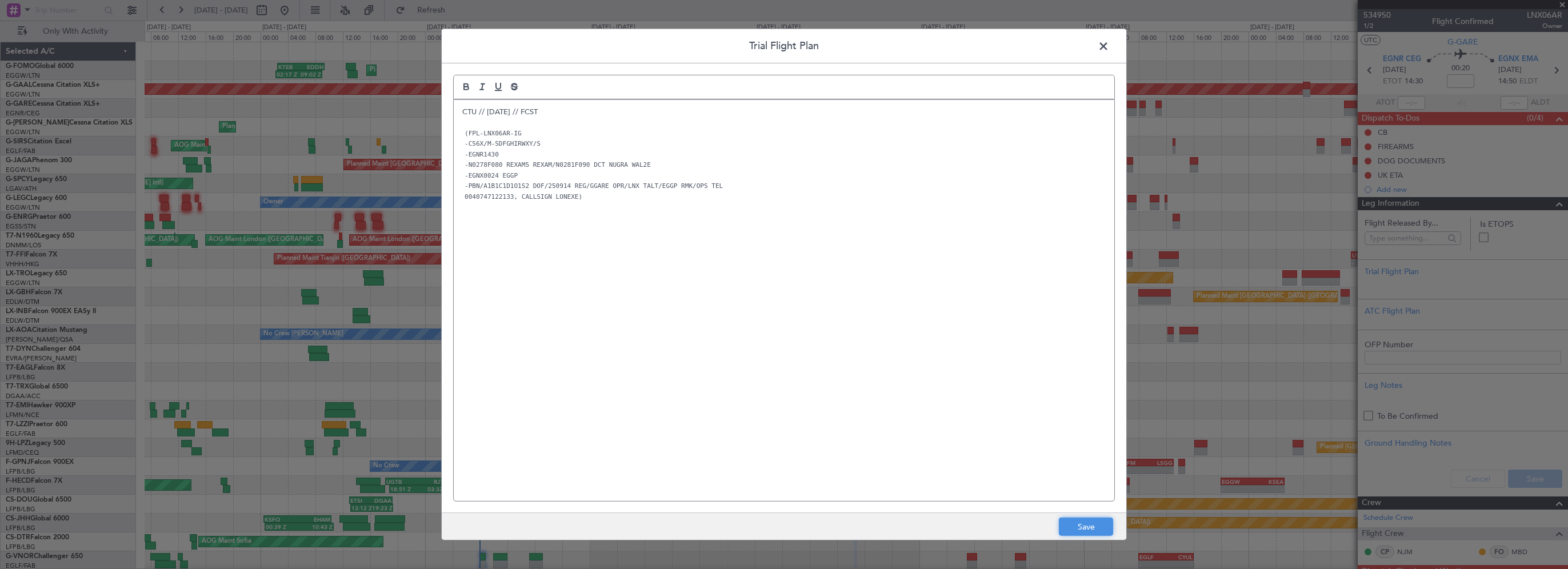
click at [1108, 521] on button "Save" at bounding box center [1086, 526] width 54 height 18
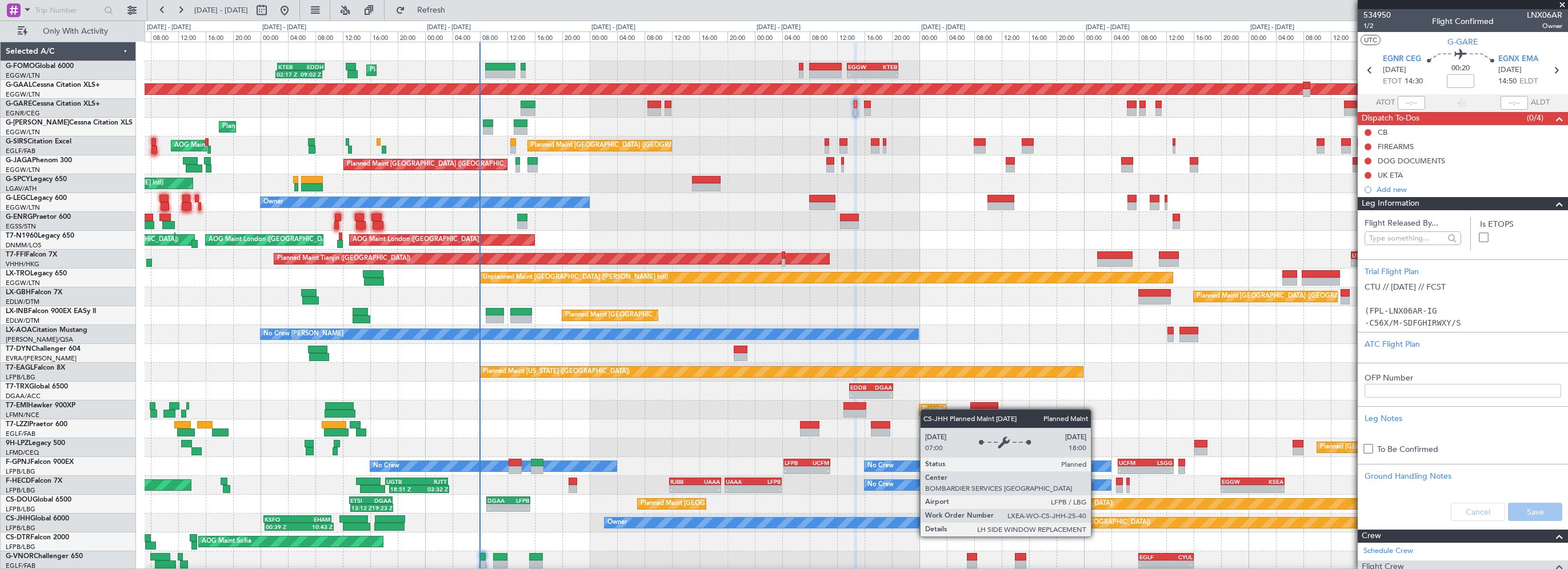
click at [1096, 526] on div "Planned Maint [GEOGRAPHIC_DATA] ([GEOGRAPHIC_DATA])" at bounding box center [1169, 523] width 404 height 10
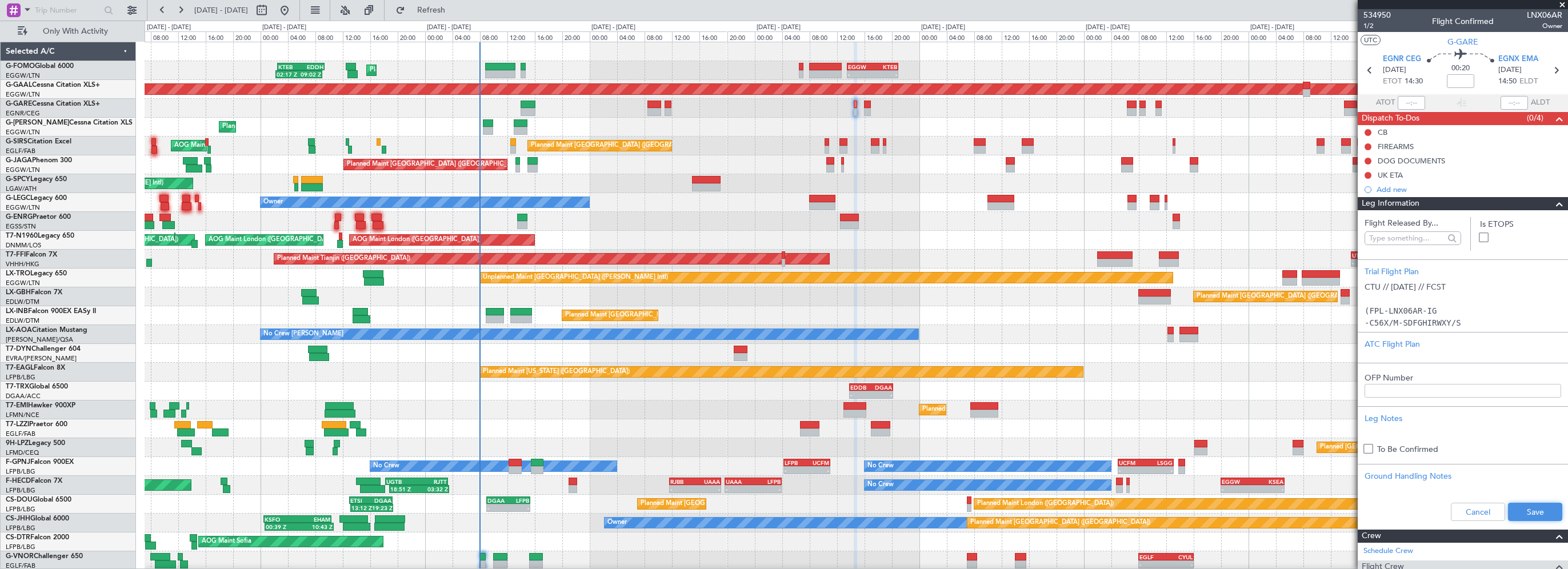
click at [1527, 512] on button "Save" at bounding box center [1535, 512] width 54 height 18
click at [1460, 79] on input at bounding box center [1460, 81] width 27 height 14
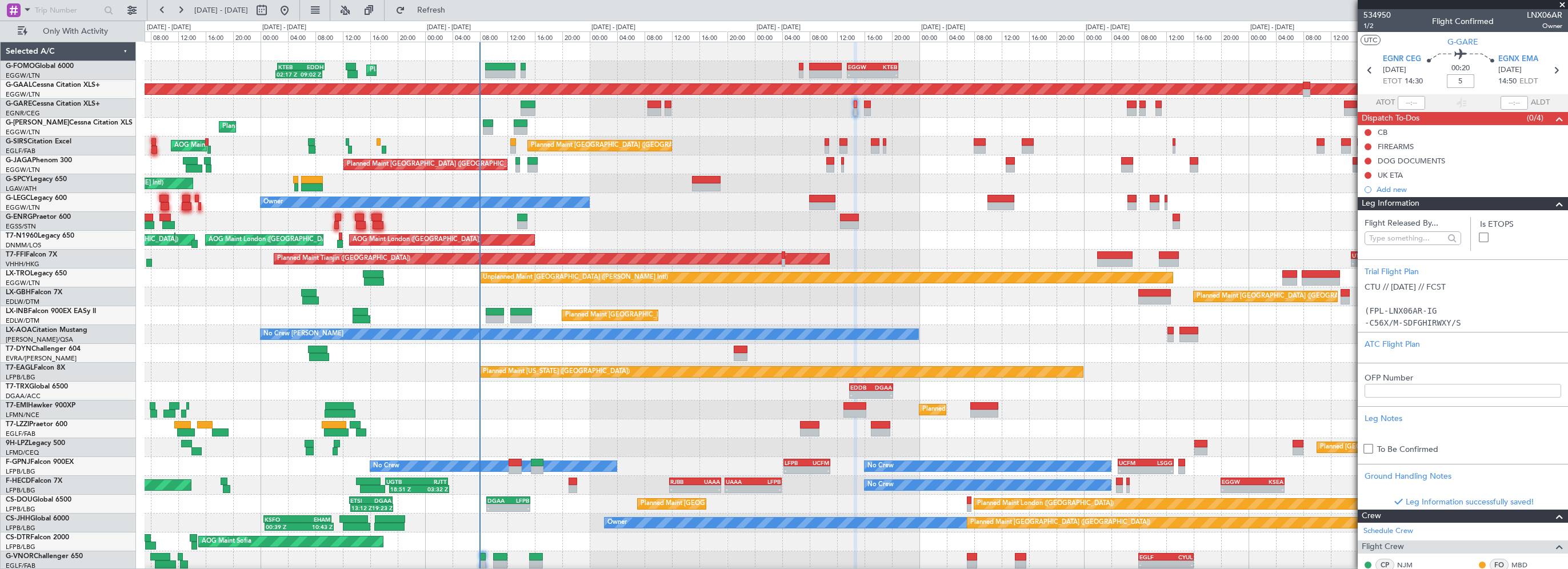
type input "+00:05"
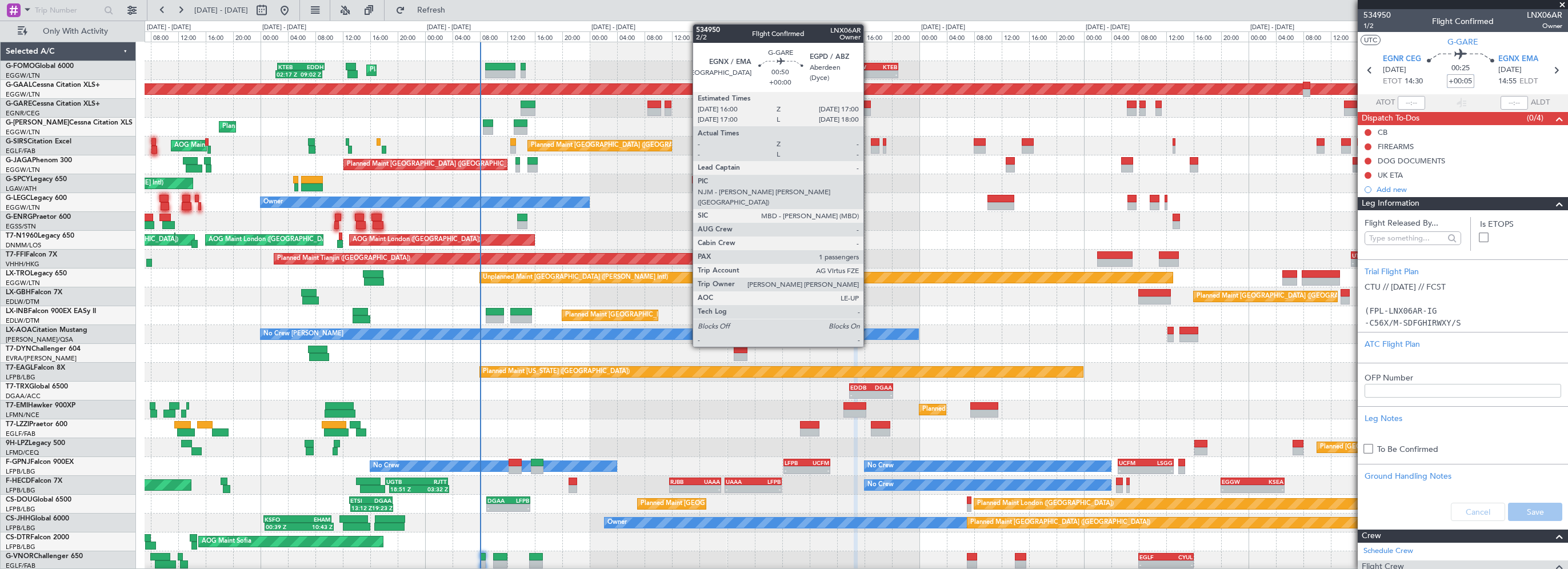
click at [868, 108] on div at bounding box center [868, 112] width 7 height 8
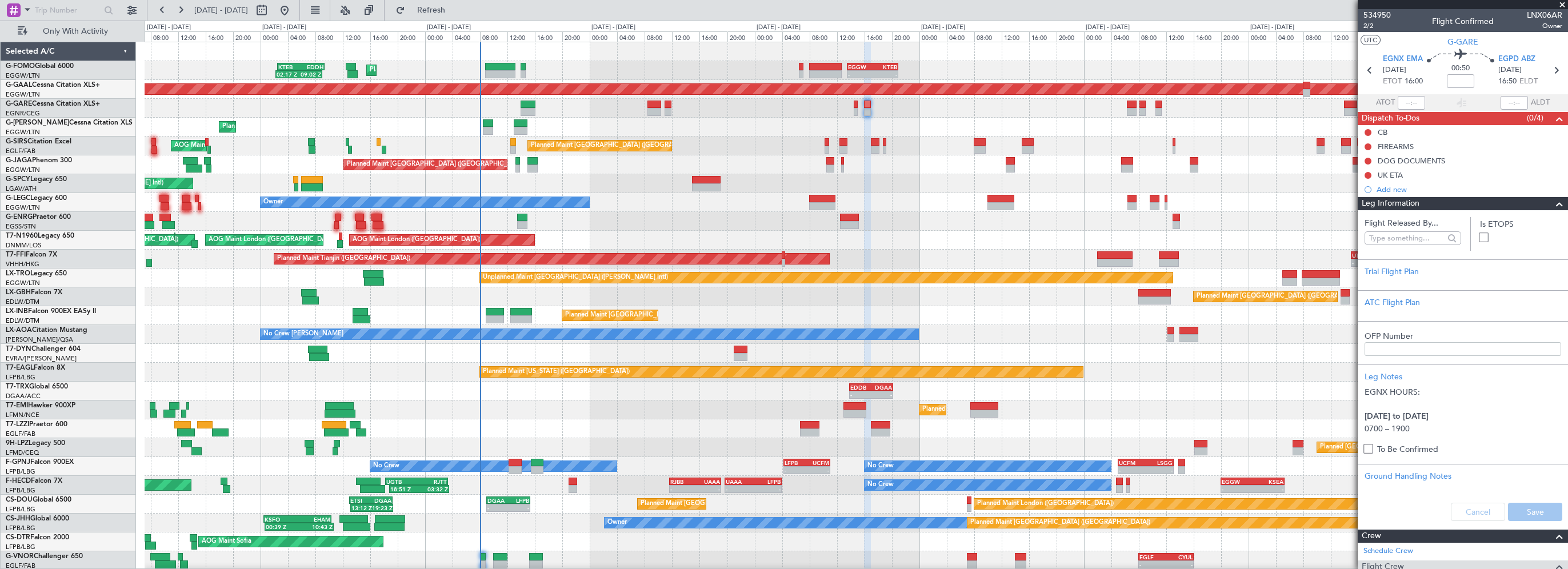
click at [1553, 204] on span at bounding box center [1559, 204] width 14 height 14
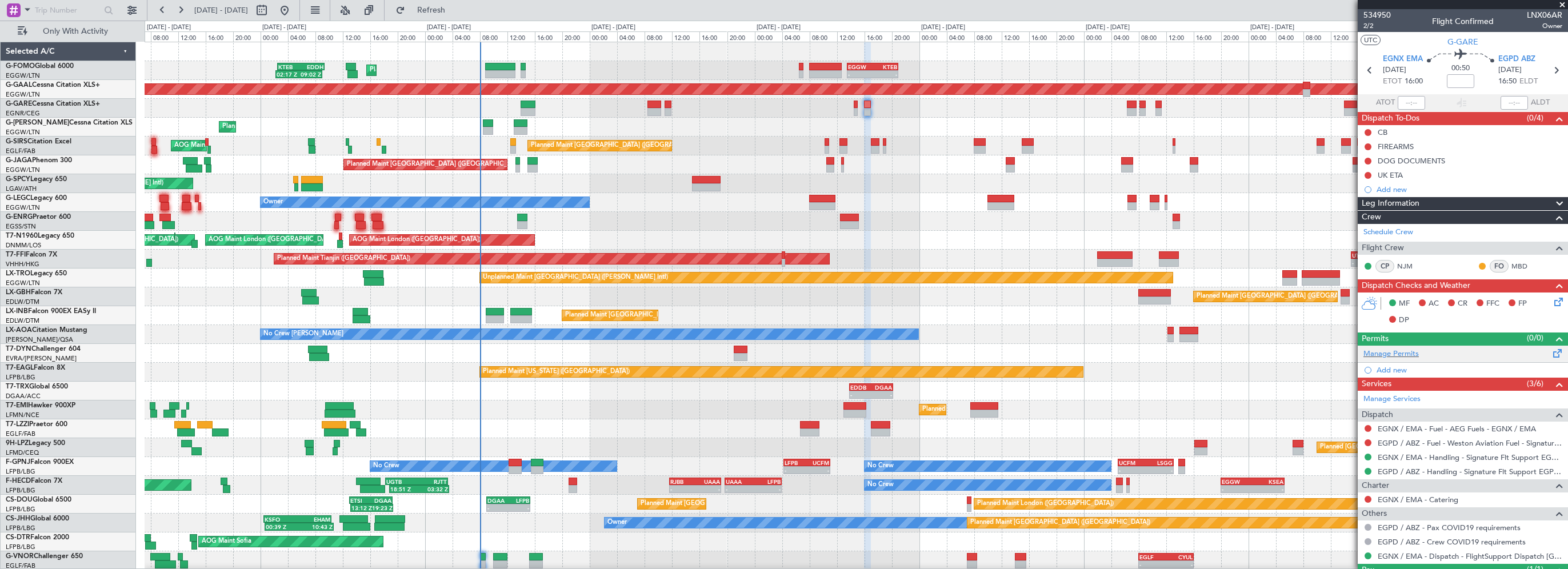
scroll to position [50, 0]
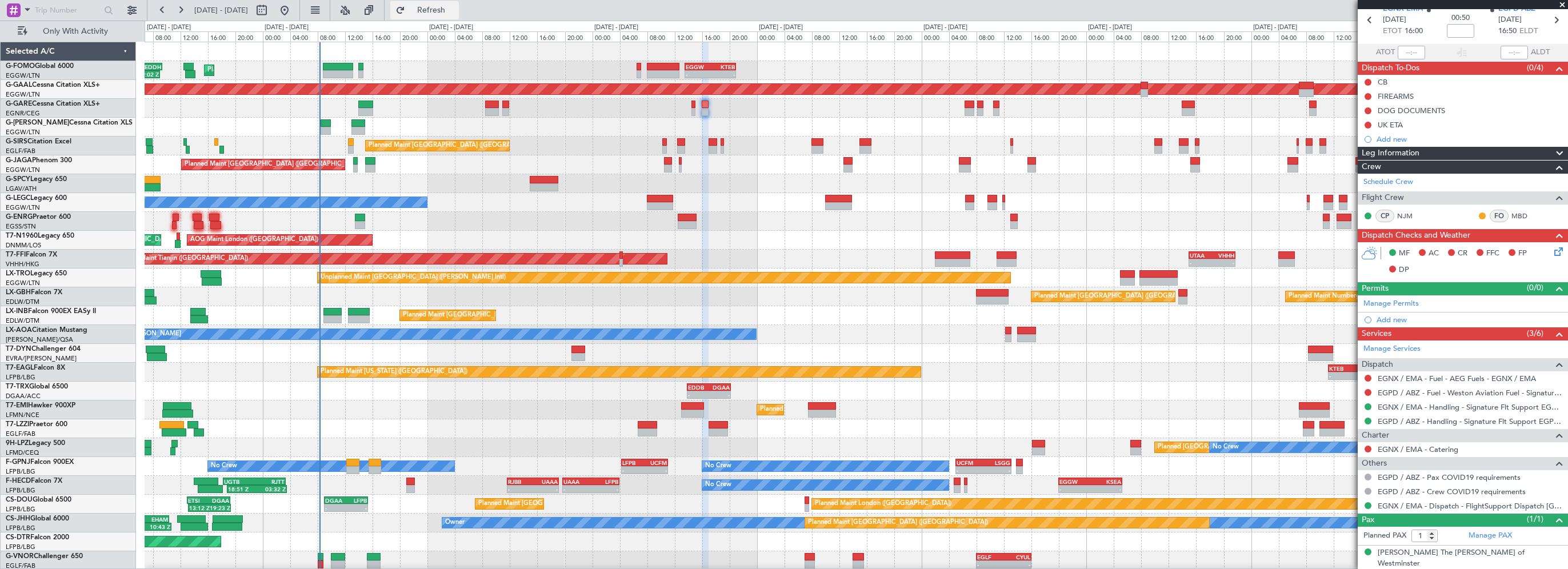
click at [445, 10] on span "Refresh" at bounding box center [431, 10] width 48 height 8
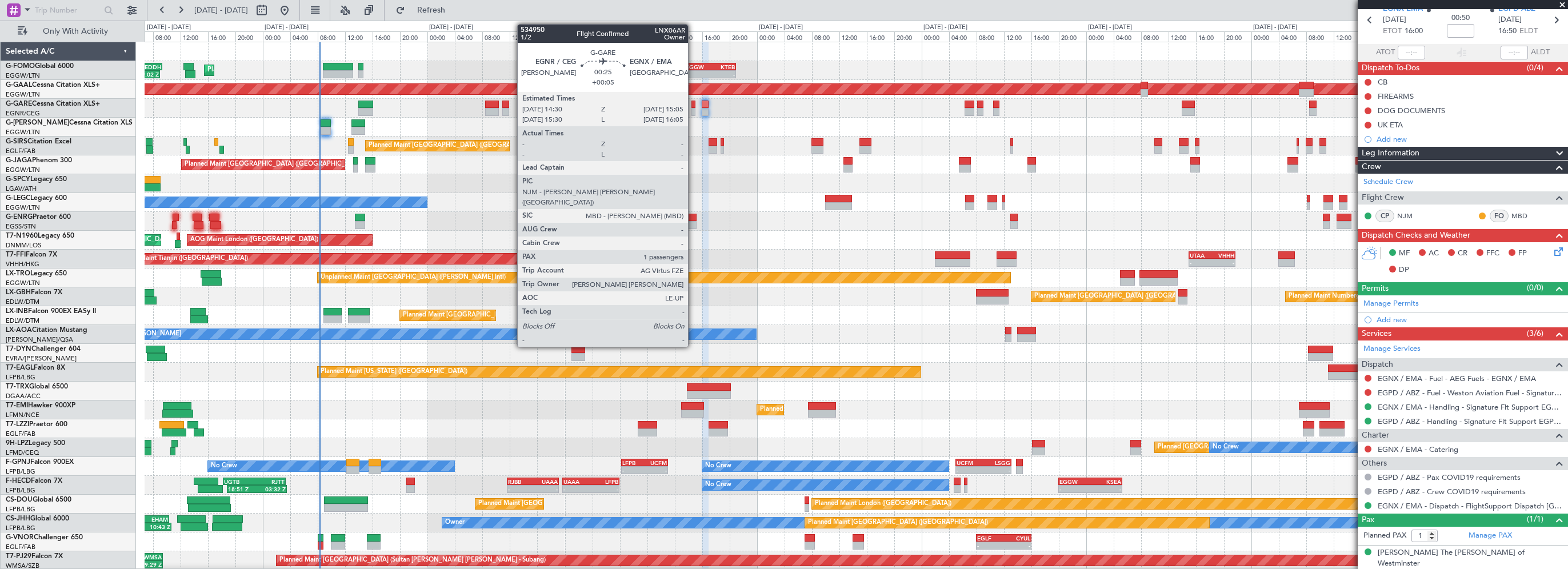
click at [693, 101] on div at bounding box center [694, 104] width 4 height 8
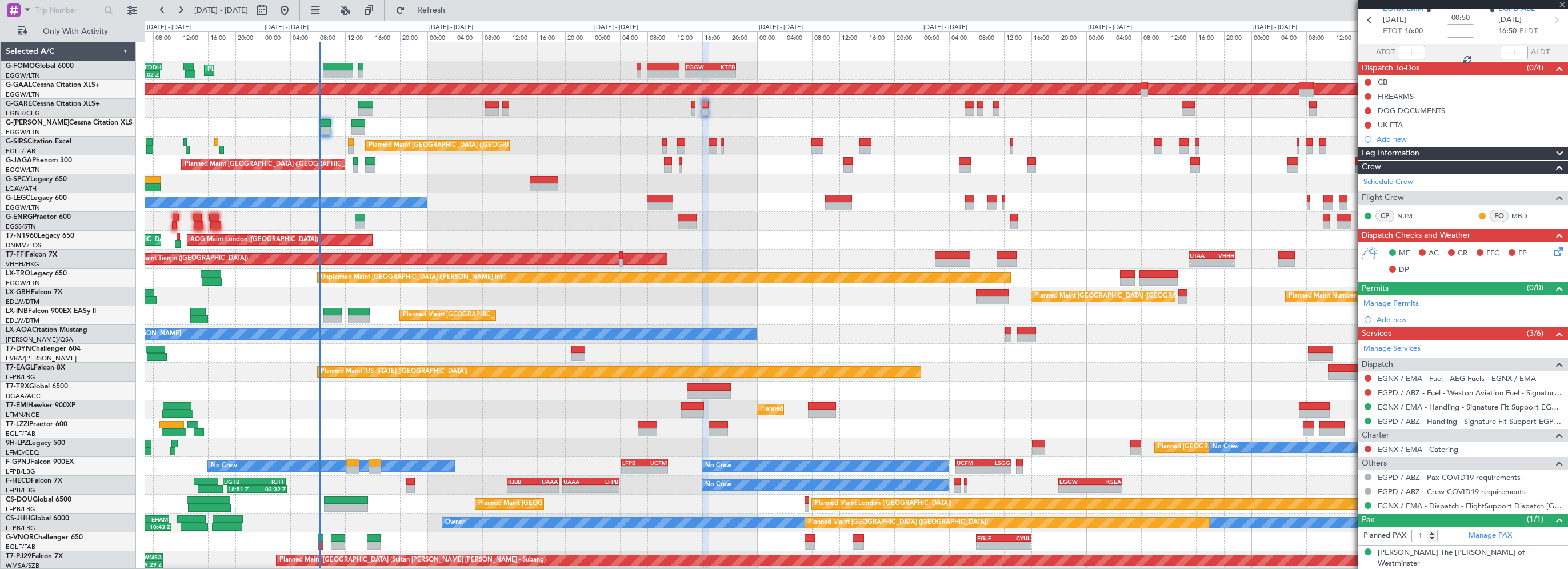
type input "+00:05"
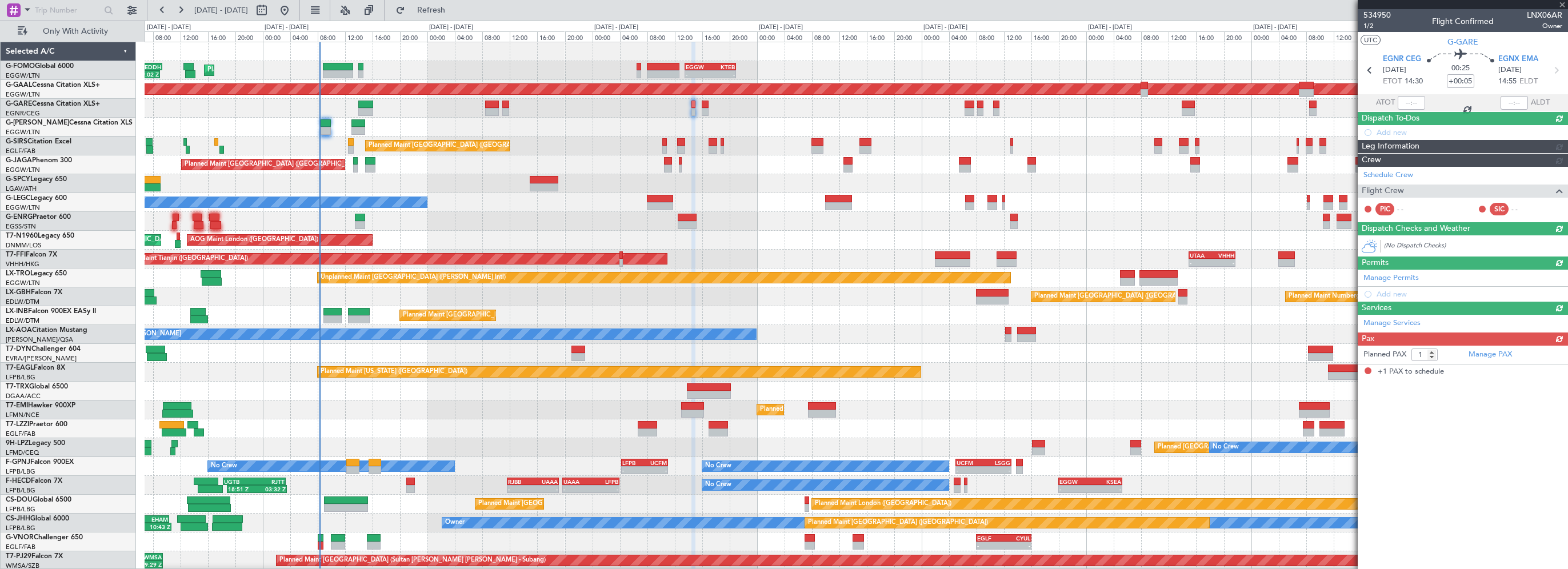
scroll to position [0, 0]
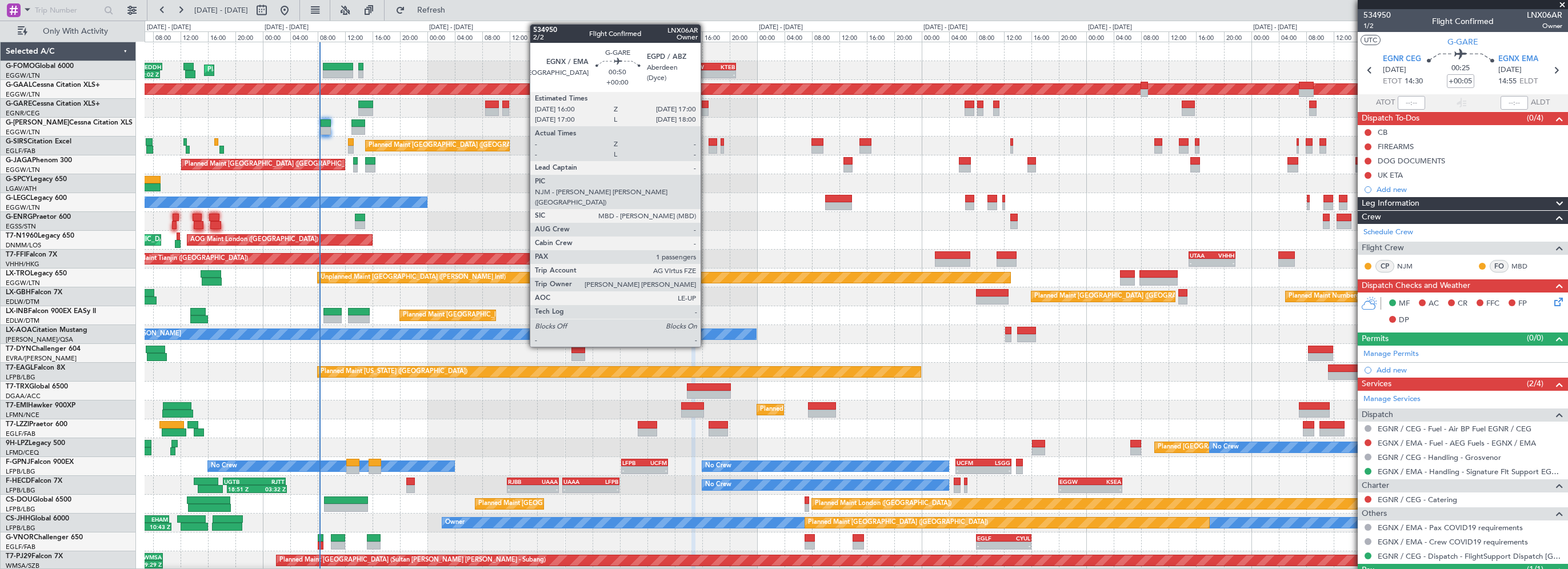
click at [705, 101] on div at bounding box center [705, 104] width 7 height 8
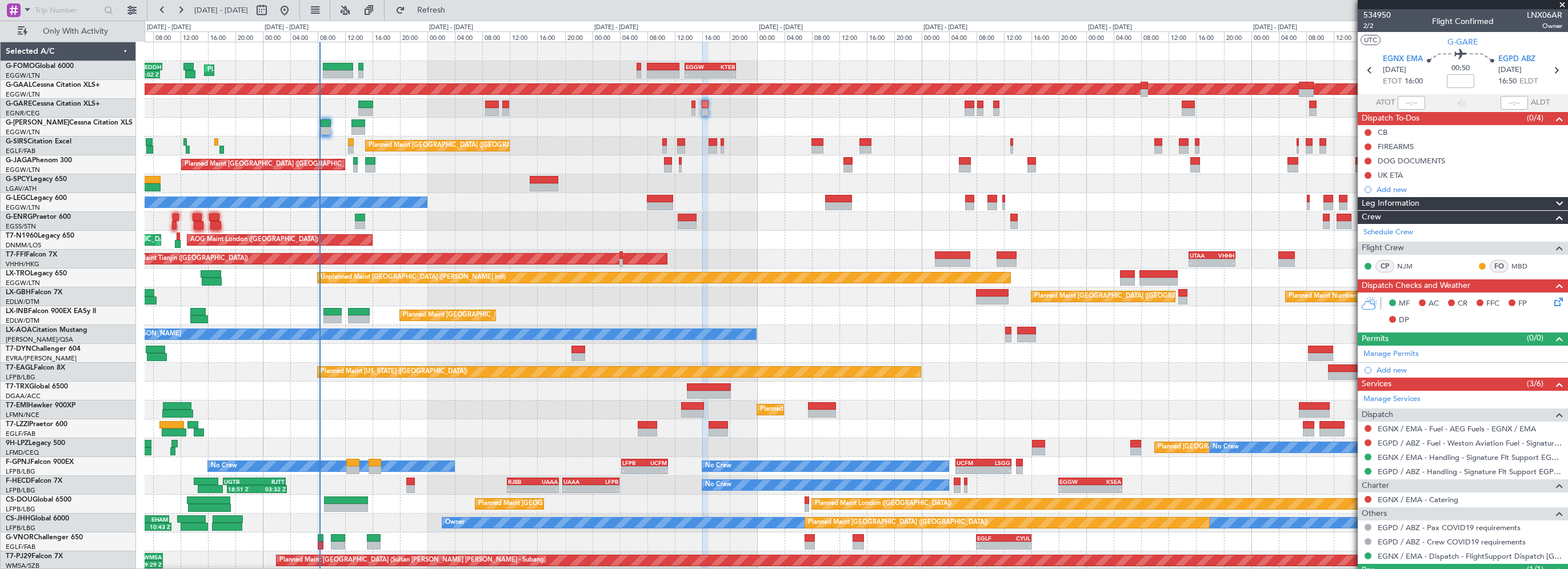
click at [1408, 206] on span "Leg Information" at bounding box center [1390, 204] width 58 height 13
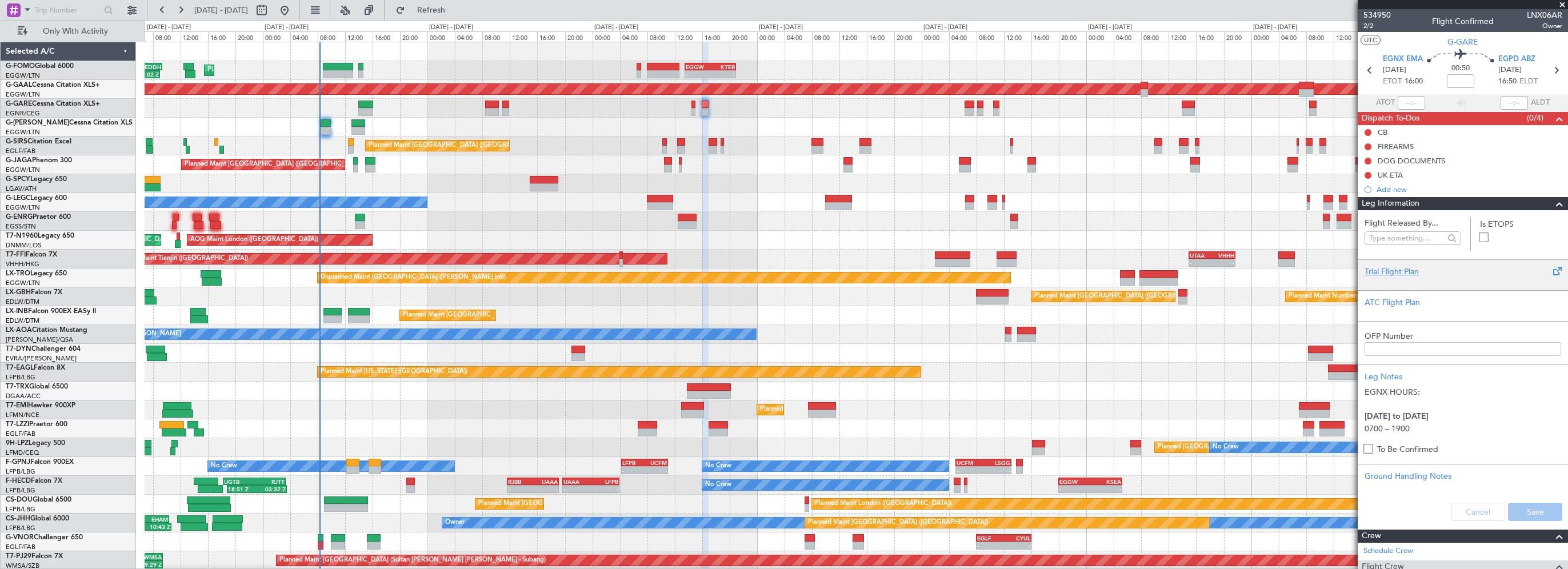
click at [1395, 275] on div "Trial Flight Plan" at bounding box center [1463, 272] width 197 height 12
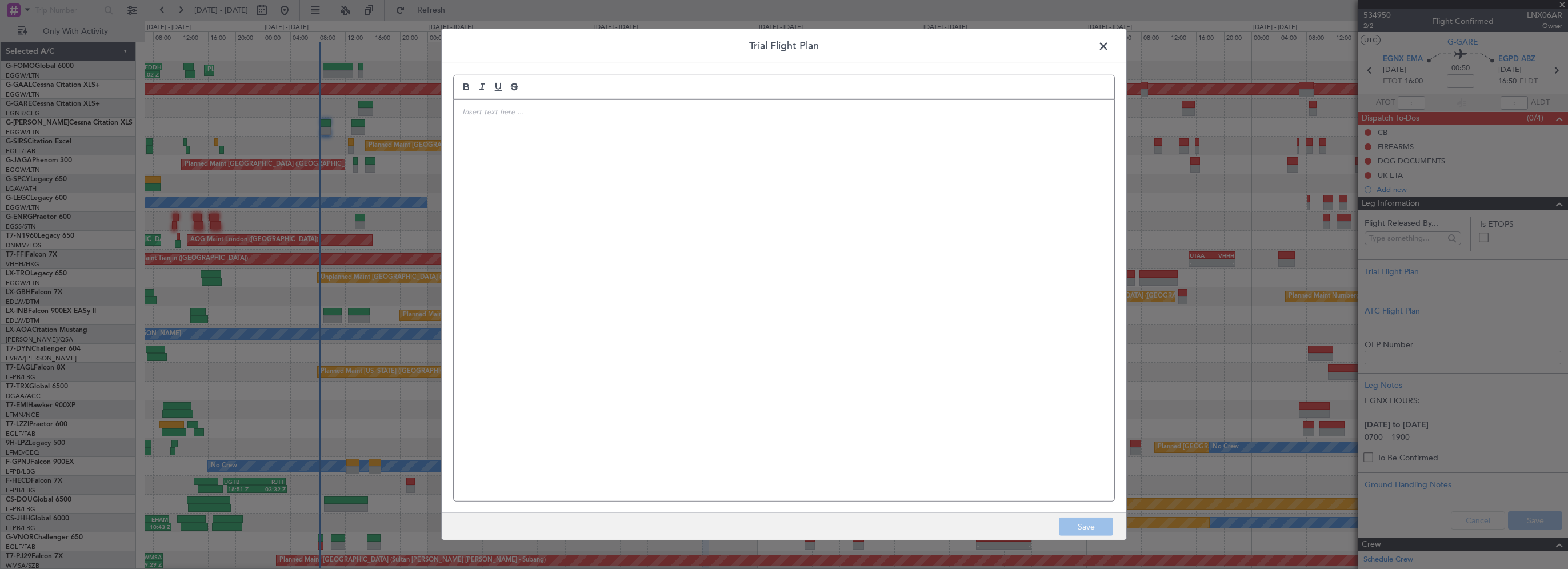
click at [645, 250] on div at bounding box center [784, 300] width 661 height 401
click at [856, 330] on div "CTU // 12SEP // FCST (FPL-LNX06AR-IG -C56X/M-SDFGHIRWXY/S -EGNX1600 -N0415F240 …" at bounding box center [784, 300] width 661 height 401
click at [1071, 528] on button "Save" at bounding box center [1086, 526] width 54 height 18
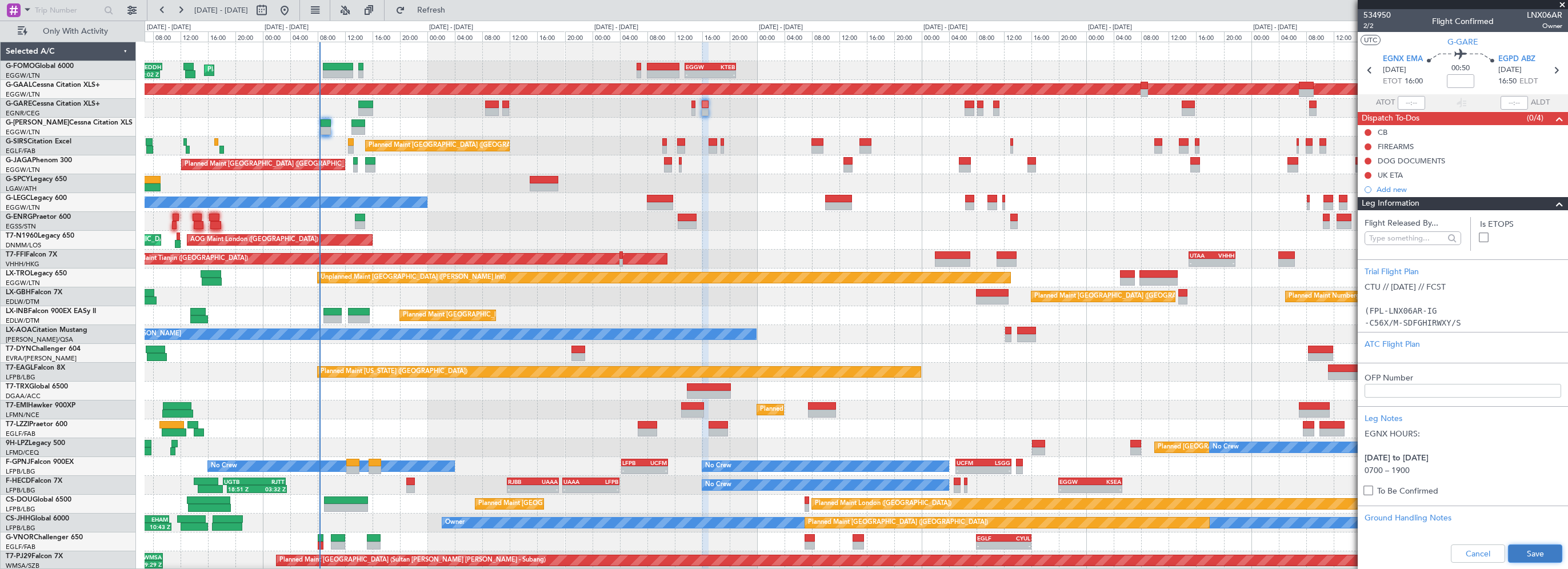
click at [1531, 554] on button "Save" at bounding box center [1535, 554] width 54 height 18
click at [1460, 84] on input at bounding box center [1460, 81] width 27 height 14
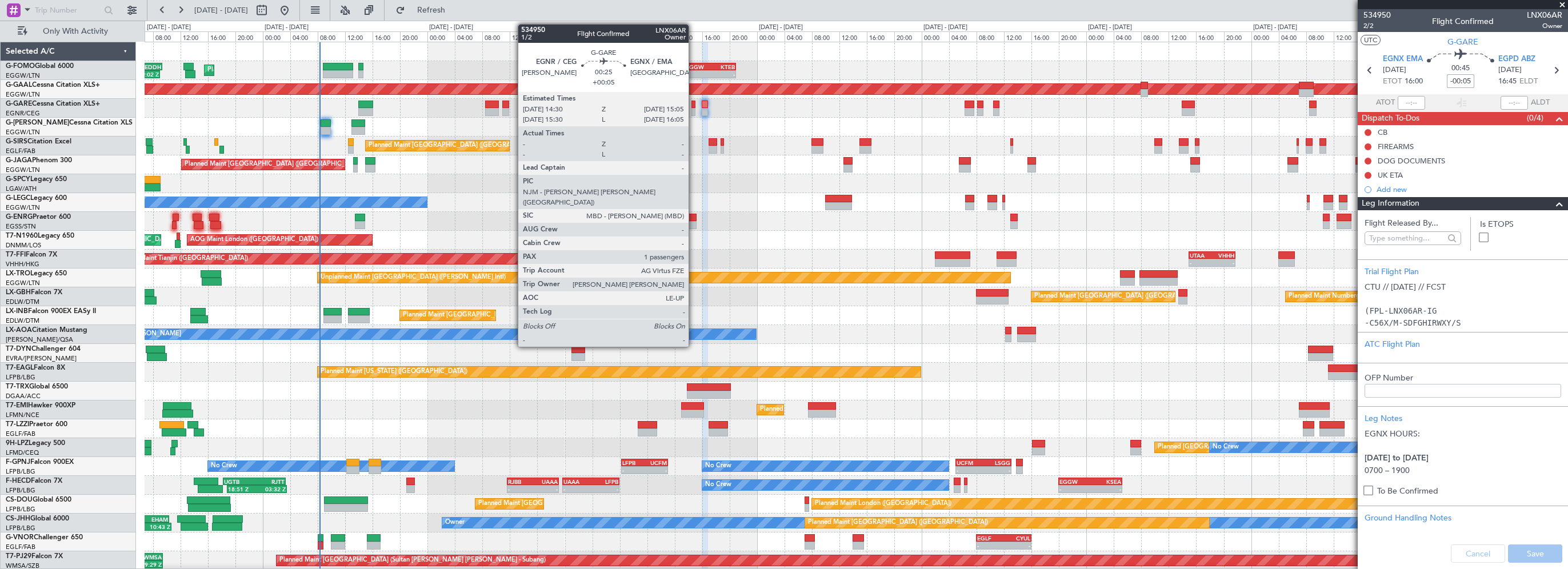
click at [694, 104] on div at bounding box center [694, 104] width 4 height 8
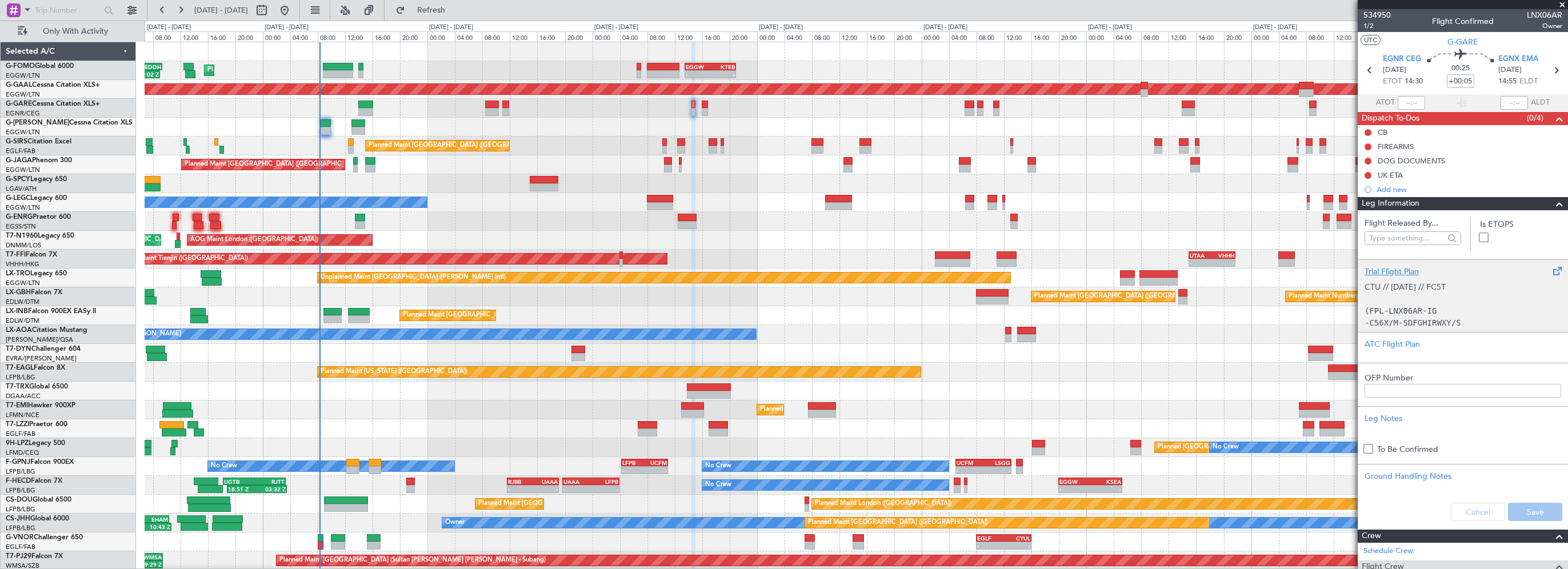
click at [1384, 275] on div "Trial Flight Plan" at bounding box center [1463, 272] width 197 height 12
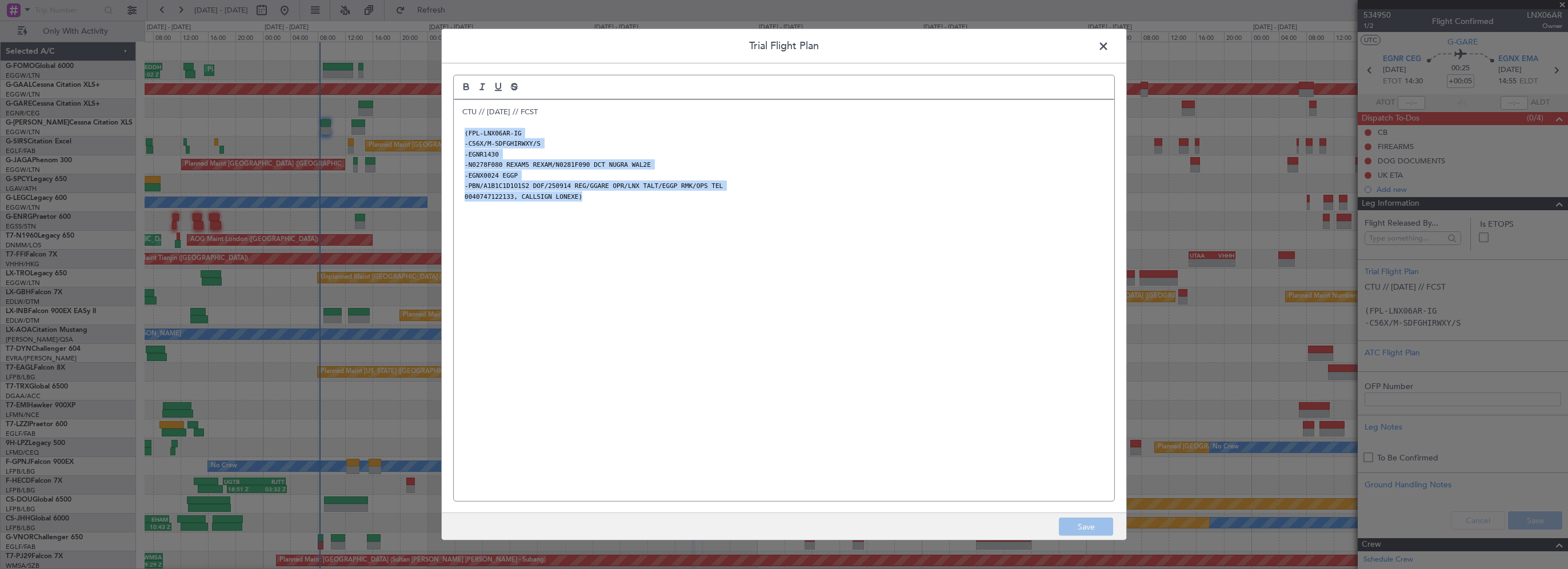
drag, startPoint x: 512, startPoint y: 203, endPoint x: 447, endPoint y: 132, distance: 96.3
click at [447, 132] on div "Trial Flight Plan CTU // 12SEP // FCST (FPL-LNX06AR-IG -C56X/M-SDFGHIRWXY/S -EG…" at bounding box center [784, 284] width 686 height 512
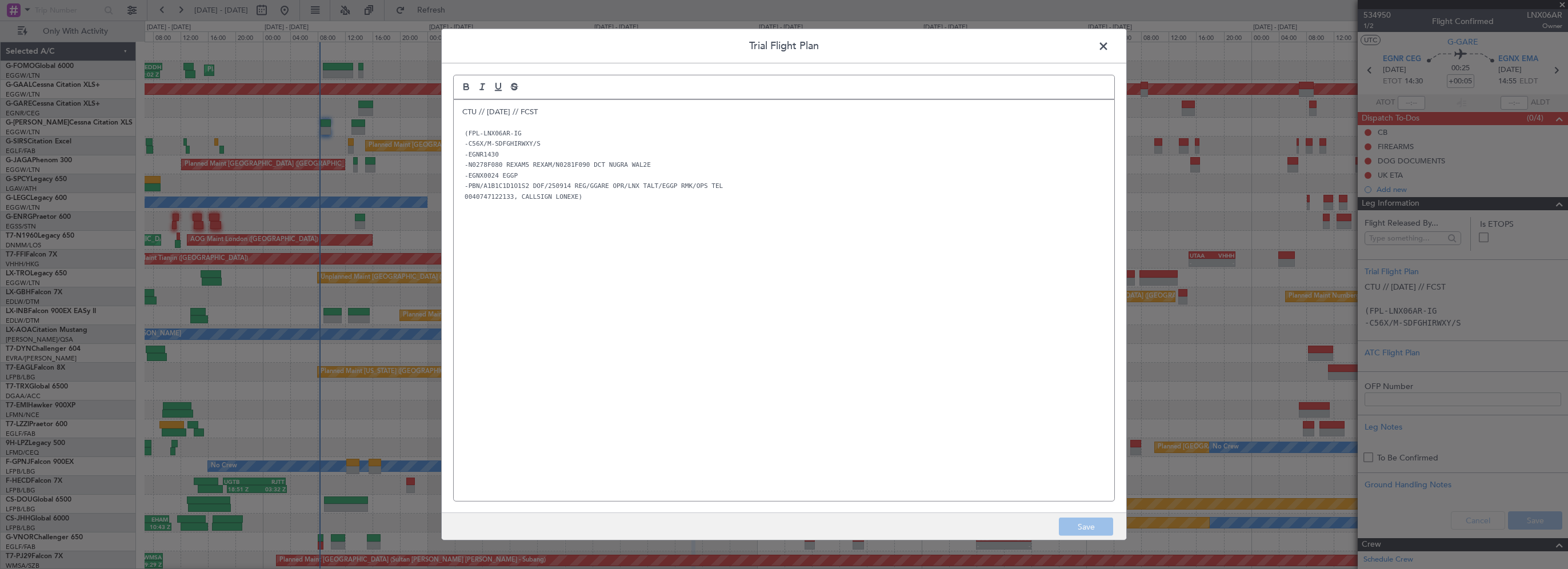
click at [615, 272] on div "CTU // 12SEP // FCST (FPL-LNX06AR-IG -C56X/M-SDFGHIRWXY/S -EGNR1430 -N0278F080 …" at bounding box center [784, 300] width 661 height 401
click at [1086, 526] on footer "Save" at bounding box center [784, 526] width 684 height 27
click at [1109, 45] on span at bounding box center [1109, 48] width 0 height 23
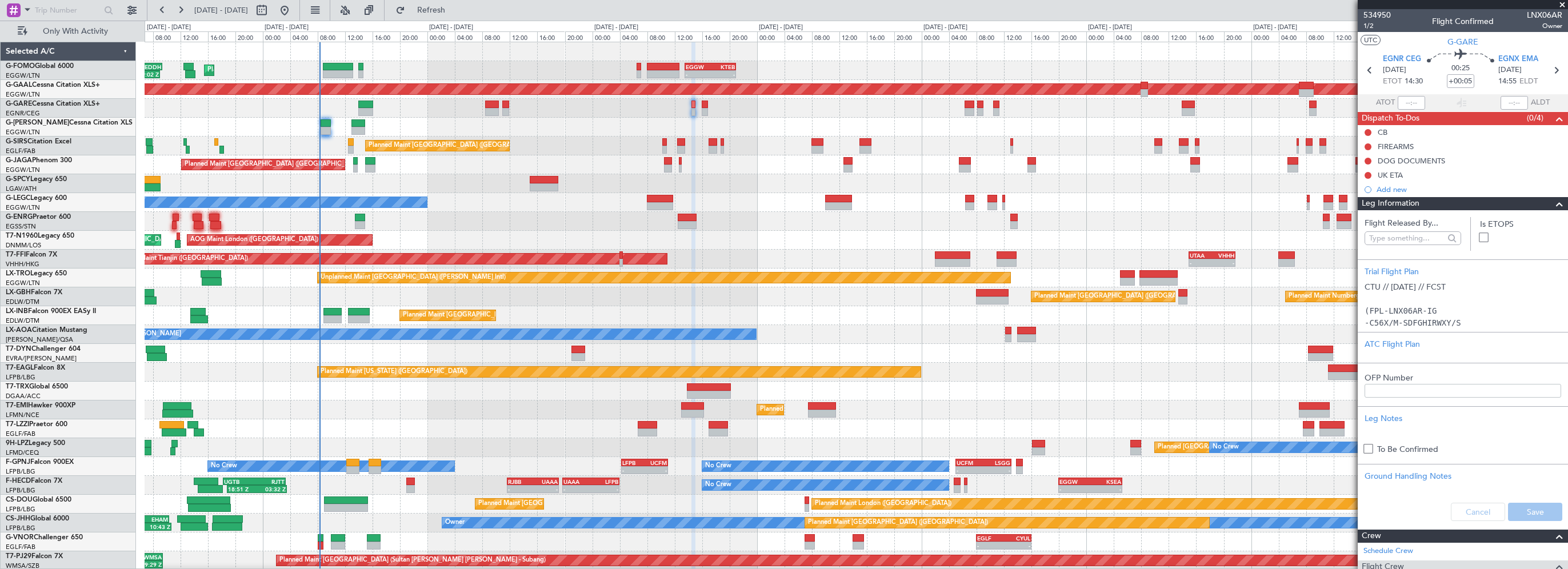
drag, startPoint x: 1513, startPoint y: 503, endPoint x: 1514, endPoint y: 511, distance: 8.1
click at [1514, 510] on div "Cancel Save" at bounding box center [1462, 512] width 210 height 35
drag, startPoint x: 1533, startPoint y: 515, endPoint x: 1550, endPoint y: 241, distance: 274.5
click at [1533, 509] on div "Cancel Save" at bounding box center [1462, 512] width 210 height 35
click at [1553, 200] on span at bounding box center [1559, 204] width 14 height 14
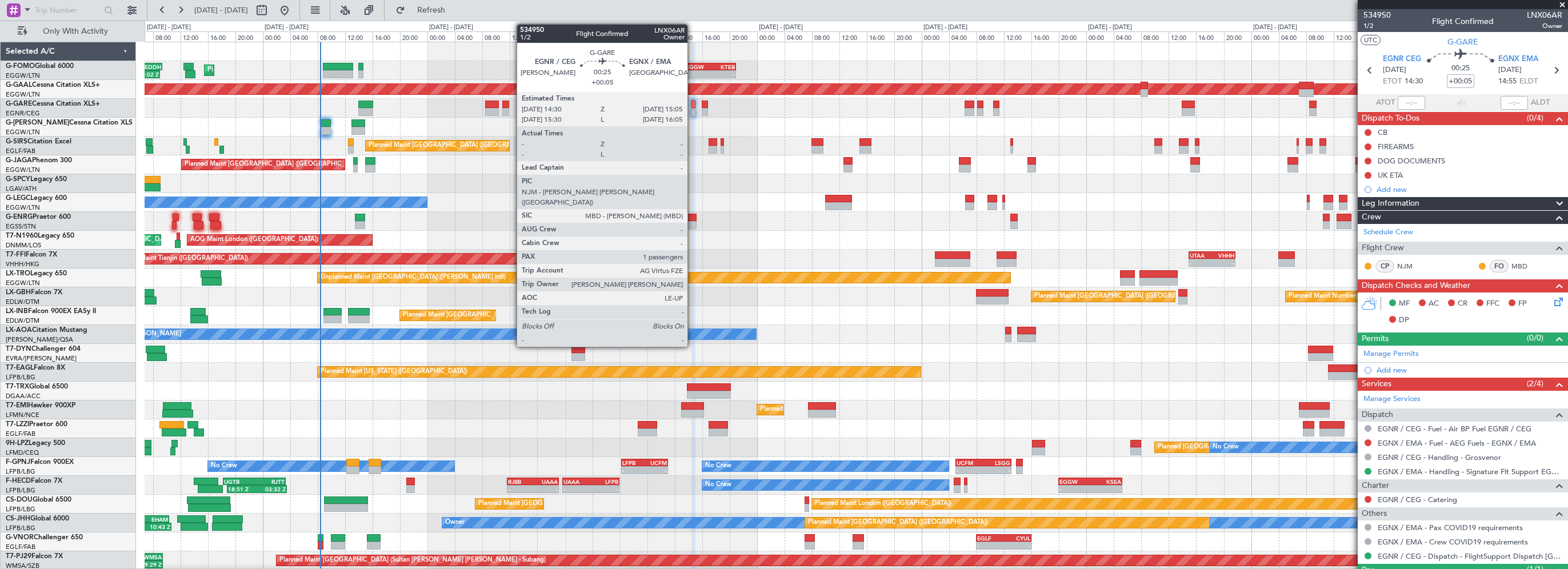
click at [692, 104] on div at bounding box center [694, 104] width 4 height 8
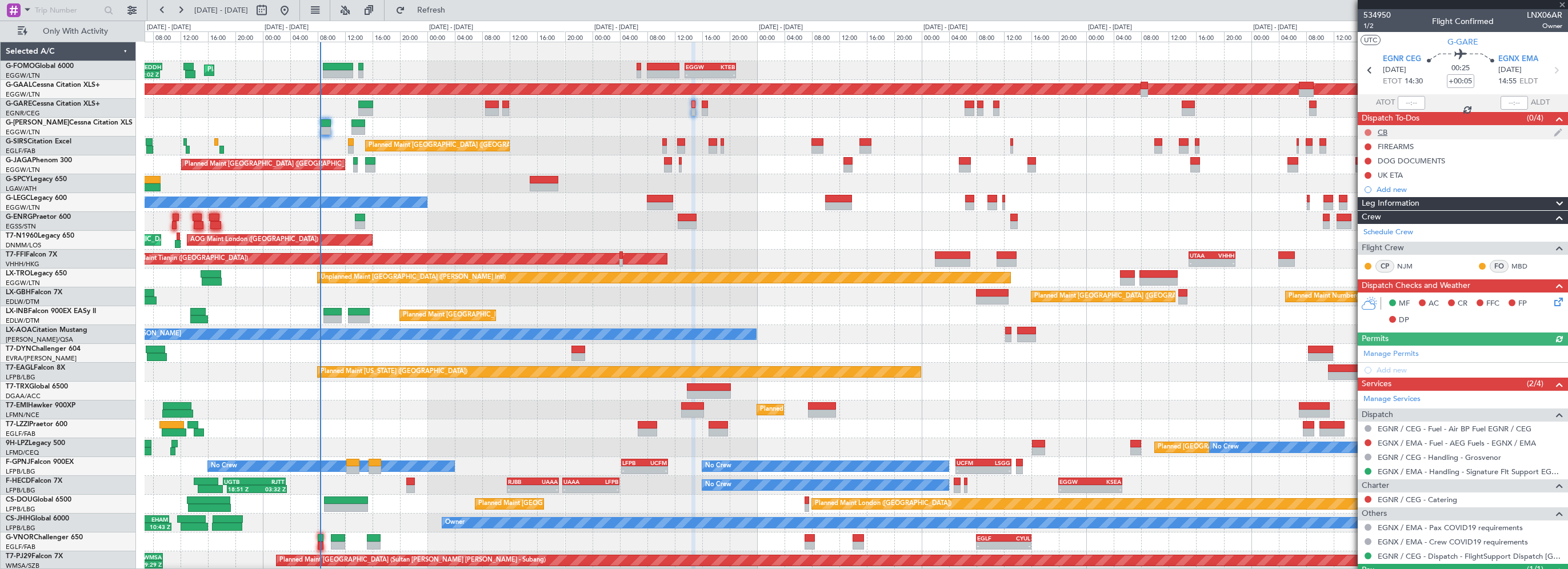
click at [1368, 133] on button at bounding box center [1368, 132] width 7 height 7
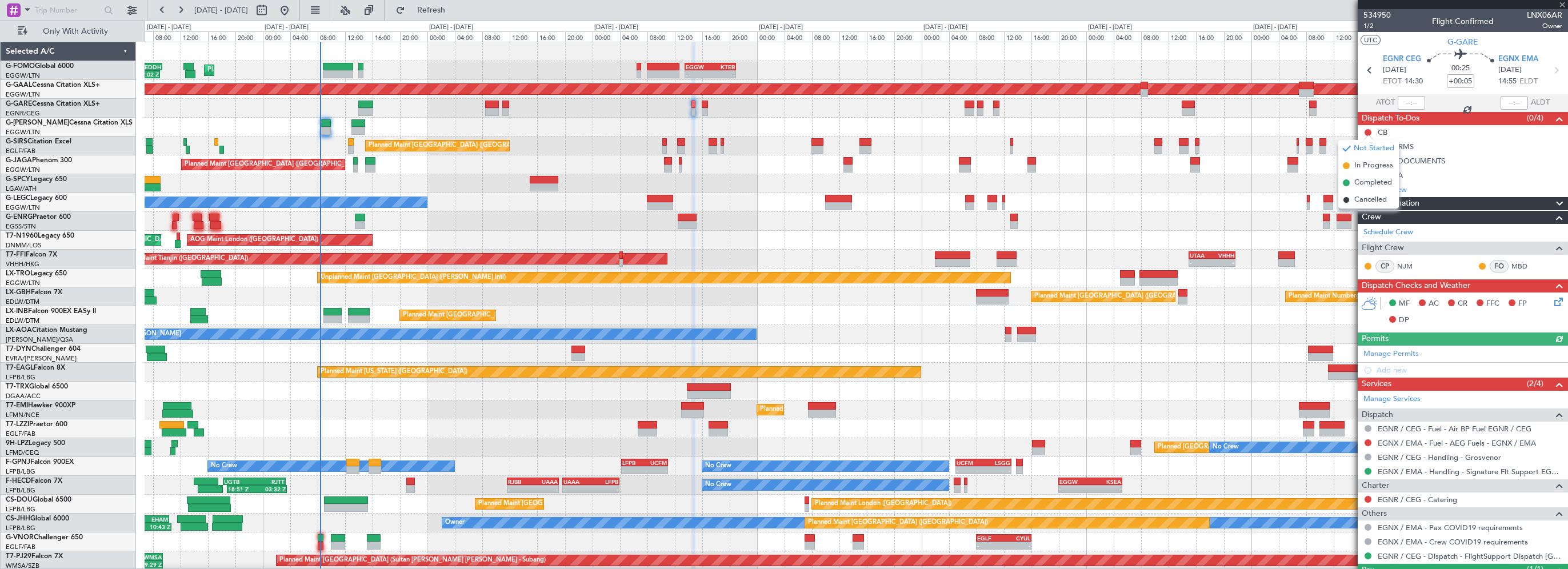
drag, startPoint x: 1362, startPoint y: 184, endPoint x: 1393, endPoint y: 203, distance: 36.4
click at [1362, 184] on span "Completed" at bounding box center [1373, 183] width 37 height 12
click at [1552, 304] on icon at bounding box center [1556, 300] width 9 height 9
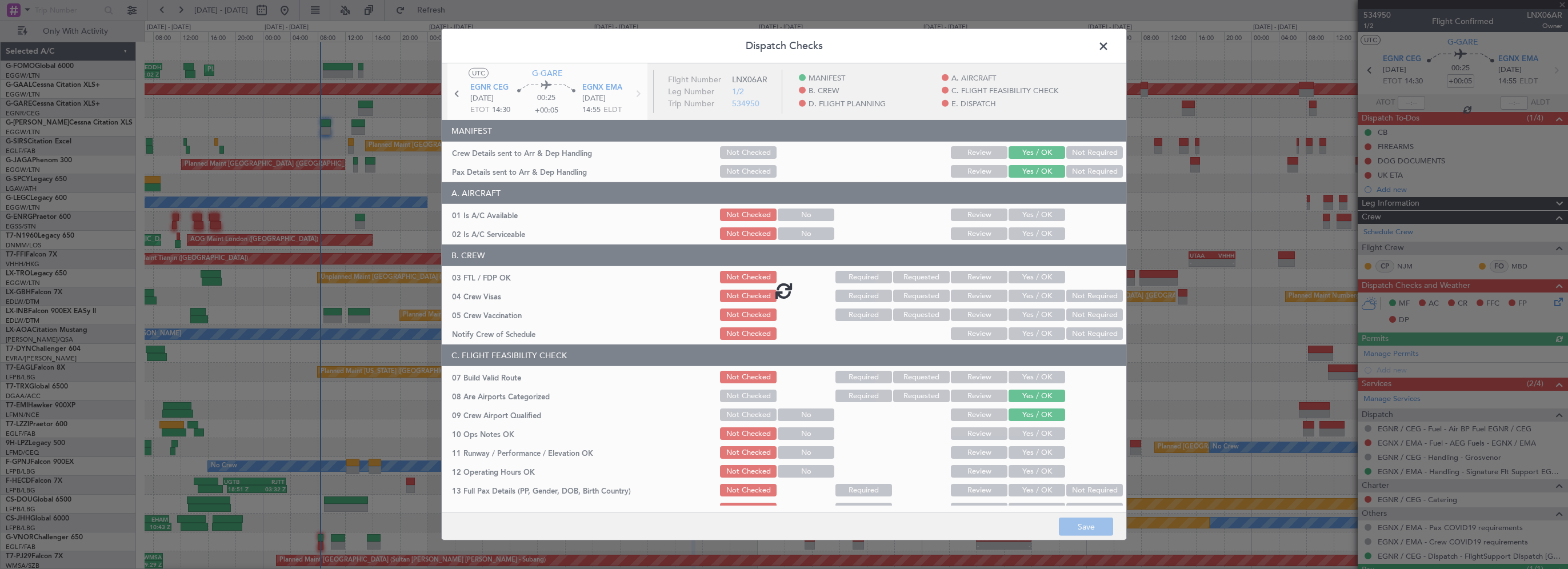
drag, startPoint x: 1031, startPoint y: 214, endPoint x: 1026, endPoint y: 227, distance: 13.9
click at [1030, 215] on div at bounding box center [784, 290] width 684 height 454
click at [1025, 233] on button "Yes / OK" at bounding box center [1037, 233] width 57 height 12
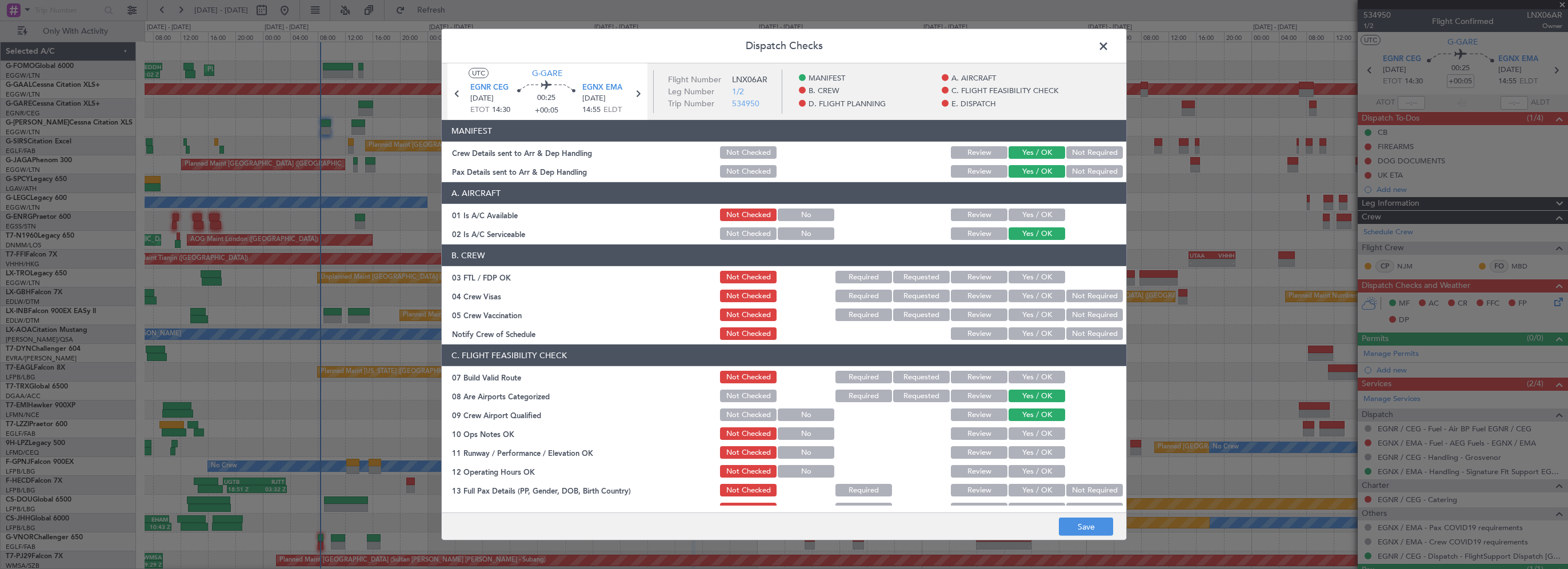
click at [1031, 213] on button "Yes / OK" at bounding box center [1037, 214] width 57 height 12
drag, startPoint x: 1017, startPoint y: 375, endPoint x: 1020, endPoint y: 427, distance: 52.1
click at [1017, 375] on button "Yes / OK" at bounding box center [1037, 377] width 57 height 12
click at [1020, 437] on button "Yes / OK" at bounding box center [1037, 433] width 57 height 12
click at [1020, 461] on section "C. FLIGHT FEASIBILITY CHECK 07 Build Valid Route Not Checked Required Requested…" at bounding box center [784, 496] width 684 height 305
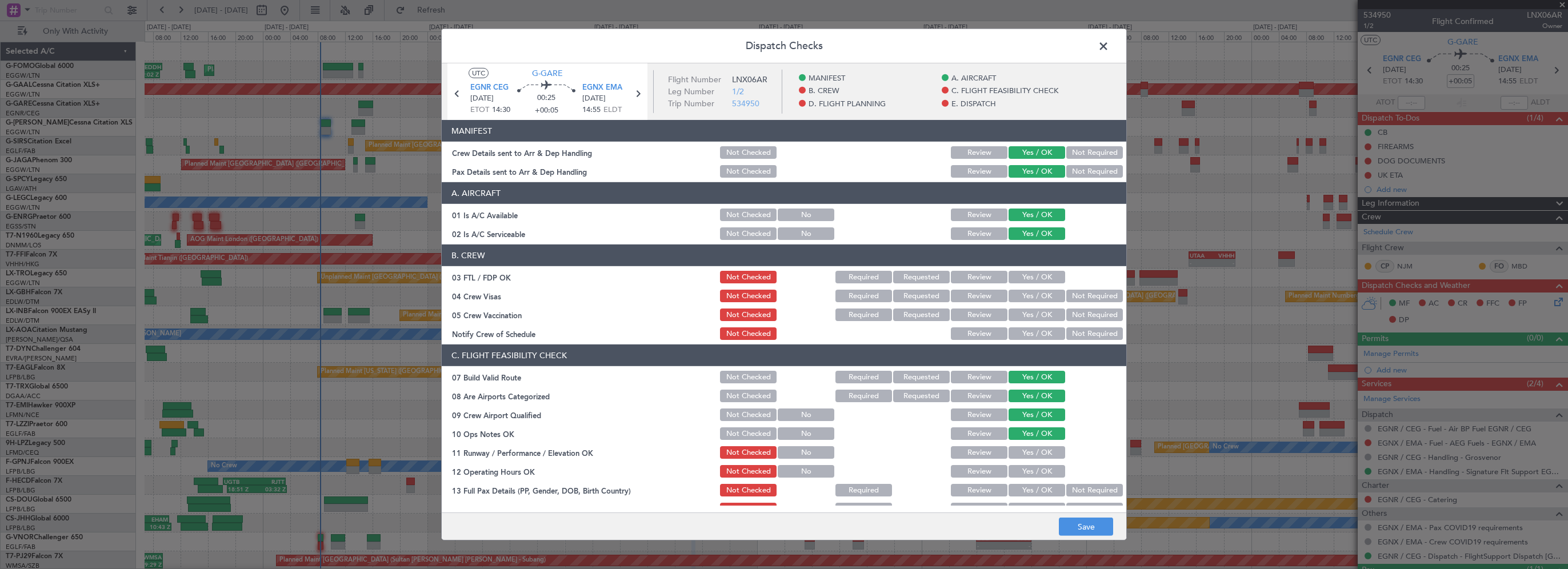
drag, startPoint x: 1021, startPoint y: 473, endPoint x: 1022, endPoint y: 452, distance: 21.0
click at [1021, 471] on button "Yes / OK" at bounding box center [1037, 471] width 57 height 12
drag, startPoint x: 1022, startPoint y: 452, endPoint x: 1009, endPoint y: 367, distance: 86.0
click at [1022, 452] on button "Yes / OK" at bounding box center [1037, 452] width 57 height 12
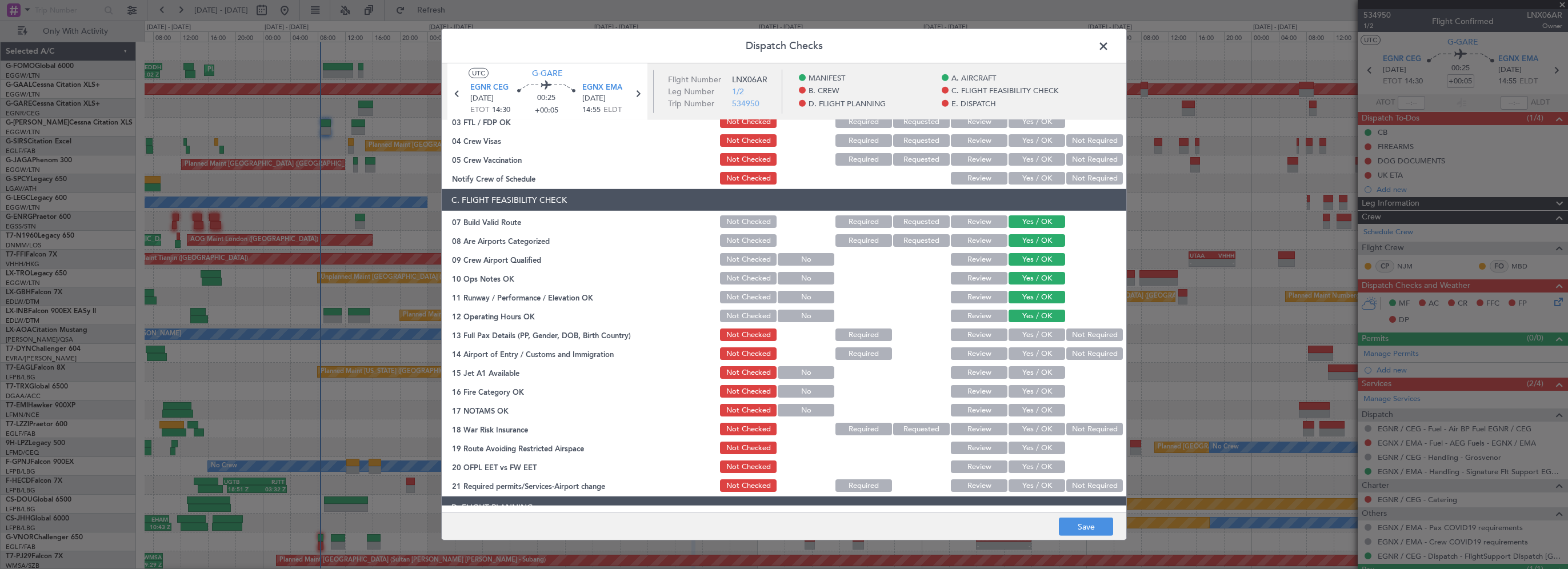
scroll to position [172, 0]
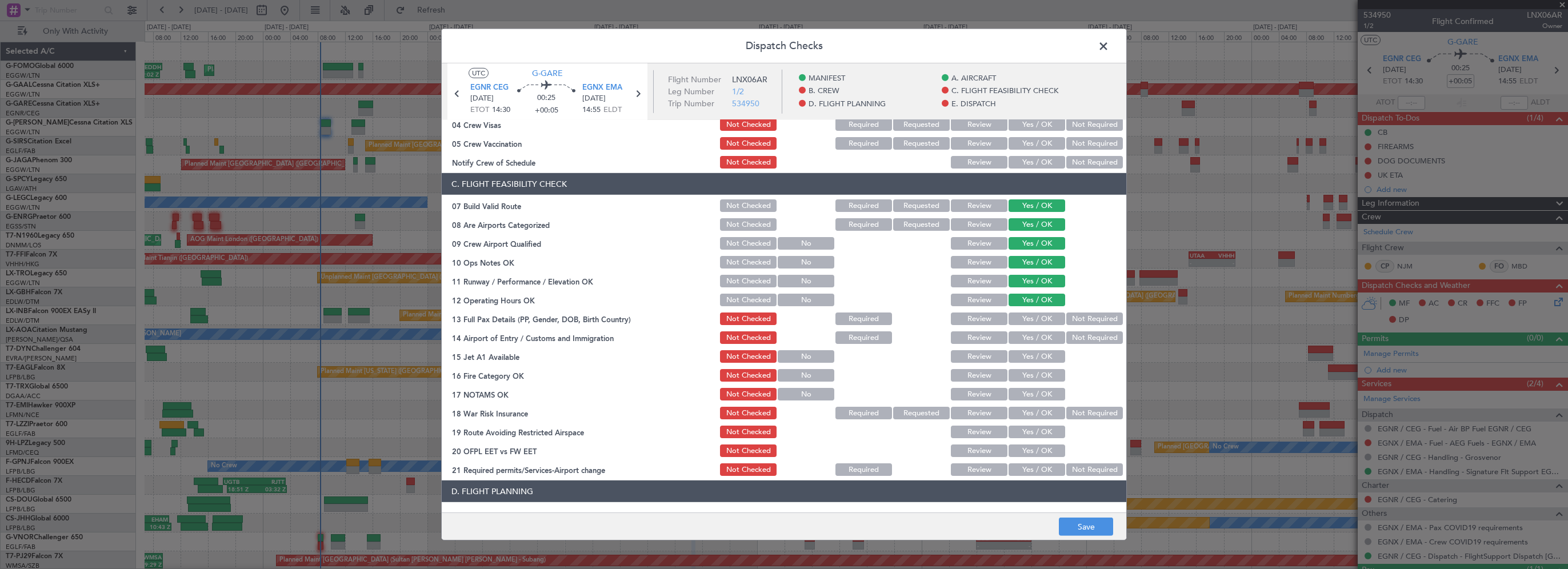
click at [1042, 314] on button "Yes / OK" at bounding box center [1037, 319] width 57 height 12
click at [1033, 337] on button "Yes / OK" at bounding box center [1037, 337] width 57 height 12
click at [1031, 355] on button "Yes / OK" at bounding box center [1037, 356] width 57 height 12
click at [1034, 370] on button "Yes / OK" at bounding box center [1037, 375] width 57 height 12
click at [1033, 386] on section "C. FLIGHT FEASIBILITY CHECK 07 Build Valid Route Not Checked Required Requested…" at bounding box center [784, 325] width 684 height 305
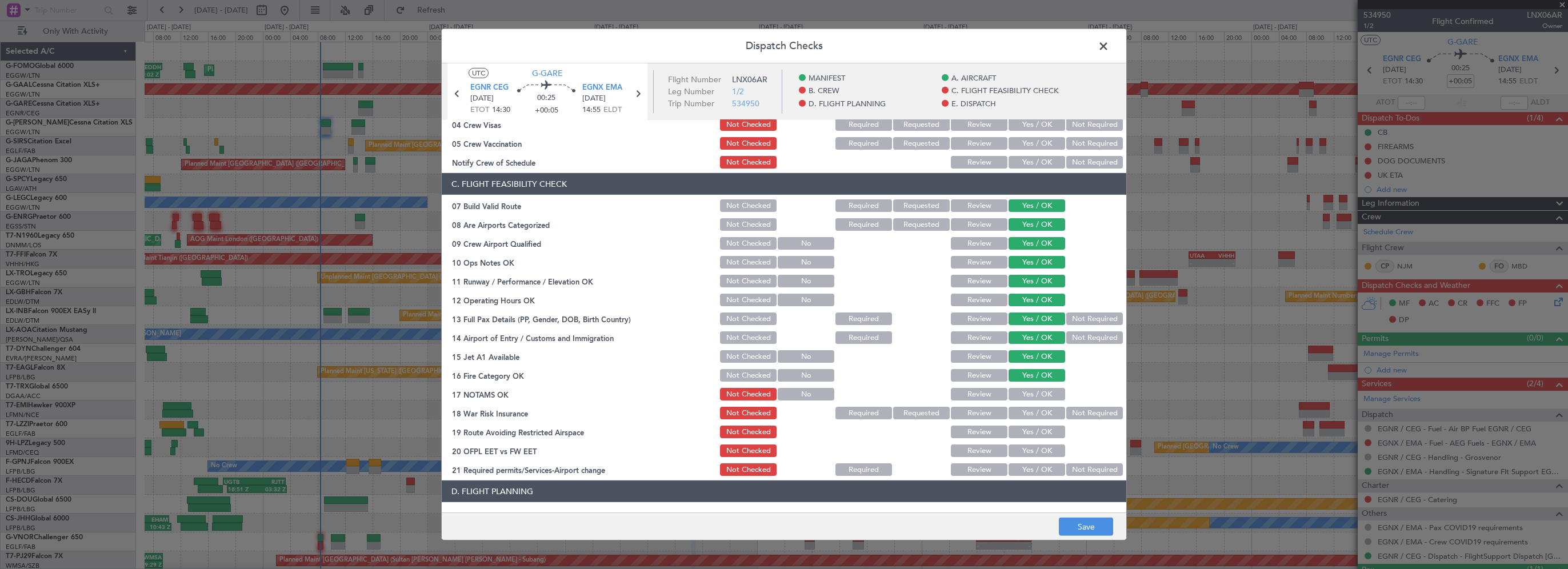
click at [1047, 396] on button "Yes / OK" at bounding box center [1037, 394] width 57 height 12
click at [1068, 414] on button "Not Required" at bounding box center [1094, 413] width 57 height 12
click at [1022, 440] on section "C. FLIGHT FEASIBILITY CHECK 07 Build Valid Route Not Checked Required Requested…" at bounding box center [784, 325] width 684 height 305
click at [1026, 435] on button "Yes / OK" at bounding box center [1037, 432] width 57 height 12
drag, startPoint x: 1025, startPoint y: 452, endPoint x: 1024, endPoint y: 460, distance: 8.1
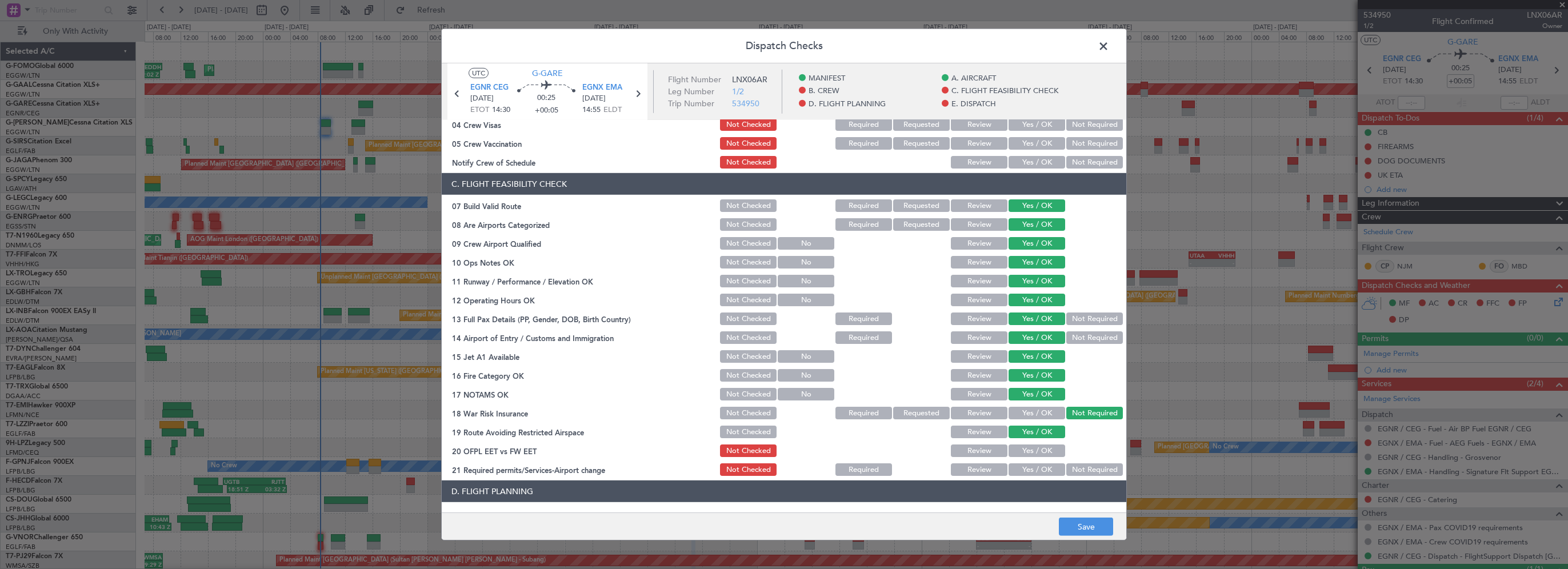
click at [1025, 452] on button "Yes / OK" at bounding box center [1037, 451] width 57 height 12
click at [1022, 468] on button "Yes / OK" at bounding box center [1037, 469] width 57 height 12
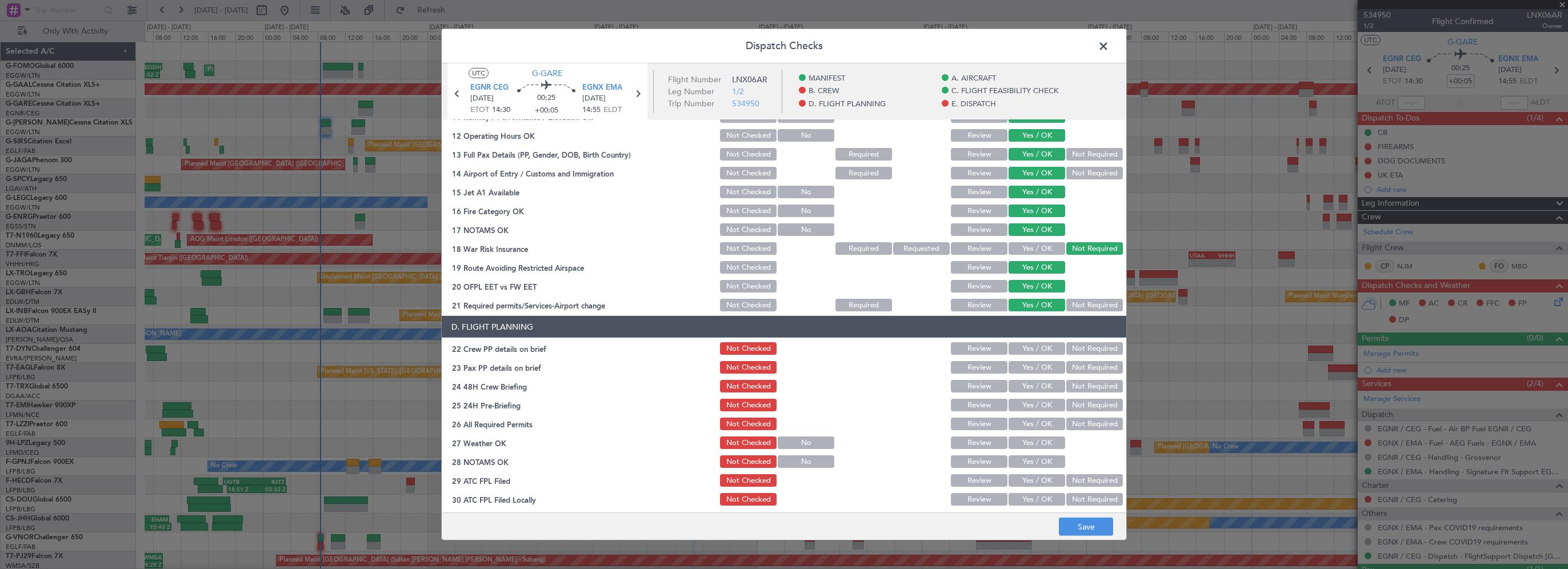
scroll to position [400, 0]
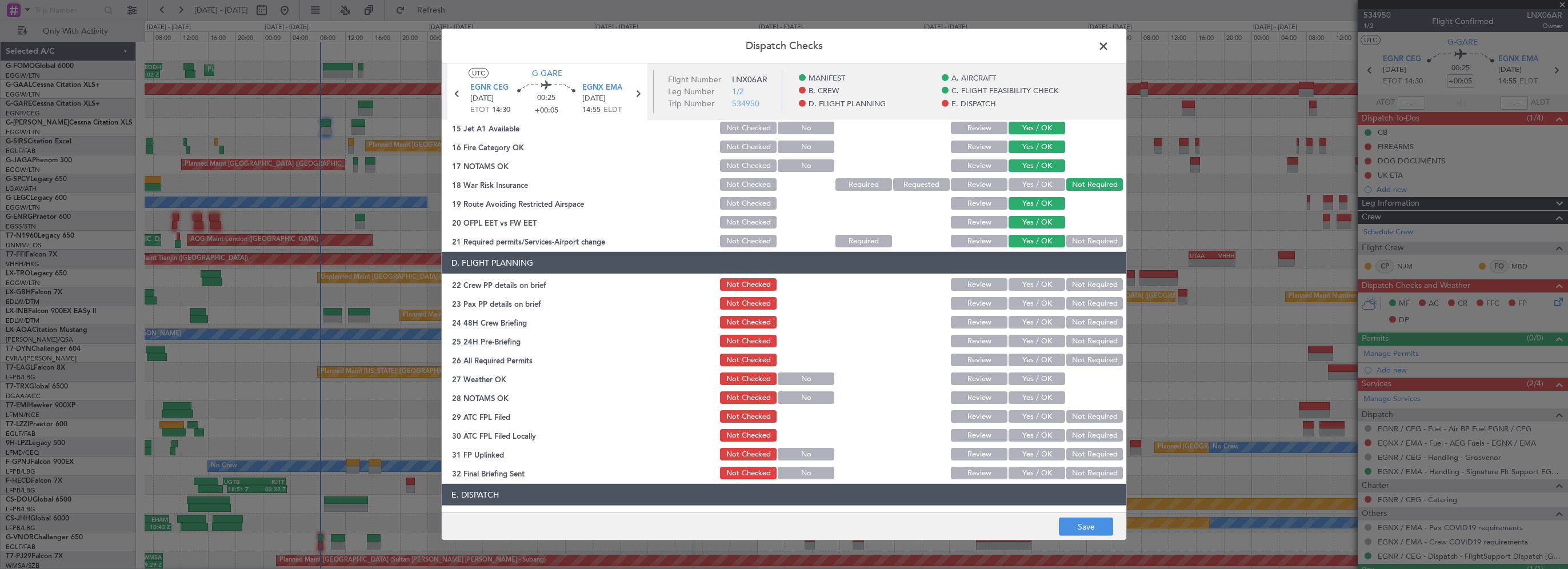
click at [1042, 288] on button "Yes / OK" at bounding box center [1037, 284] width 57 height 12
drag, startPoint x: 1038, startPoint y: 303, endPoint x: 1034, endPoint y: 324, distance: 21.4
click at [1038, 304] on button "Yes / OK" at bounding box center [1037, 303] width 57 height 12
click at [1034, 325] on button "Yes / OK" at bounding box center [1037, 322] width 57 height 12
click at [1081, 339] on button "Not Required" at bounding box center [1094, 341] width 57 height 12
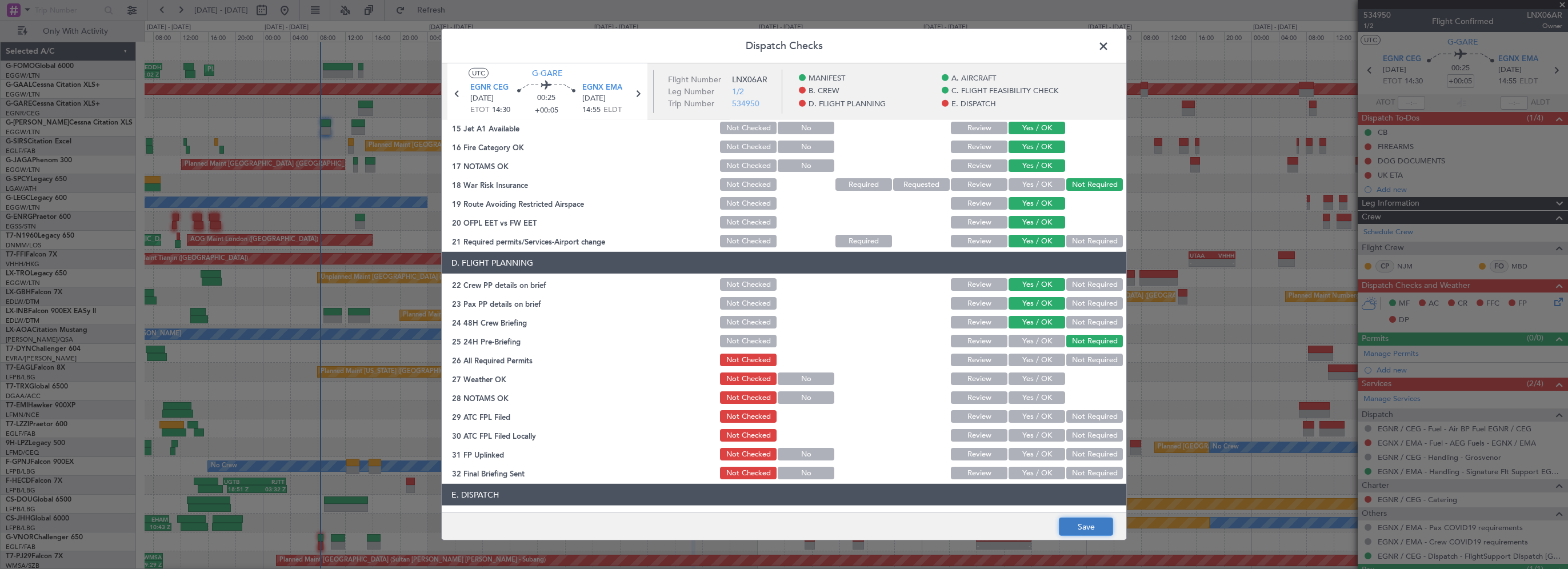
click at [1102, 526] on button "Save" at bounding box center [1086, 526] width 54 height 18
click at [1109, 45] on span at bounding box center [1109, 48] width 0 height 23
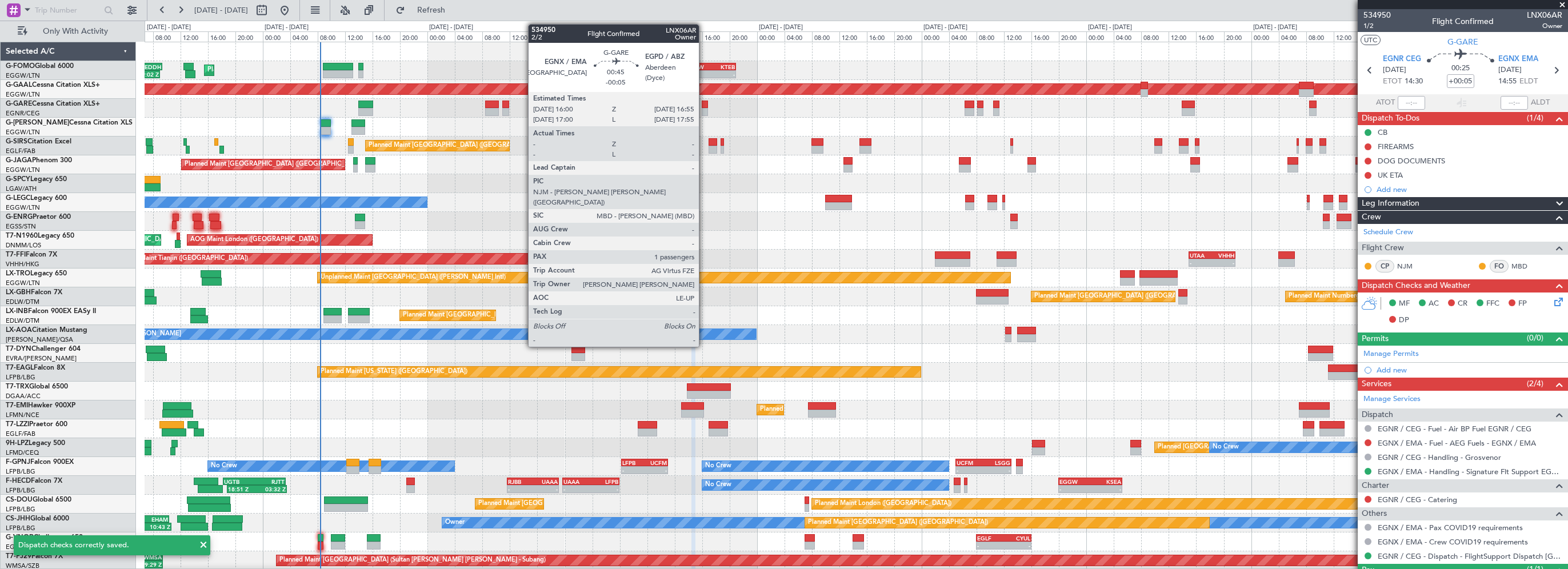
click at [704, 104] on div at bounding box center [705, 104] width 7 height 8
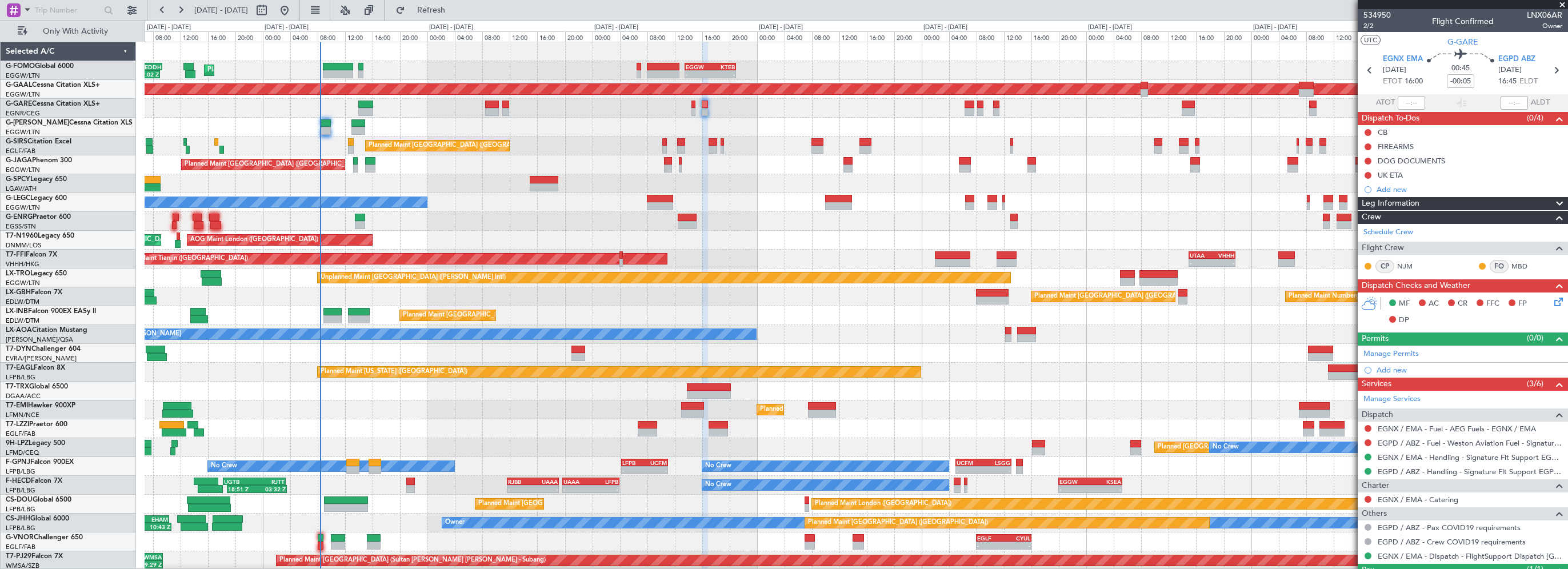
drag, startPoint x: 1367, startPoint y: 130, endPoint x: 1377, endPoint y: 137, distance: 12.2
click at [1368, 130] on button at bounding box center [1368, 132] width 7 height 7
click at [1371, 178] on span "Completed" at bounding box center [1373, 183] width 37 height 12
click at [1552, 302] on icon at bounding box center [1556, 300] width 9 height 9
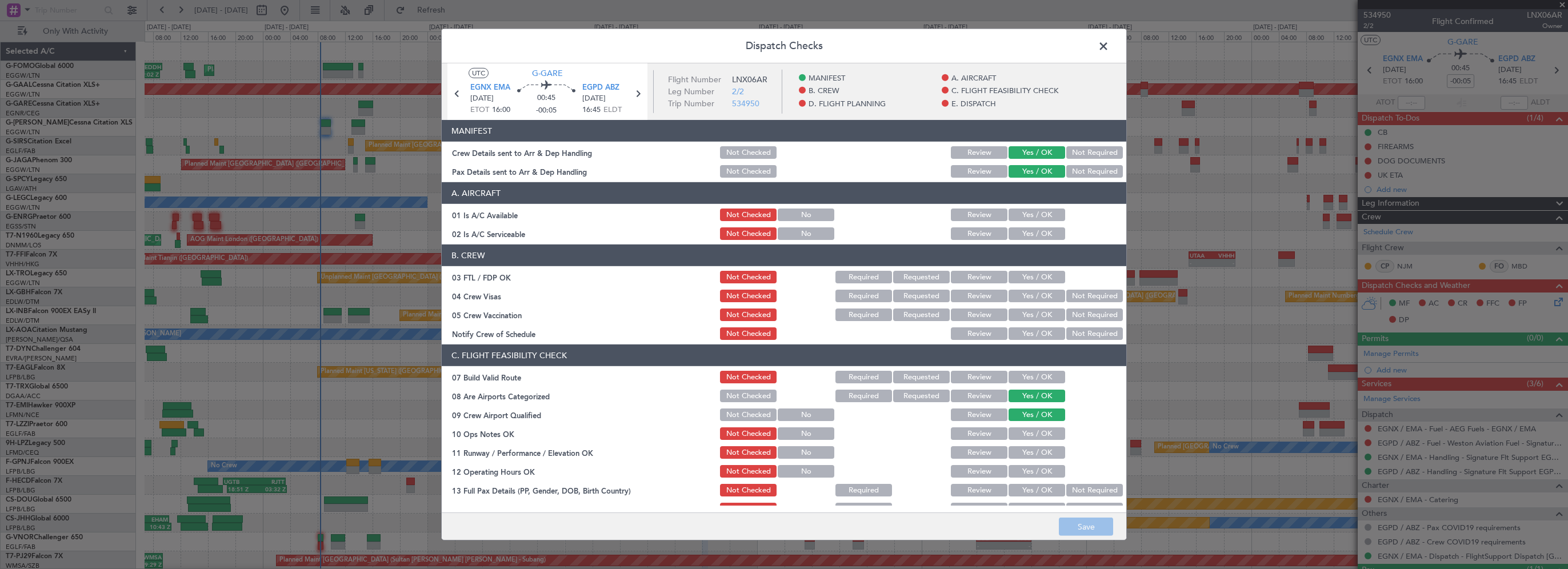
click at [1045, 215] on button "Yes / OK" at bounding box center [1037, 214] width 57 height 12
click at [1040, 230] on button "Yes / OK" at bounding box center [1037, 233] width 57 height 12
click at [1020, 372] on button "Yes / OK" at bounding box center [1037, 377] width 57 height 12
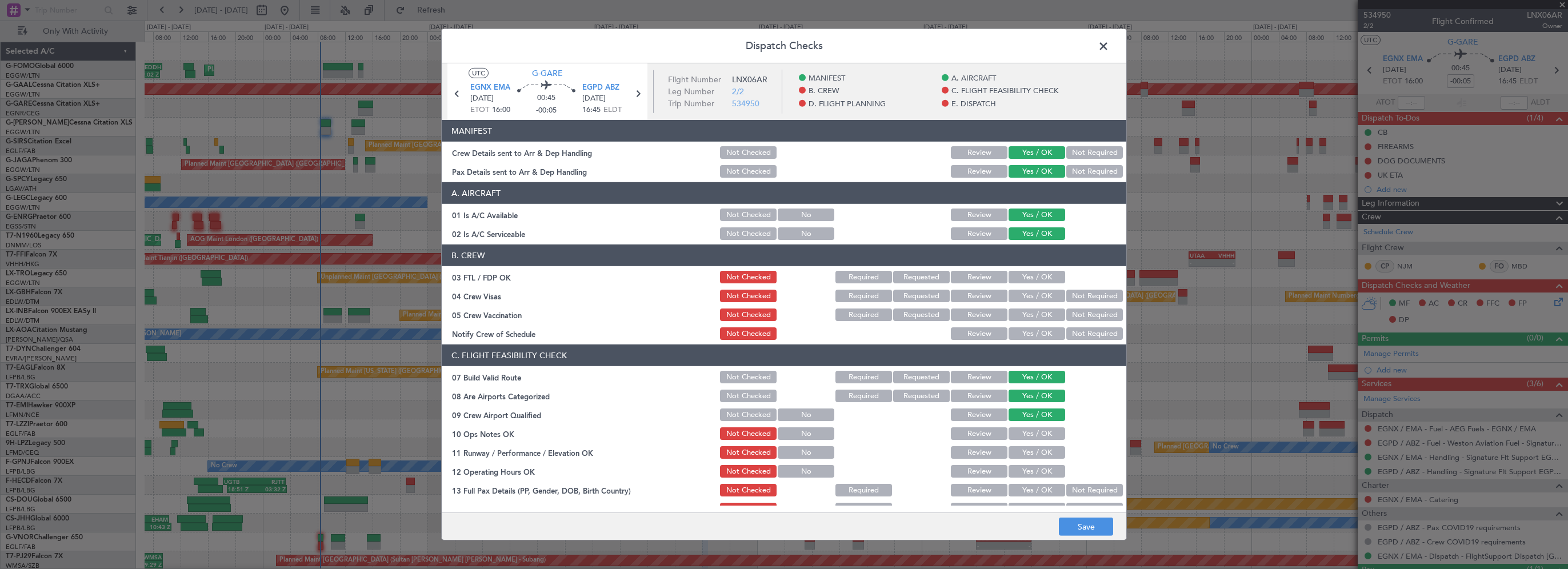
drag, startPoint x: 1024, startPoint y: 427, endPoint x: 1024, endPoint y: 441, distance: 14.0
click at [1024, 430] on div "Yes / OK" at bounding box center [1035, 434] width 58 height 16
click at [1024, 441] on div "Yes / OK" at bounding box center [1035, 434] width 58 height 16
drag, startPoint x: 1026, startPoint y: 457, endPoint x: 1031, endPoint y: 433, distance: 24.5
click at [1027, 457] on button "Yes / OK" at bounding box center [1037, 452] width 57 height 12
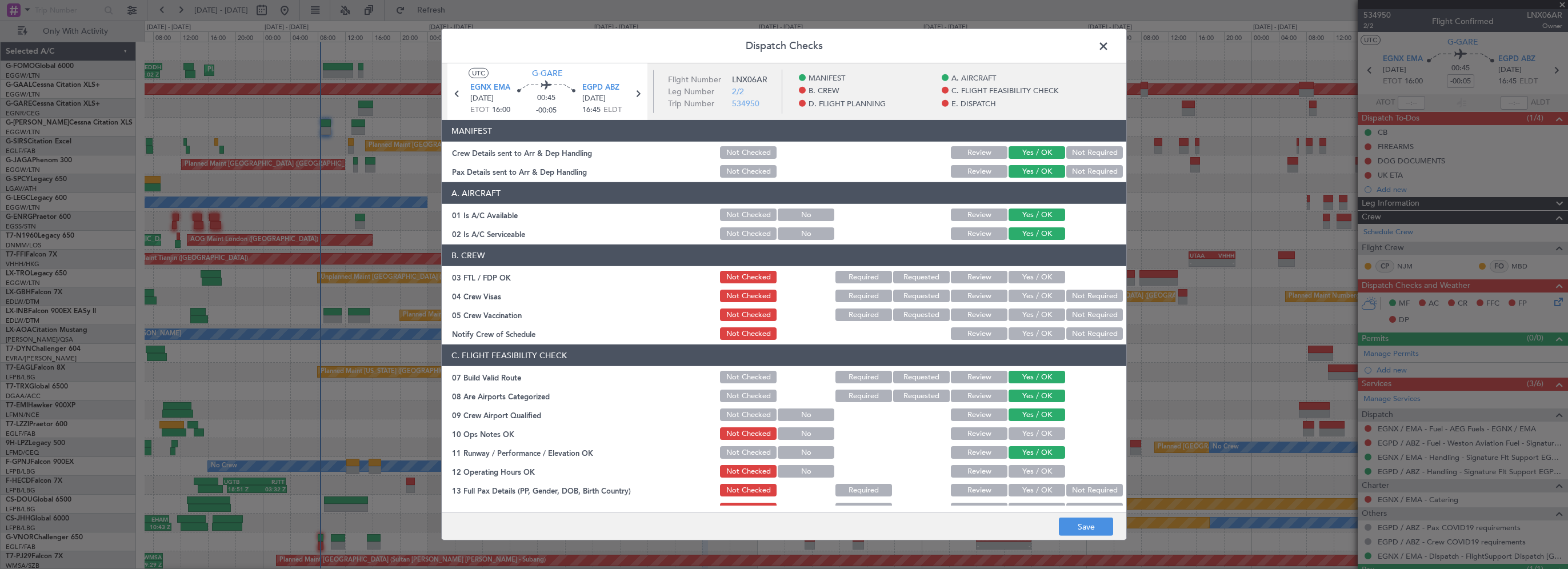
click at [1032, 432] on button "Yes / OK" at bounding box center [1037, 433] width 57 height 12
click at [1024, 471] on button "Yes / OK" at bounding box center [1037, 471] width 57 height 12
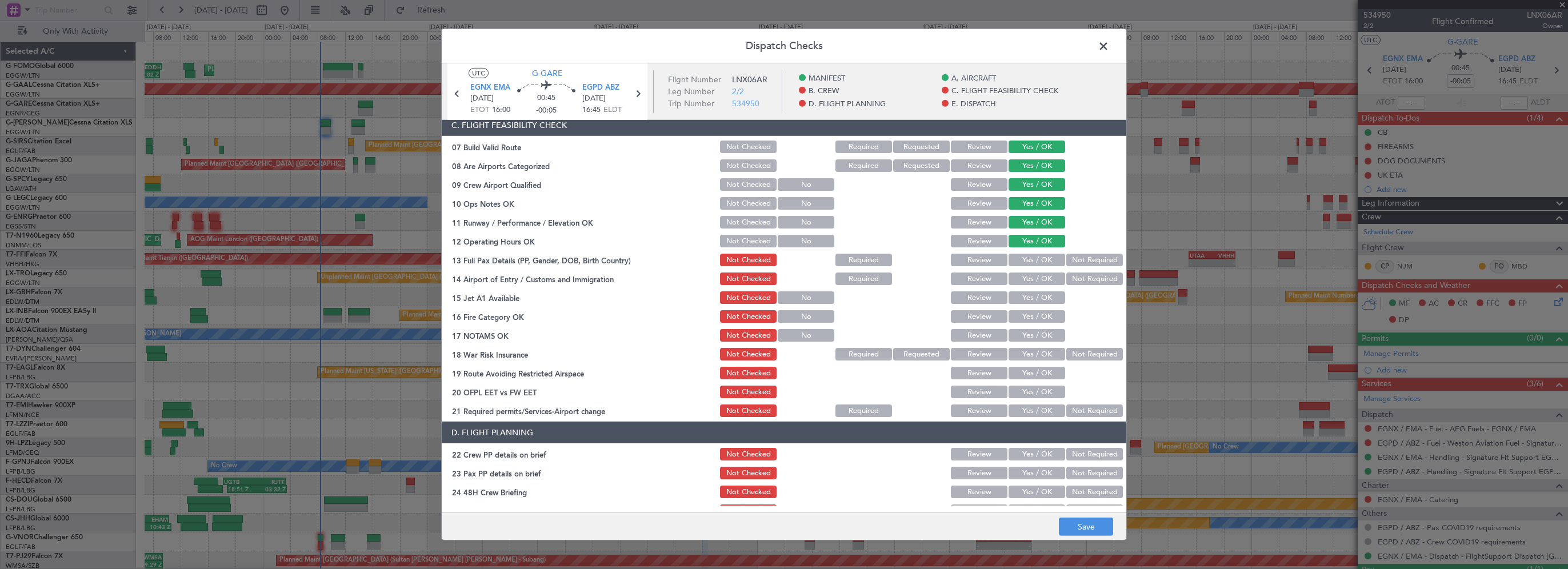
scroll to position [286, 0]
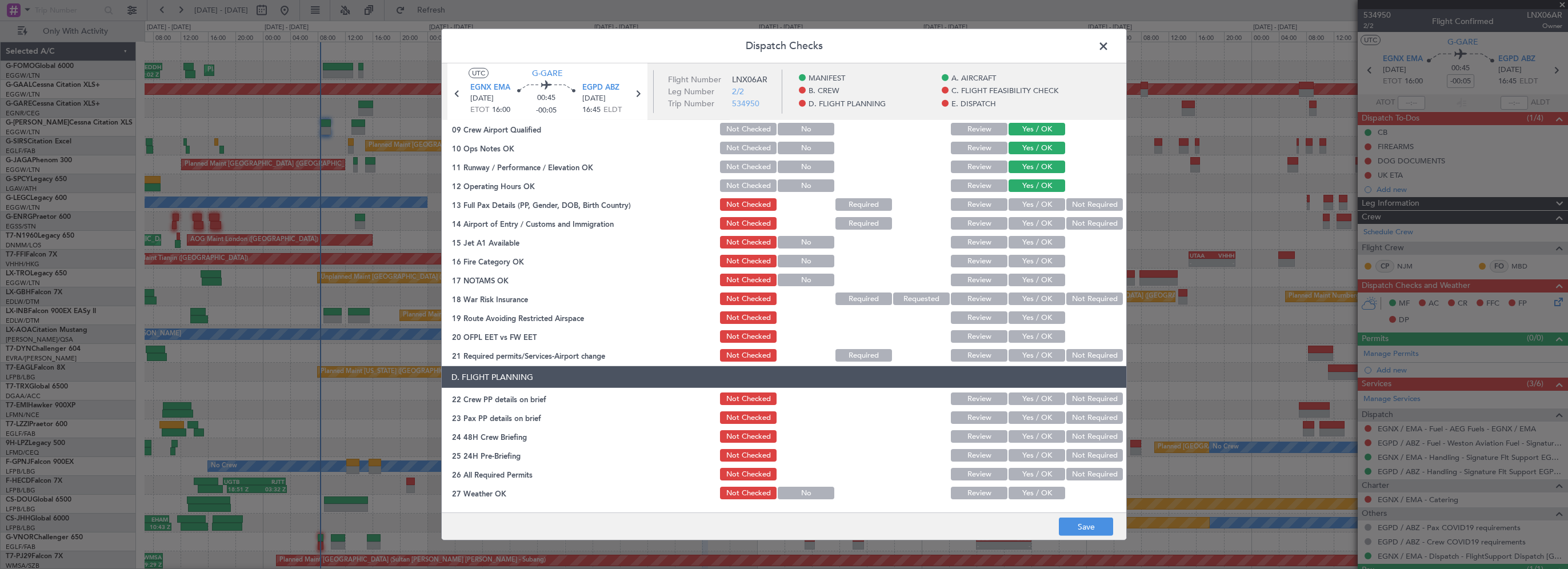
click at [1037, 211] on div "Yes / OK" at bounding box center [1035, 205] width 58 height 16
drag, startPoint x: 1034, startPoint y: 207, endPoint x: 1020, endPoint y: 229, distance: 26.1
click at [1033, 208] on button "Yes / OK" at bounding box center [1037, 204] width 57 height 12
click at [1020, 229] on button "Yes / OK" at bounding box center [1037, 223] width 57 height 12
click at [1019, 244] on button "Yes / OK" at bounding box center [1037, 242] width 57 height 12
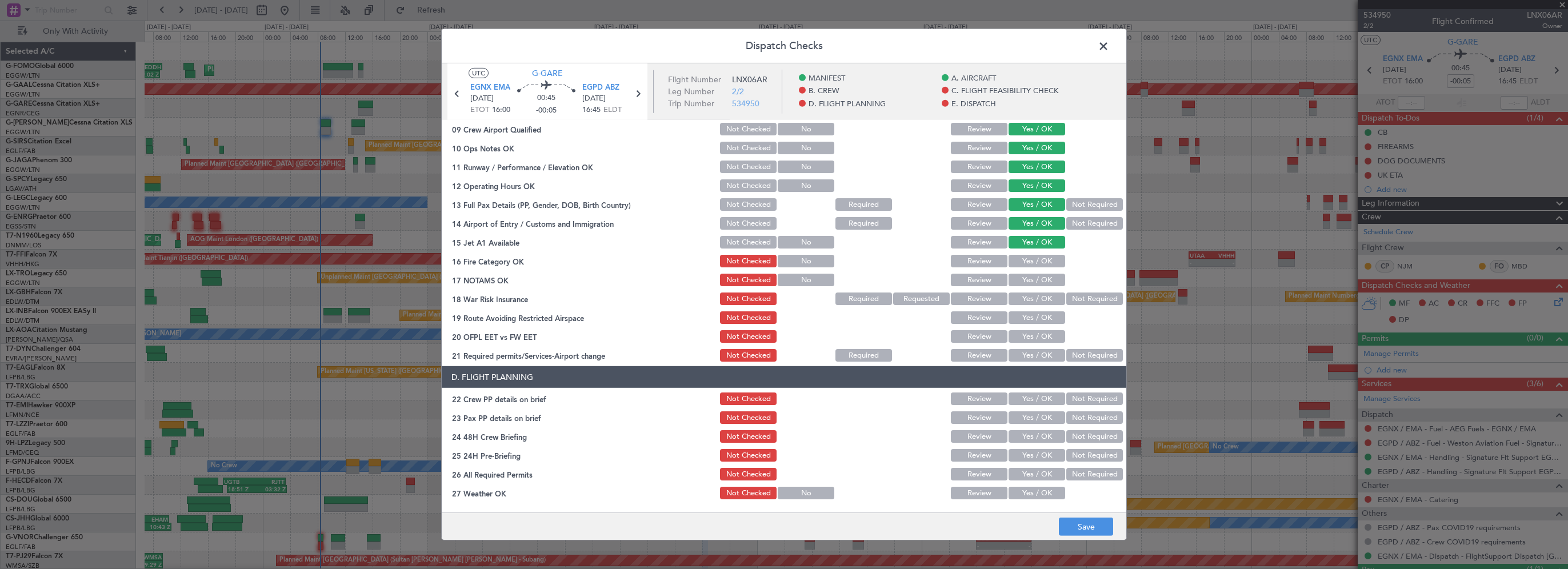
drag, startPoint x: 1017, startPoint y: 260, endPoint x: 1006, endPoint y: 277, distance: 20.2
click at [1017, 260] on button "Yes / OK" at bounding box center [1037, 261] width 57 height 12
drag, startPoint x: 1006, startPoint y: 279, endPoint x: 1035, endPoint y: 291, distance: 31.4
click at [1009, 280] on button "Yes / OK" at bounding box center [1037, 280] width 57 height 12
click at [1070, 298] on button "Not Required" at bounding box center [1094, 299] width 57 height 12
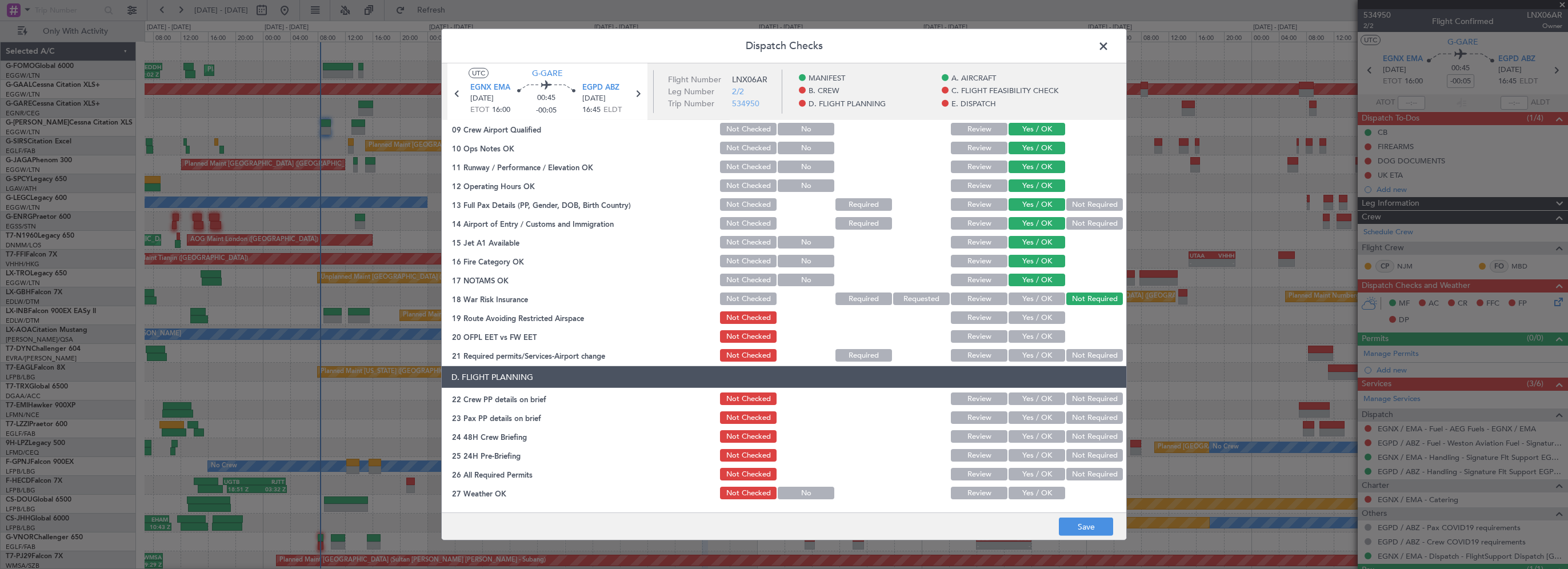
click at [1036, 314] on button "Yes / OK" at bounding box center [1037, 317] width 57 height 12
click at [1034, 336] on button "Yes / OK" at bounding box center [1037, 336] width 57 height 12
click at [1031, 358] on button "Yes / OK" at bounding box center [1037, 355] width 57 height 12
click at [1031, 403] on button "Yes / OK" at bounding box center [1037, 399] width 57 height 12
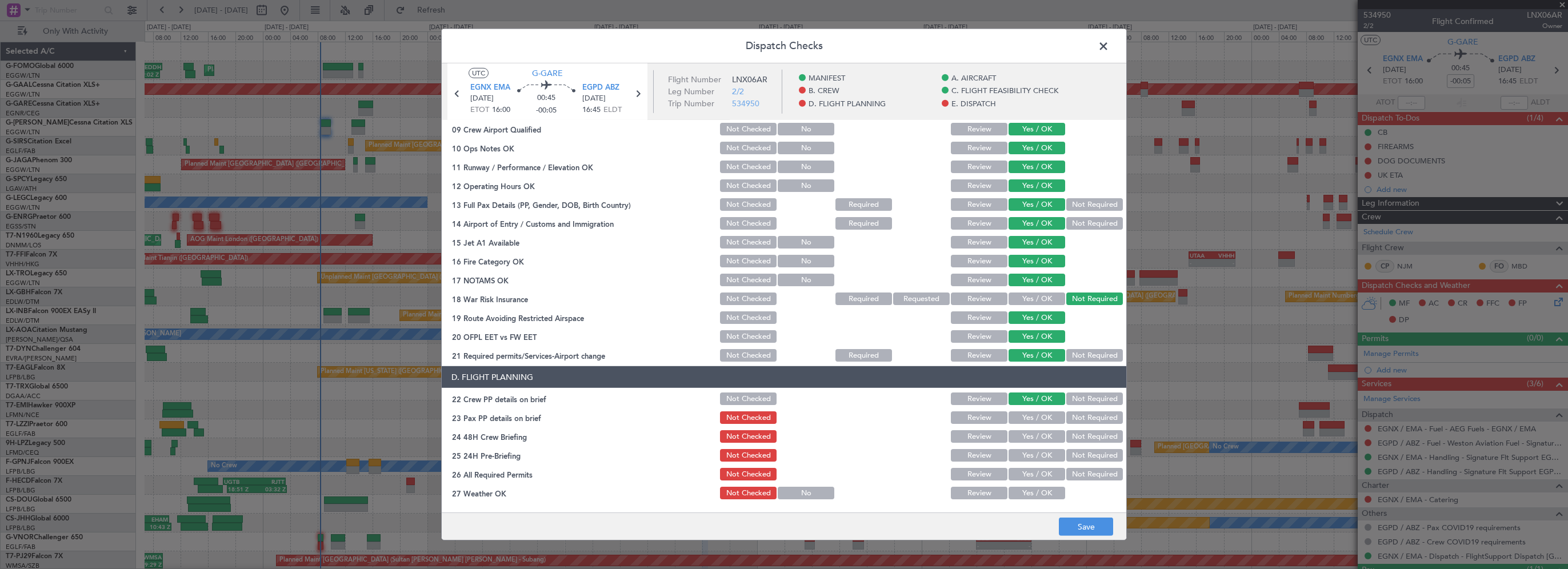
click at [1030, 422] on button "Yes / OK" at bounding box center [1037, 417] width 57 height 12
click at [1027, 442] on button "Yes / OK" at bounding box center [1037, 436] width 57 height 12
click at [1066, 456] on button "Not Required" at bounding box center [1094, 455] width 57 height 12
click at [1074, 520] on footer "Save" at bounding box center [784, 526] width 684 height 27
click at [1075, 523] on button "Save" at bounding box center [1086, 526] width 54 height 18
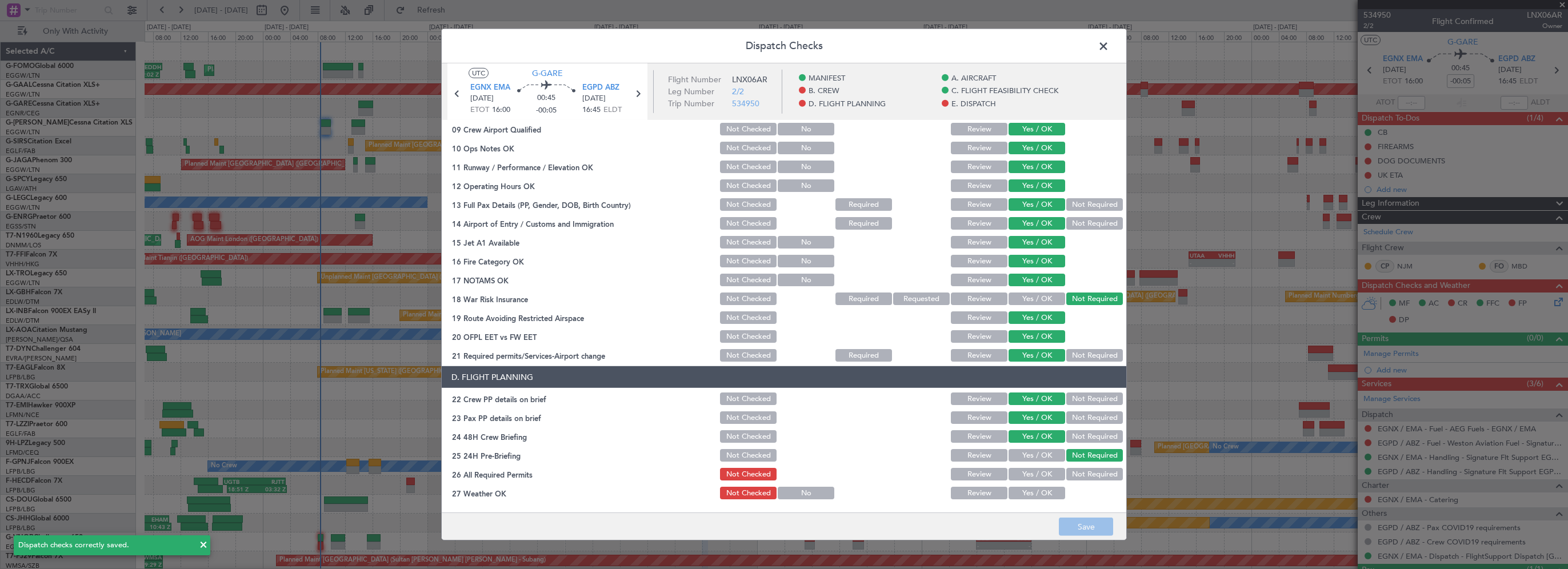
click at [1109, 43] on span at bounding box center [1109, 48] width 0 height 23
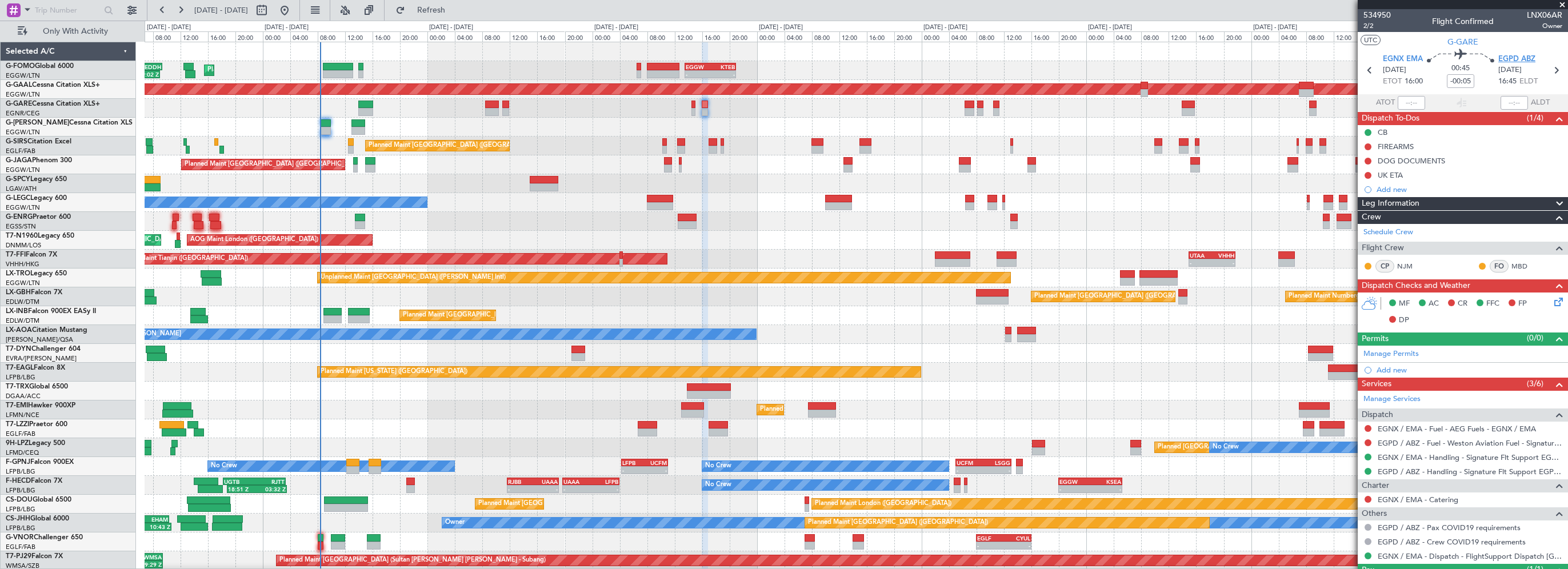
click at [1501, 61] on span "EGPD ABZ" at bounding box center [1517, 59] width 37 height 12
click at [1521, 55] on span "EGPD ABZ" at bounding box center [1517, 59] width 37 height 12
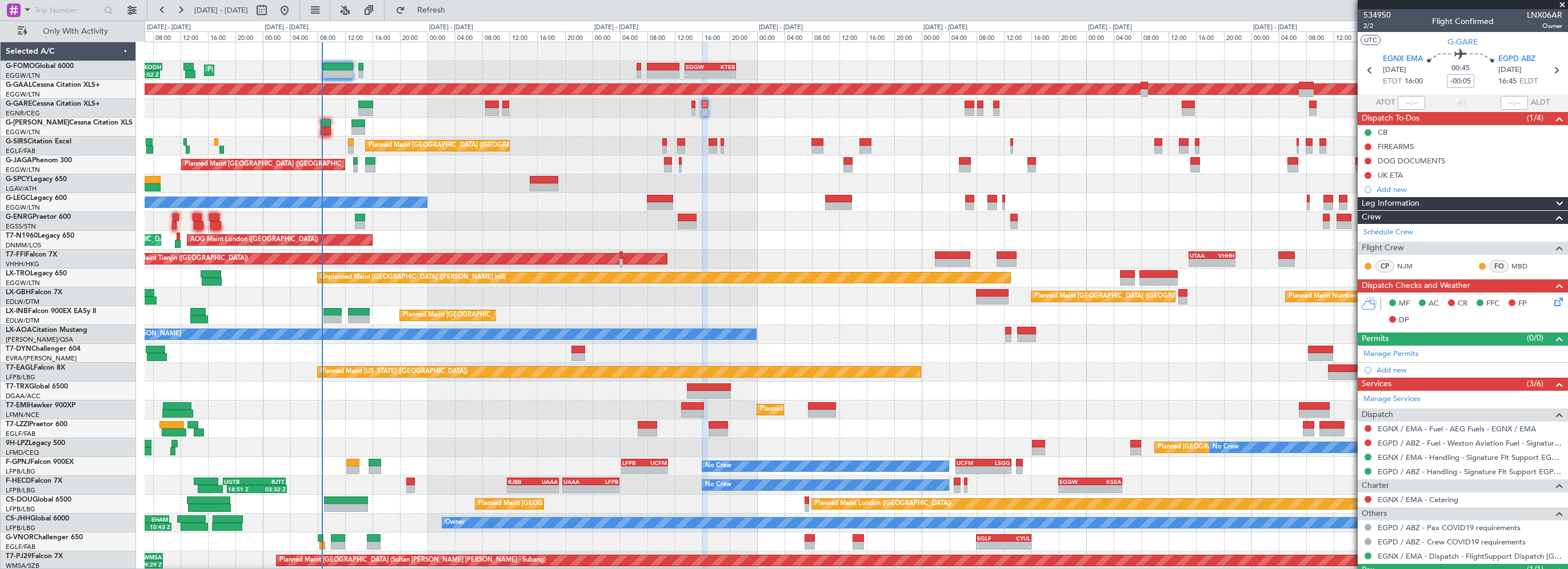
click at [720, 222] on div "Planned Maint London (Stansted) No Crew" at bounding box center [856, 222] width 1423 height 19
click at [1553, 300] on icon at bounding box center [1556, 300] width 9 height 9
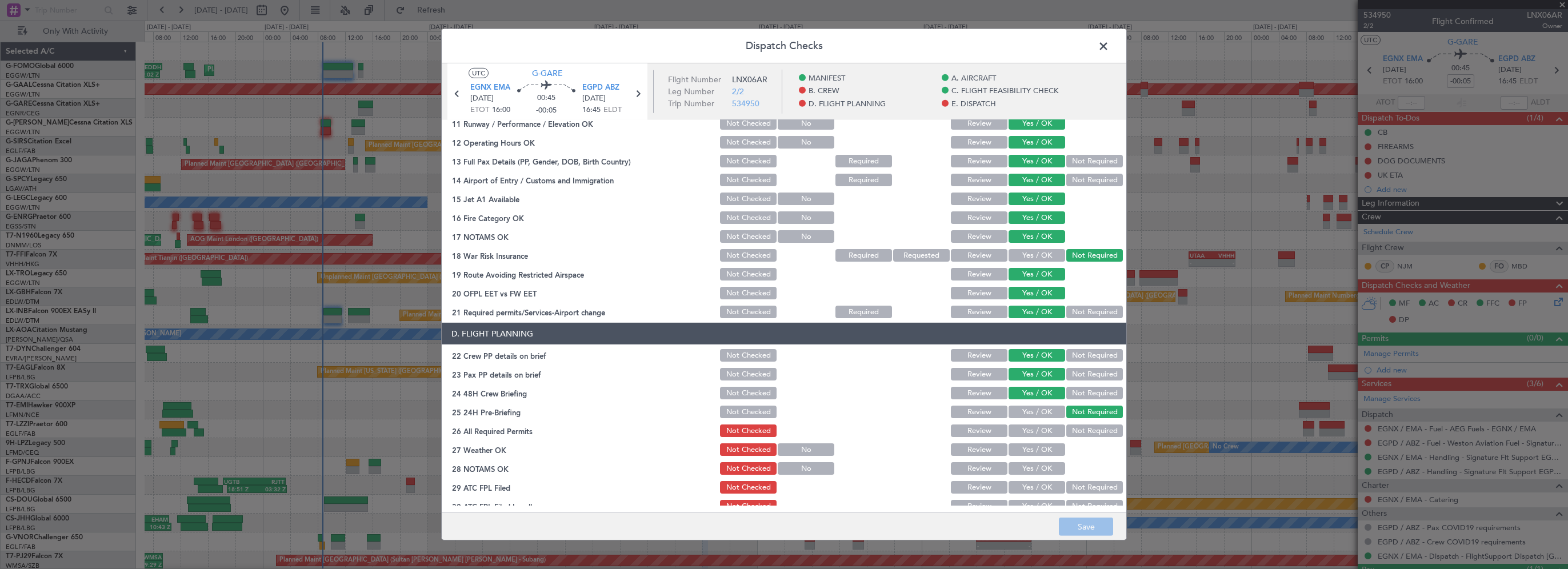
scroll to position [400, 0]
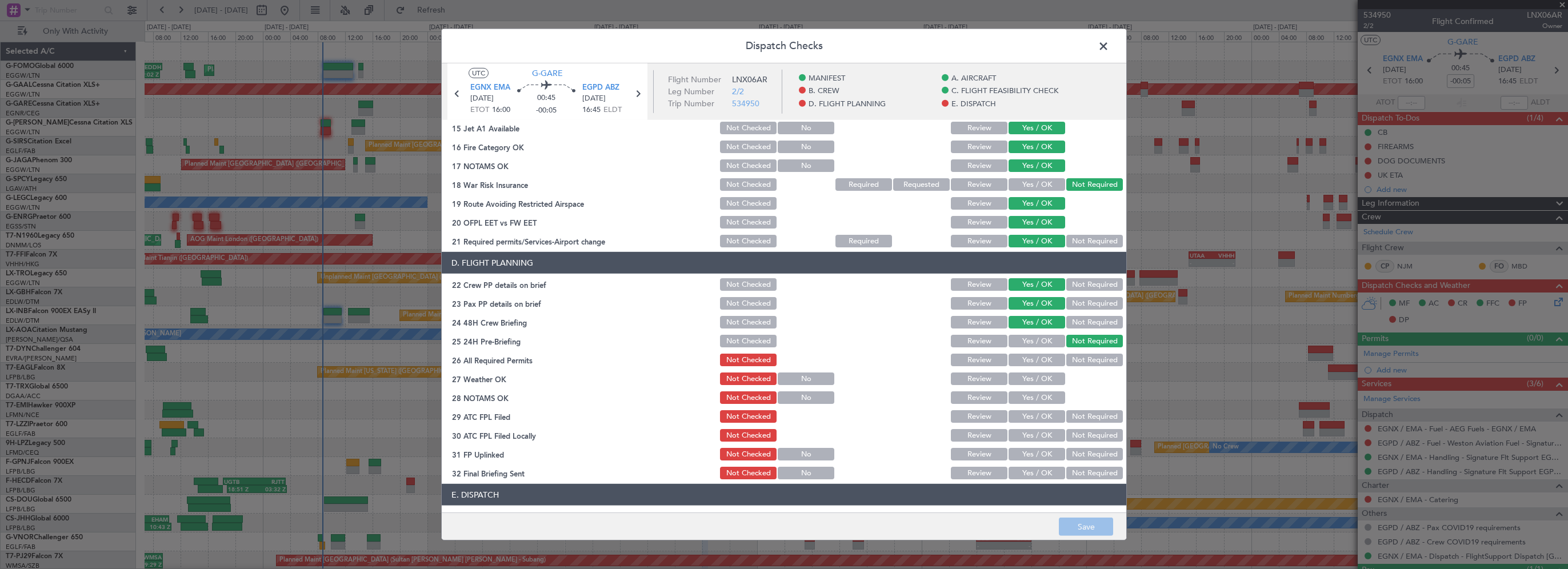
click at [1109, 50] on span at bounding box center [1109, 48] width 0 height 23
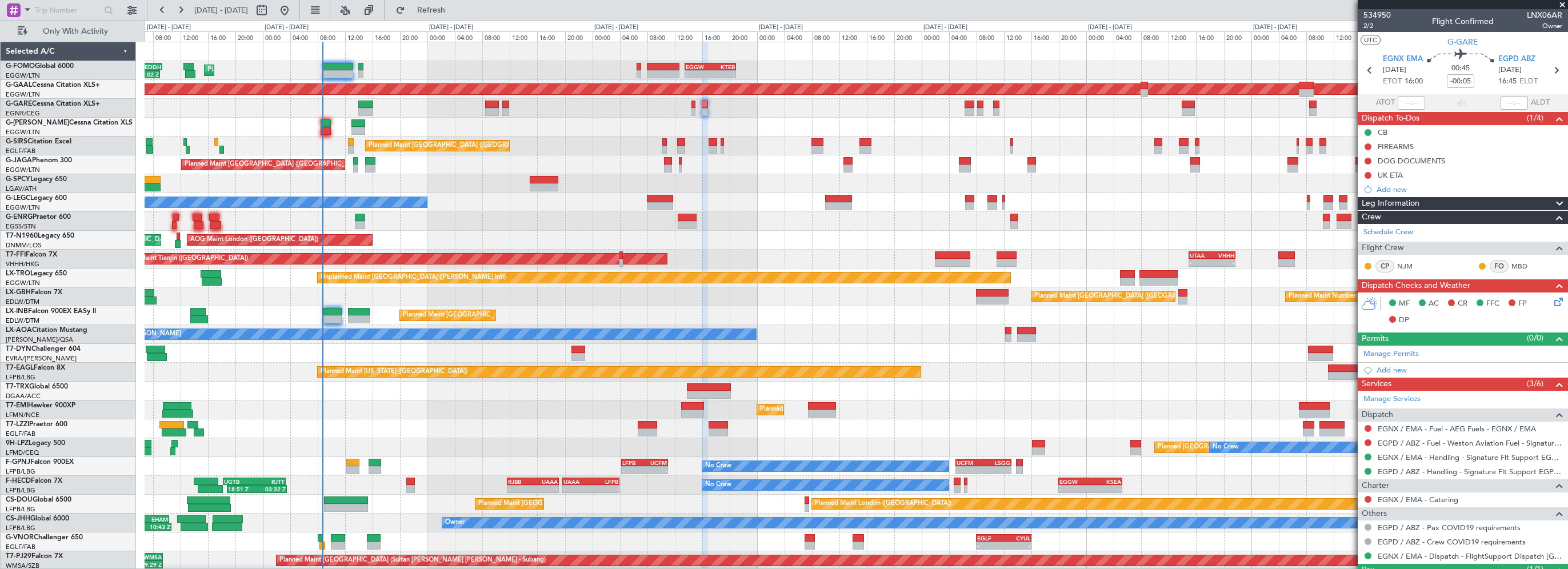
click at [1419, 205] on span "Leg Information" at bounding box center [1390, 204] width 58 height 13
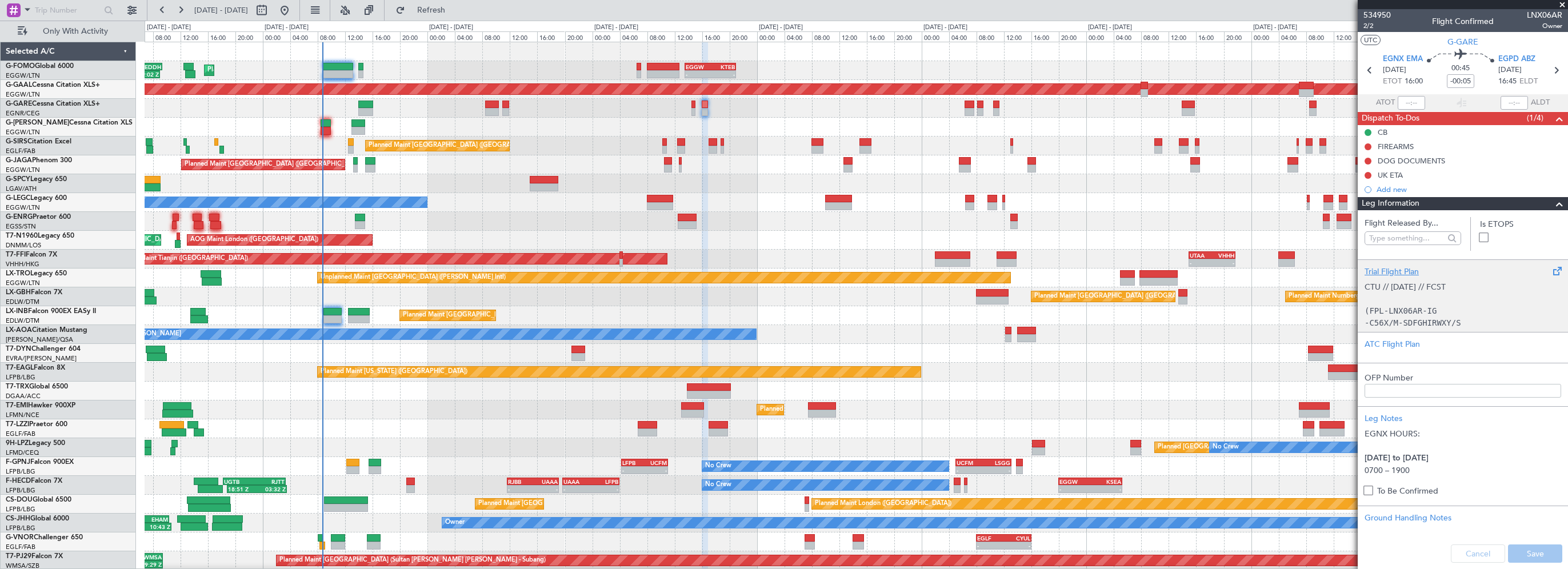
click at [1408, 272] on div "Trial Flight Plan" at bounding box center [1463, 272] width 197 height 12
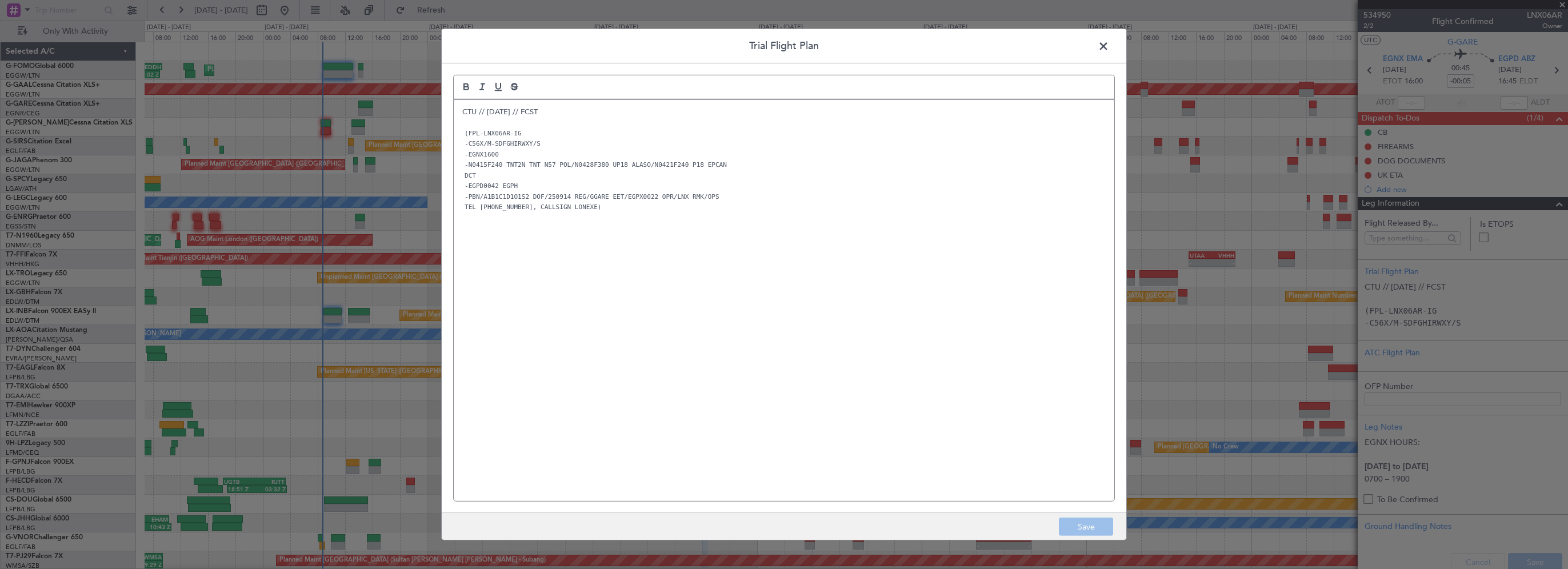
click at [1109, 43] on span at bounding box center [1109, 48] width 0 height 23
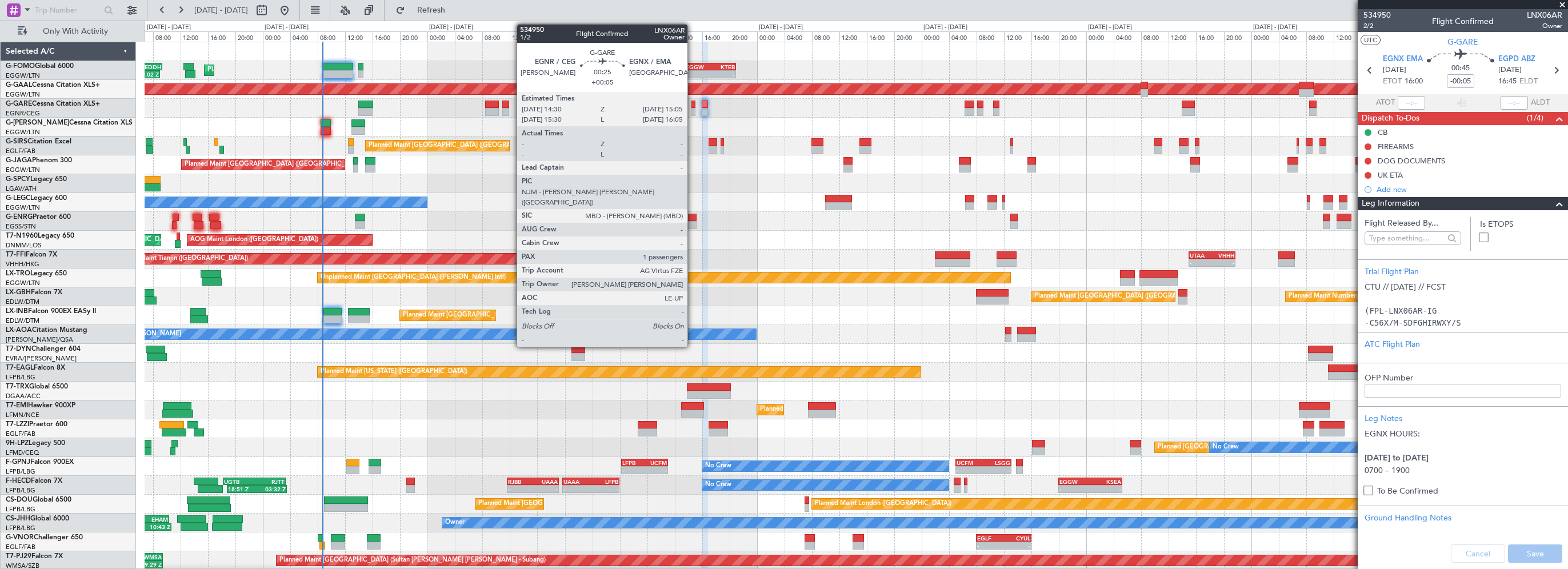
click at [692, 102] on div at bounding box center [694, 104] width 4 height 8
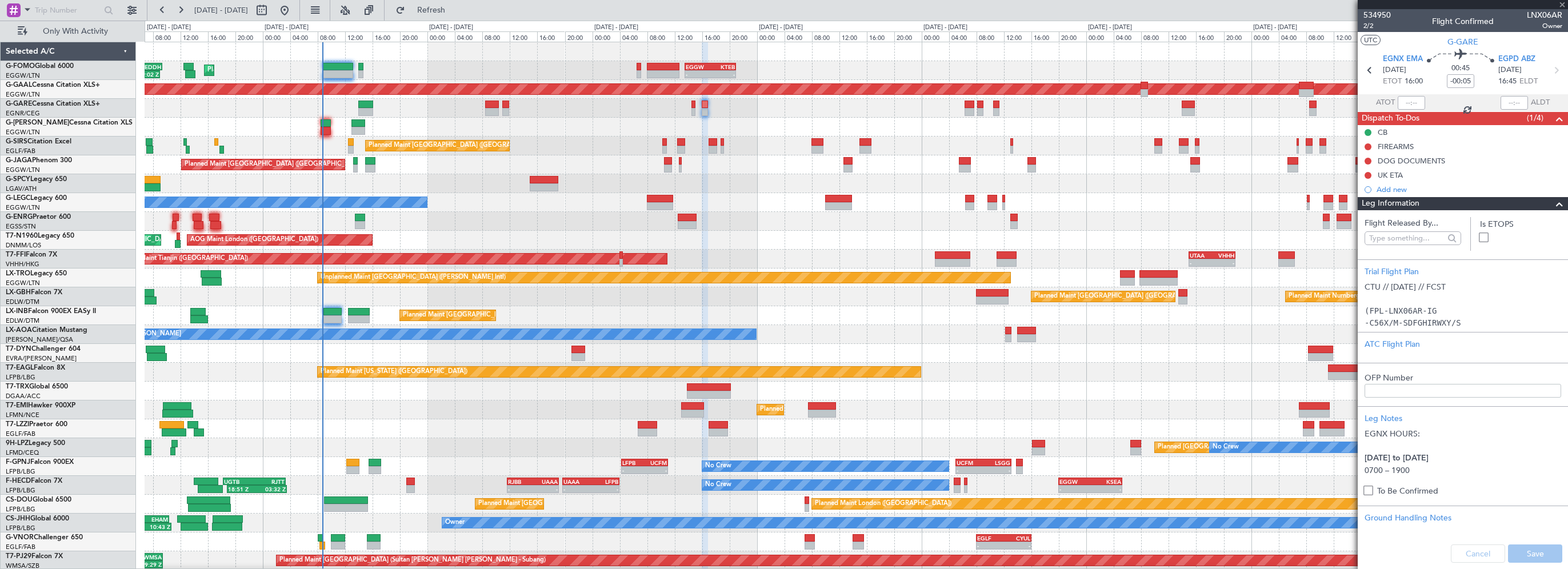
type input "+00:05"
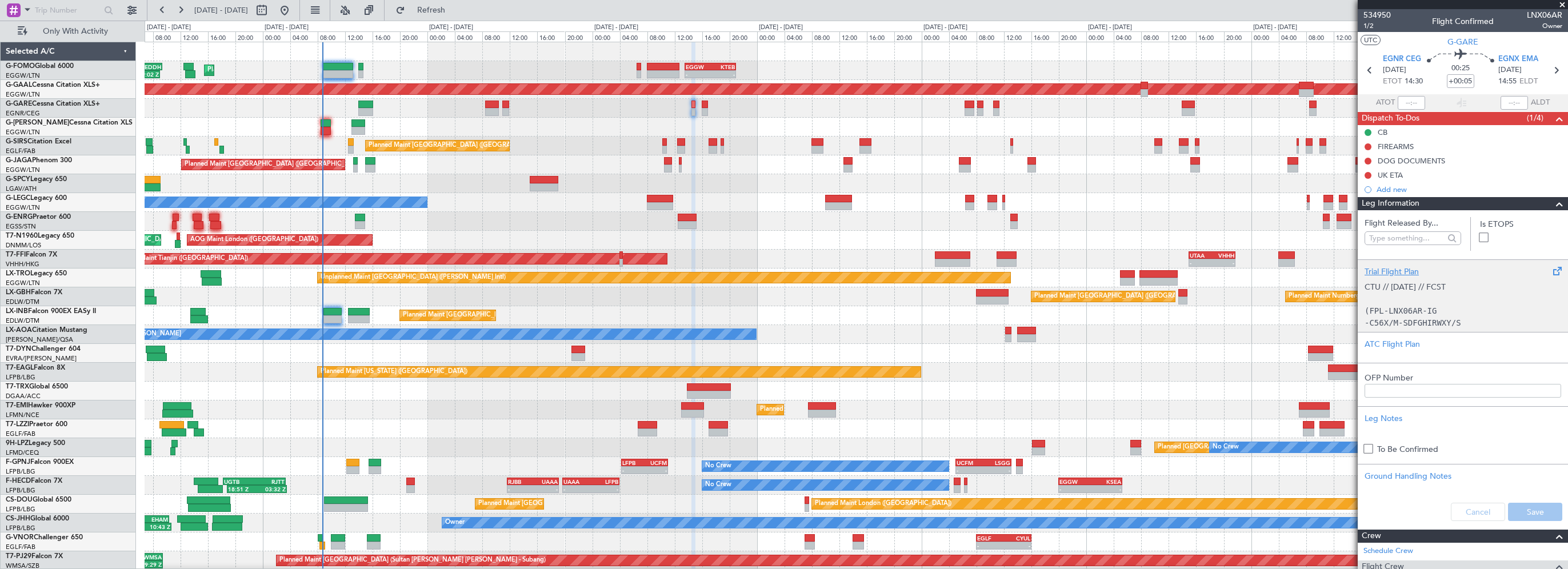
click at [1396, 269] on div "Trial Flight Plan" at bounding box center [1463, 272] width 197 height 12
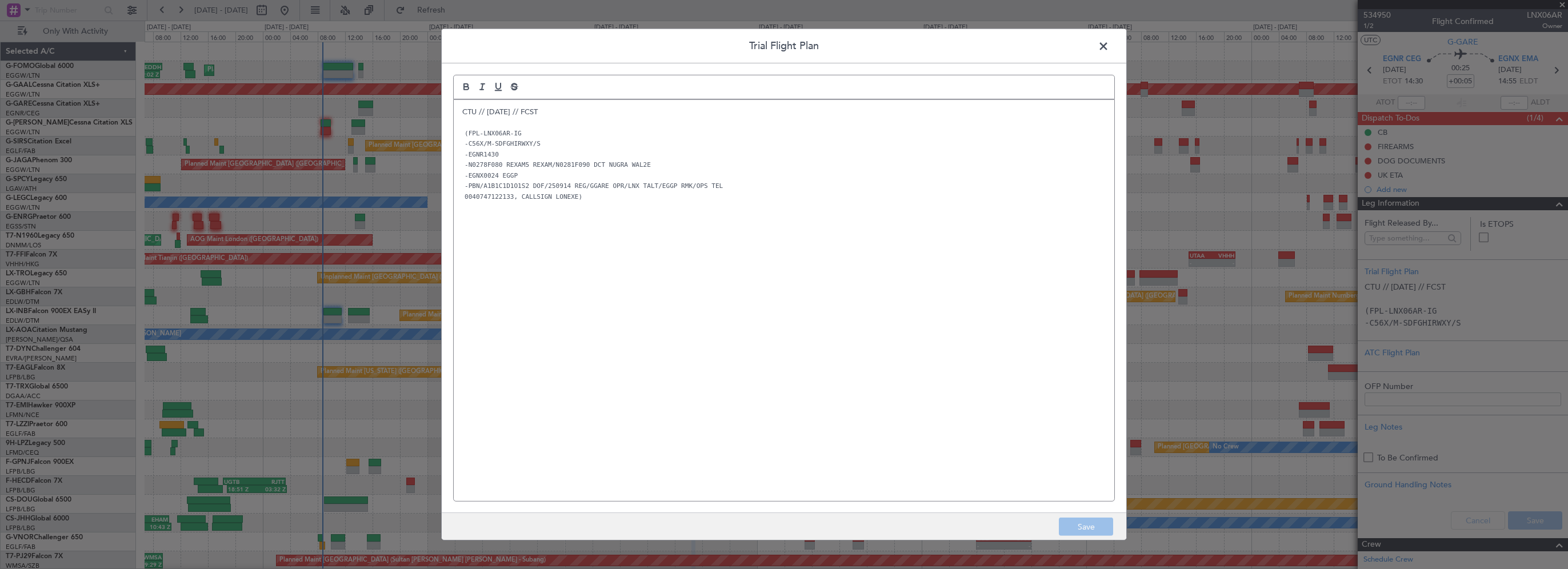
click at [1109, 39] on span at bounding box center [1109, 48] width 0 height 23
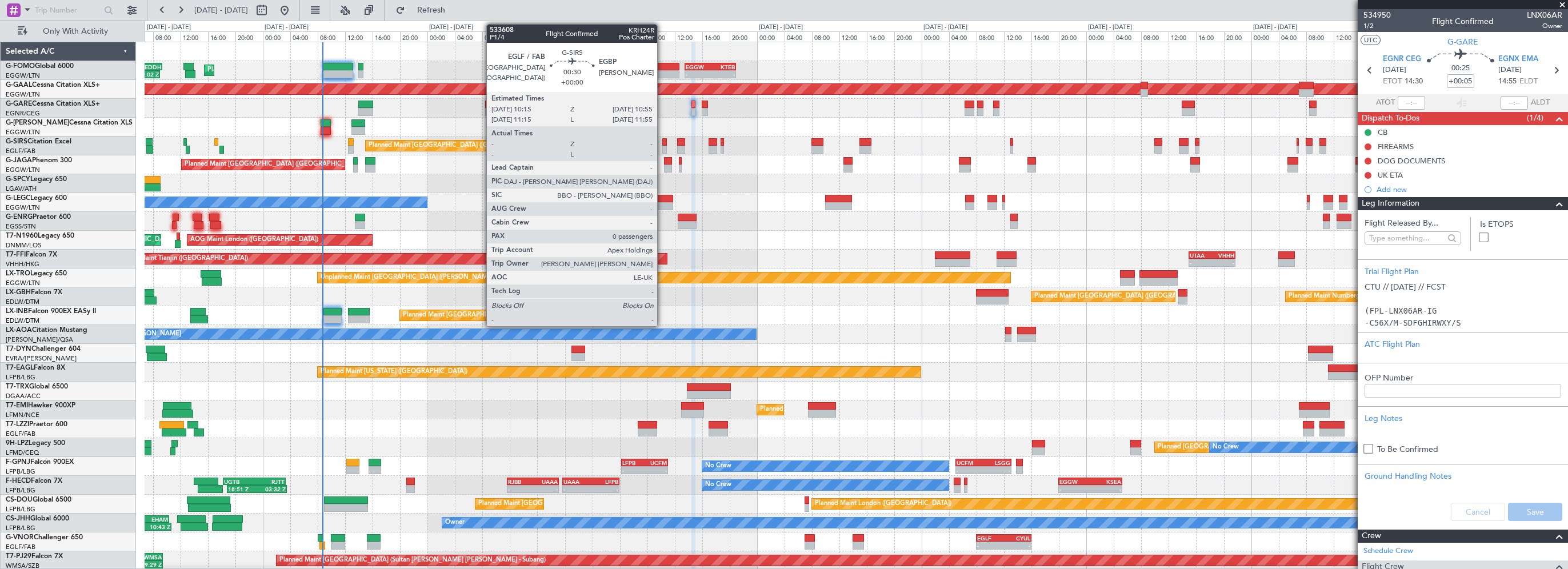
click at [662, 140] on div at bounding box center [664, 142] width 5 height 8
type input "0"
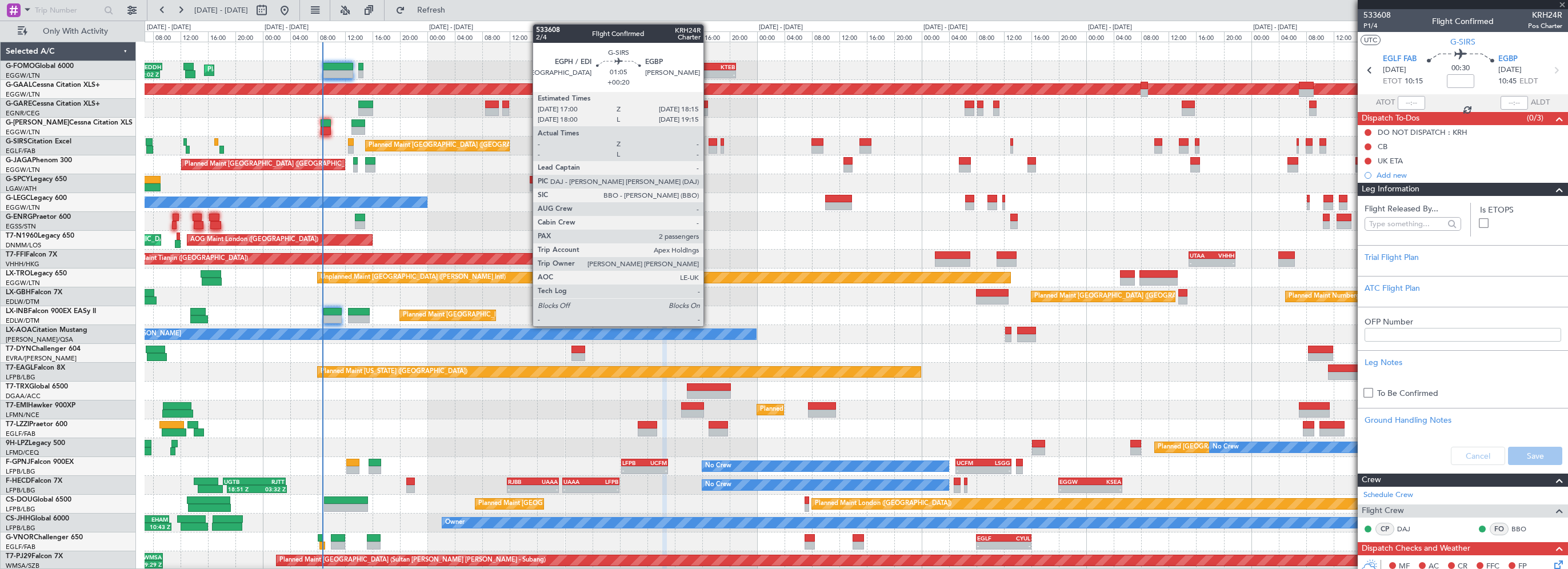
click at [718, 139] on div at bounding box center [713, 142] width 9 height 8
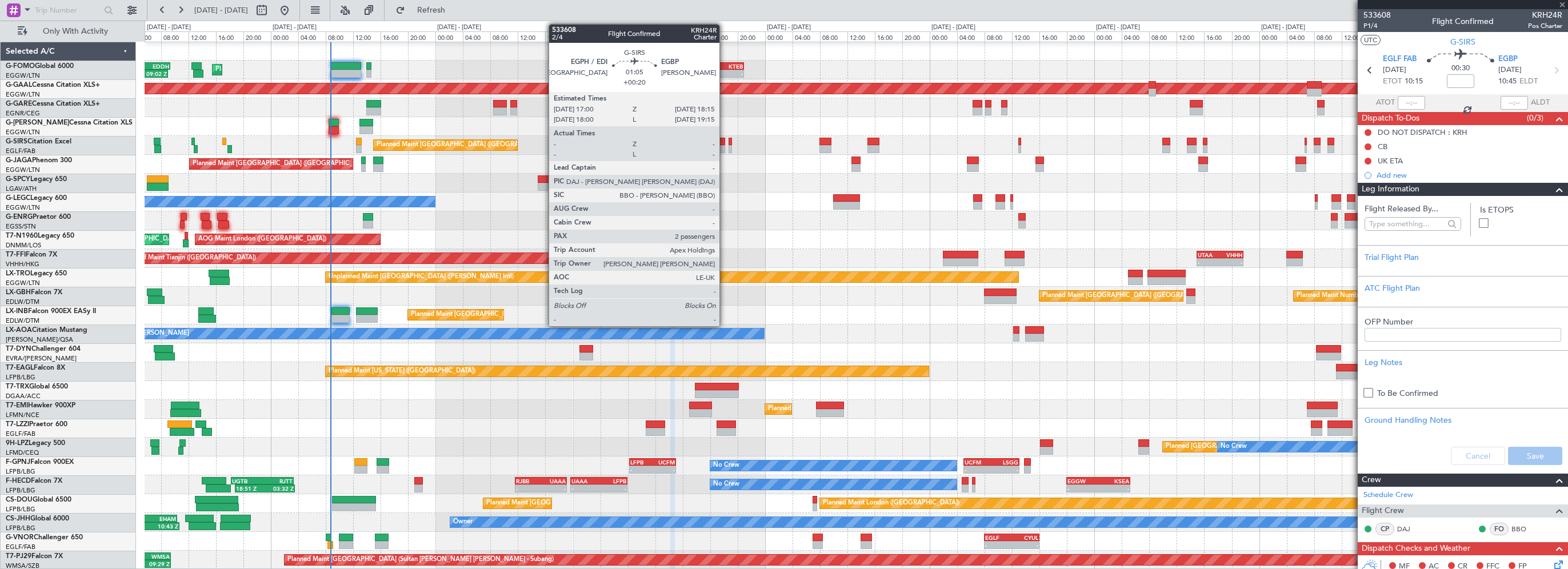
scroll to position [0, 0]
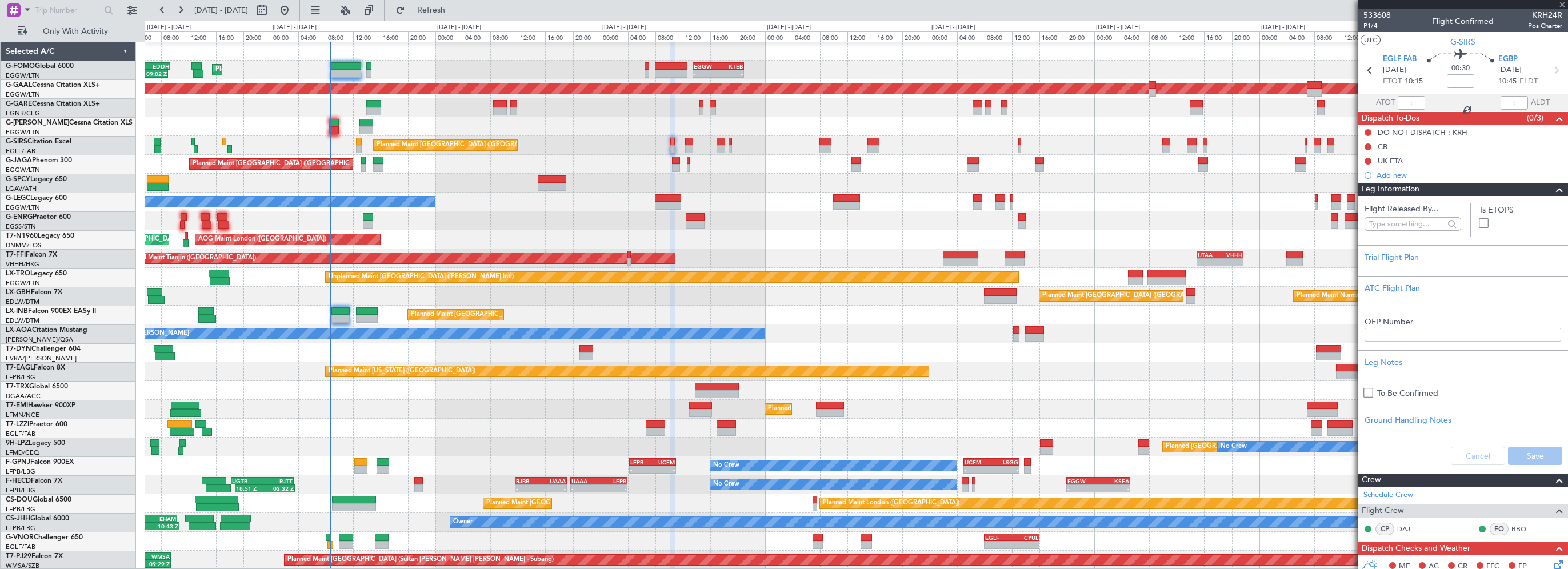
type input "+00:20"
type input "2"
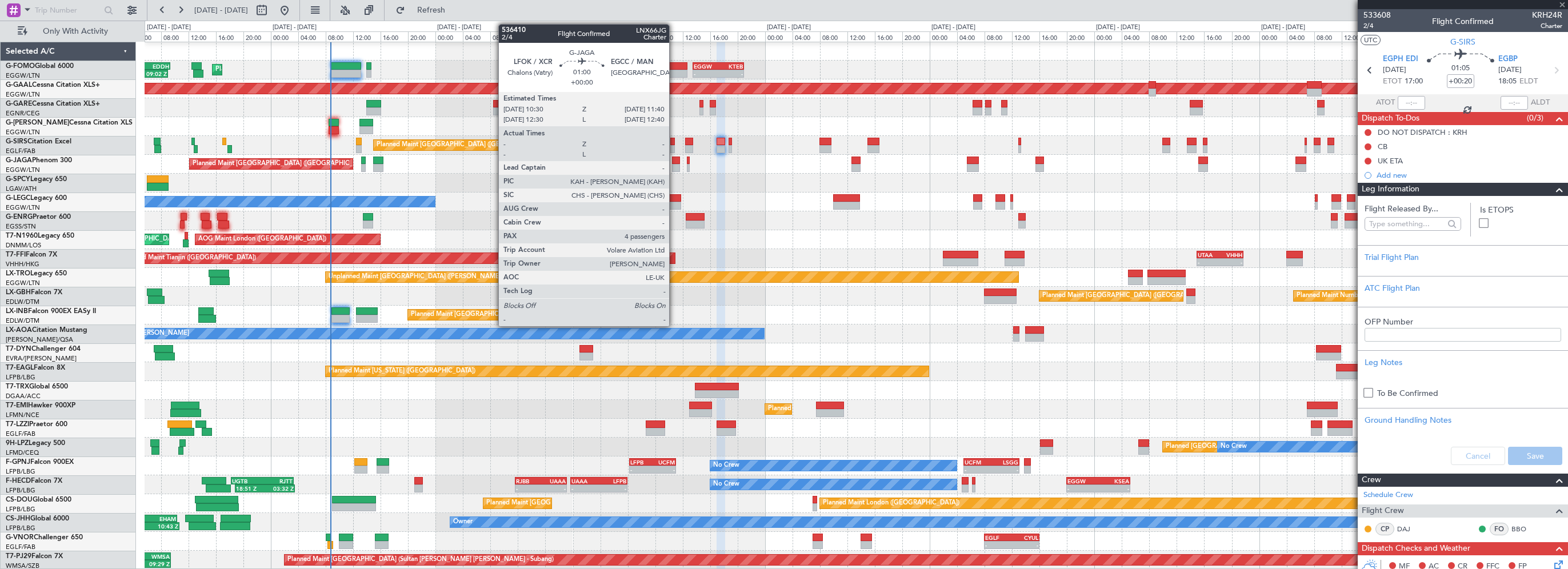
click at [674, 160] on div at bounding box center [676, 160] width 9 height 8
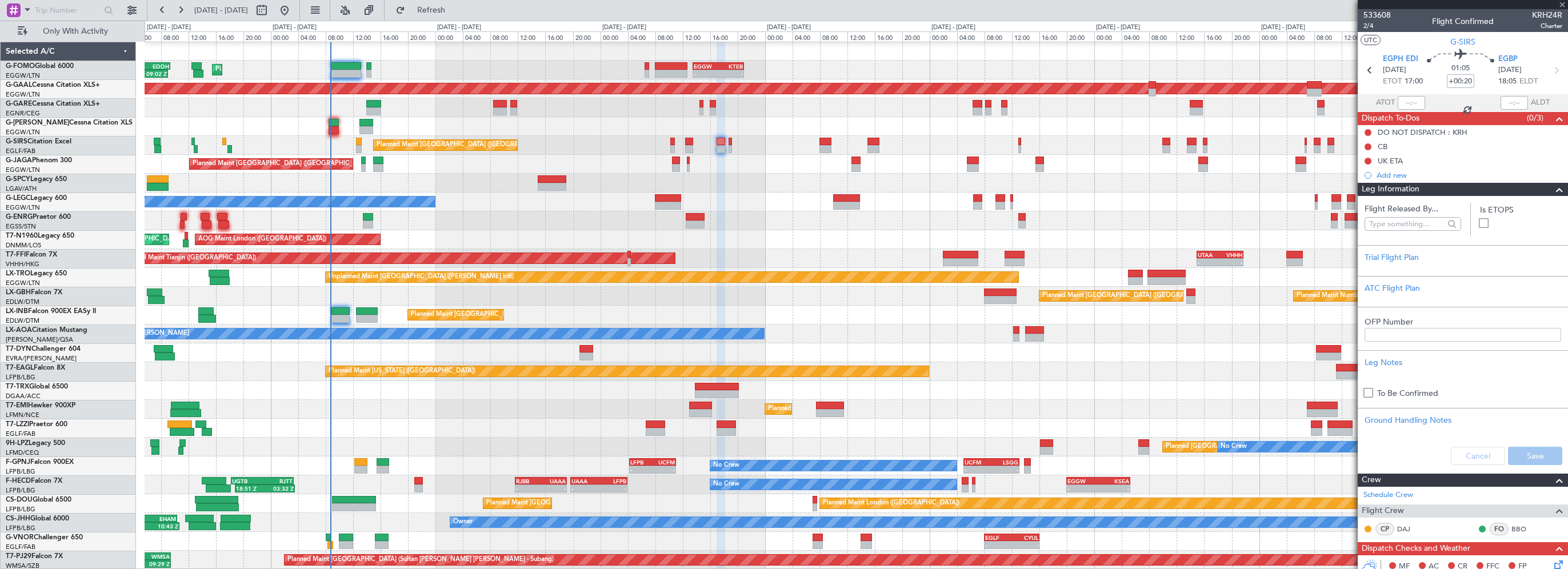
type input "4"
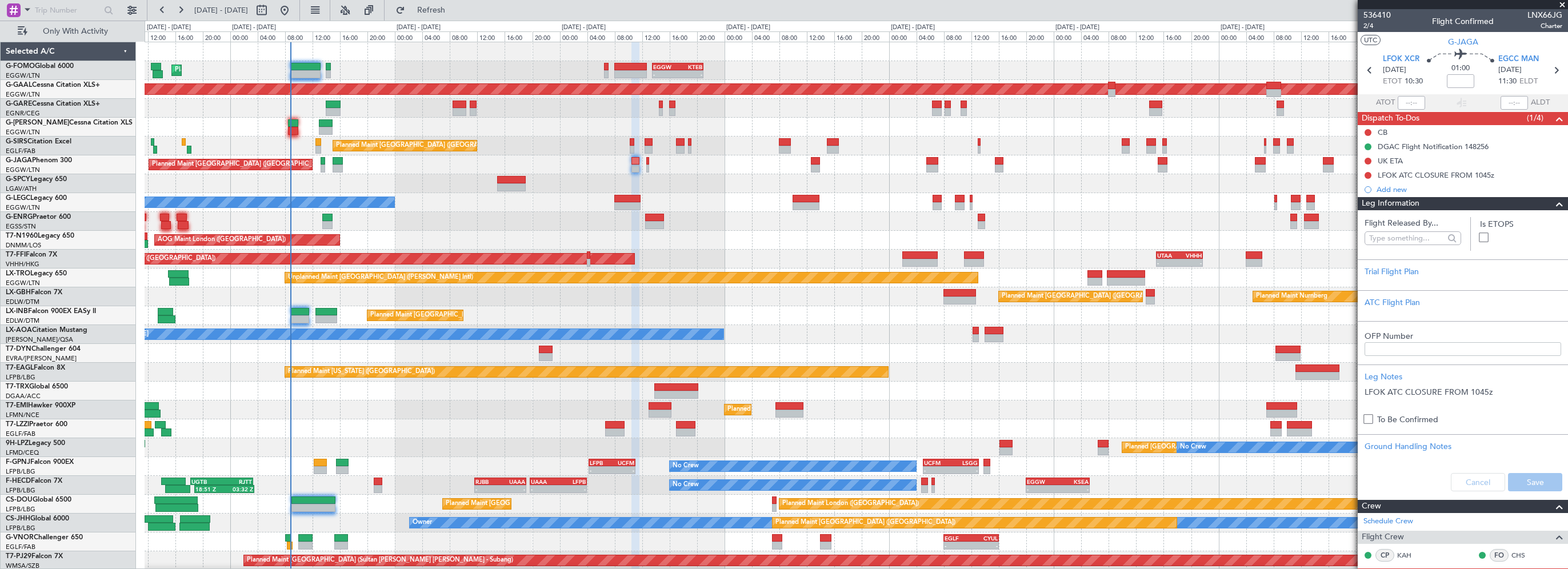
click at [740, 233] on div "Planned Maint London (Luton) - - EGGW 13:30 Z KTEB 21:00 Z KTEB 02:30 Z EDDH 09…" at bounding box center [856, 306] width 1423 height 528
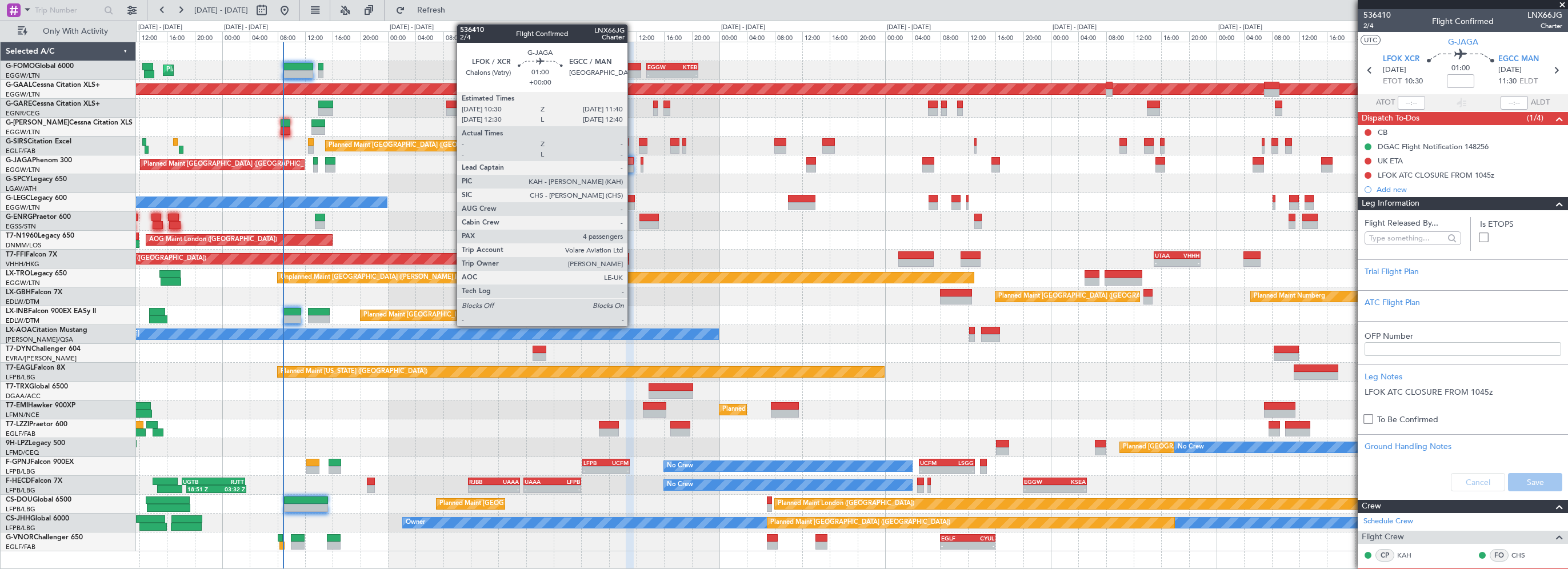
click at [630, 160] on div at bounding box center [630, 161] width 9 height 8
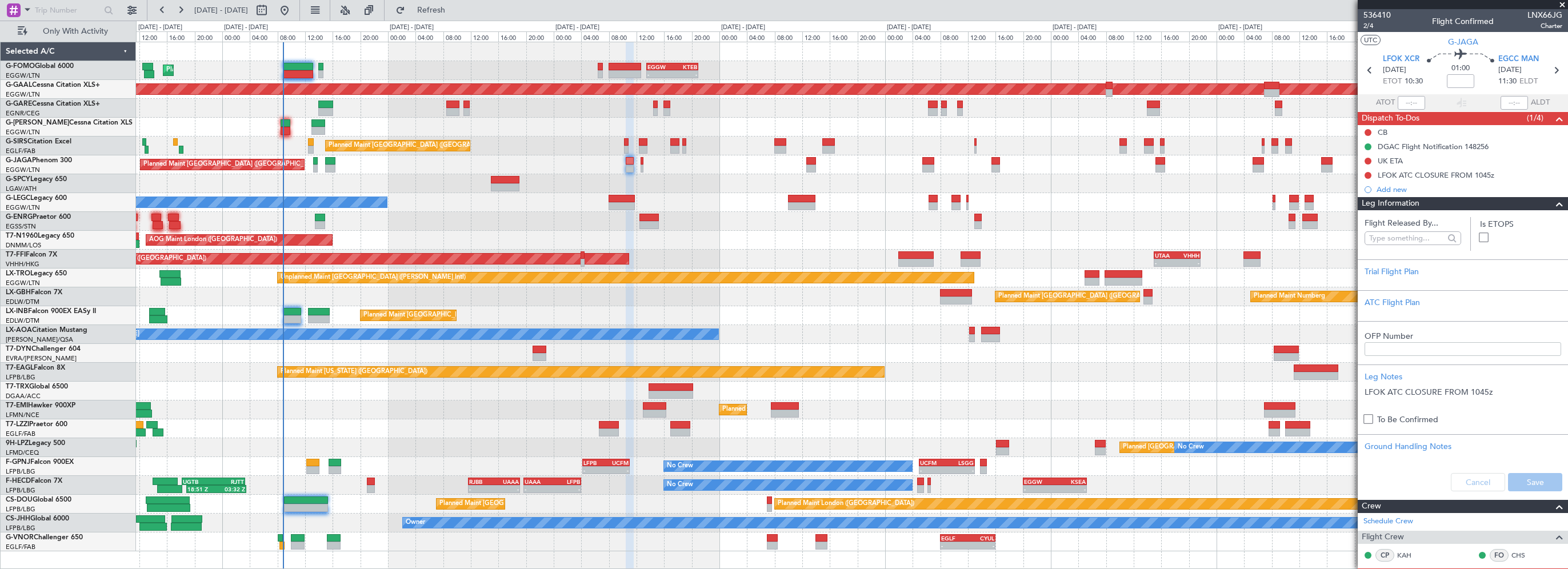
drag, startPoint x: 1495, startPoint y: 206, endPoint x: 1505, endPoint y: 206, distance: 10.0
click at [1495, 206] on div "Leg Information" at bounding box center [1462, 204] width 210 height 13
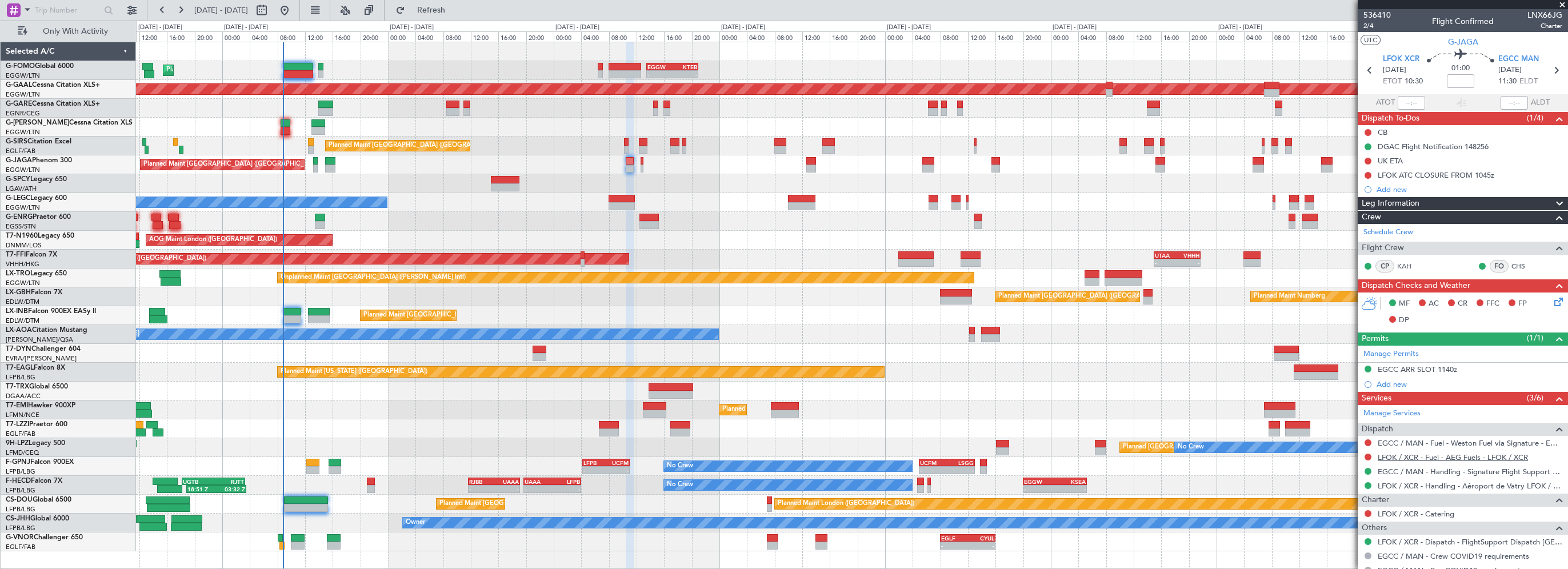
scroll to position [156, 0]
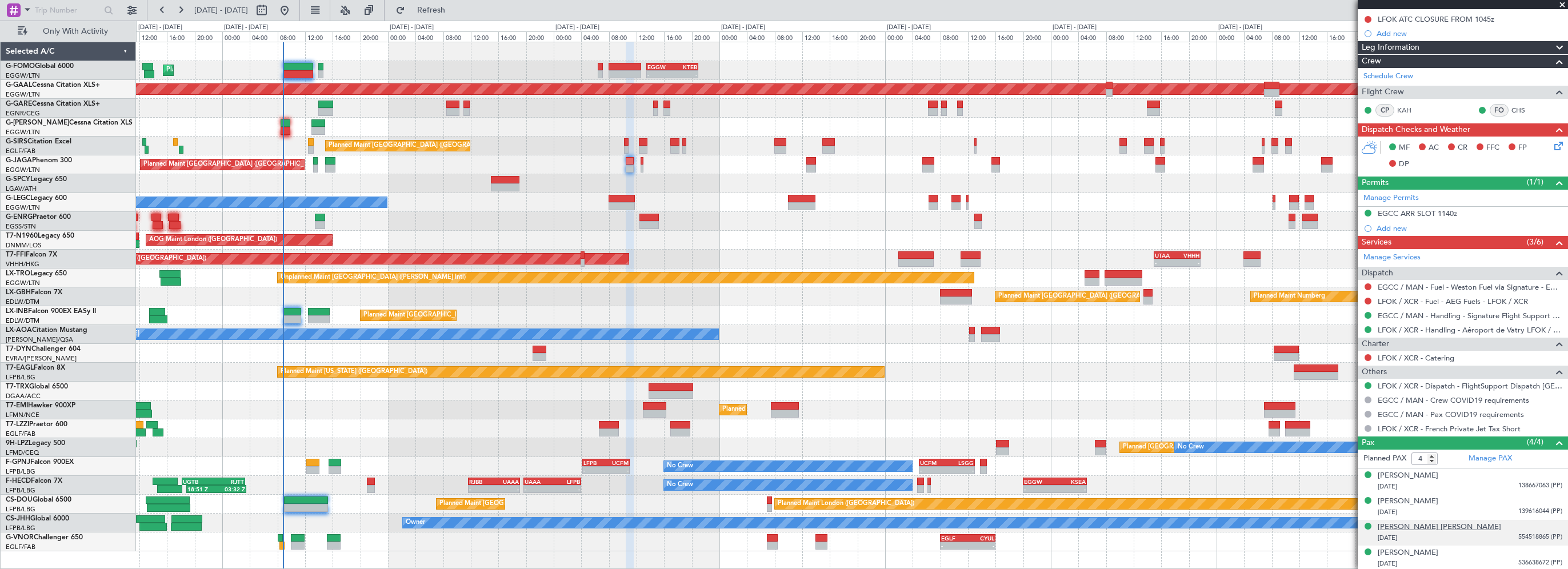
click at [1429, 522] on div "ashley james holland" at bounding box center [1440, 528] width 123 height 12
click at [1552, 548] on img at bounding box center [1557, 551] width 10 height 10
click at [1409, 551] on div "peter andrew cammack" at bounding box center [1408, 554] width 61 height 12
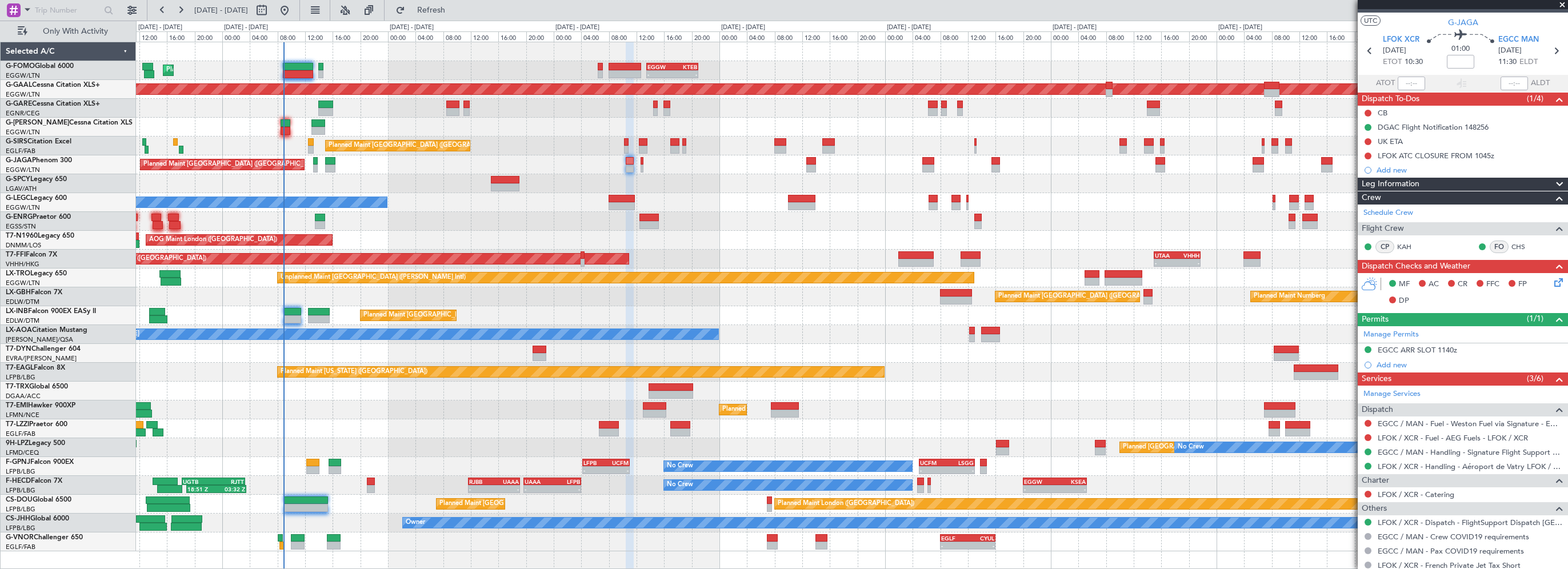
scroll to position [0, 0]
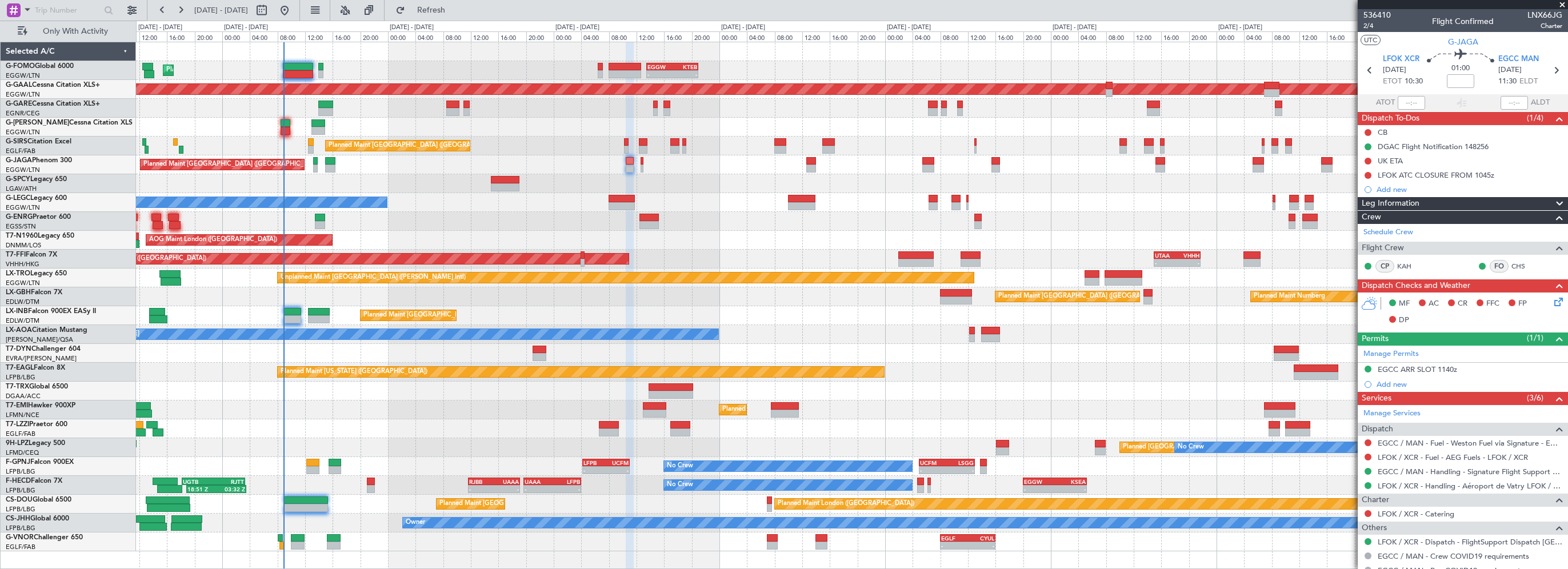
click at [1382, 203] on span "Leg Information" at bounding box center [1390, 204] width 58 height 13
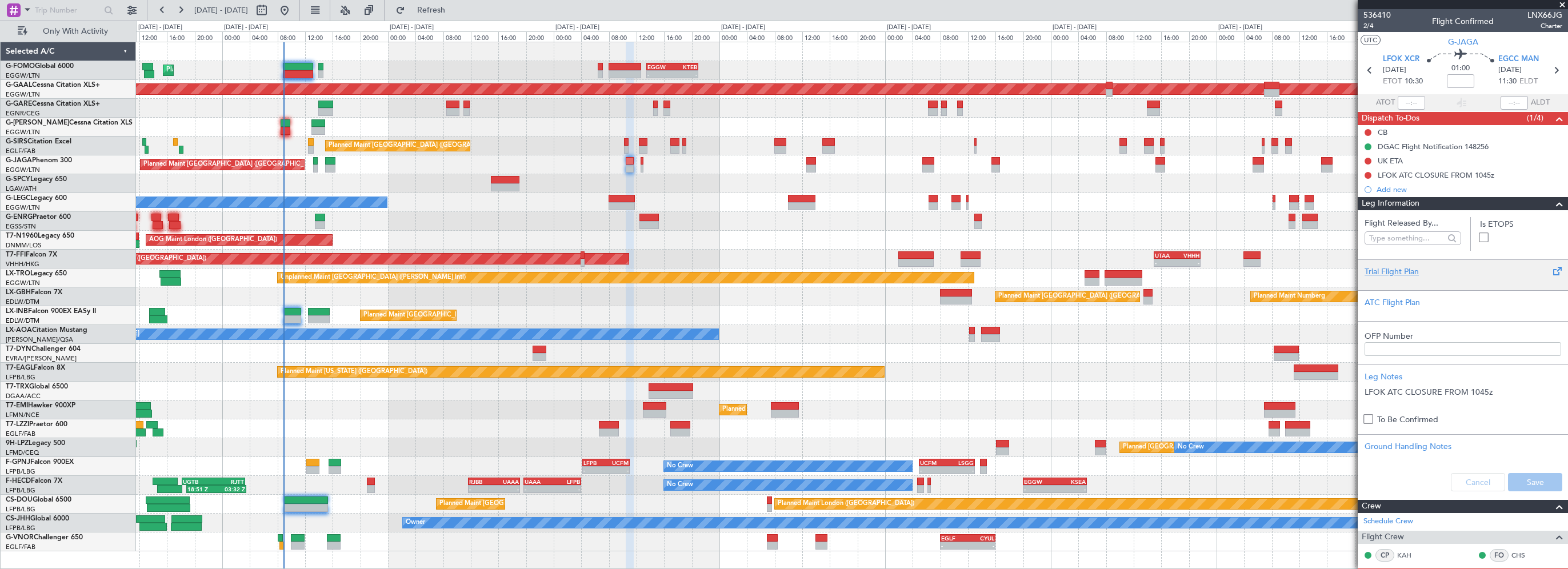
click at [1387, 269] on div "Trial Flight Plan" at bounding box center [1463, 272] width 197 height 12
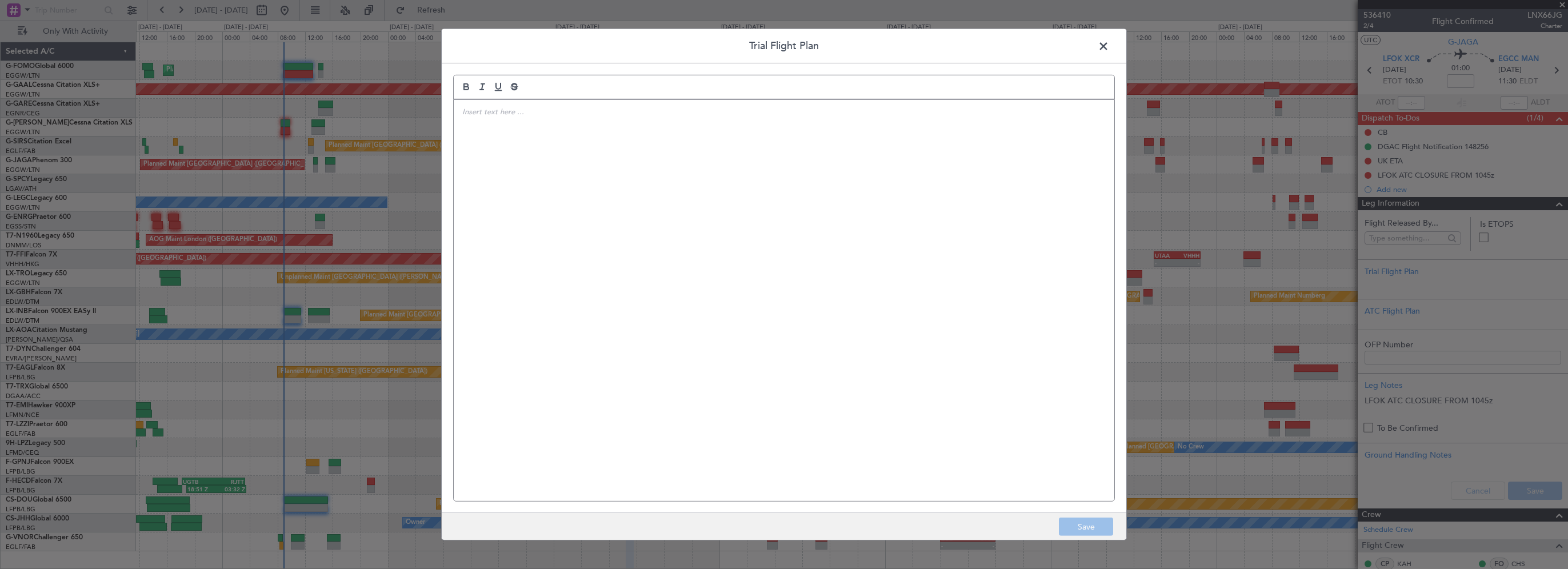
click at [688, 209] on div at bounding box center [784, 300] width 661 height 401
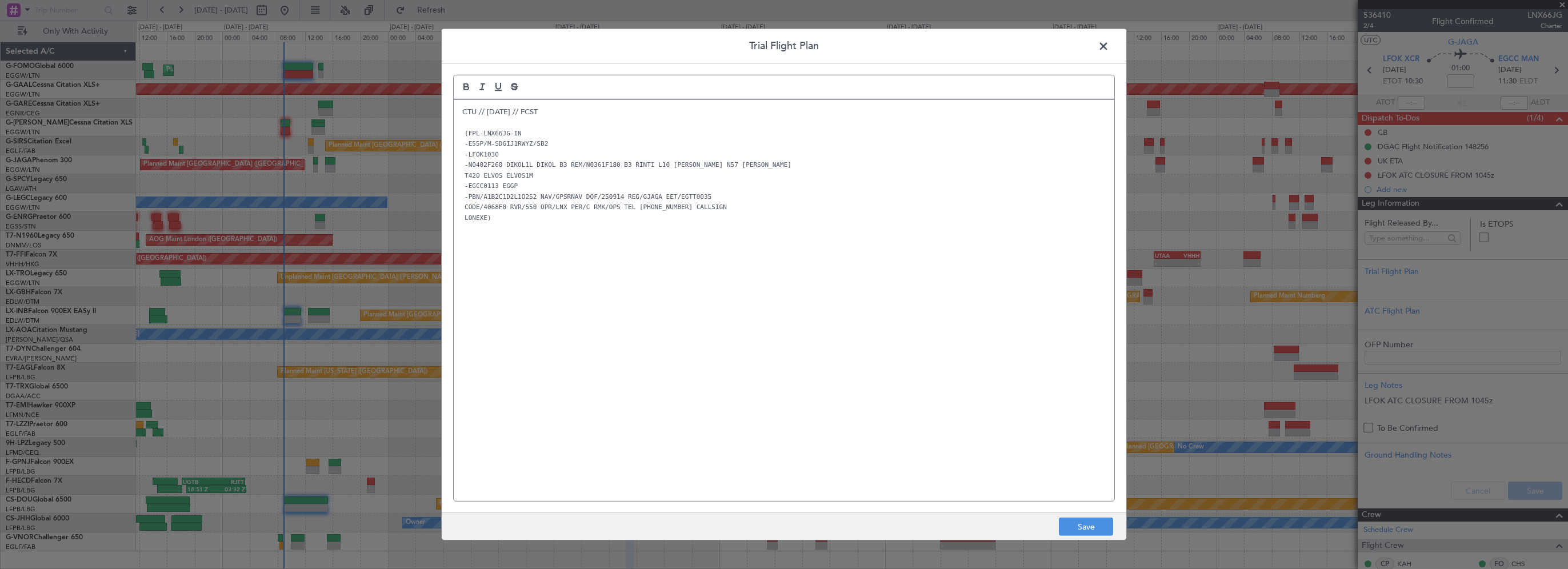
click at [669, 369] on div "CTU // 12SEP // FCST (FPL-LNX66JG-IN -E55P/M-SDGIJ1RWYZ/SB2 -LFOK1030 -N0402F26…" at bounding box center [784, 300] width 661 height 401
click at [1094, 521] on button "Save" at bounding box center [1086, 526] width 54 height 18
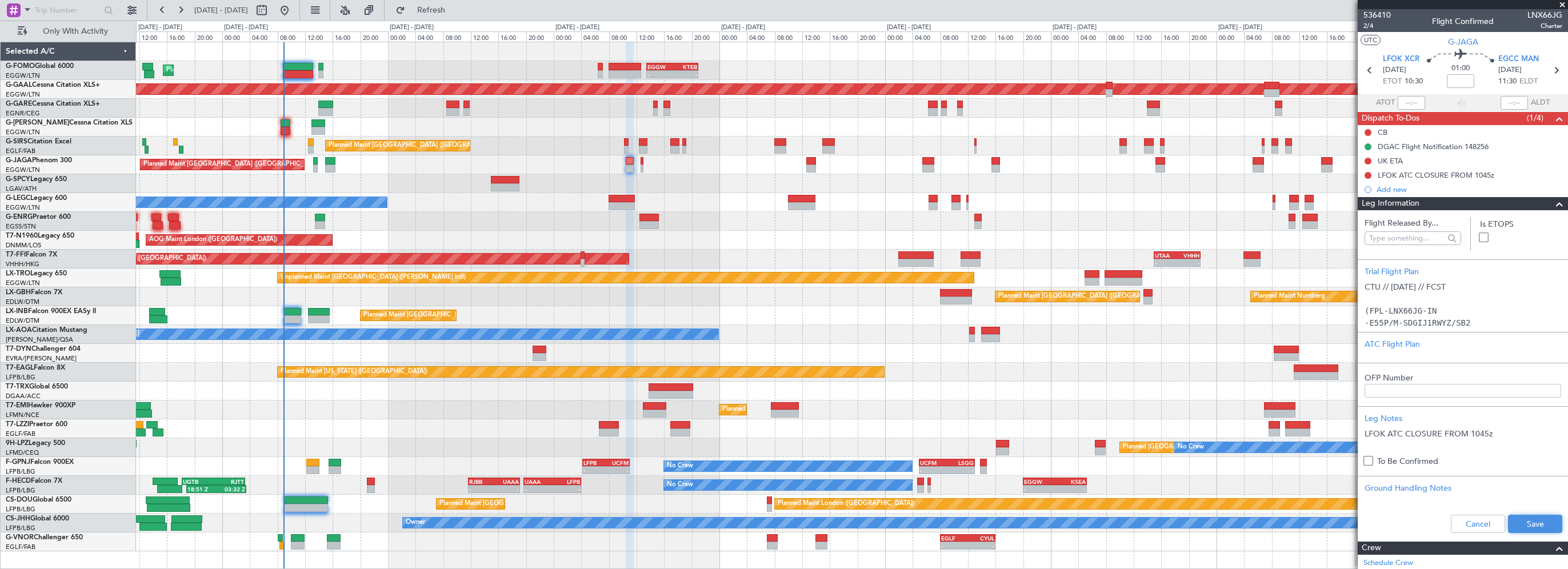
click at [1534, 522] on button "Save" at bounding box center [1535, 523] width 54 height 18
click at [1467, 78] on input at bounding box center [1460, 81] width 27 height 14
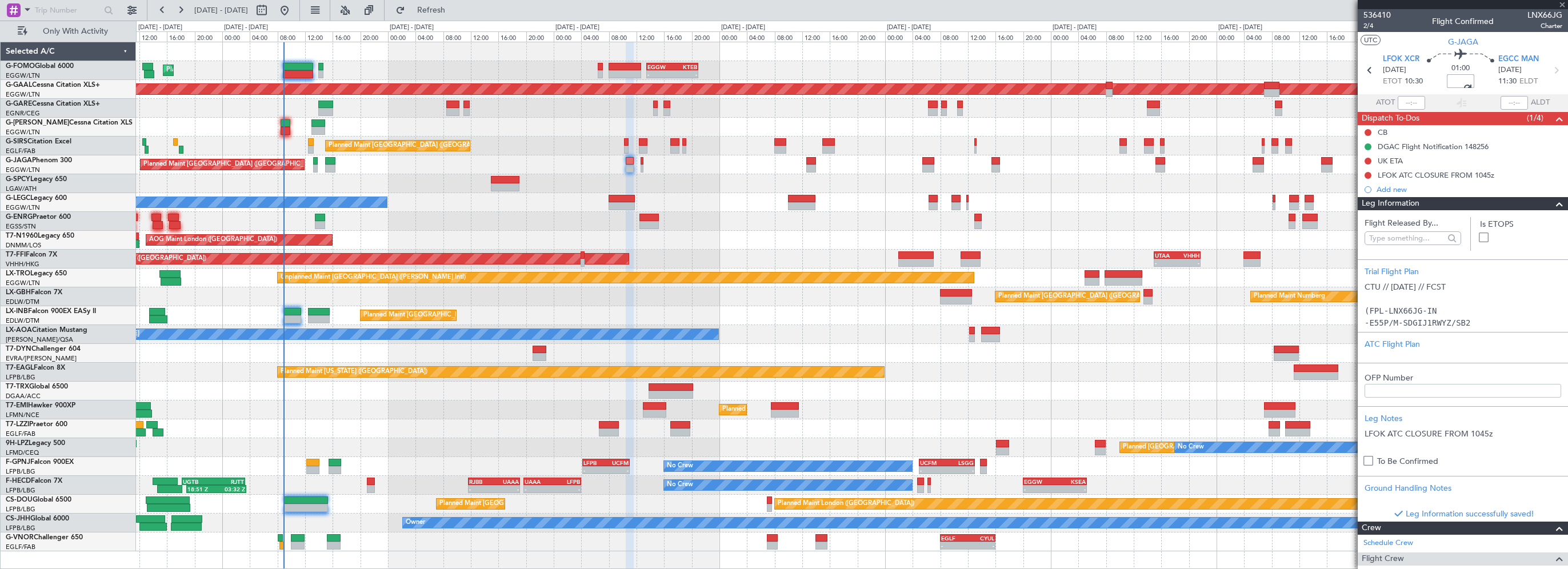
type input "+00:15"
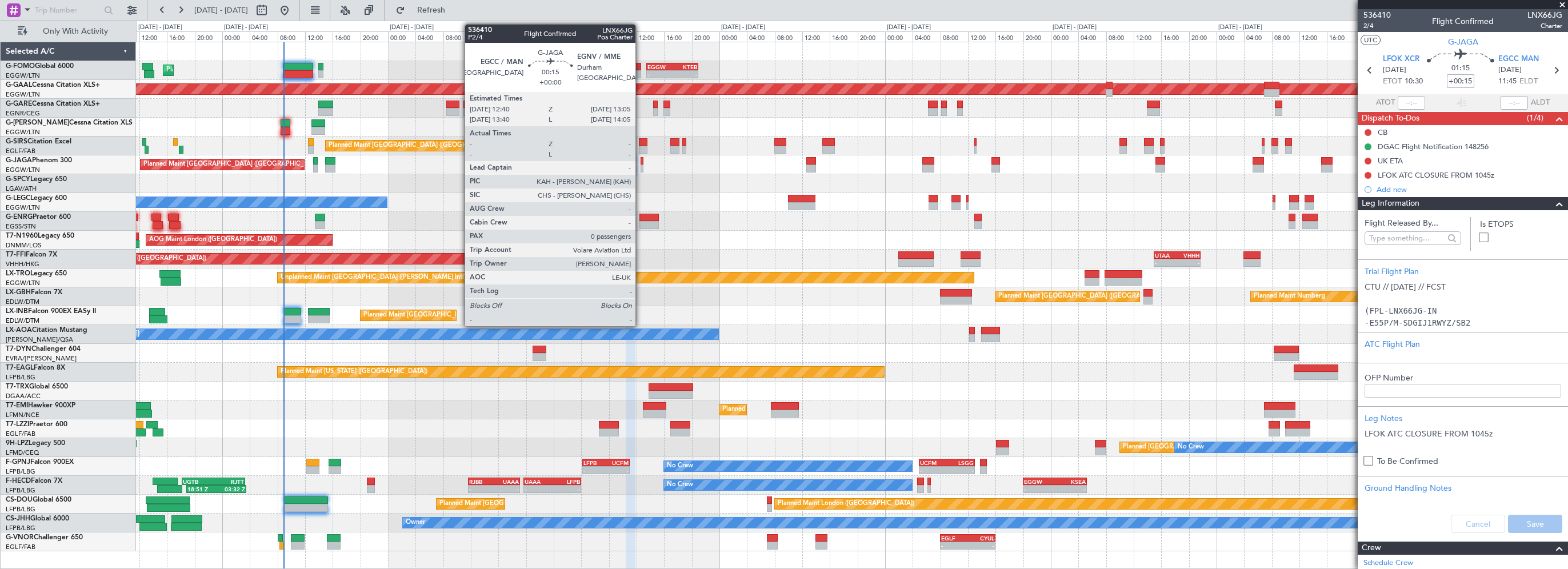
click at [641, 160] on div at bounding box center [642, 161] width 4 height 8
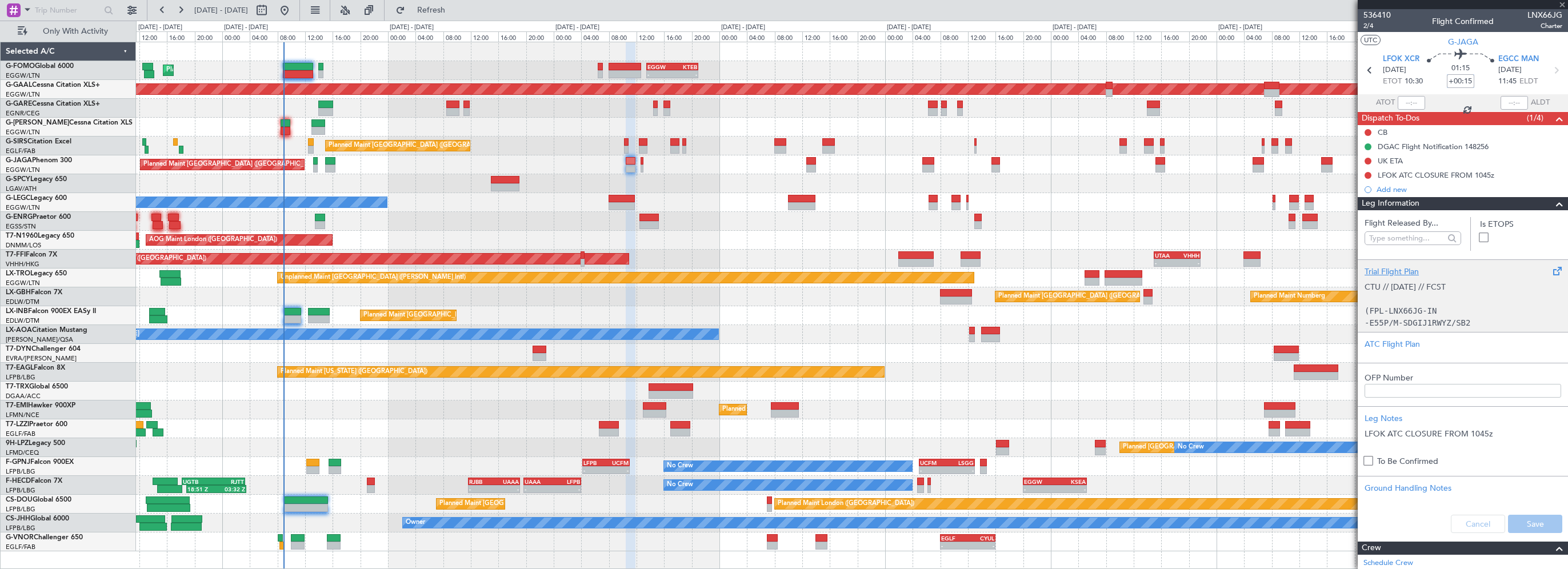
type input "0"
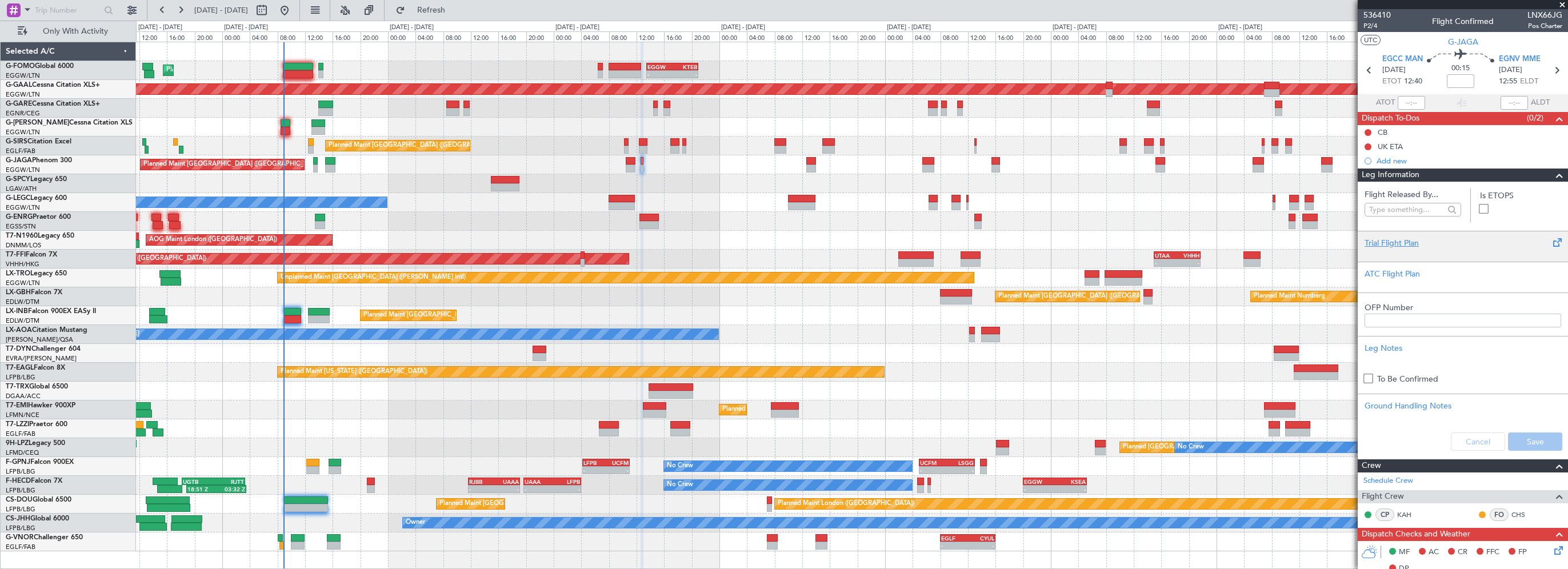
drag, startPoint x: 1545, startPoint y: 174, endPoint x: 1566, endPoint y: 156, distance: 27.7
click at [1553, 174] on span at bounding box center [1559, 175] width 14 height 14
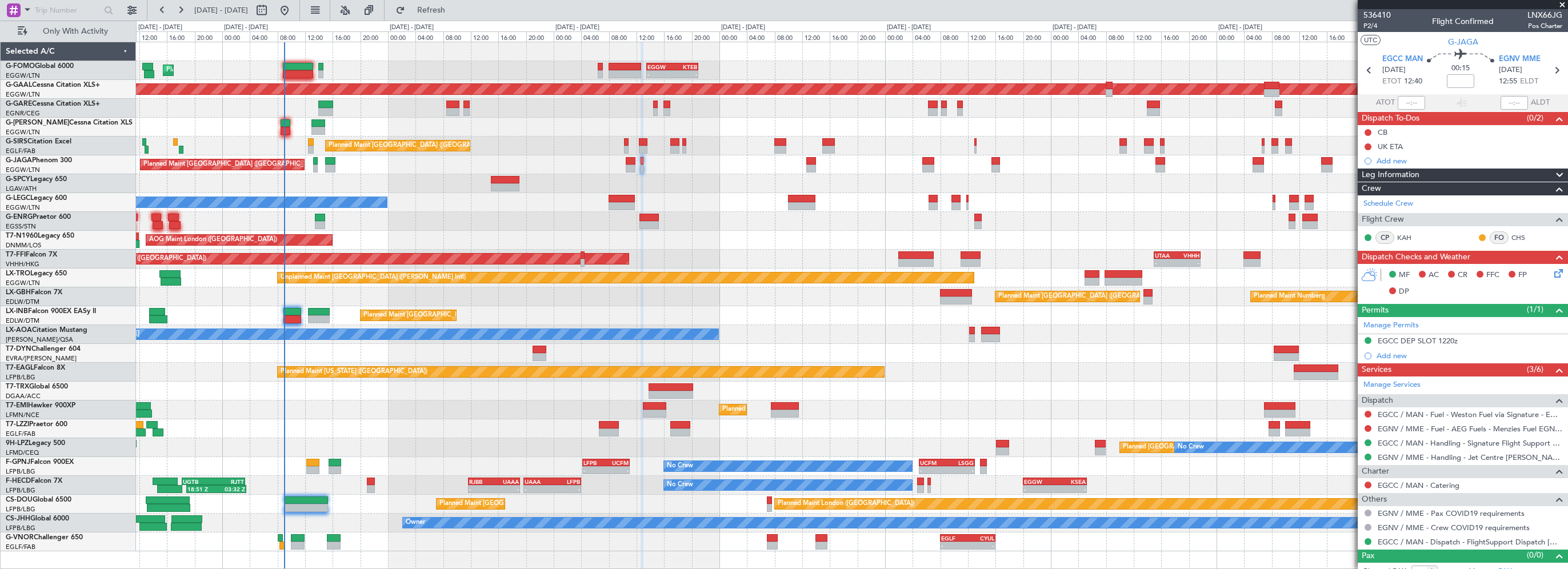
click at [1391, 174] on span "Leg Information" at bounding box center [1390, 175] width 58 height 13
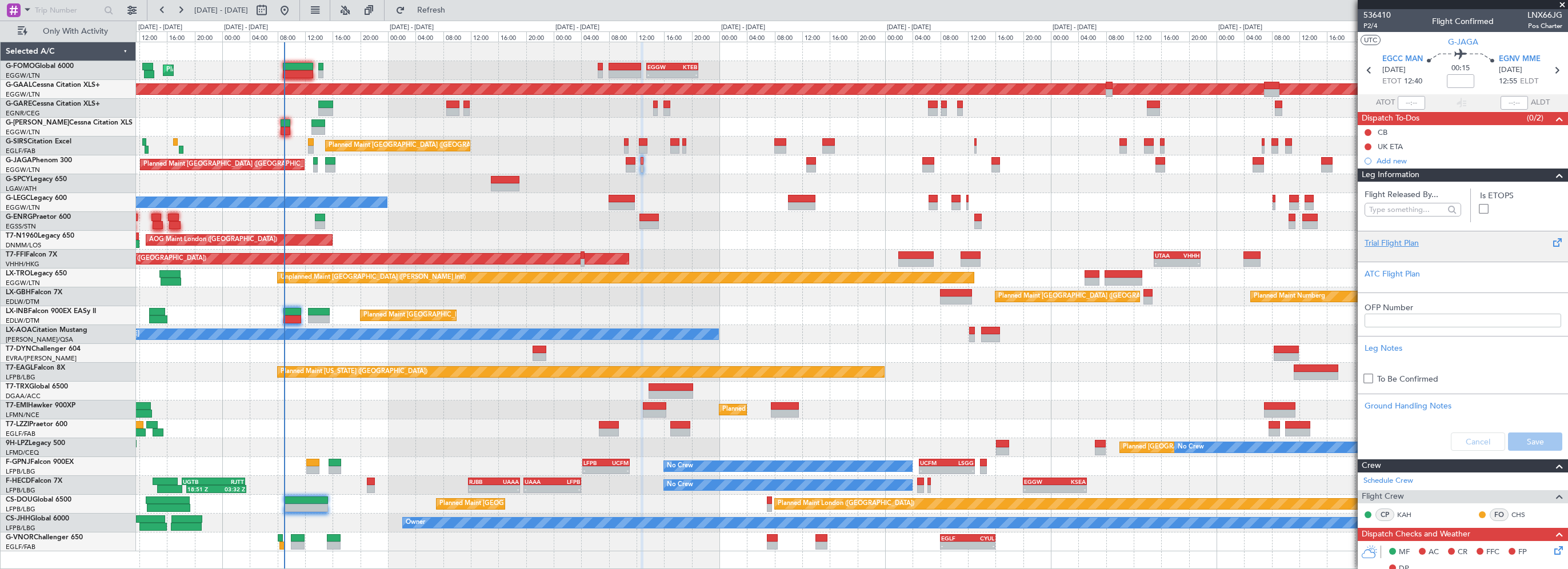
click at [1378, 241] on div "Trial Flight Plan" at bounding box center [1463, 243] width 197 height 12
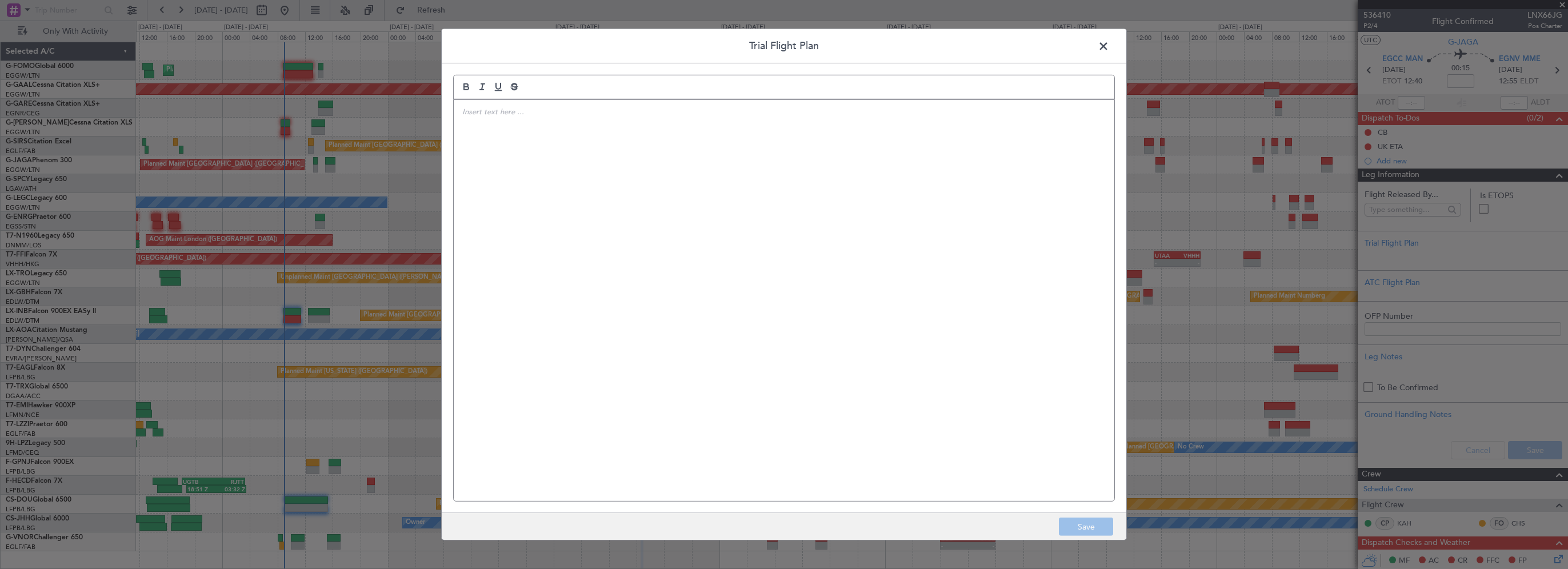
click at [749, 225] on div at bounding box center [784, 300] width 661 height 401
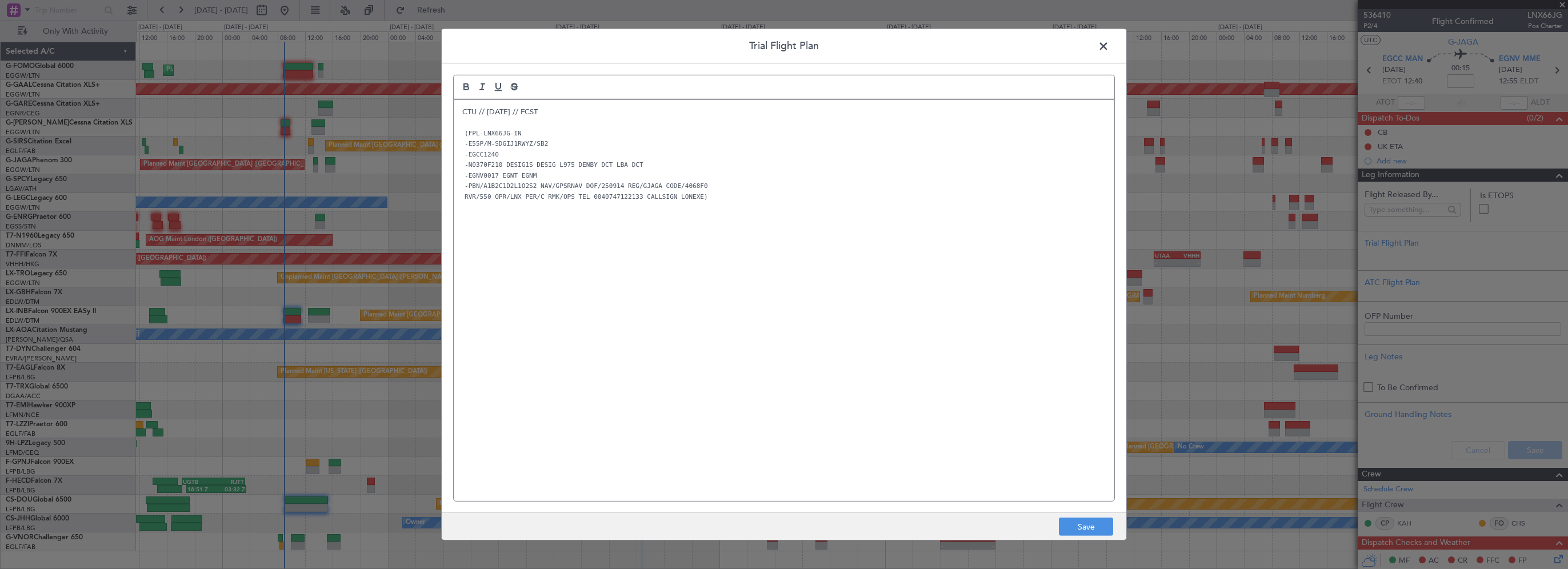
click at [730, 446] on div "CTU // 12SEP // FCST (FPL-LNX66JG-IN -E55P/M-SDGIJ1RWYZ/SB2 -EGCC1240 -N0370F21…" at bounding box center [784, 300] width 661 height 401
click at [1080, 525] on button "Save" at bounding box center [1086, 526] width 54 height 18
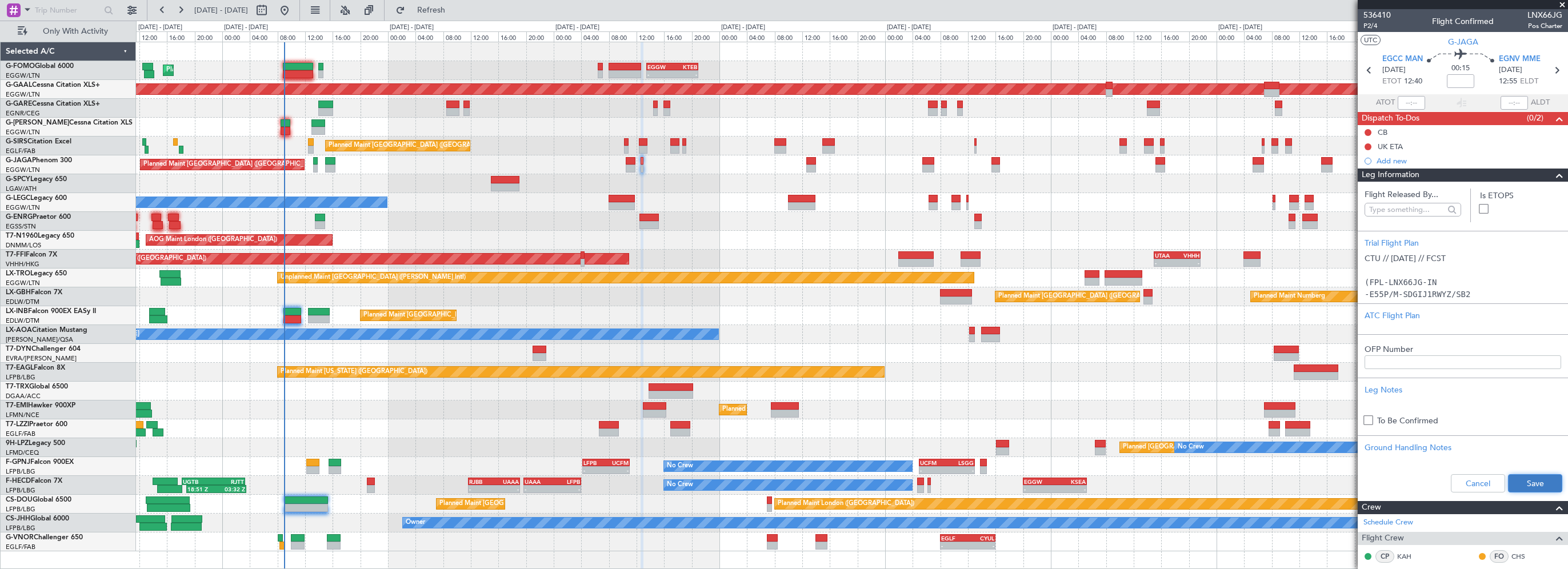
click at [1539, 482] on button "Save" at bounding box center [1535, 483] width 54 height 18
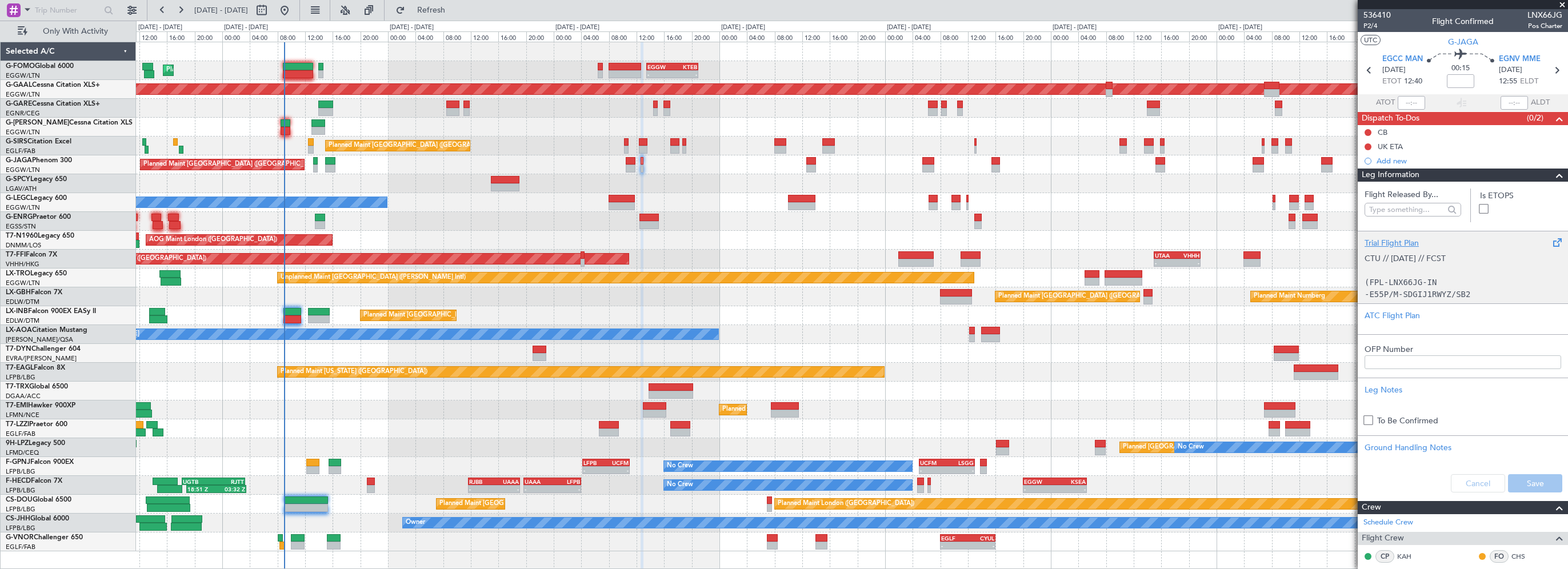
click at [1403, 241] on div "Trial Flight Plan" at bounding box center [1463, 243] width 197 height 12
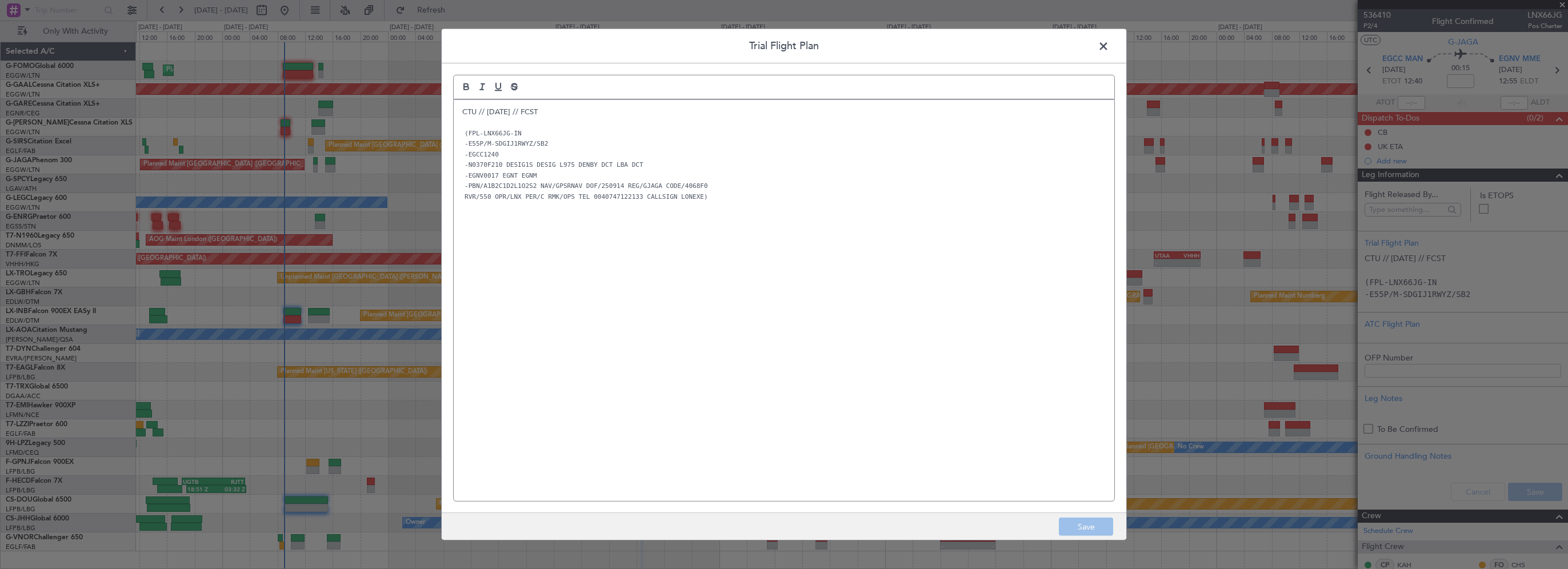
click at [1109, 39] on span at bounding box center [1109, 48] width 0 height 23
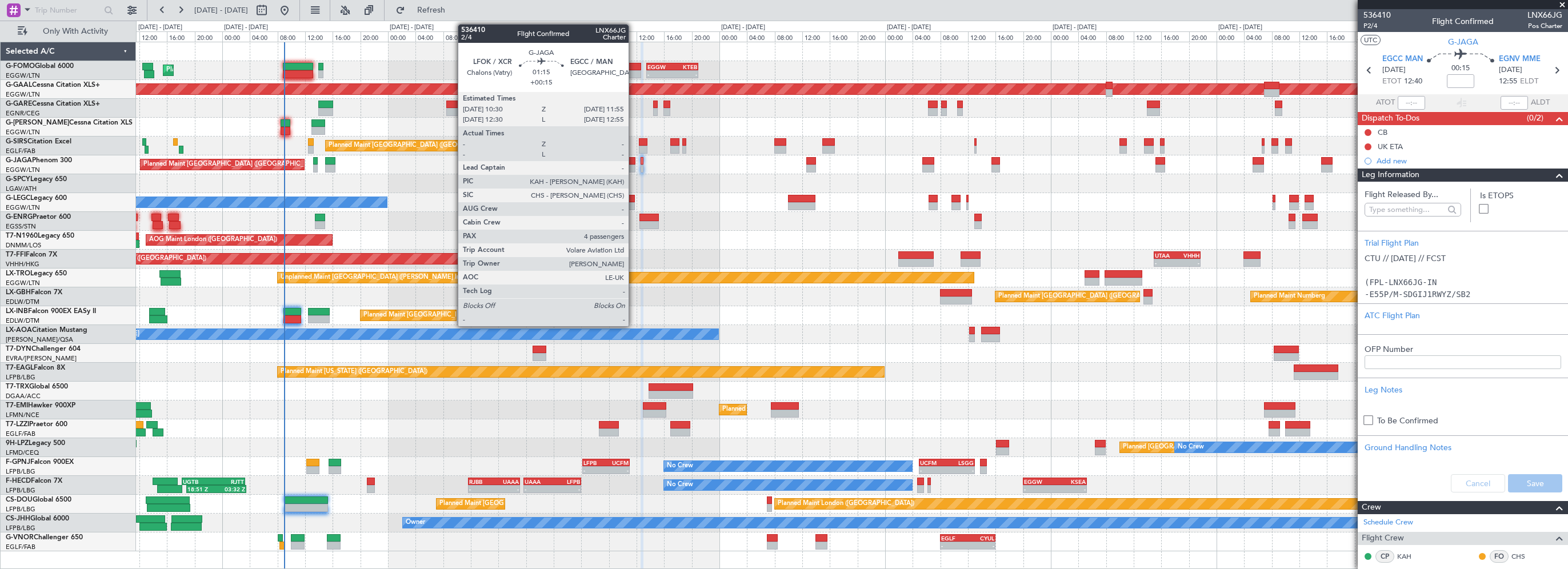
click at [634, 159] on div at bounding box center [631, 161] width 10 height 8
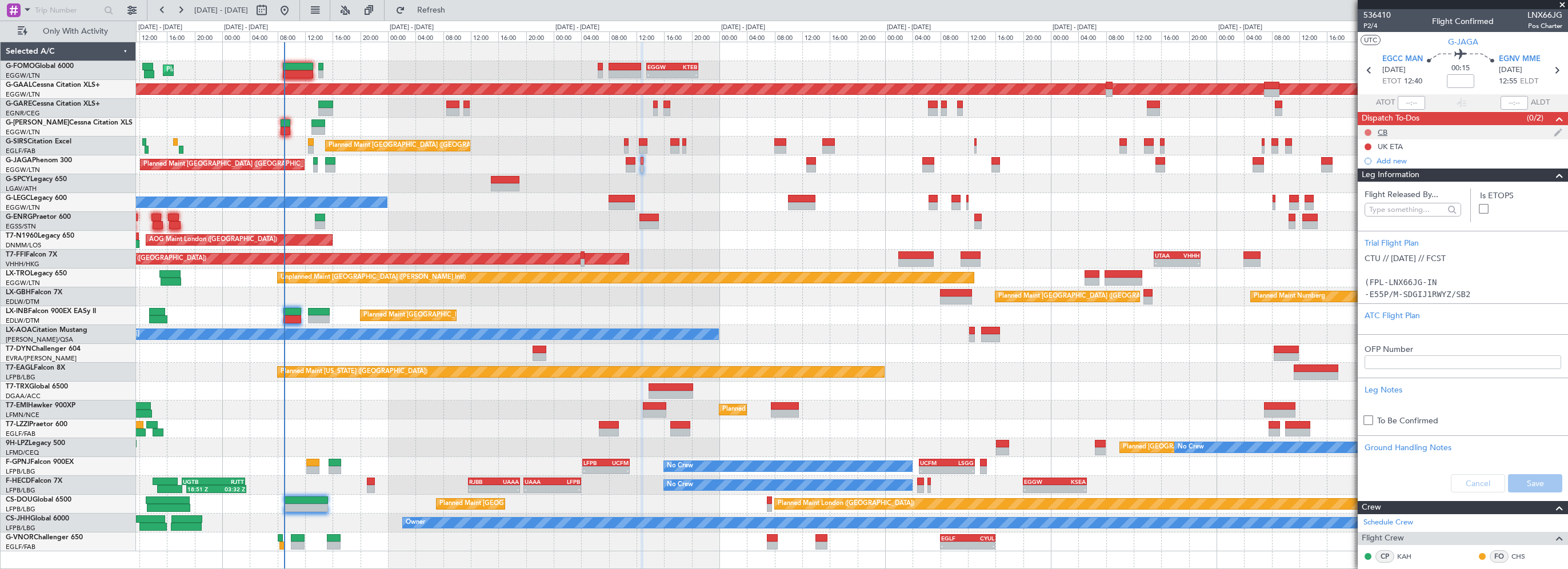
click at [1369, 131] on button at bounding box center [1368, 132] width 7 height 7
click at [1354, 179] on span "Completed" at bounding box center [1373, 183] width 37 height 12
click at [1553, 177] on span at bounding box center [1559, 175] width 14 height 14
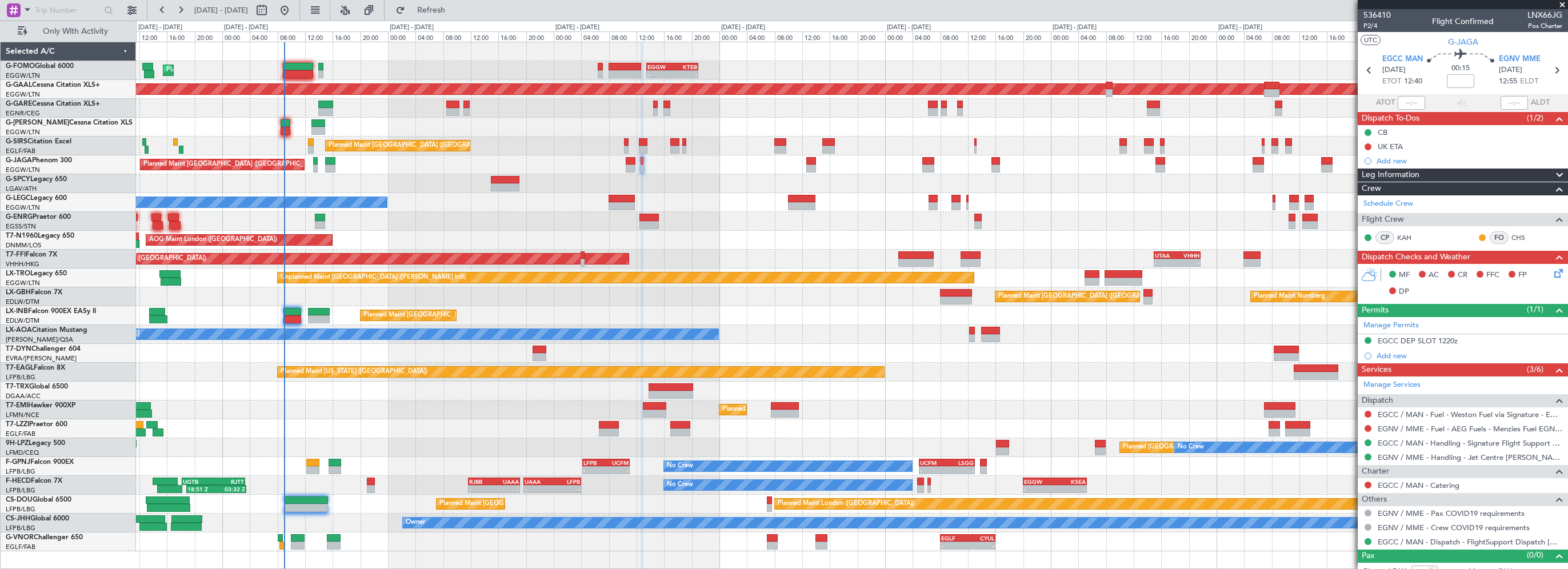
click at [1552, 273] on icon at bounding box center [1556, 271] width 9 height 9
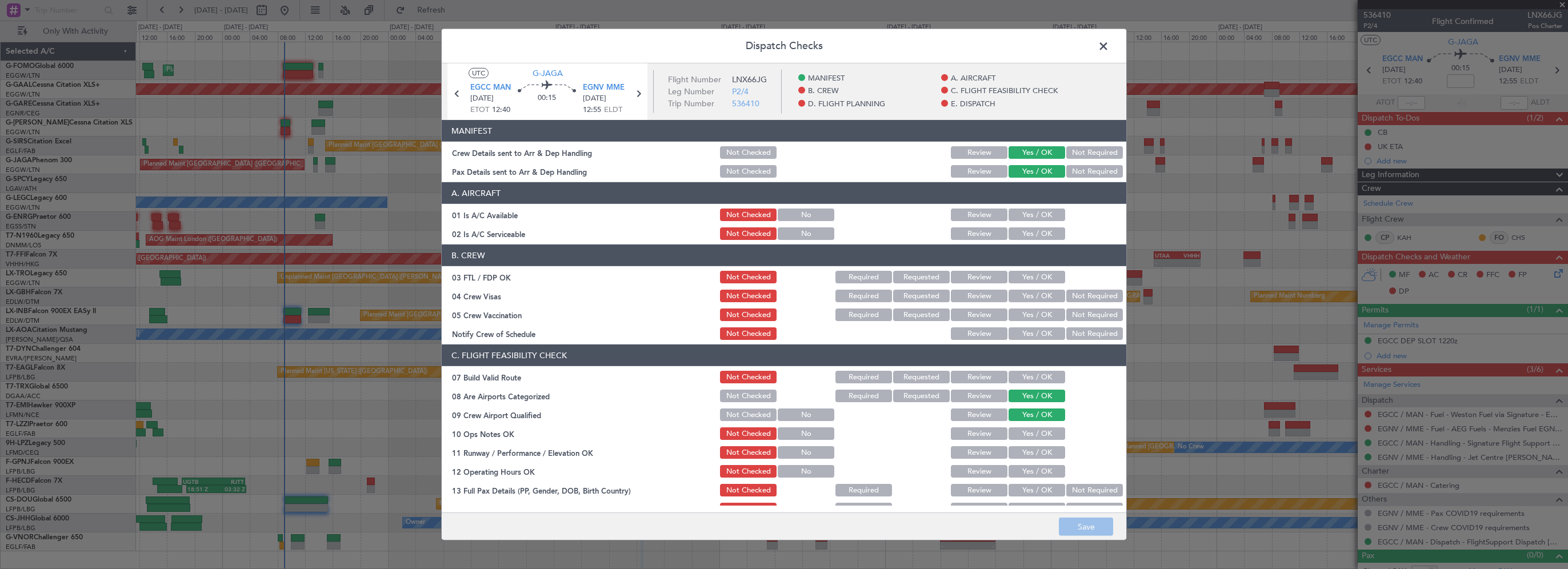
click at [1035, 214] on button "Yes / OK" at bounding box center [1037, 214] width 57 height 12
drag, startPoint x: 1035, startPoint y: 229, endPoint x: 1037, endPoint y: 253, distance: 24.1
click at [1035, 229] on button "Yes / OK" at bounding box center [1037, 233] width 57 height 12
click at [1024, 386] on section "C. FLIGHT FEASIBILITY CHECK 07 Build Valid Route Not Checked Required Requested…" at bounding box center [784, 496] width 684 height 305
click at [1037, 377] on button "Yes / OK" at bounding box center [1037, 377] width 57 height 12
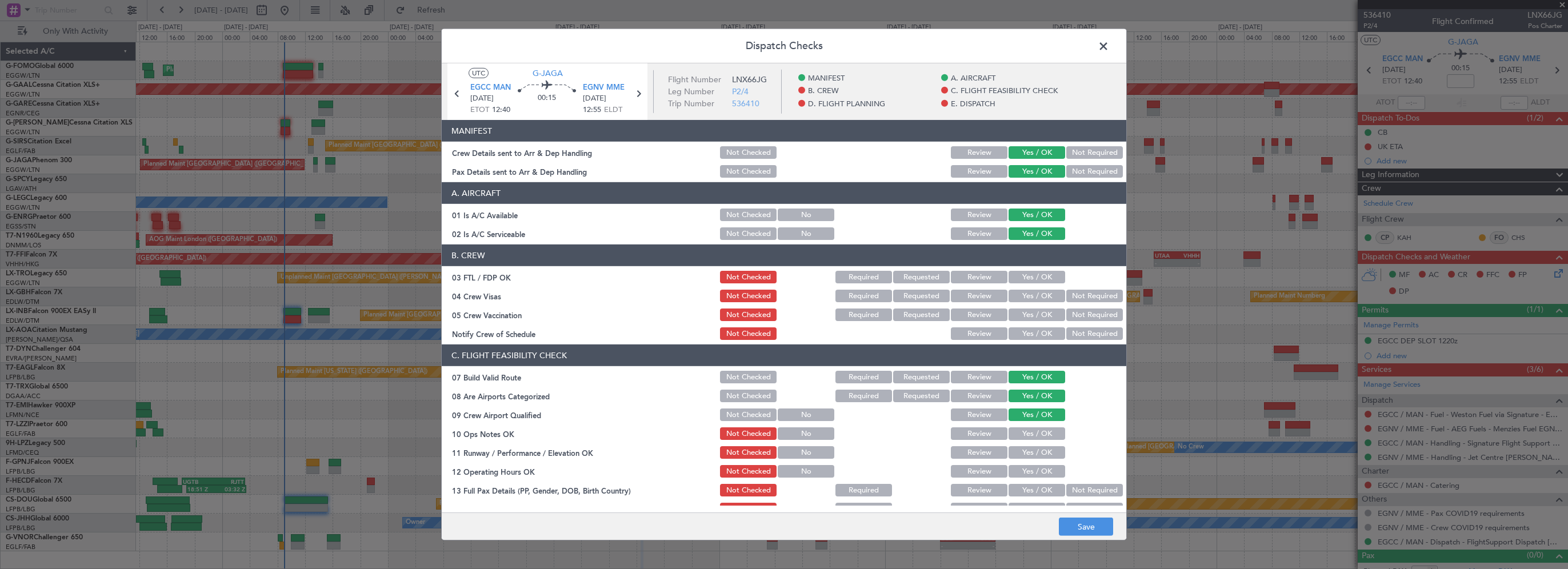
drag, startPoint x: 1031, startPoint y: 435, endPoint x: 1026, endPoint y: 454, distance: 19.6
click at [1030, 438] on button "Yes / OK" at bounding box center [1037, 433] width 57 height 12
click at [1028, 452] on button "Yes / OK" at bounding box center [1037, 452] width 57 height 12
click at [1028, 468] on button "Yes / OK" at bounding box center [1037, 471] width 57 height 12
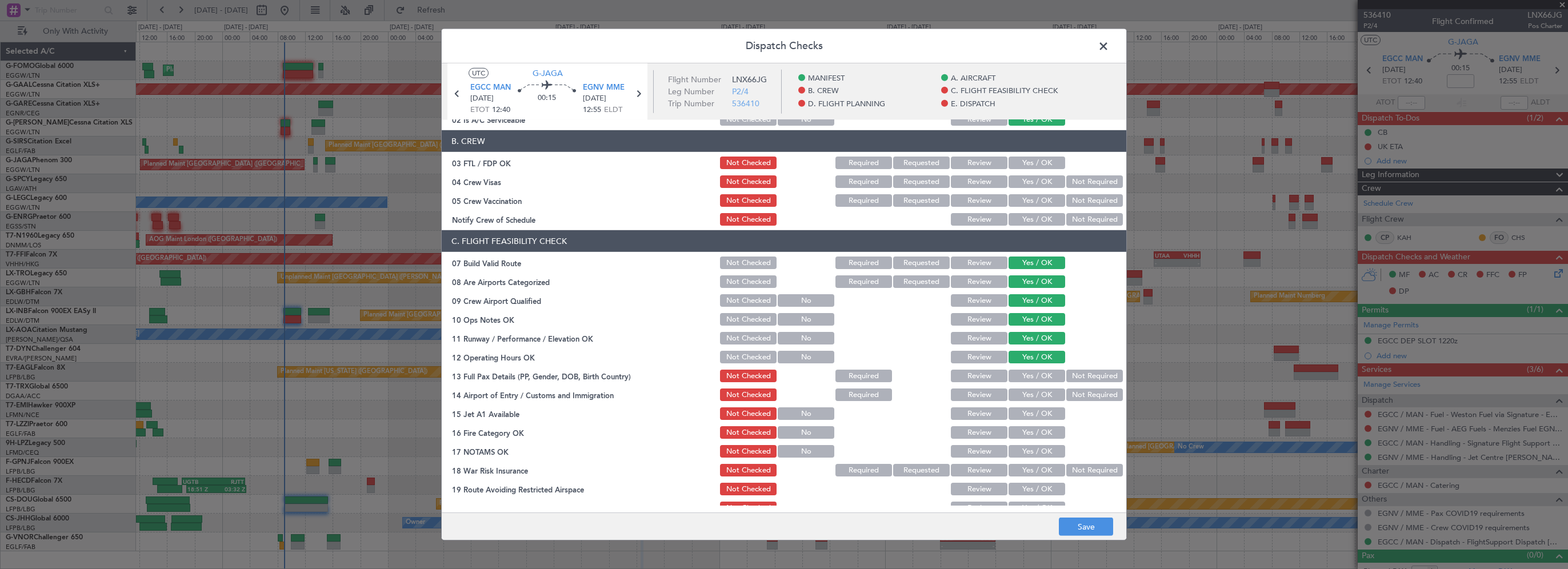
click at [1032, 377] on button "Yes / OK" at bounding box center [1037, 376] width 57 height 12
drag, startPoint x: 1033, startPoint y: 390, endPoint x: 1033, endPoint y: 402, distance: 12.0
click at [1034, 391] on button "Yes / OK" at bounding box center [1037, 394] width 57 height 12
drag, startPoint x: 1033, startPoint y: 409, endPoint x: 1032, endPoint y: 423, distance: 14.0
click at [1033, 410] on button "Yes / OK" at bounding box center [1037, 413] width 57 height 12
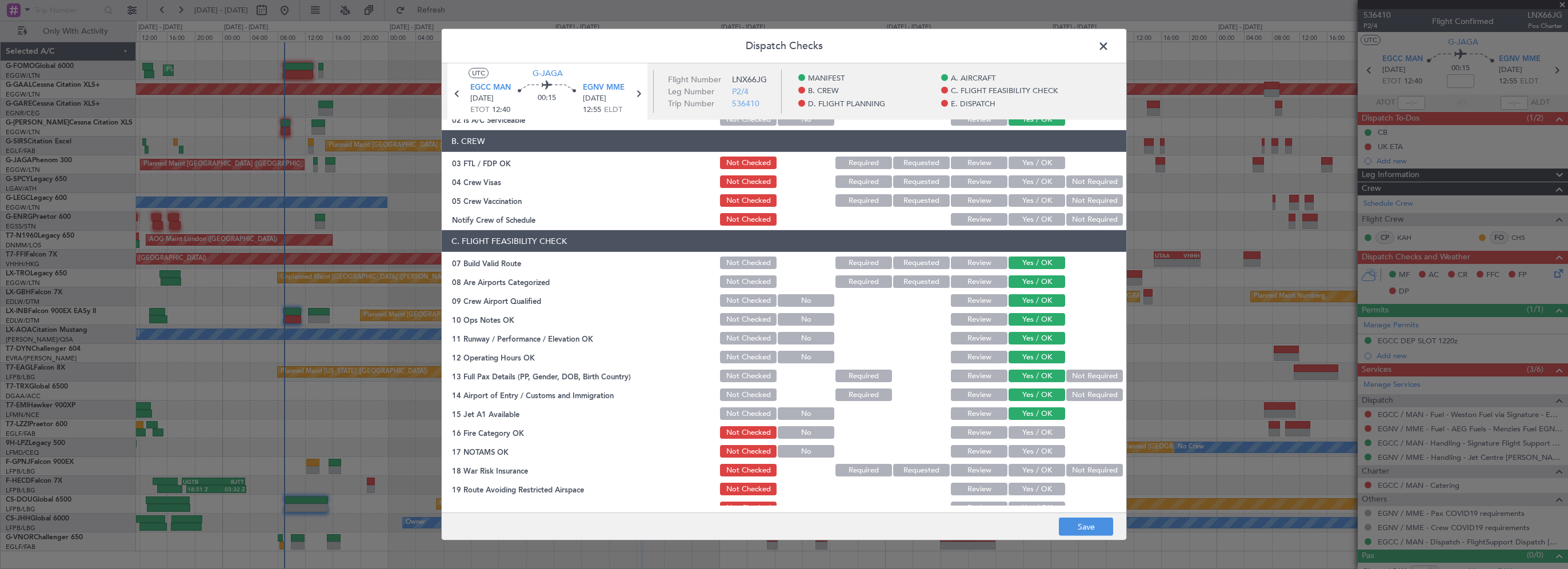
drag, startPoint x: 1033, startPoint y: 435, endPoint x: 1032, endPoint y: 448, distance: 13.0
click at [1033, 435] on button "Yes / OK" at bounding box center [1037, 432] width 57 height 12
click at [1032, 449] on button "Yes / OK" at bounding box center [1037, 451] width 57 height 12
click at [1068, 476] on button "Not Required" at bounding box center [1094, 470] width 57 height 12
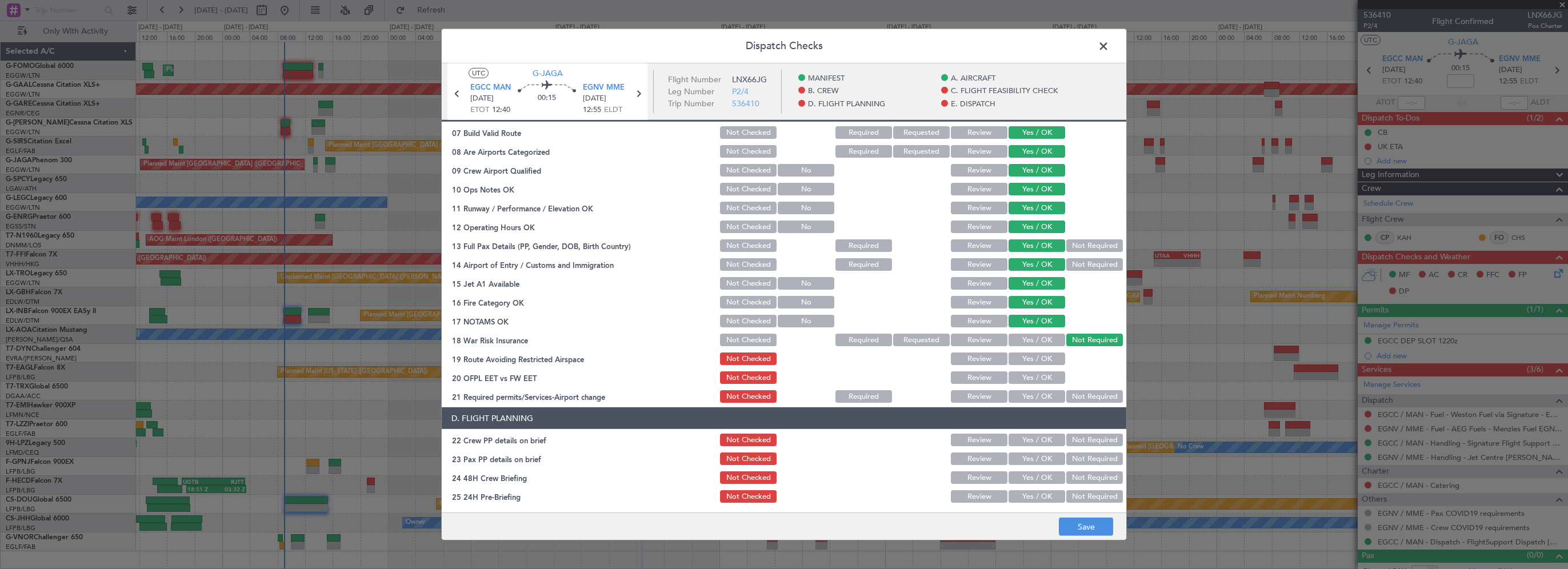
scroll to position [343, 0]
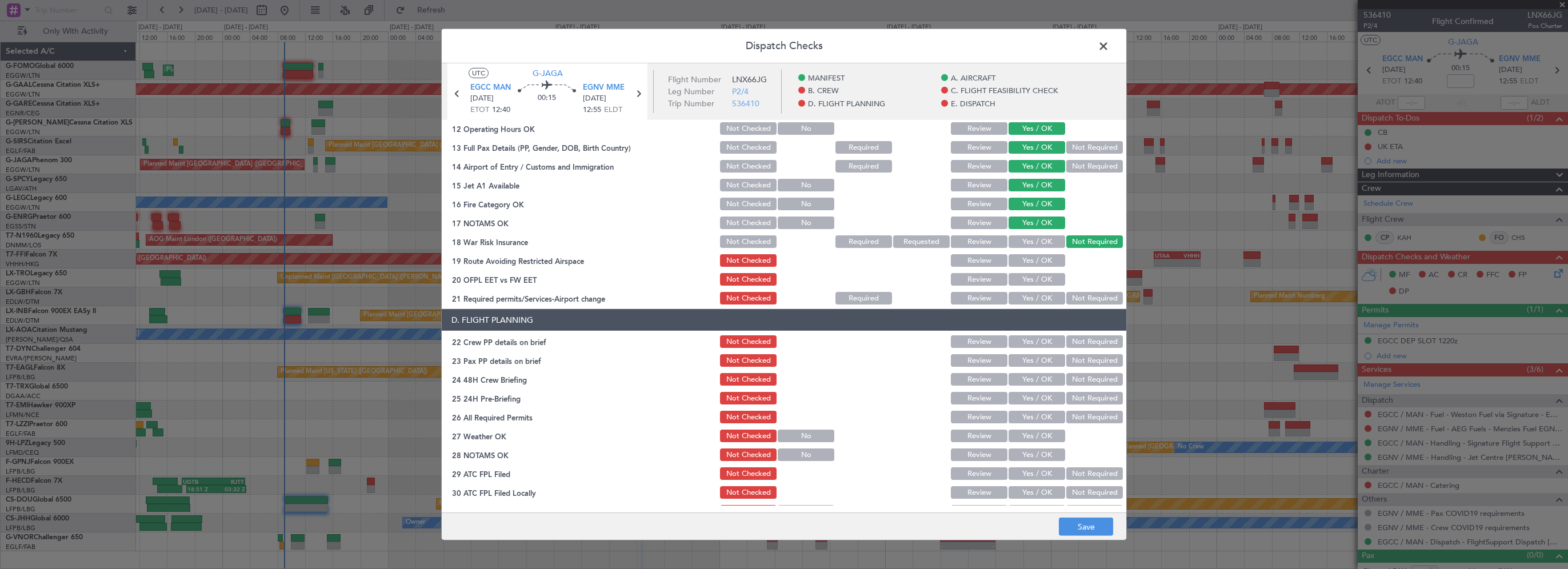
click at [1028, 261] on button "Yes / OK" at bounding box center [1037, 260] width 57 height 12
drag, startPoint x: 1024, startPoint y: 280, endPoint x: 1023, endPoint y: 290, distance: 10.0
click at [1024, 281] on button "Yes / OK" at bounding box center [1037, 279] width 57 height 12
click at [1022, 305] on div "Yes / OK" at bounding box center [1035, 298] width 58 height 16
click at [1037, 295] on button "Yes / OK" at bounding box center [1037, 298] width 57 height 12
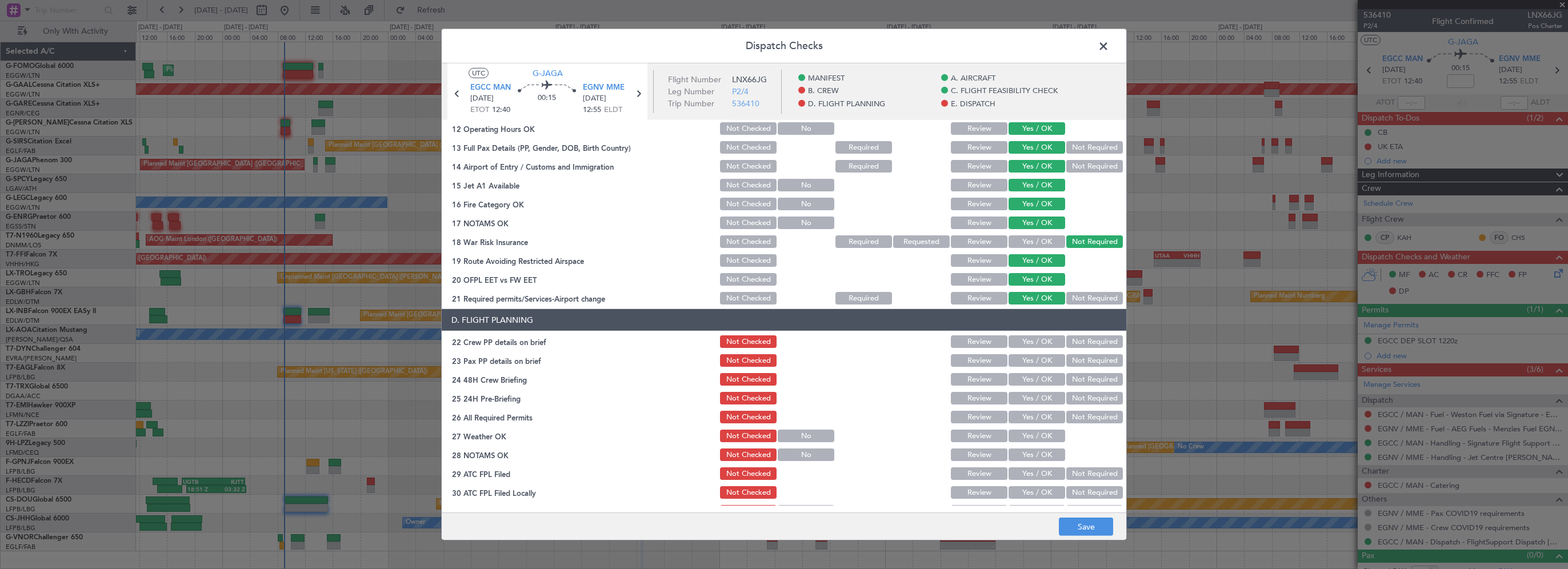
click at [1025, 344] on button "Yes / OK" at bounding box center [1037, 341] width 57 height 12
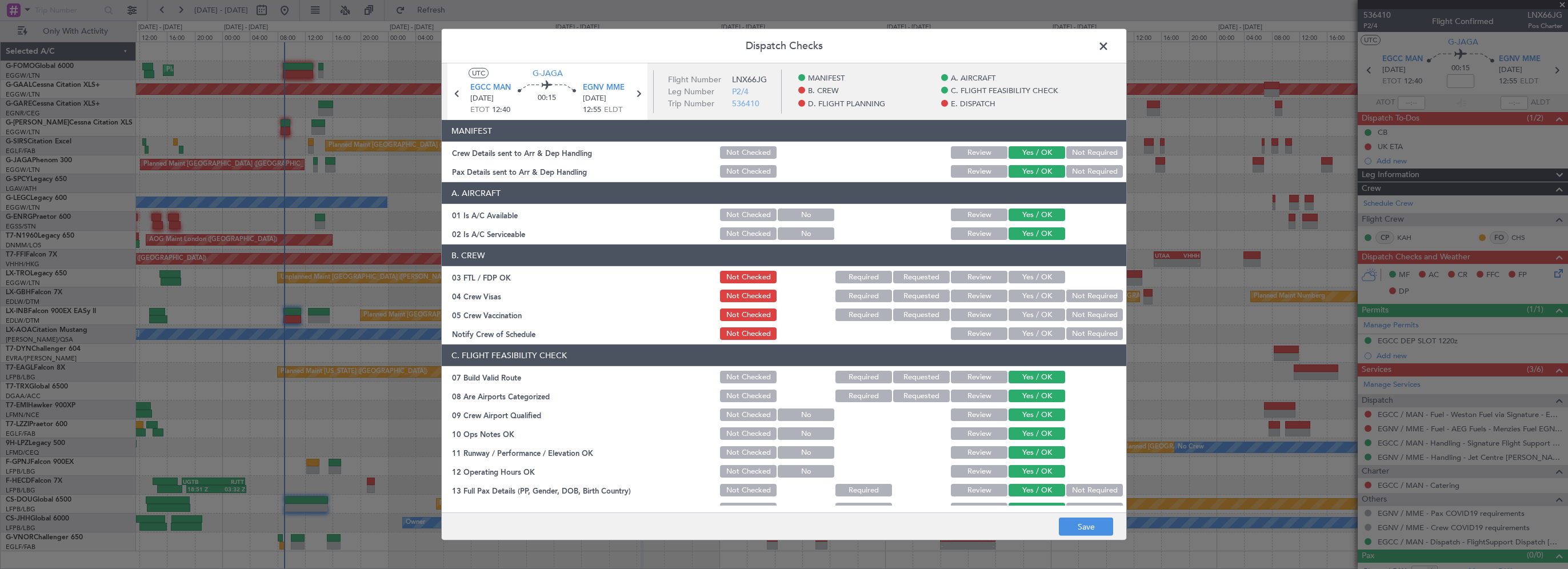
scroll to position [343, 0]
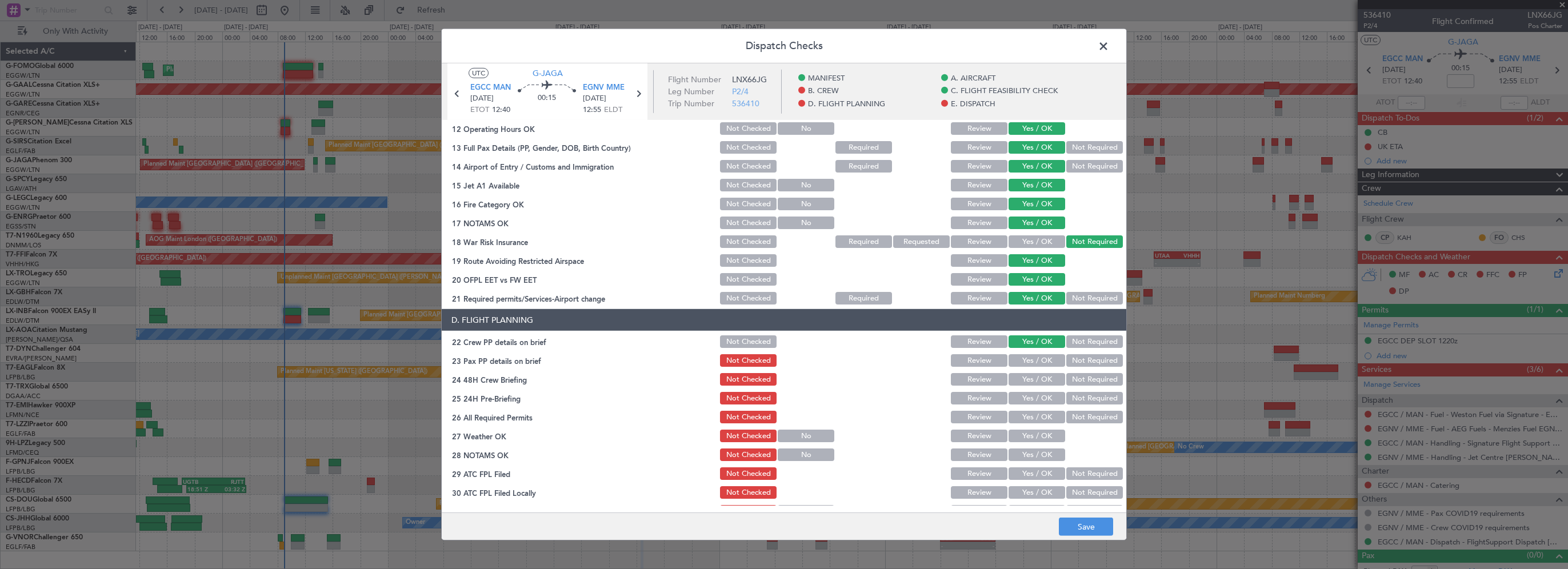
click at [1012, 357] on button "Yes / OK" at bounding box center [1037, 360] width 57 height 12
click at [1009, 377] on button "Yes / OK" at bounding box center [1037, 379] width 57 height 12
click at [1078, 403] on button "Not Required" at bounding box center [1094, 398] width 57 height 12
click at [1086, 533] on button "Save" at bounding box center [1086, 526] width 54 height 18
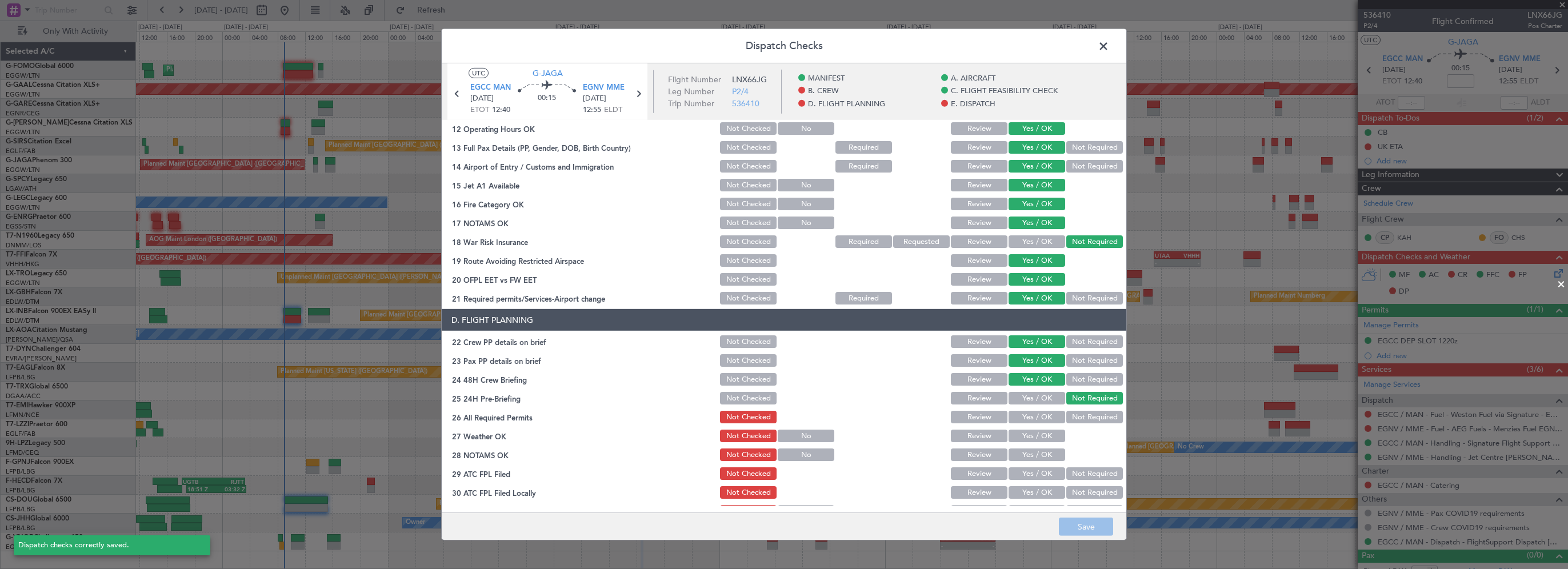
click at [1109, 51] on span at bounding box center [1109, 48] width 0 height 23
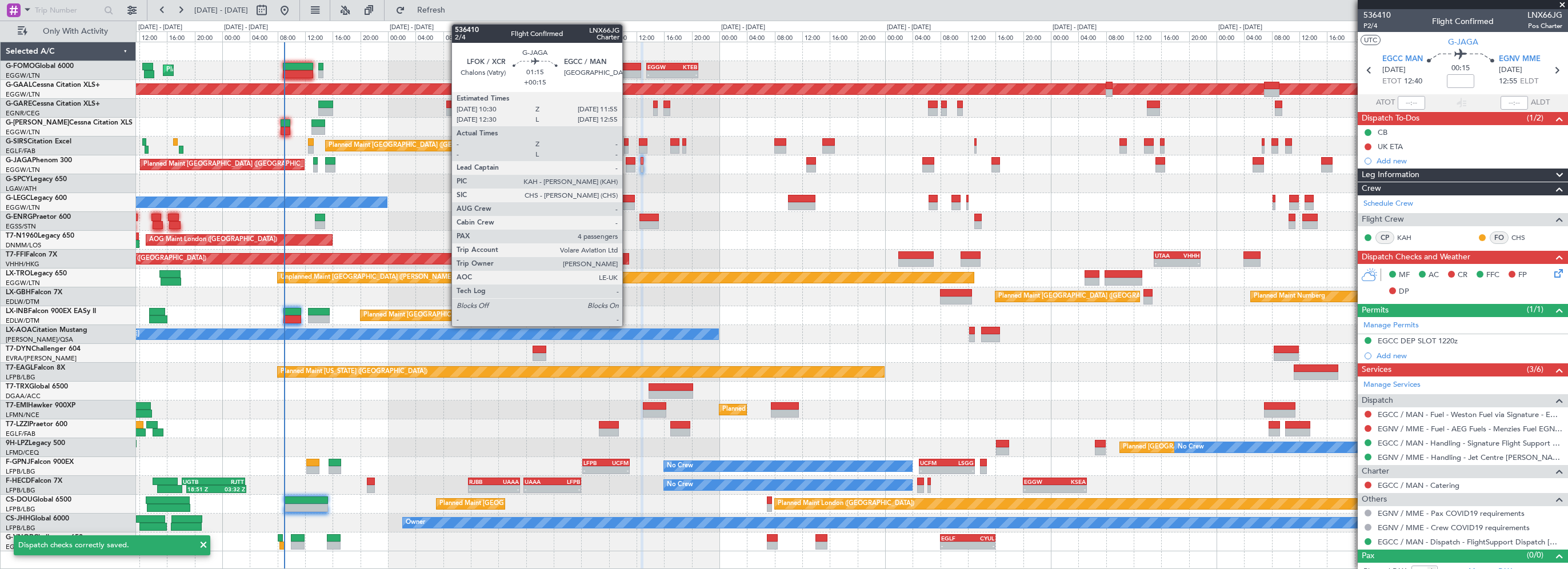
click at [629, 162] on div at bounding box center [631, 161] width 10 height 8
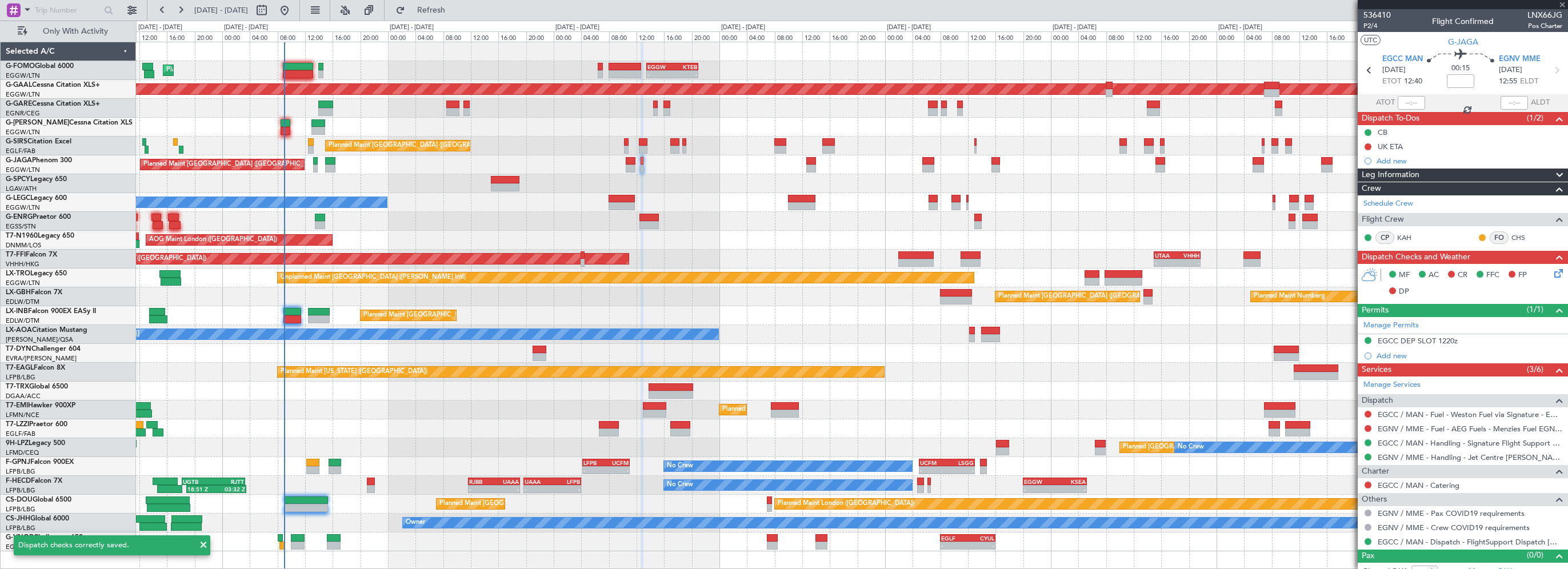
type input "+00:15"
type input "4"
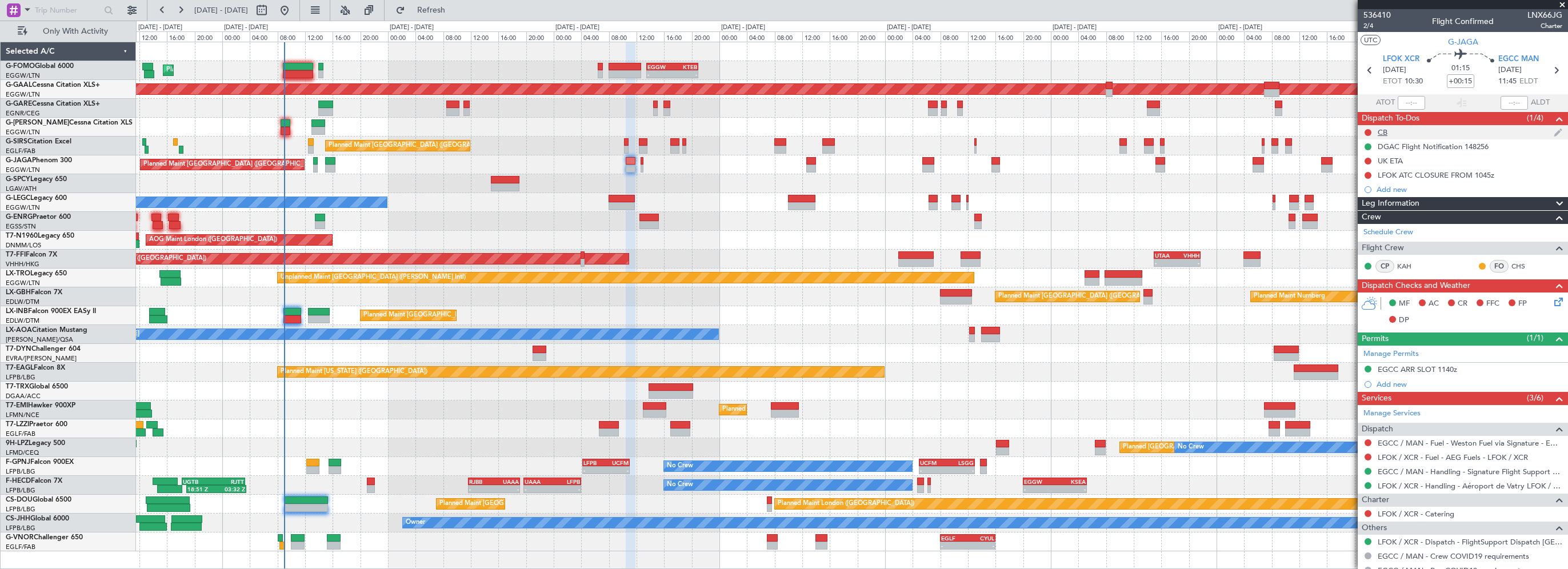
click at [1369, 131] on button at bounding box center [1368, 132] width 7 height 7
click at [1376, 186] on span "Completed" at bounding box center [1373, 183] width 37 height 12
click at [1552, 301] on icon at bounding box center [1556, 300] width 9 height 9
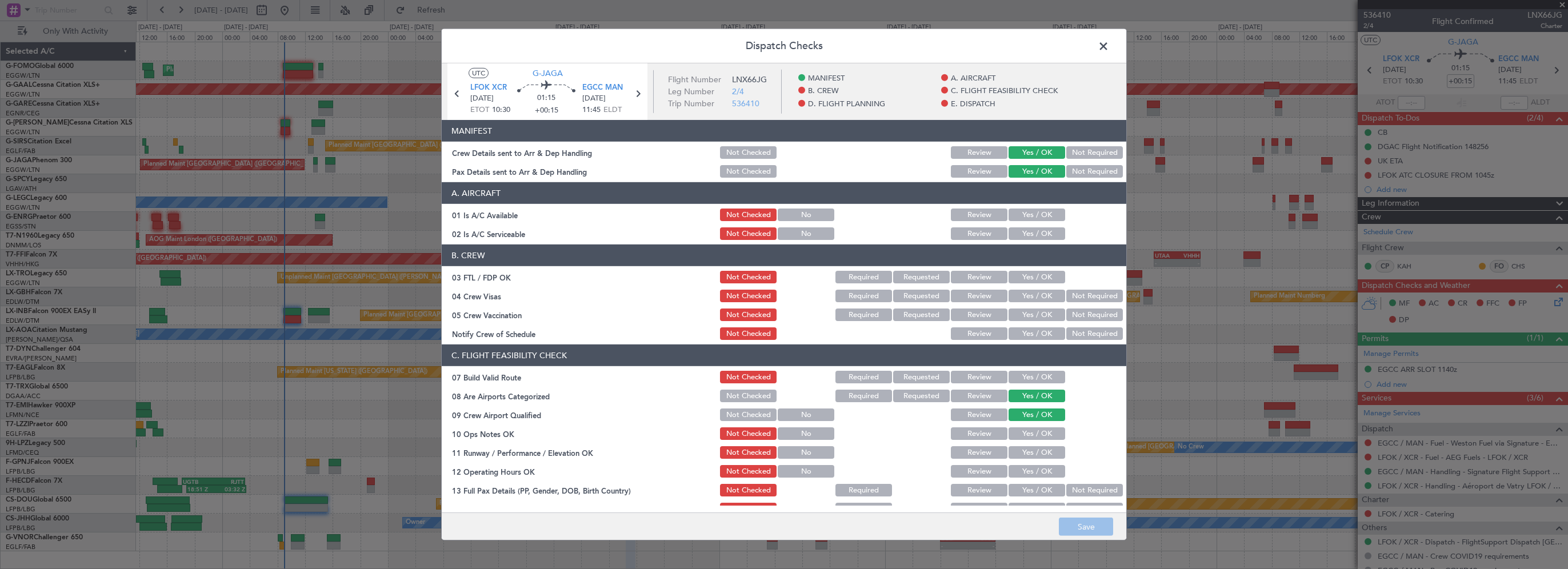
drag, startPoint x: 1049, startPoint y: 210, endPoint x: 1045, endPoint y: 225, distance: 15.5
click at [1049, 211] on button "Yes / OK" at bounding box center [1037, 214] width 57 height 12
click at [1045, 224] on section "A. AIRCRAFT 01 Is A/C Available Not Checked No Review Yes / OK 02 Is A/C Servic…" at bounding box center [784, 211] width 684 height 59
click at [1045, 231] on button "Yes / OK" at bounding box center [1037, 233] width 57 height 12
click at [1049, 380] on button "Yes / OK" at bounding box center [1037, 377] width 57 height 12
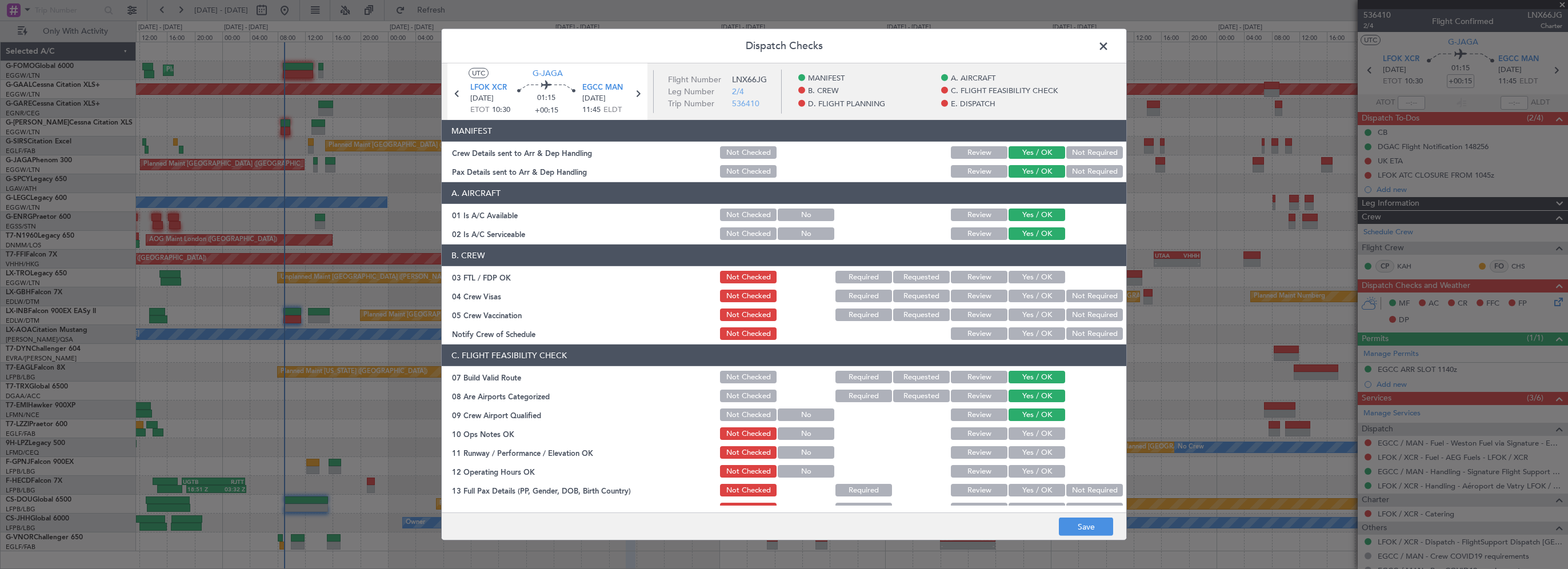
drag, startPoint x: 1036, startPoint y: 430, endPoint x: 1033, endPoint y: 450, distance: 20.2
click at [1036, 430] on button "Yes / OK" at bounding box center [1037, 433] width 57 height 12
click at [1032, 452] on button "Yes / OK" at bounding box center [1037, 452] width 57 height 12
drag, startPoint x: 1028, startPoint y: 468, endPoint x: 1053, endPoint y: 347, distance: 123.6
click at [1027, 468] on button "Yes / OK" at bounding box center [1037, 471] width 57 height 12
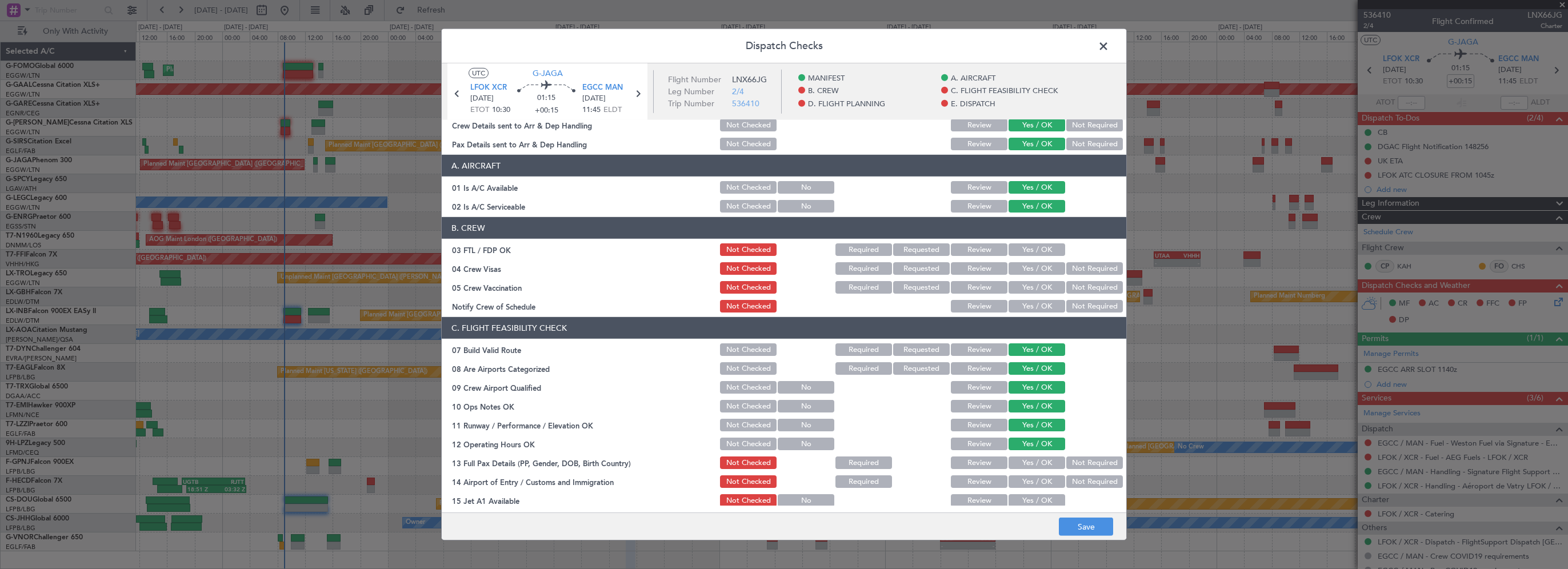
scroll to position [172, 0]
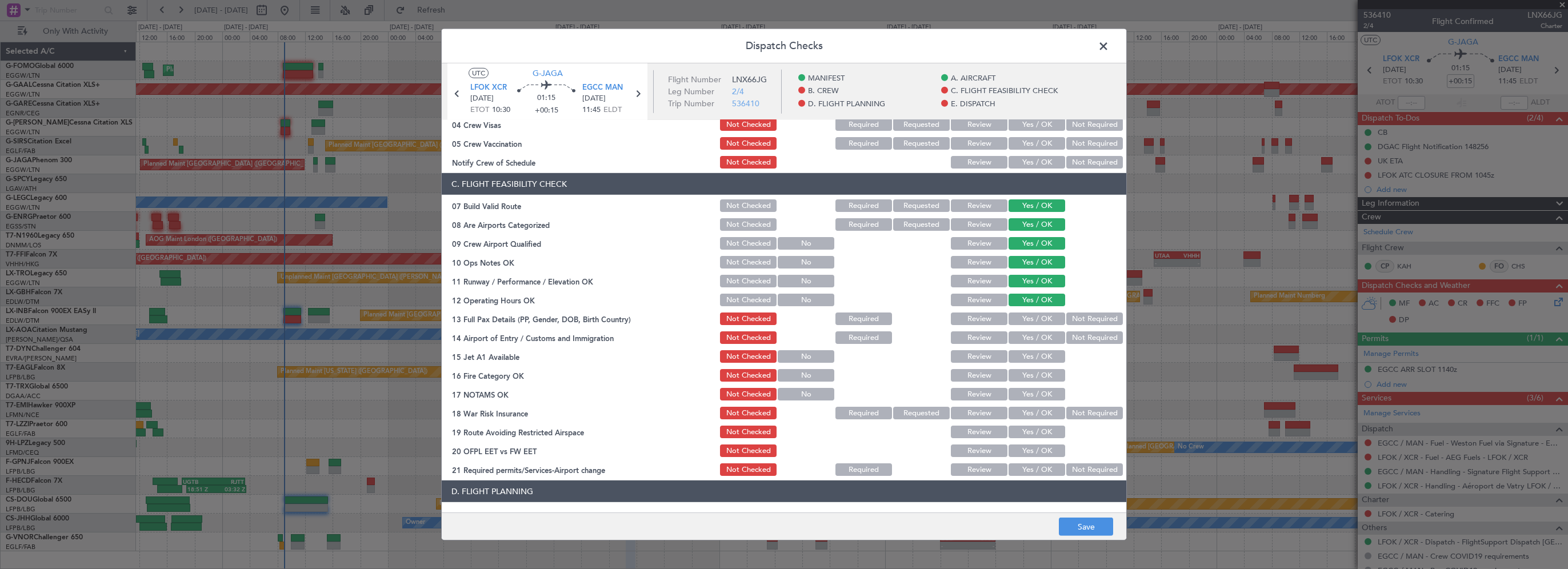
drag, startPoint x: 1026, startPoint y: 316, endPoint x: 1020, endPoint y: 336, distance: 20.9
click at [1026, 318] on button "Yes / OK" at bounding box center [1037, 319] width 57 height 12
click at [1017, 345] on div "Yes / OK" at bounding box center [1035, 338] width 58 height 16
click at [1023, 341] on button "Yes / OK" at bounding box center [1037, 337] width 57 height 12
click at [1017, 357] on button "Yes / OK" at bounding box center [1037, 356] width 57 height 12
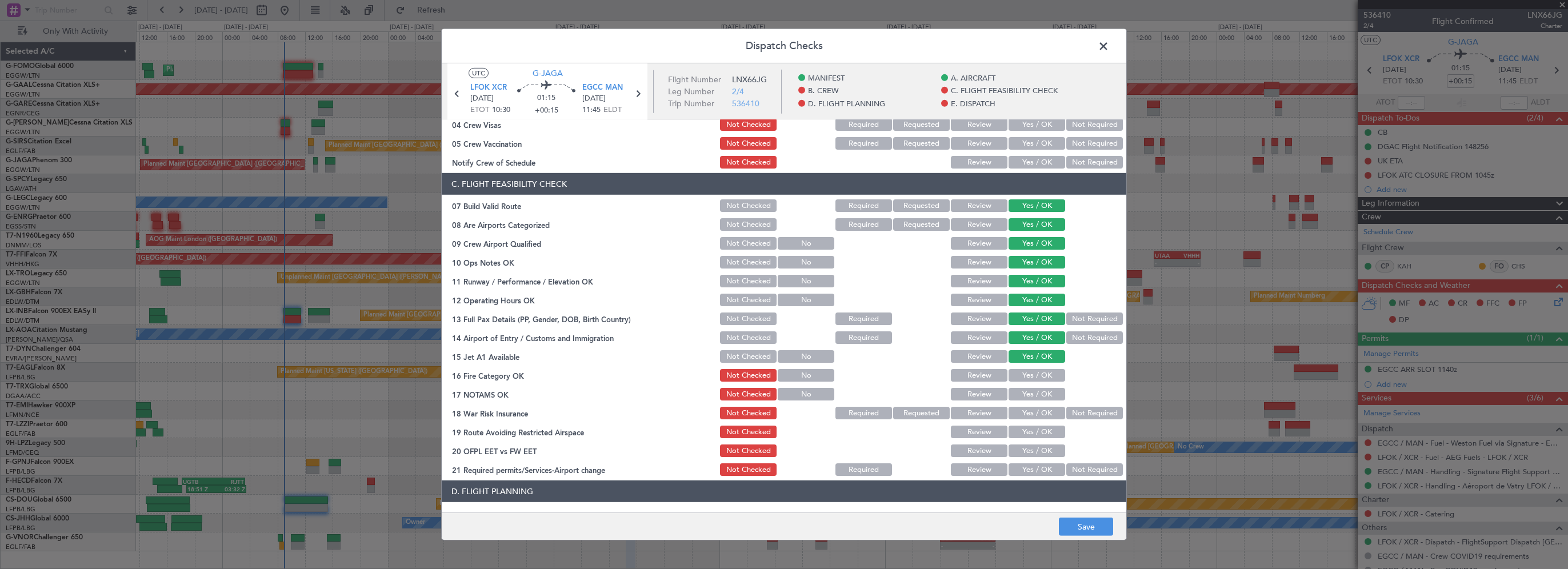
click at [1012, 374] on button "Yes / OK" at bounding box center [1037, 375] width 57 height 12
click at [1023, 388] on div "Yes / OK" at bounding box center [1035, 394] width 58 height 16
click at [1023, 393] on button "Yes / OK" at bounding box center [1037, 394] width 57 height 12
click at [1072, 414] on button "Not Required" at bounding box center [1094, 413] width 57 height 12
click at [1033, 430] on button "Yes / OK" at bounding box center [1037, 432] width 57 height 12
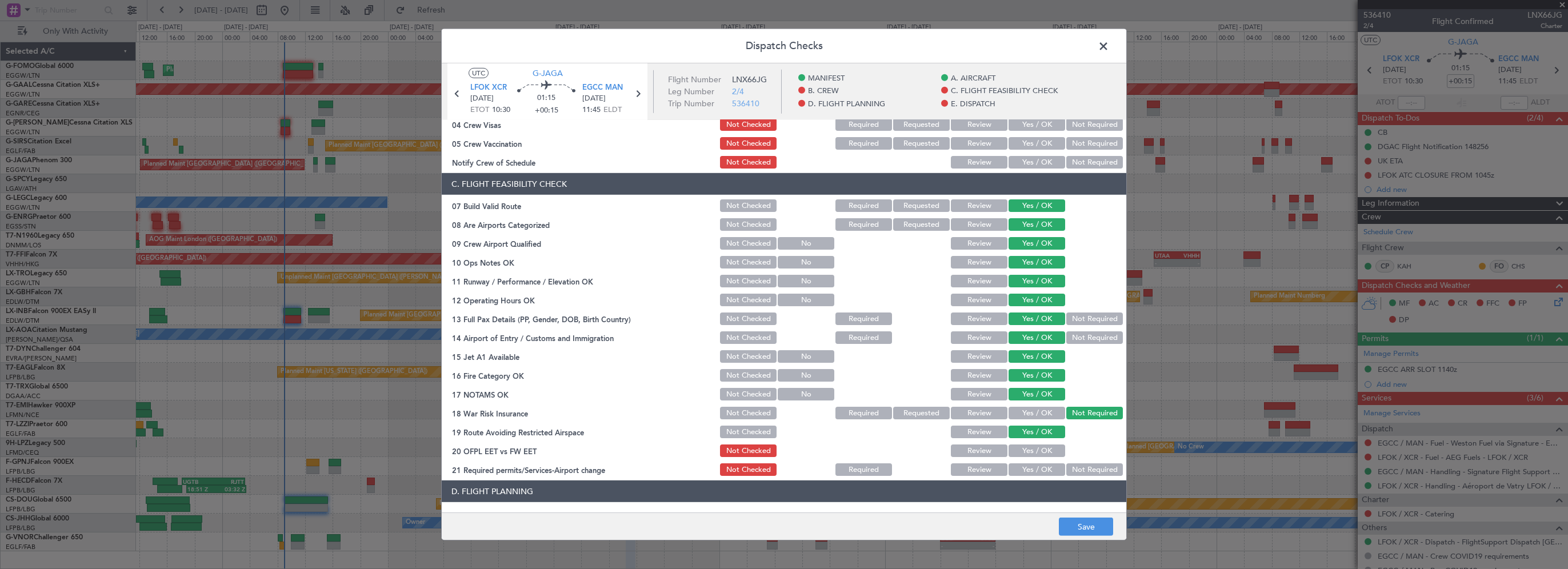
drag, startPoint x: 1027, startPoint y: 450, endPoint x: 1024, endPoint y: 465, distance: 15.3
click at [1026, 460] on section "C. FLIGHT FEASIBILITY CHECK 07 Build Valid Route Not Checked Required Requested…" at bounding box center [784, 325] width 684 height 305
click at [1022, 470] on button "Yes / OK" at bounding box center [1037, 469] width 57 height 12
click at [1028, 452] on button "Yes / OK" at bounding box center [1037, 451] width 57 height 12
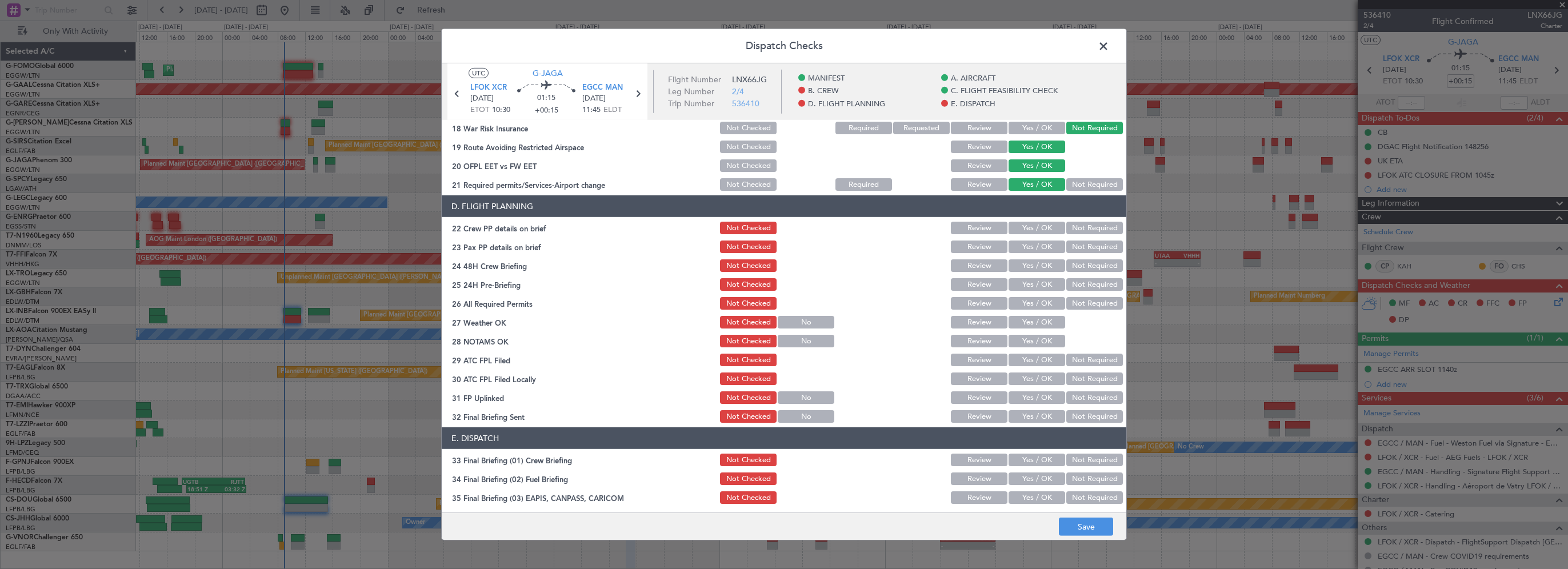
scroll to position [457, 0]
click at [1042, 226] on button "Yes / OK" at bounding box center [1037, 227] width 57 height 12
click at [1036, 246] on button "Yes / OK" at bounding box center [1037, 246] width 57 height 12
click at [1033, 263] on button "Yes / OK" at bounding box center [1037, 265] width 57 height 12
click at [1070, 286] on button "Not Required" at bounding box center [1094, 283] width 57 height 12
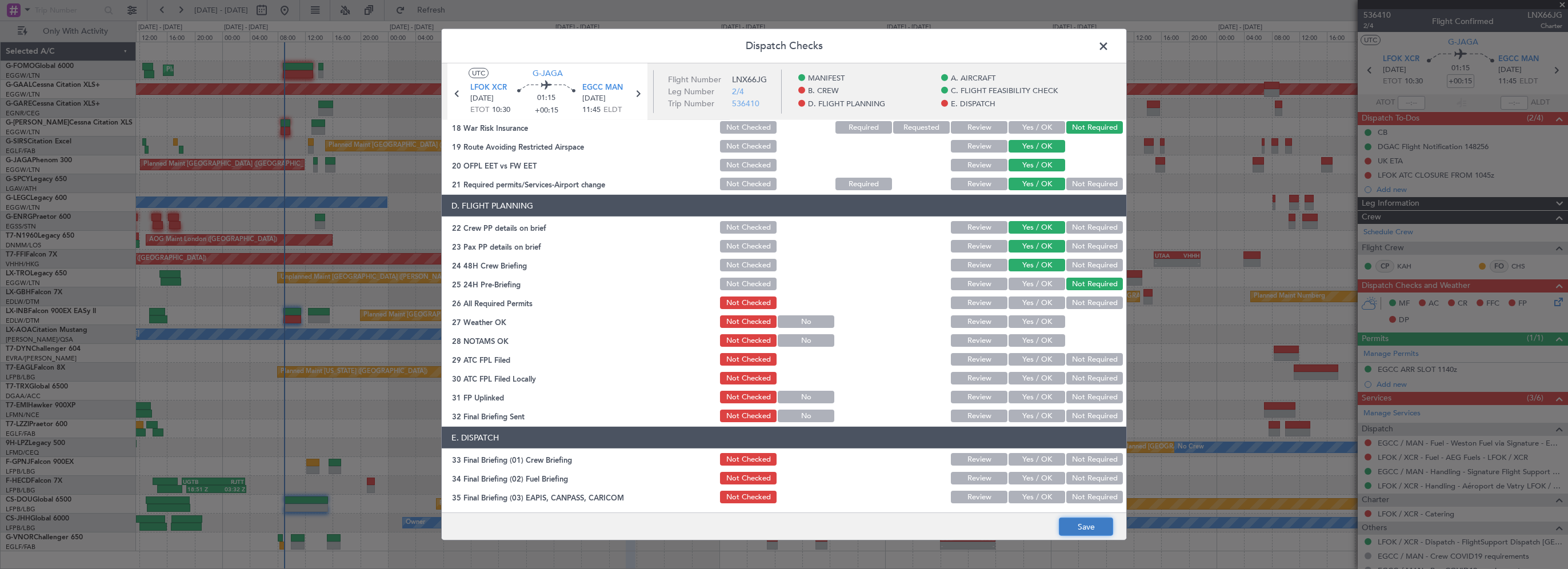
click at [1090, 535] on button "Save" at bounding box center [1086, 526] width 54 height 18
click at [1109, 45] on span at bounding box center [1109, 48] width 0 height 23
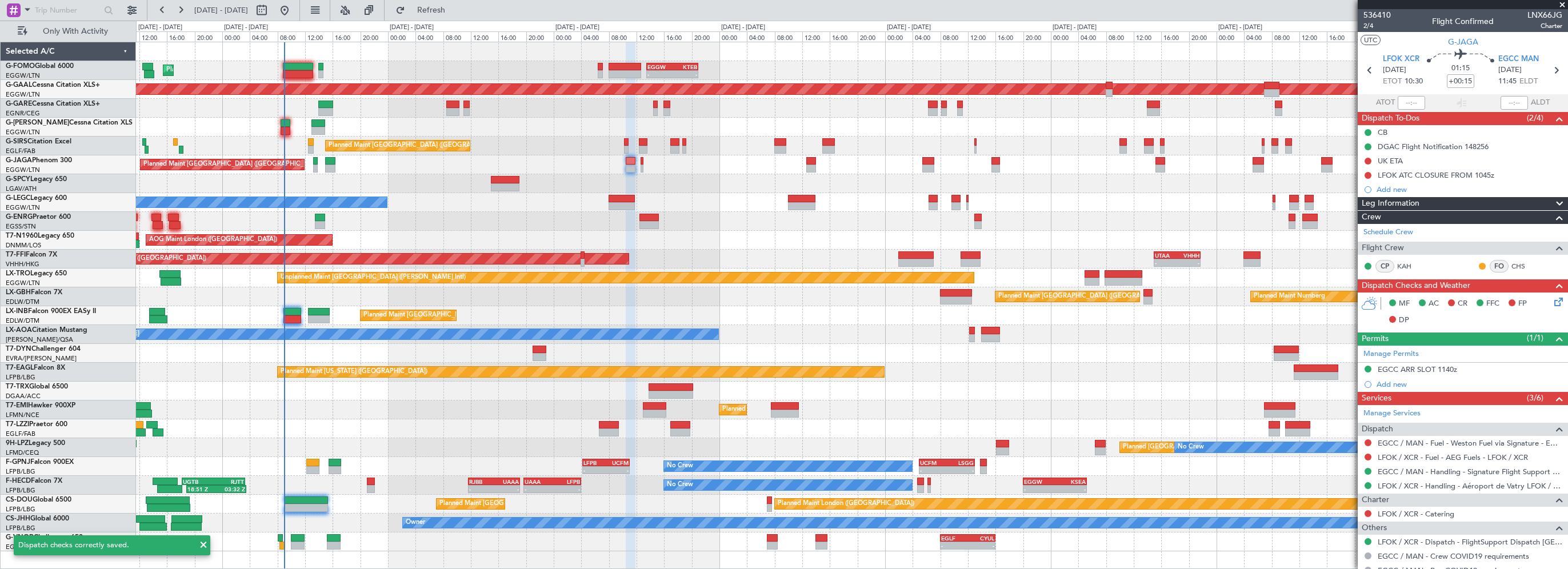
click at [767, 306] on div "Planned Maint [GEOGRAPHIC_DATA] ([GEOGRAPHIC_DATA])" at bounding box center [852, 316] width 1431 height 19
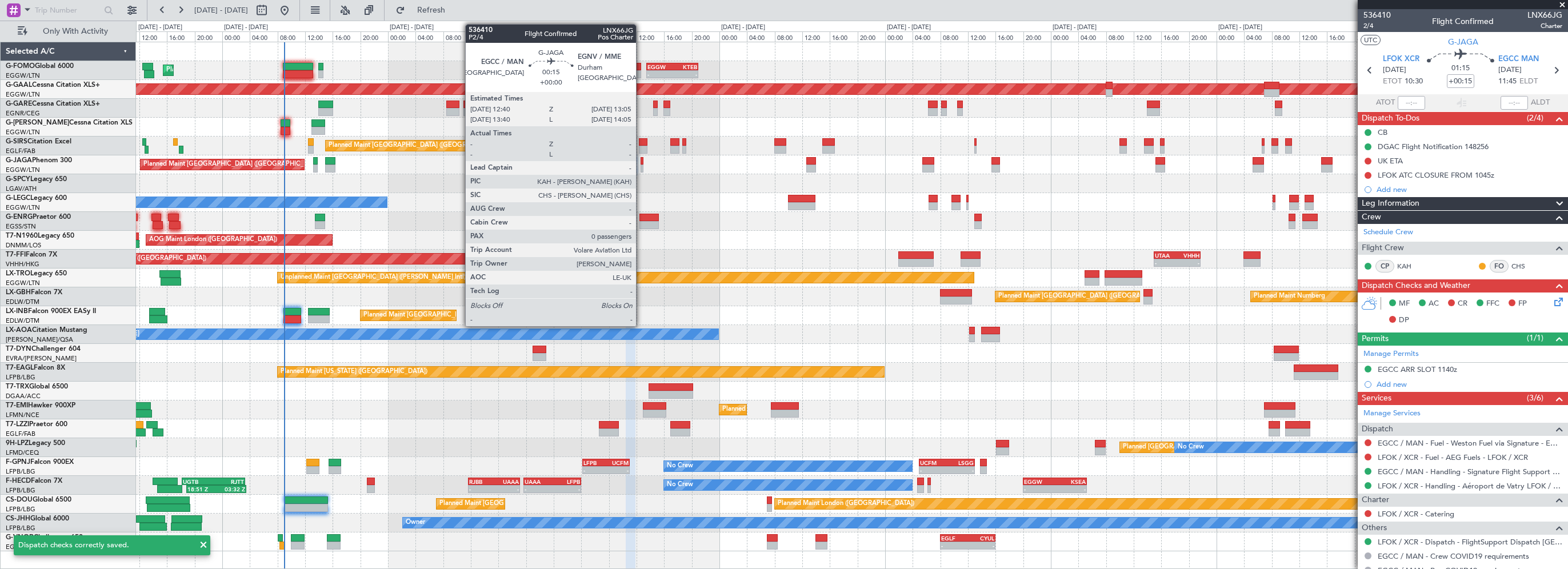
click at [641, 163] on div at bounding box center [642, 161] width 4 height 8
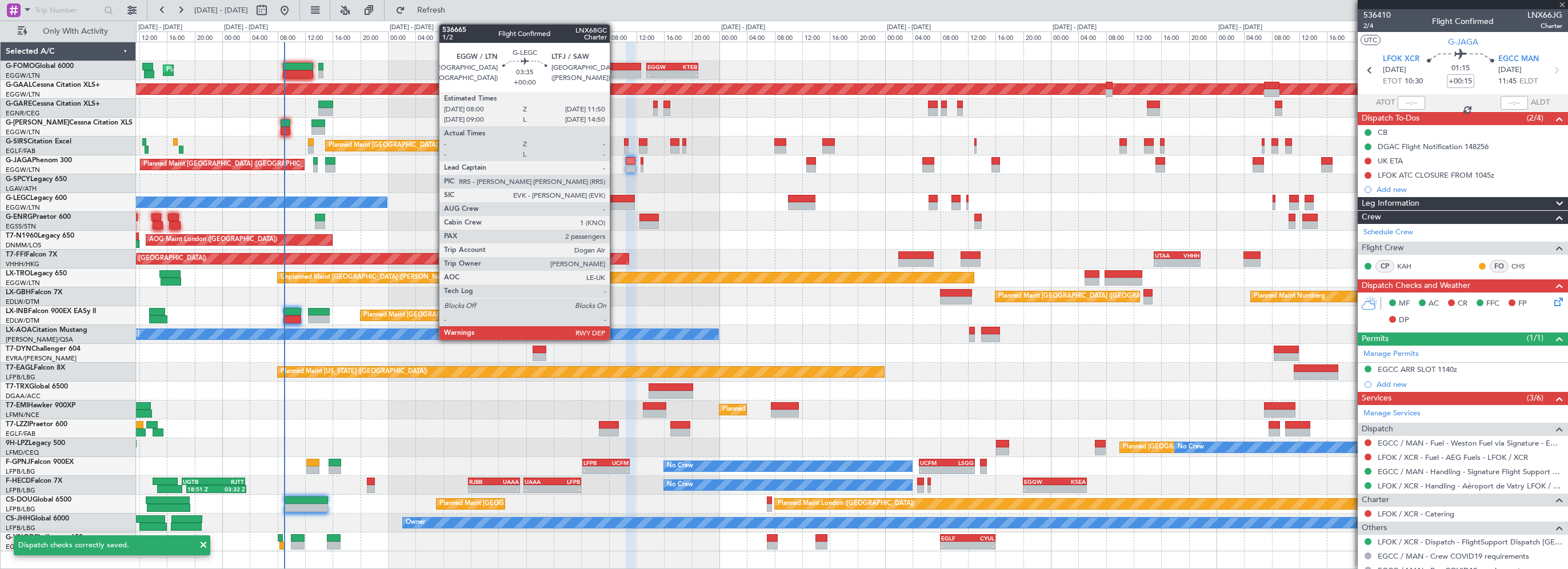
click at [614, 200] on div at bounding box center [622, 198] width 27 height 8
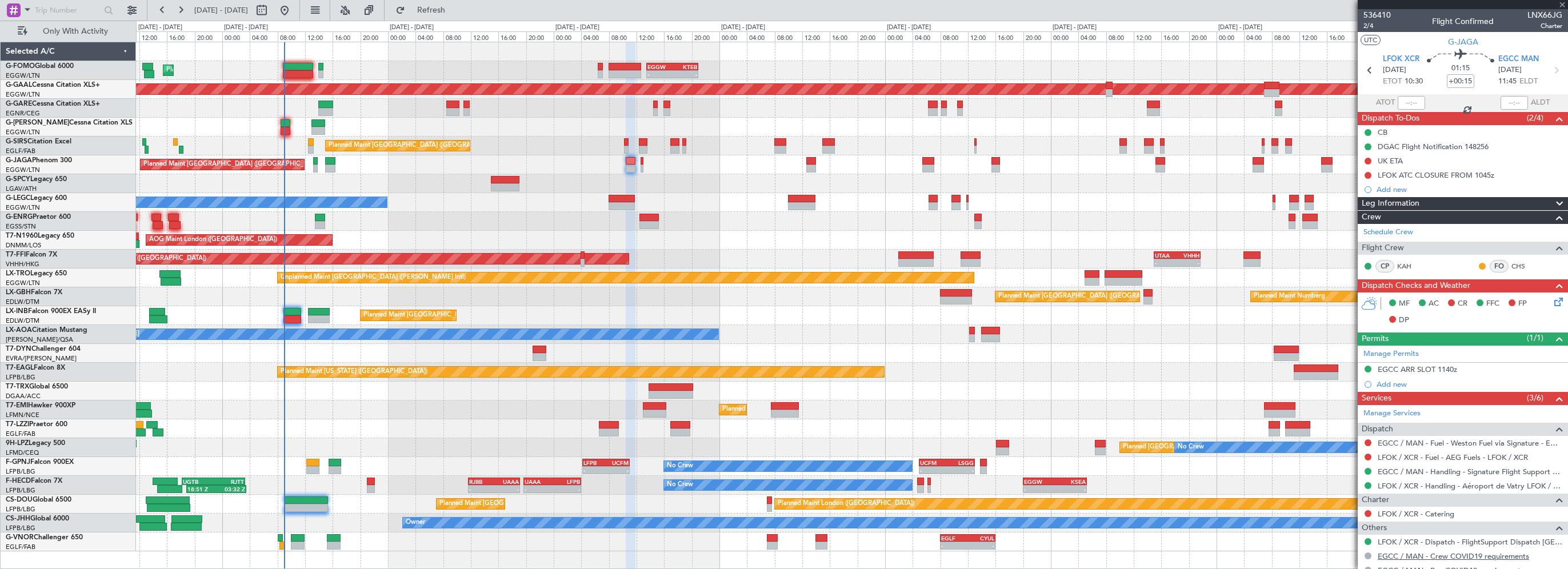
type input "2"
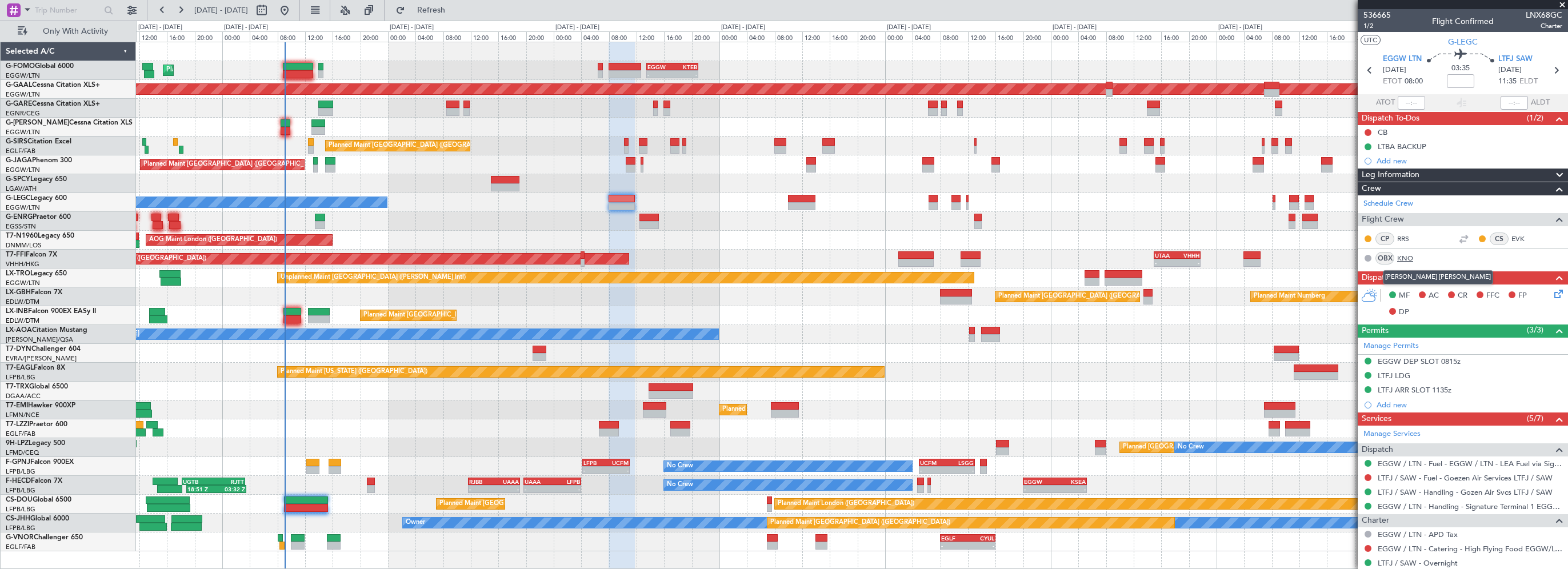
click at [1406, 258] on link "KNO" at bounding box center [1409, 258] width 26 height 10
click at [1513, 59] on span "LTFJ SAW" at bounding box center [1515, 59] width 35 height 12
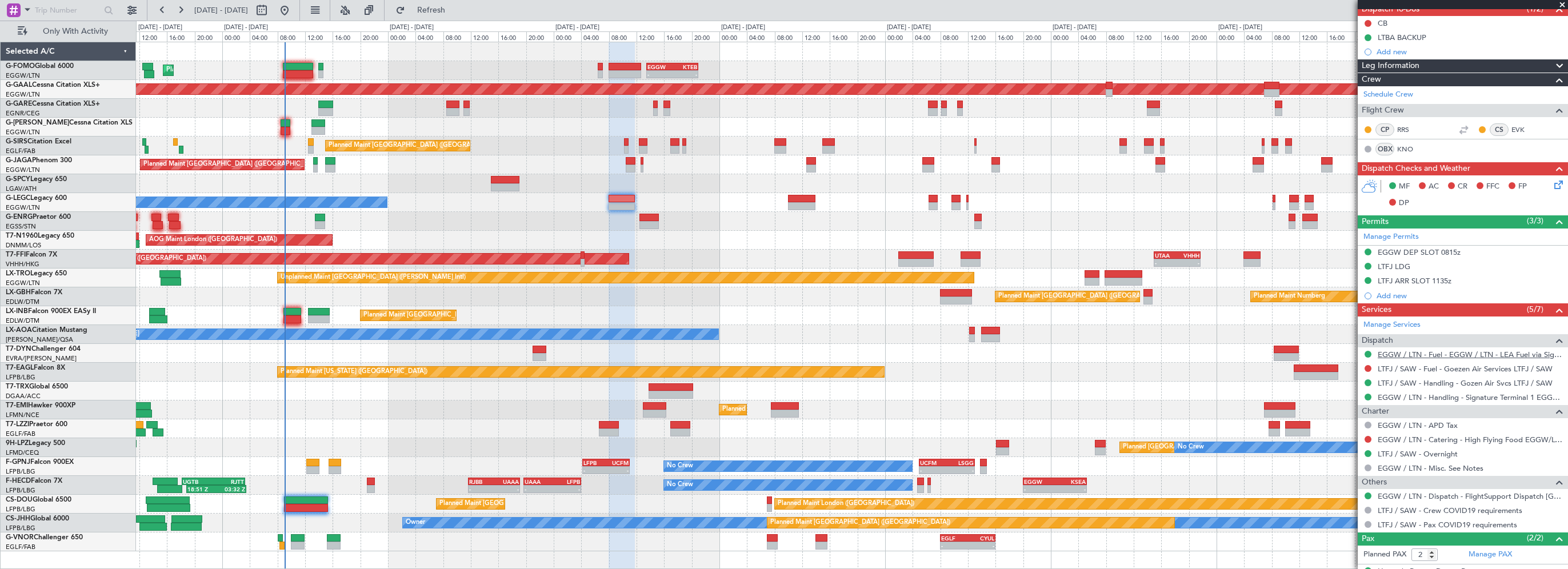
scroll to position [153, 0]
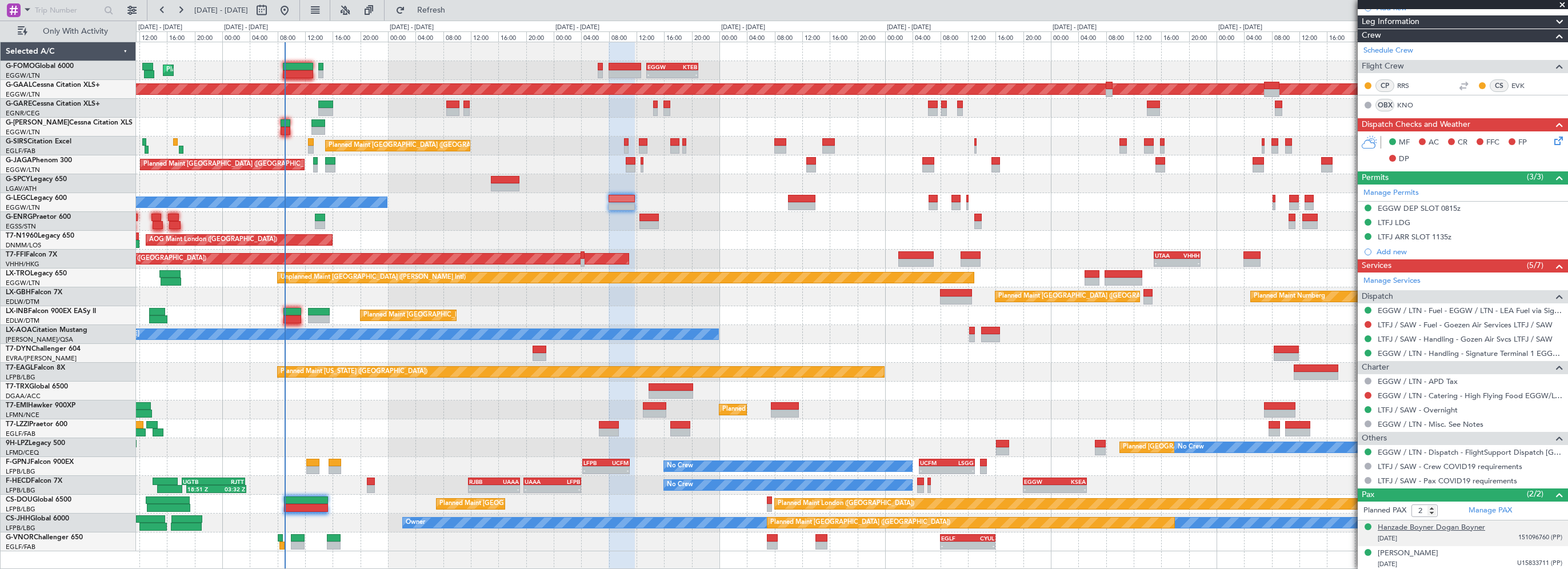
click at [1431, 529] on div "Hanzade Boyner Dogan Boyner" at bounding box center [1431, 528] width 107 height 12
click at [1552, 548] on img at bounding box center [1557, 552] width 10 height 10
click at [1418, 554] on div "Vuslat Sabanci" at bounding box center [1408, 554] width 61 height 12
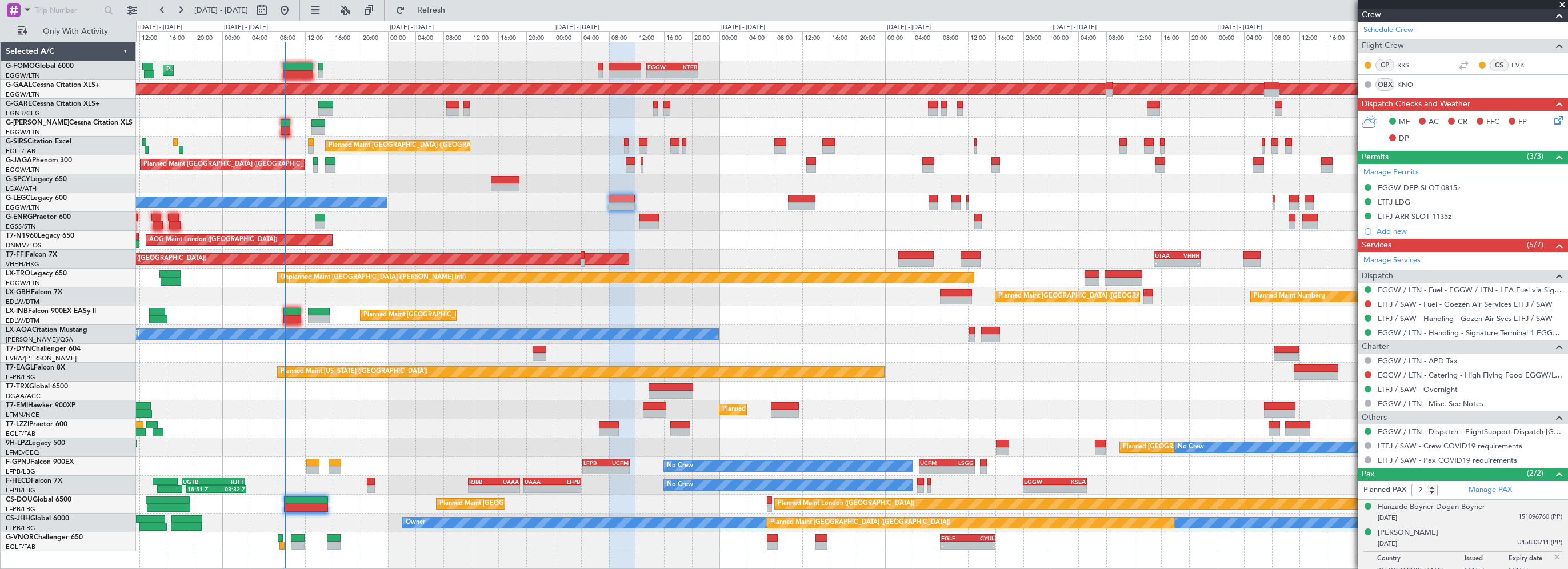
scroll to position [181, 0]
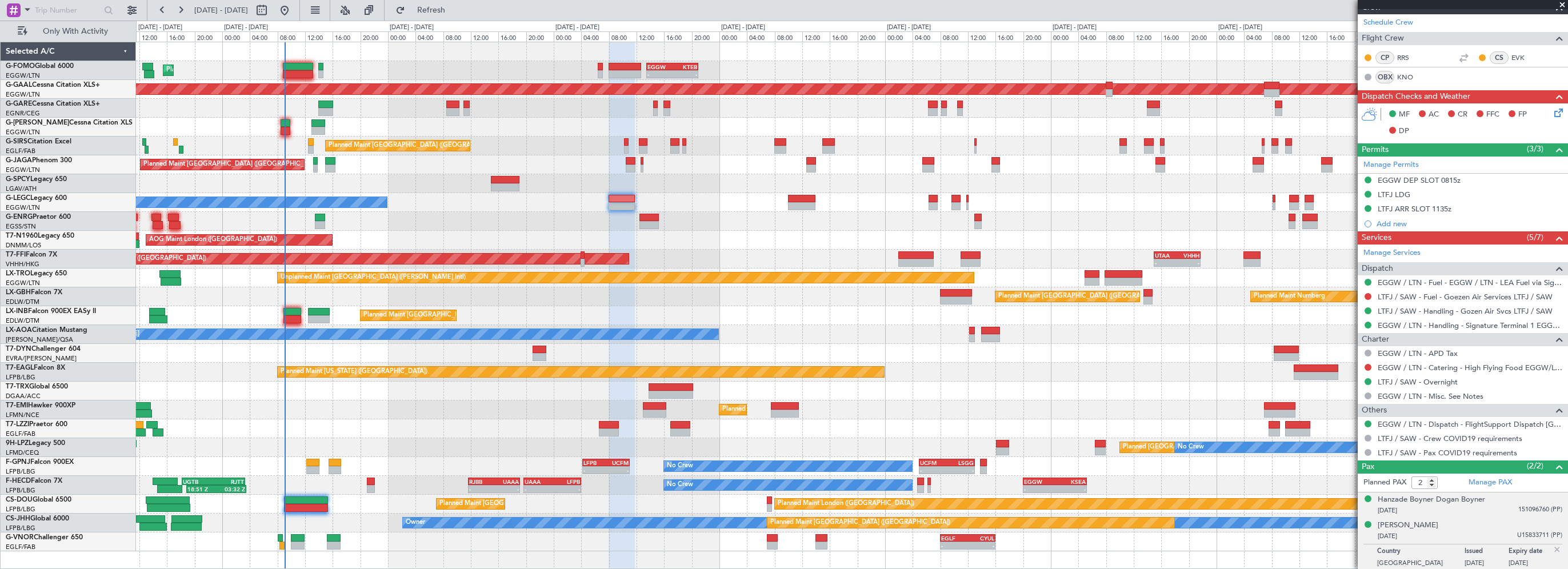
drag, startPoint x: 1550, startPoint y: 548, endPoint x: 1562, endPoint y: 541, distance: 13.9
click at [1552, 548] on img at bounding box center [1557, 550] width 10 height 10
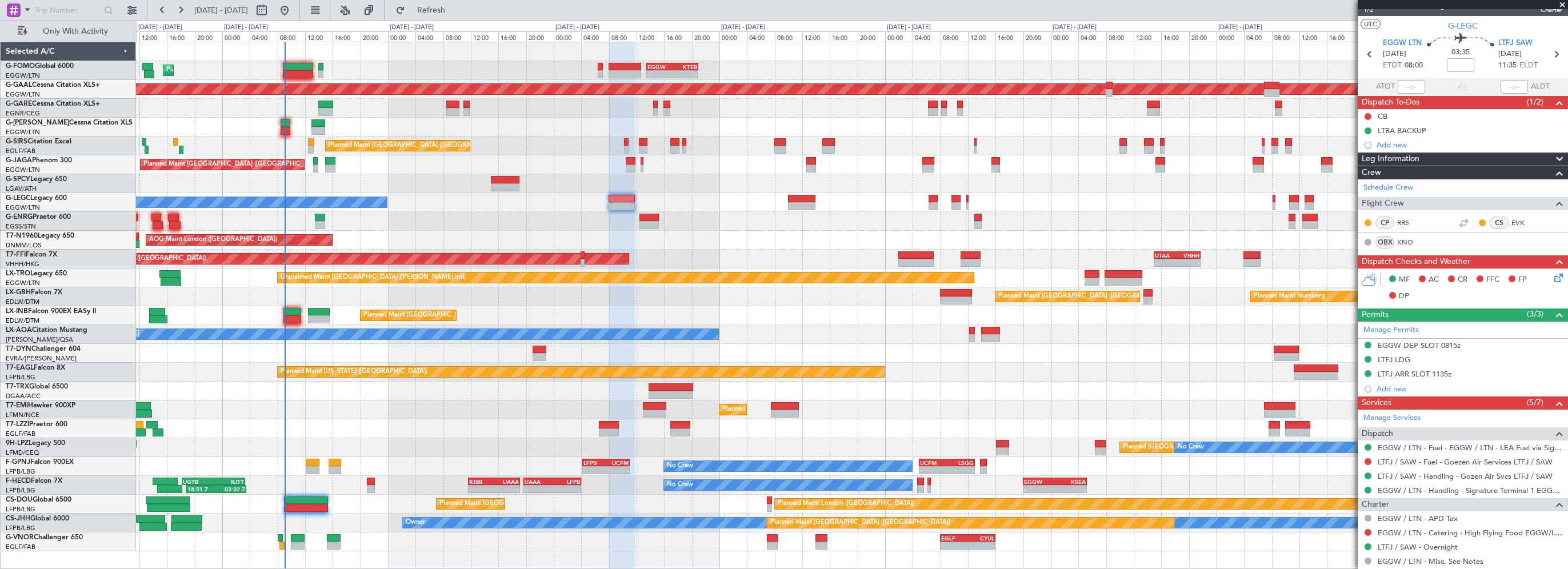
scroll to position [0, 0]
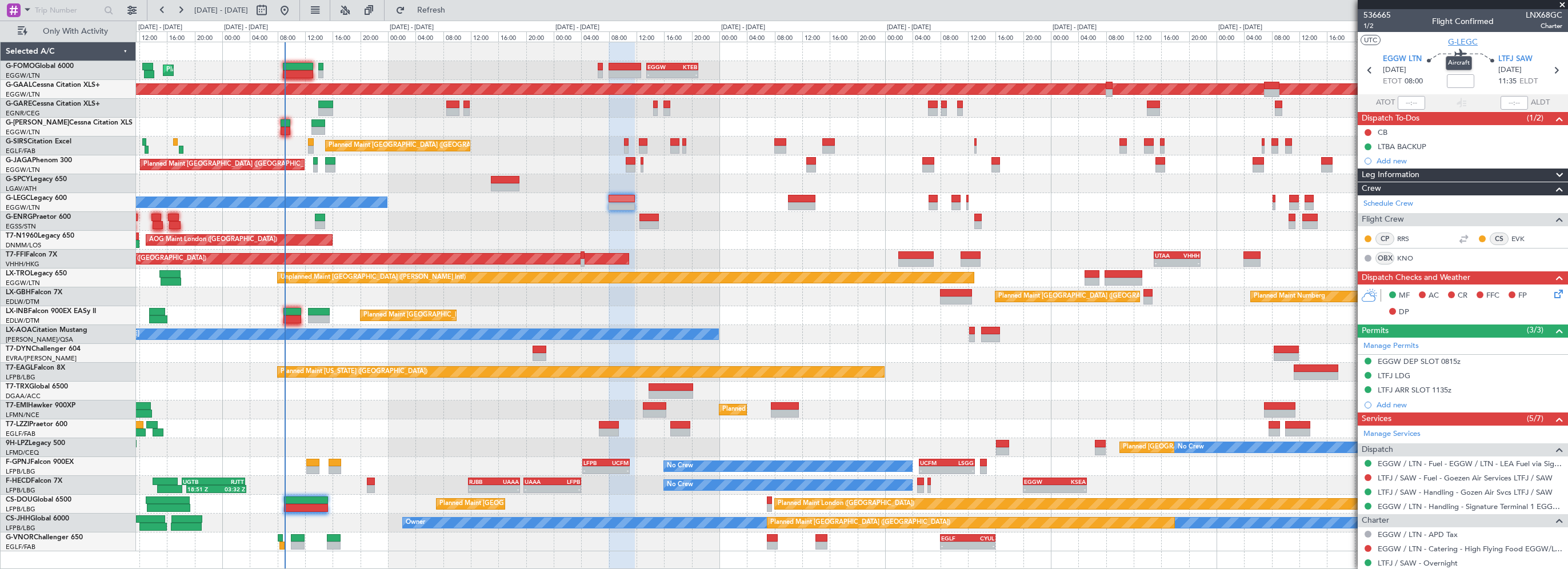
click at [1465, 37] on span "G-LEGC" at bounding box center [1462, 42] width 29 height 12
